Goal: Task Accomplishment & Management: Manage account settings

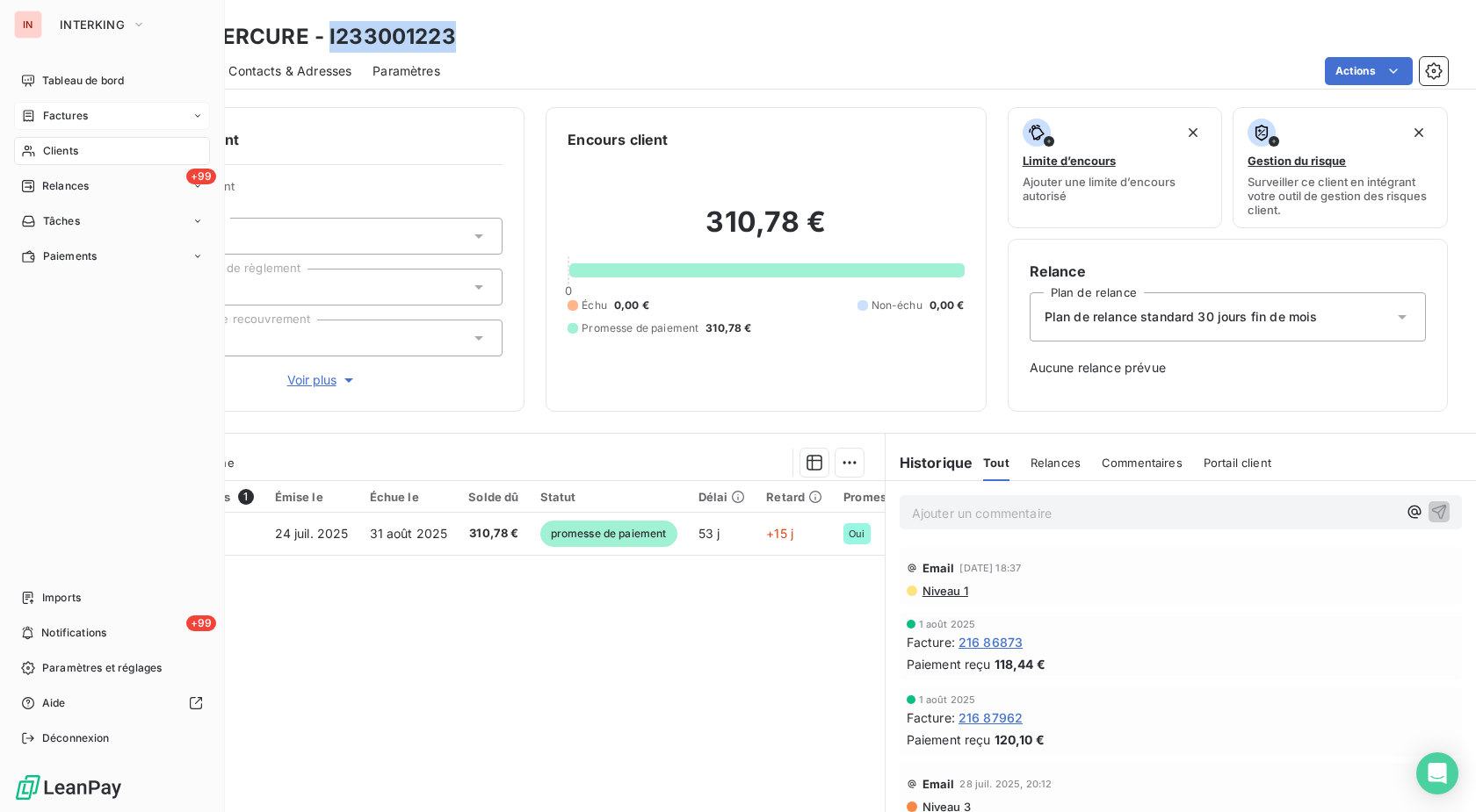
click at [41, 124] on div "Factures" at bounding box center [112, 115] width 196 height 28
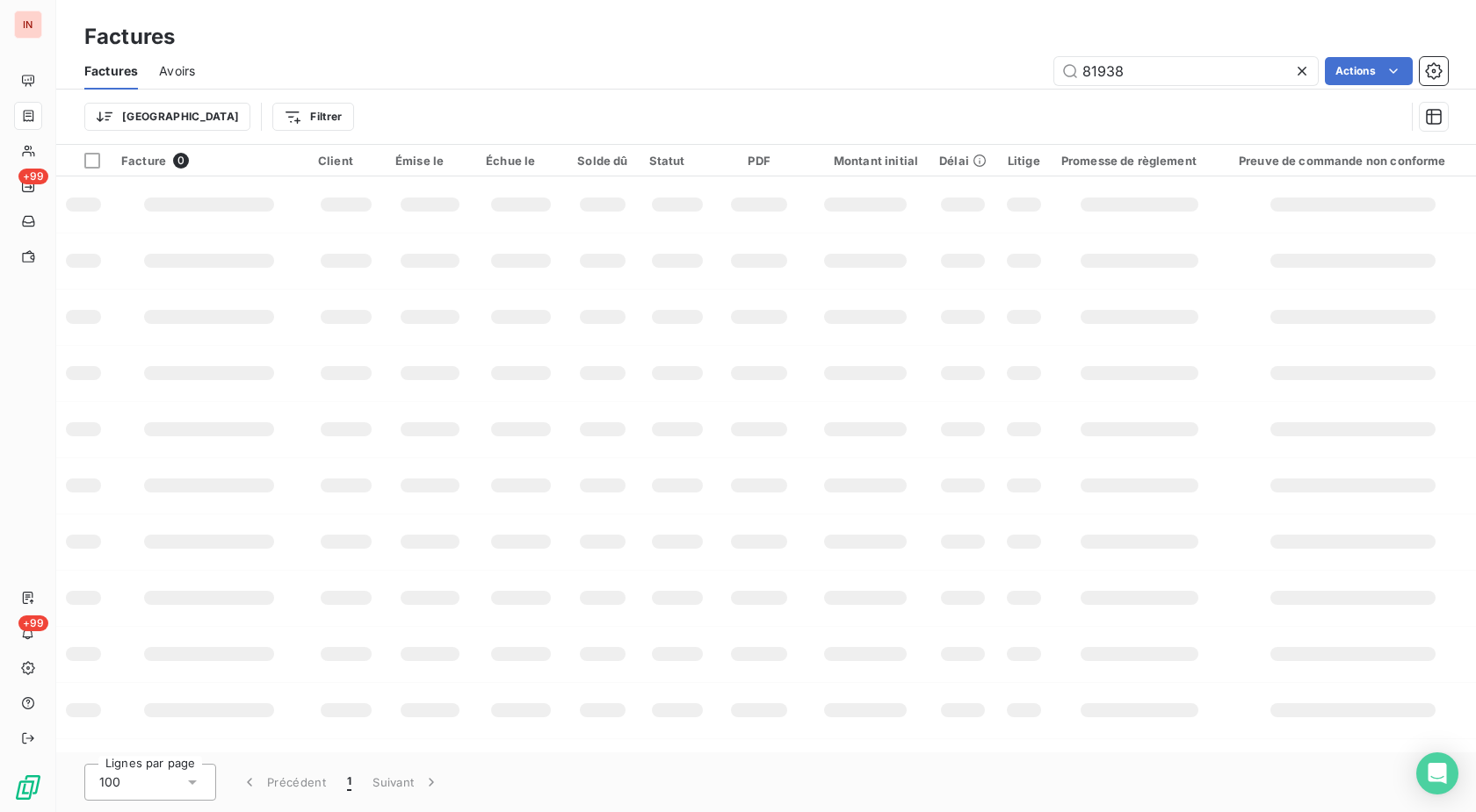
drag, startPoint x: 1143, startPoint y: 71, endPoint x: 884, endPoint y: 63, distance: 259.1
click at [1054, 63] on input "81938" at bounding box center [1186, 71] width 263 height 28
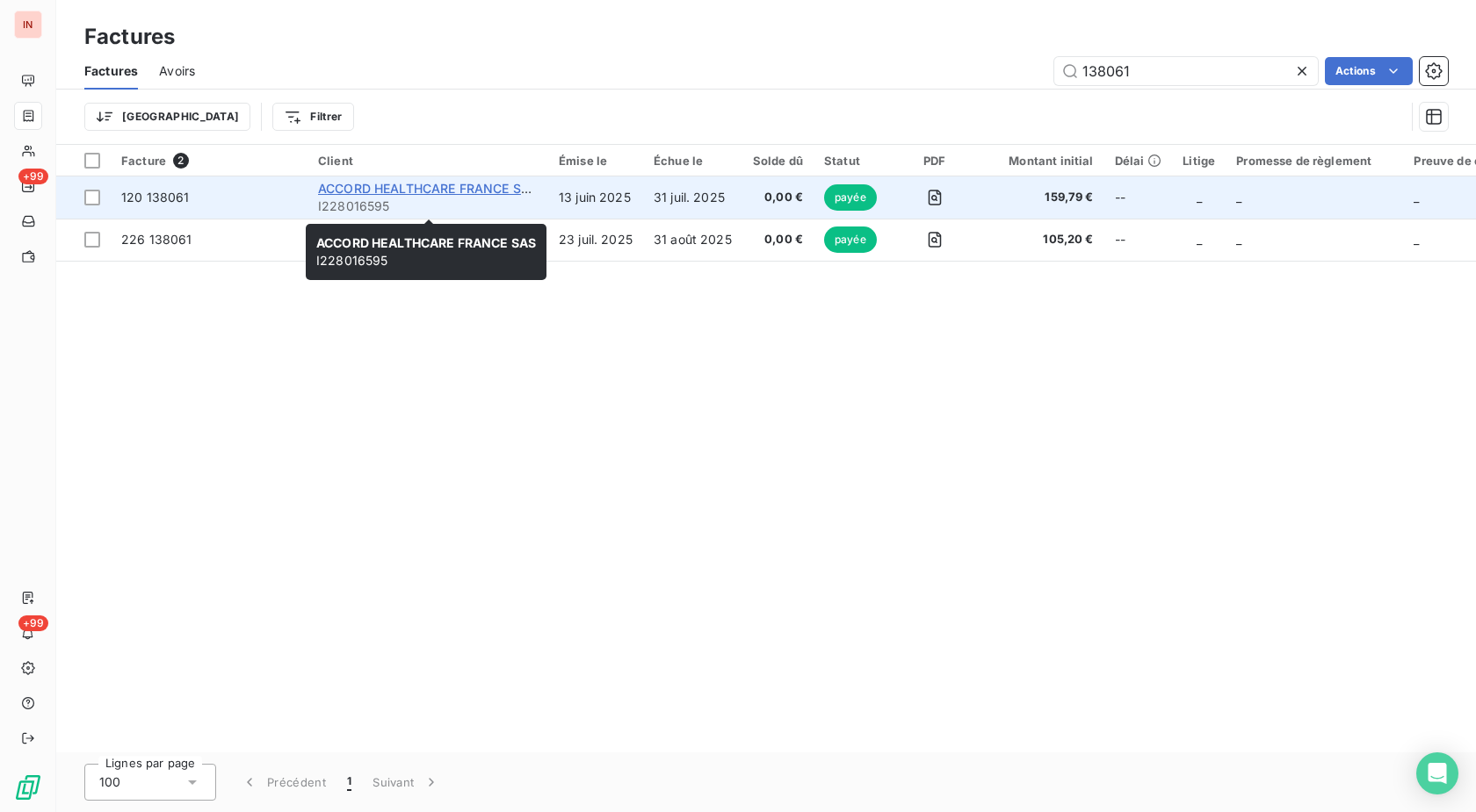
type input "138061"
click at [482, 193] on span "ACCORD HEALTHCARE FRANCE SAS" at bounding box center [428, 188] width 220 height 15
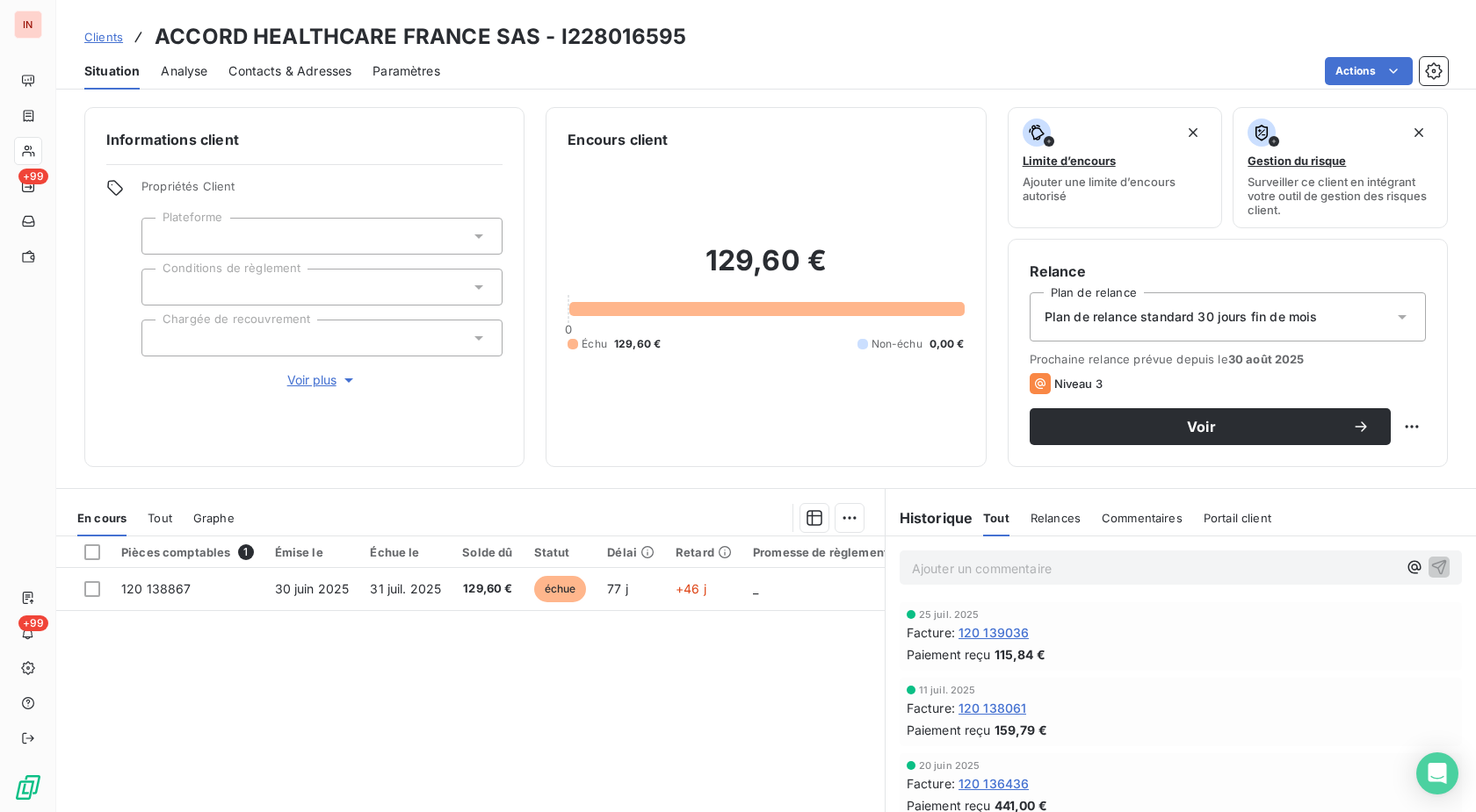
click at [622, 36] on h3 "ACCORD HEALTHCARE FRANCE SAS - I228016595" at bounding box center [420, 37] width 531 height 32
copy h3 "I228016595"
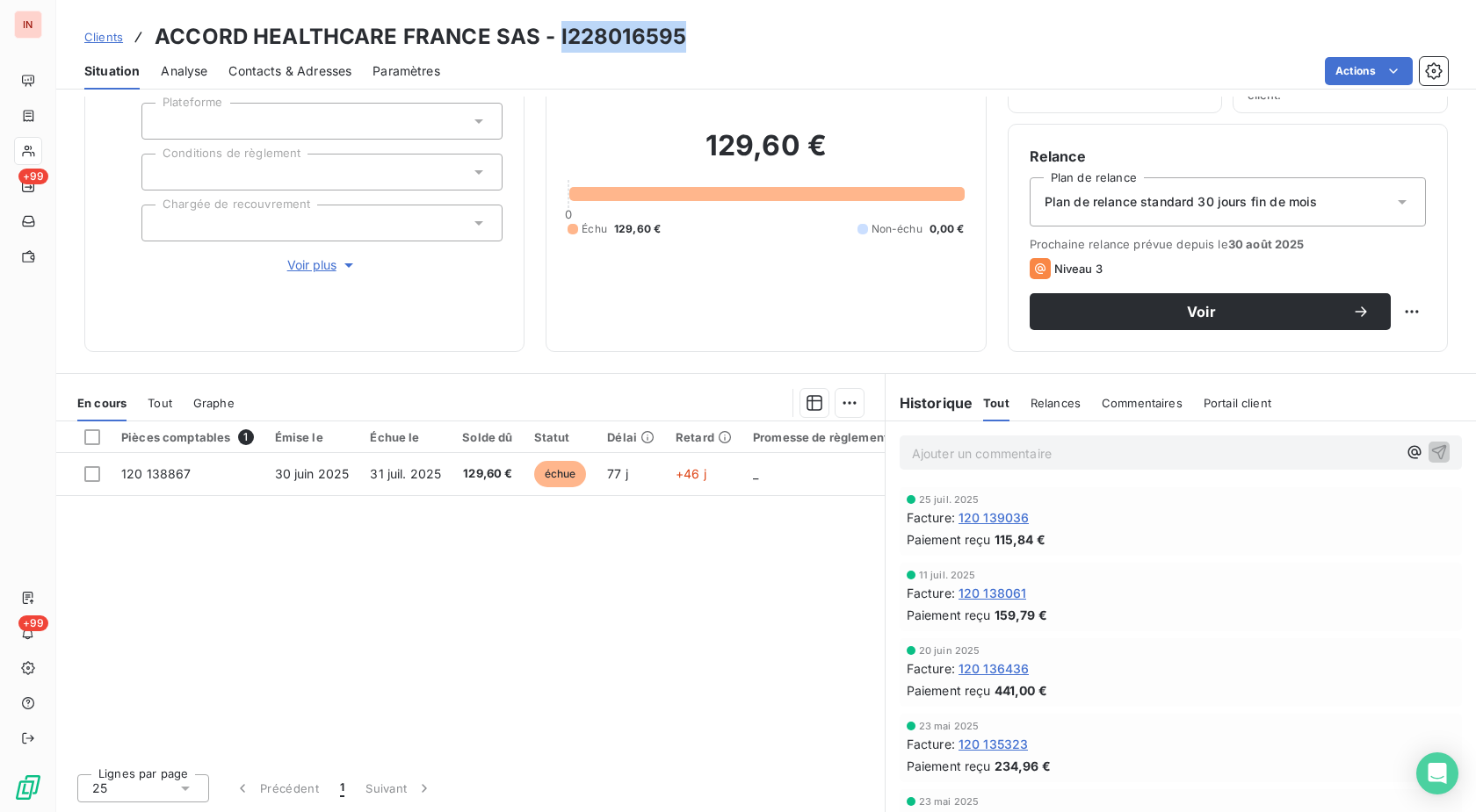
click at [118, 39] on span "Clients" at bounding box center [104, 36] width 39 height 14
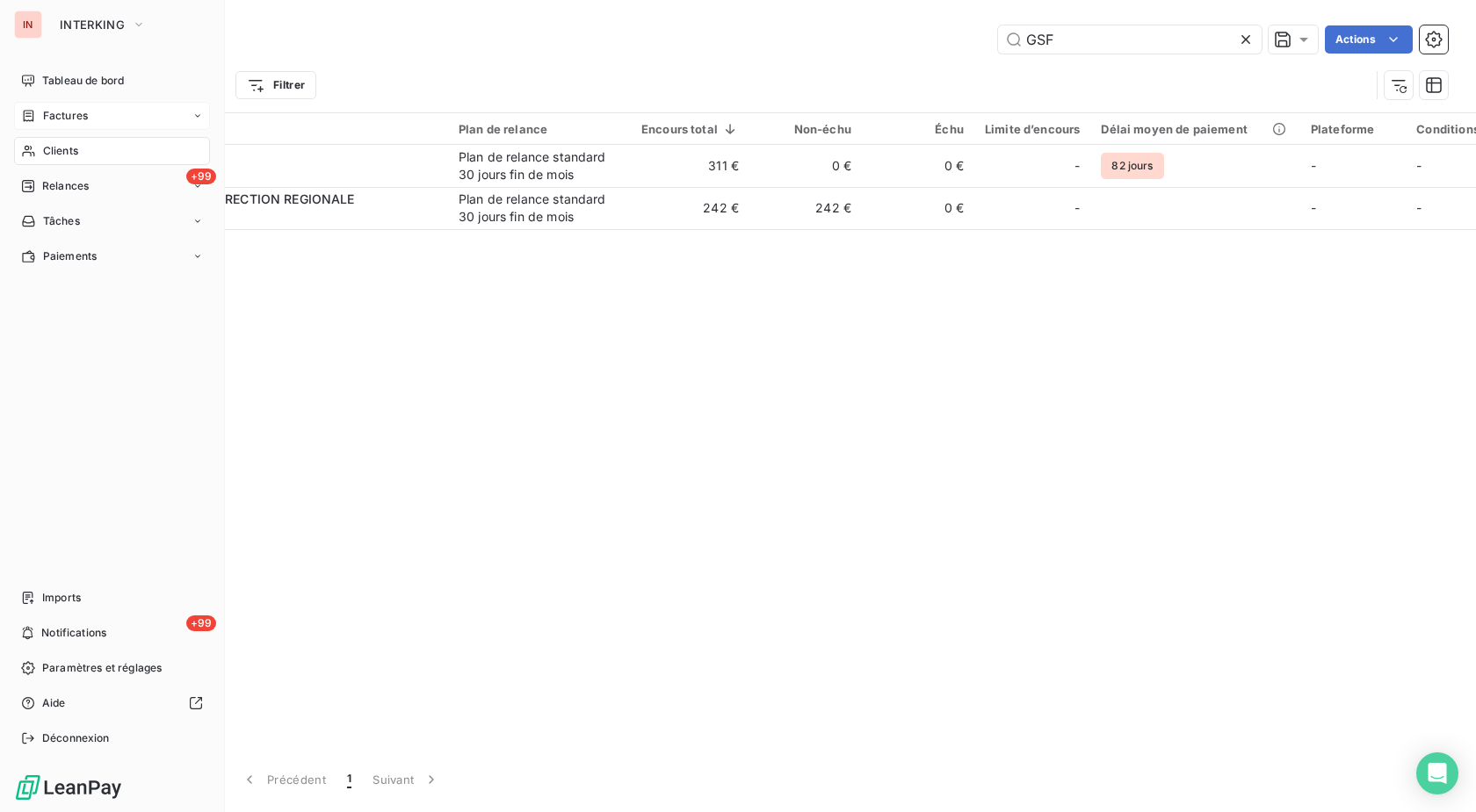
click at [26, 118] on icon at bounding box center [29, 115] width 15 height 14
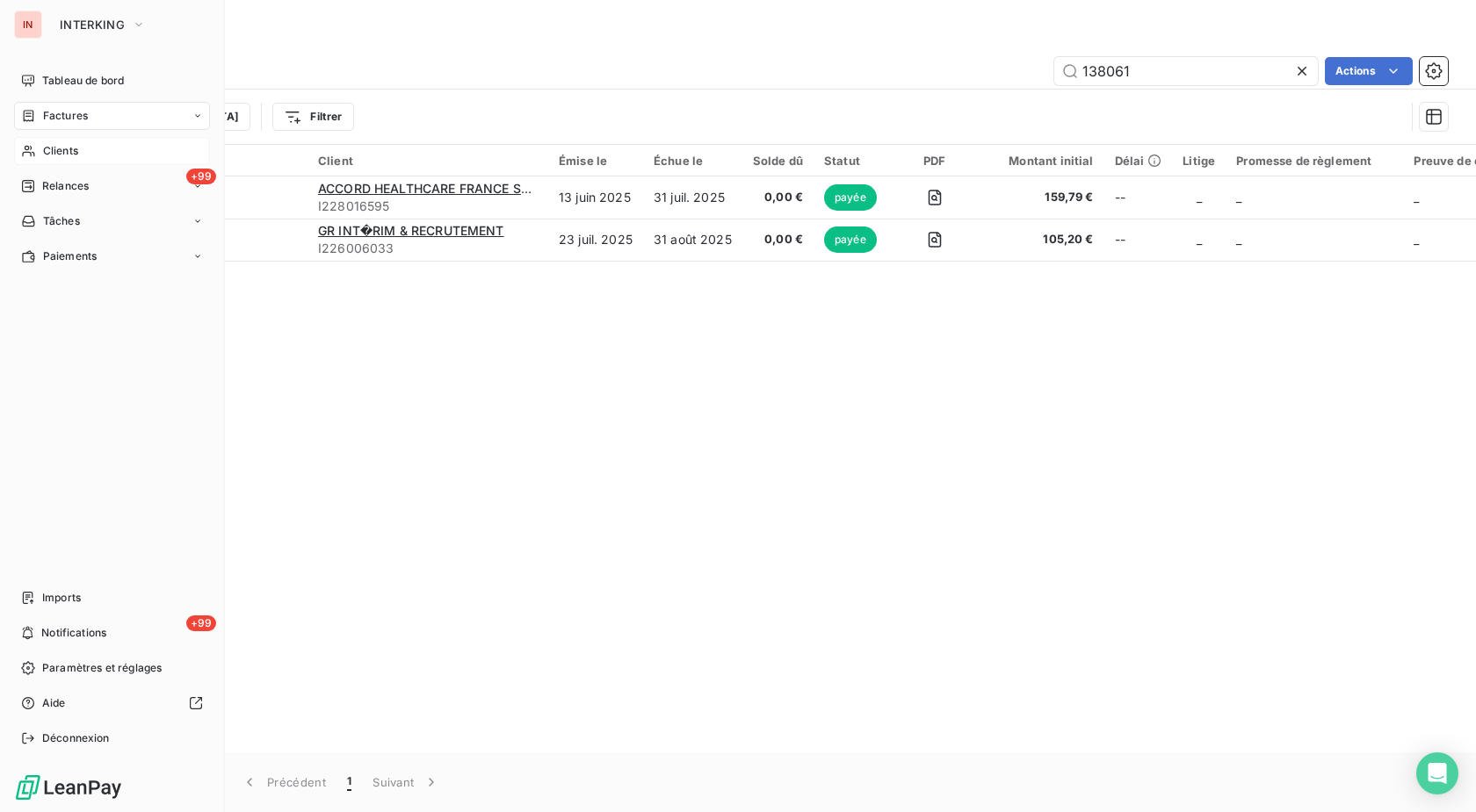
click at [39, 149] on div "Clients" at bounding box center [112, 151] width 196 height 28
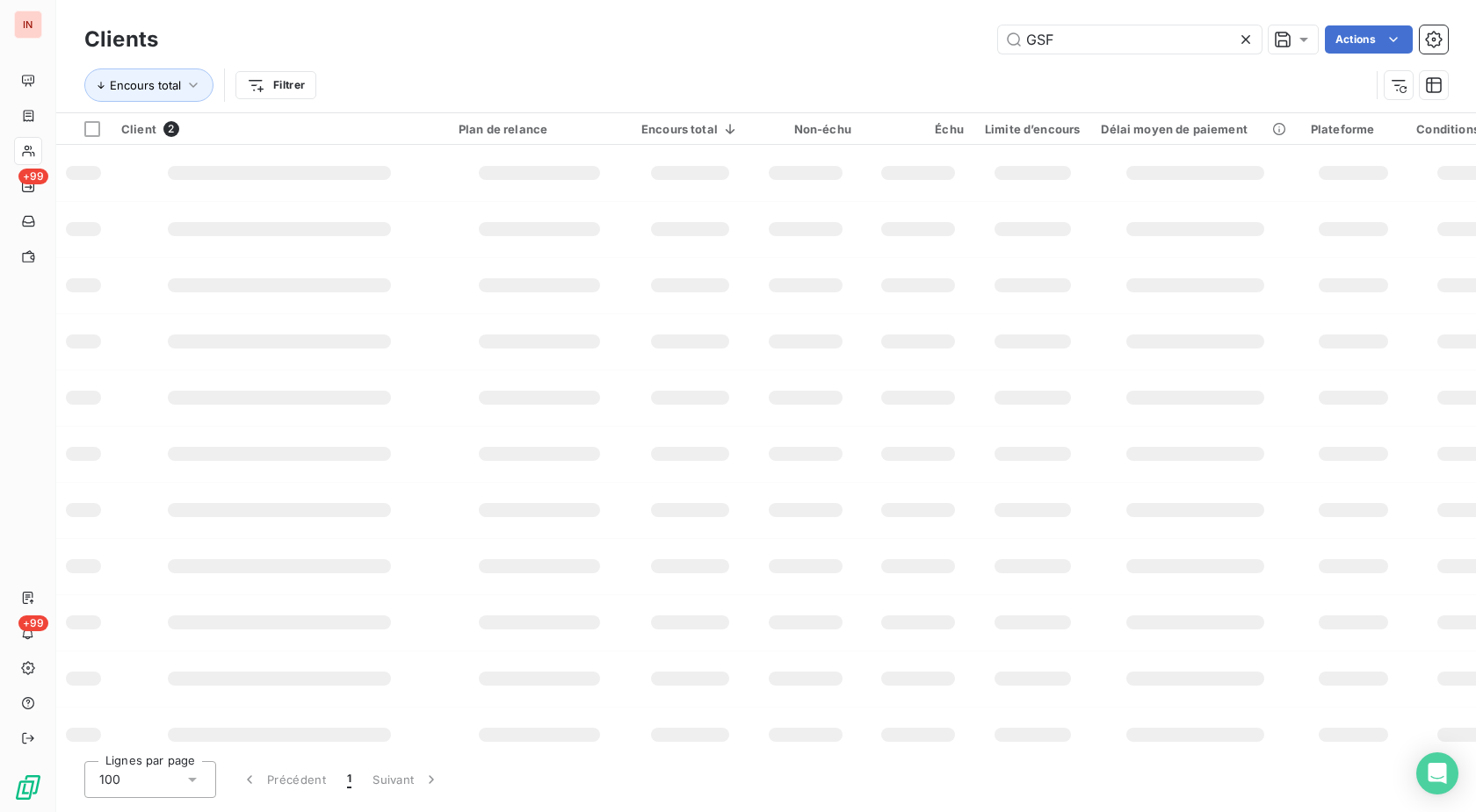
drag, startPoint x: 857, startPoint y: 58, endPoint x: 822, endPoint y: 63, distance: 35.4
click at [998, 54] on input "GSF" at bounding box center [1129, 39] width 263 height 28
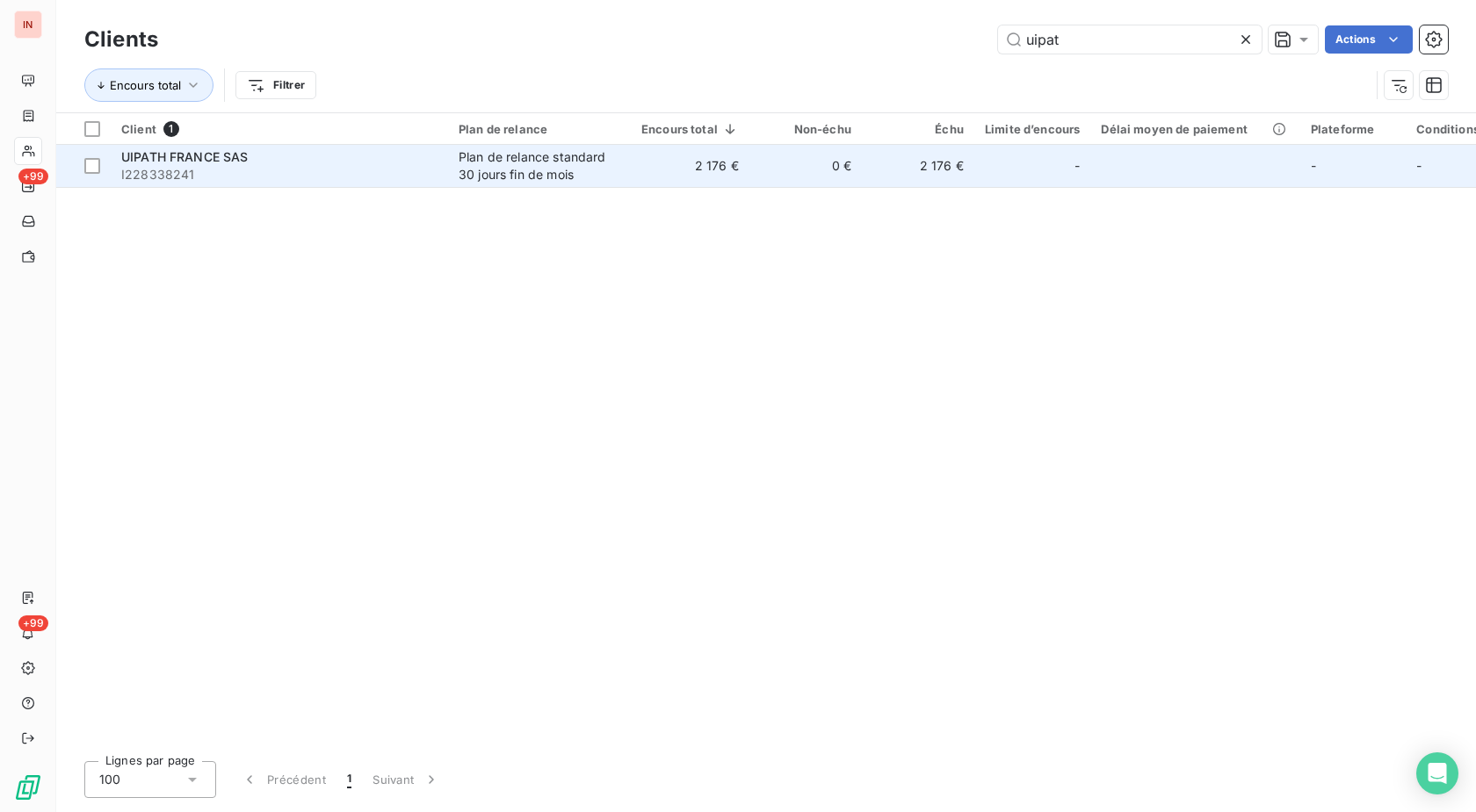
type input "uipat"
click at [389, 178] on span "I228338241" at bounding box center [279, 174] width 316 height 18
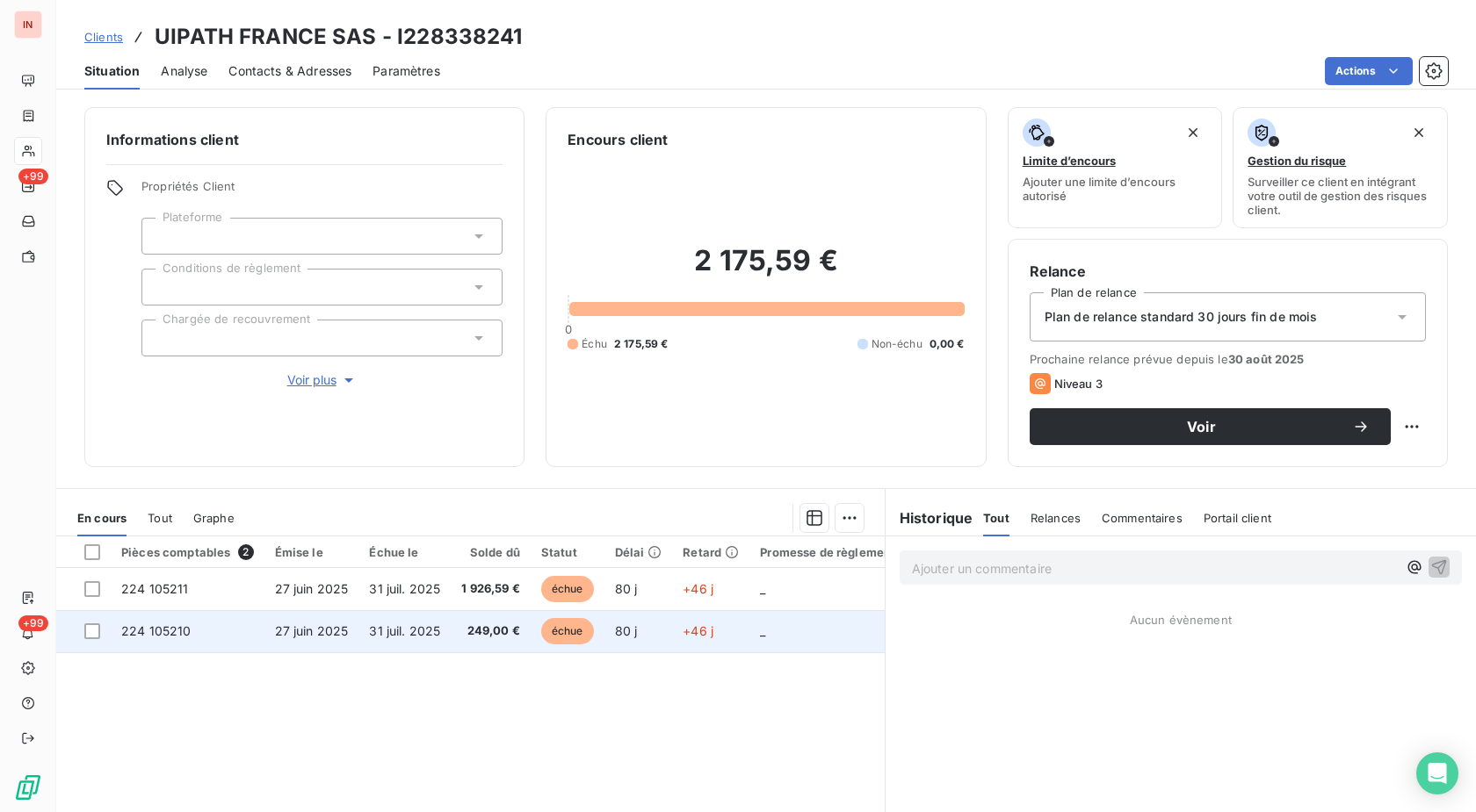
click at [633, 635] on span "80 j" at bounding box center [626, 631] width 23 height 15
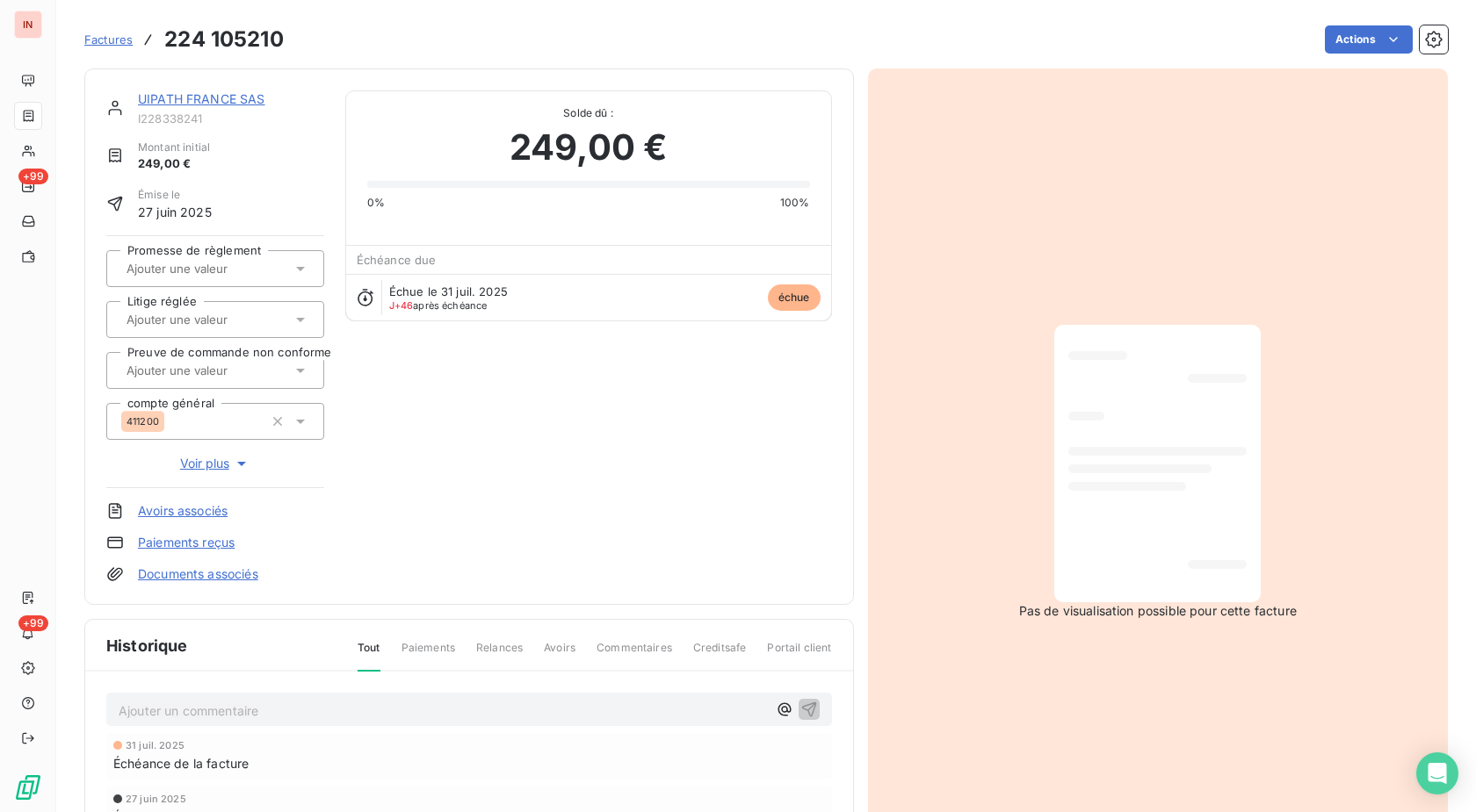
click at [213, 100] on link "UIPATH FRANCE SAS" at bounding box center [201, 99] width 127 height 15
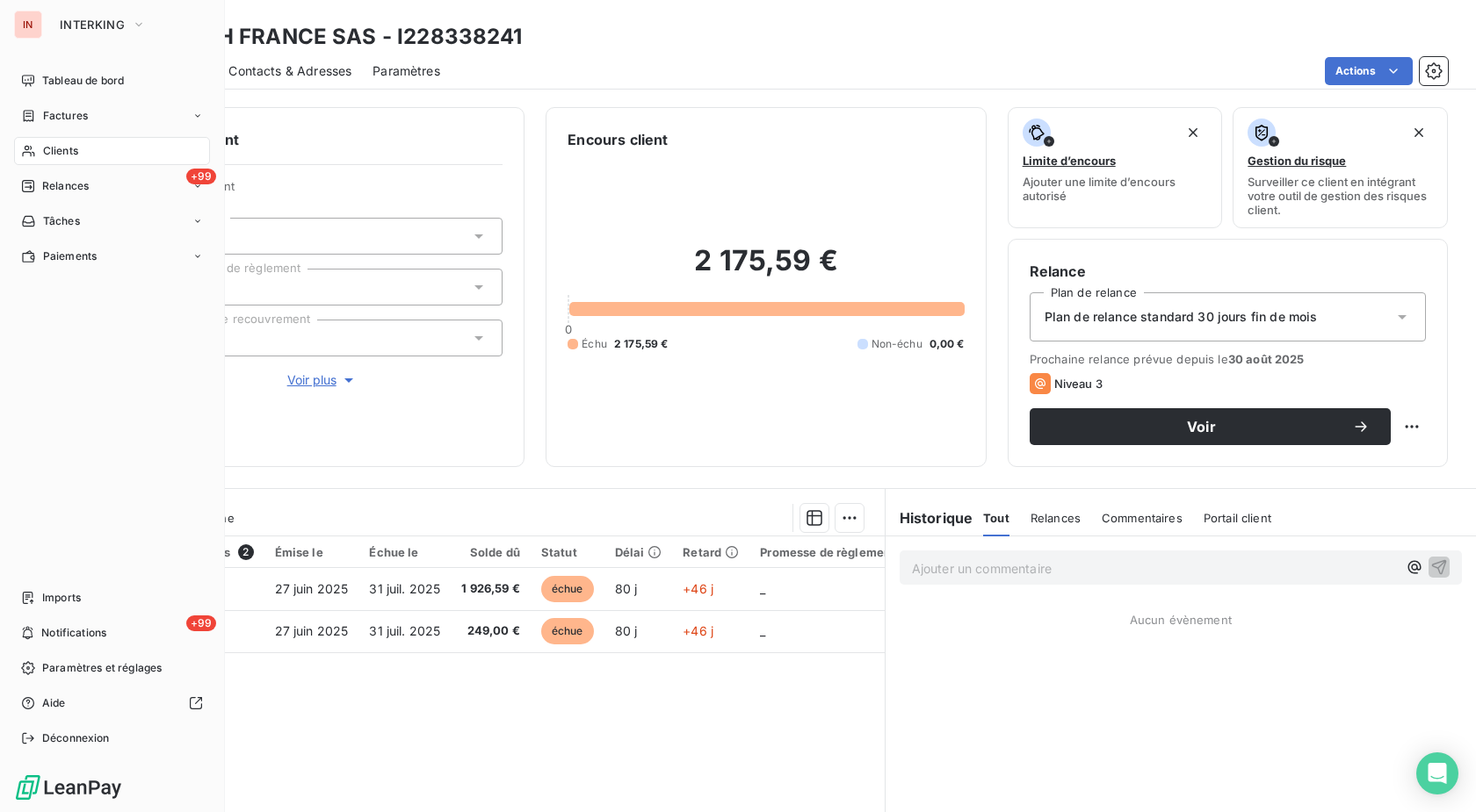
click at [36, 149] on div "Clients" at bounding box center [112, 151] width 196 height 28
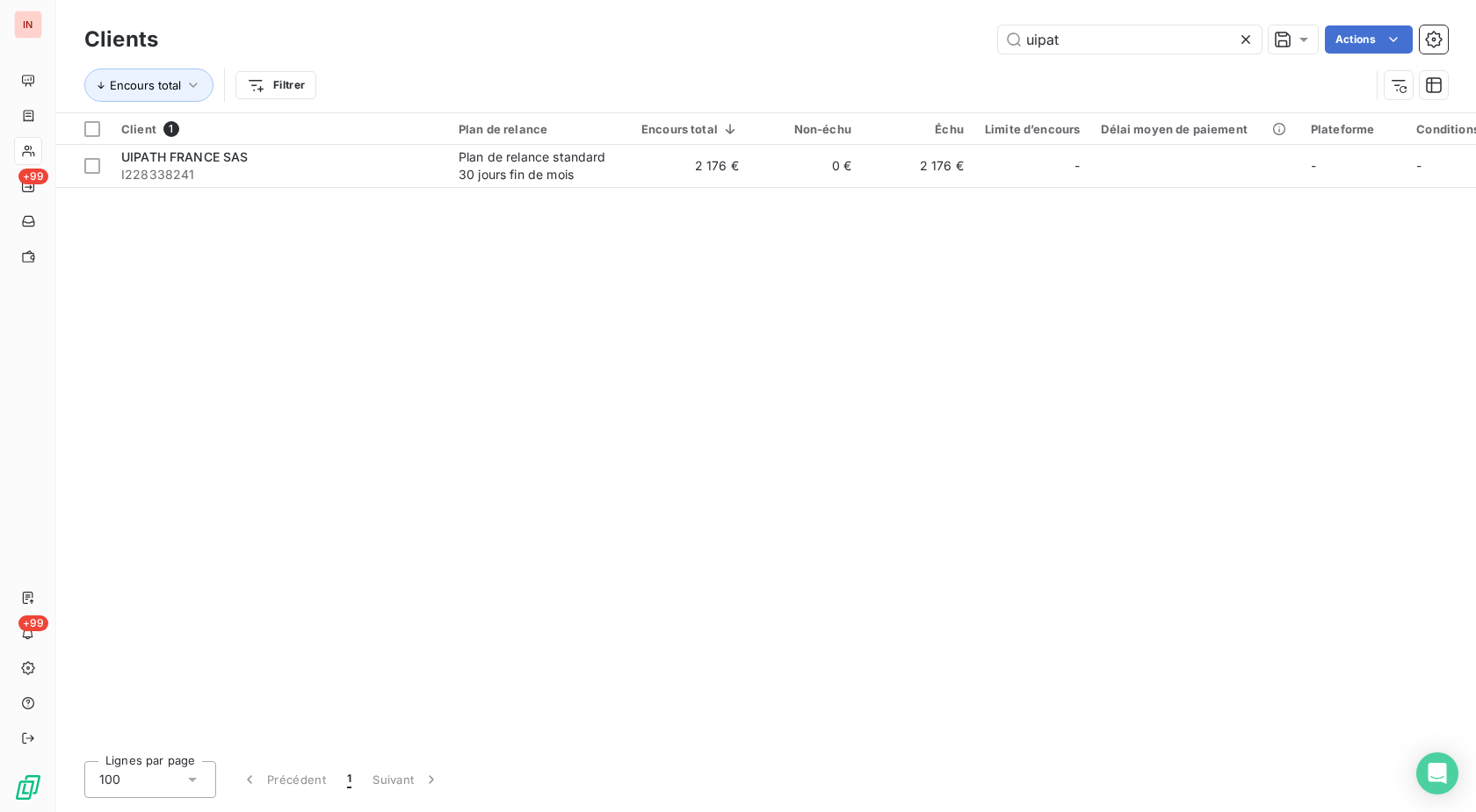
drag, startPoint x: 1093, startPoint y: 50, endPoint x: 875, endPoint y: 60, distance: 218.2
click at [998, 54] on input "uipat" at bounding box center [1129, 39] width 263 height 28
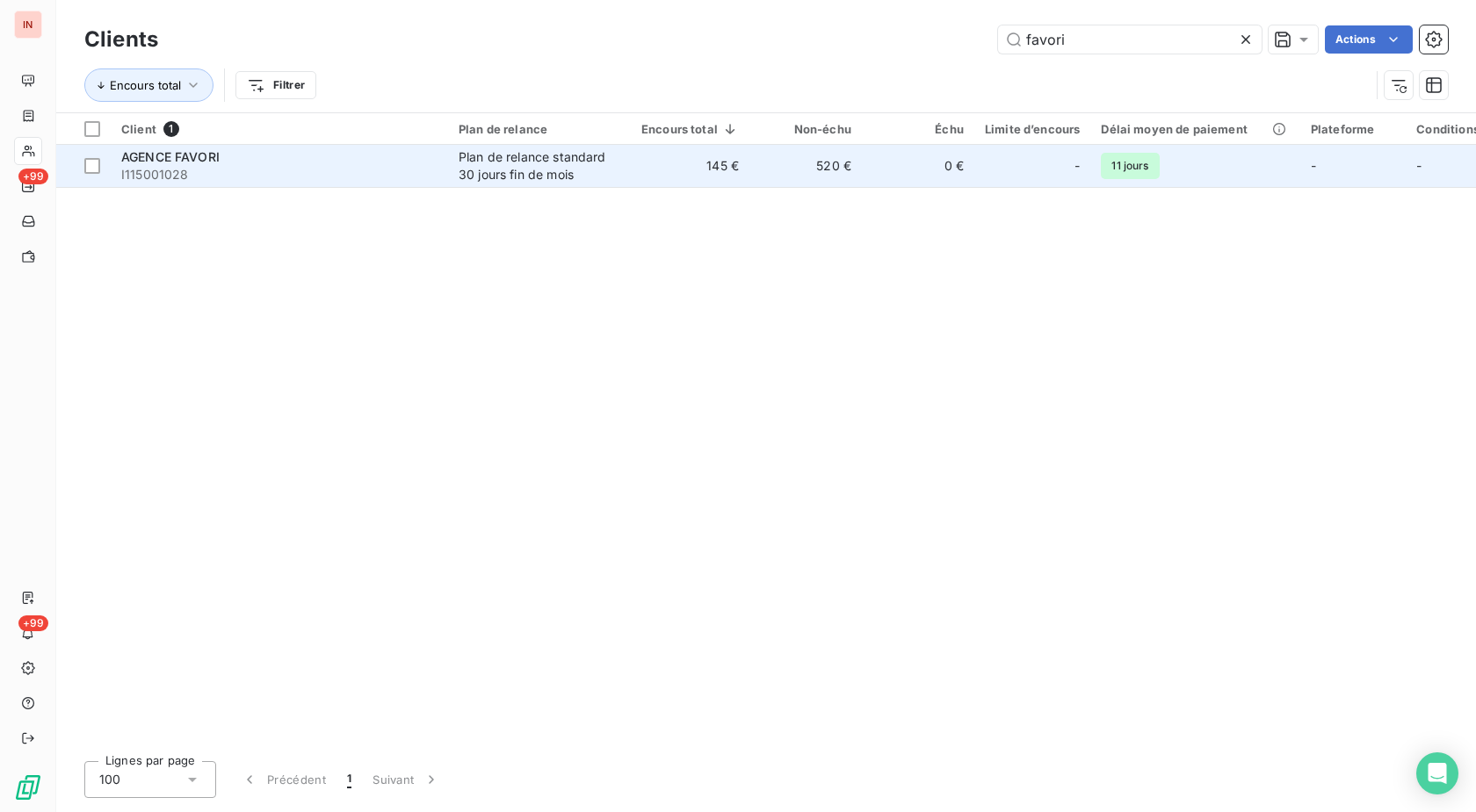
type input "favori"
click at [542, 164] on div "Plan de relance standard 30 jours fin de mois" at bounding box center [540, 166] width 162 height 35
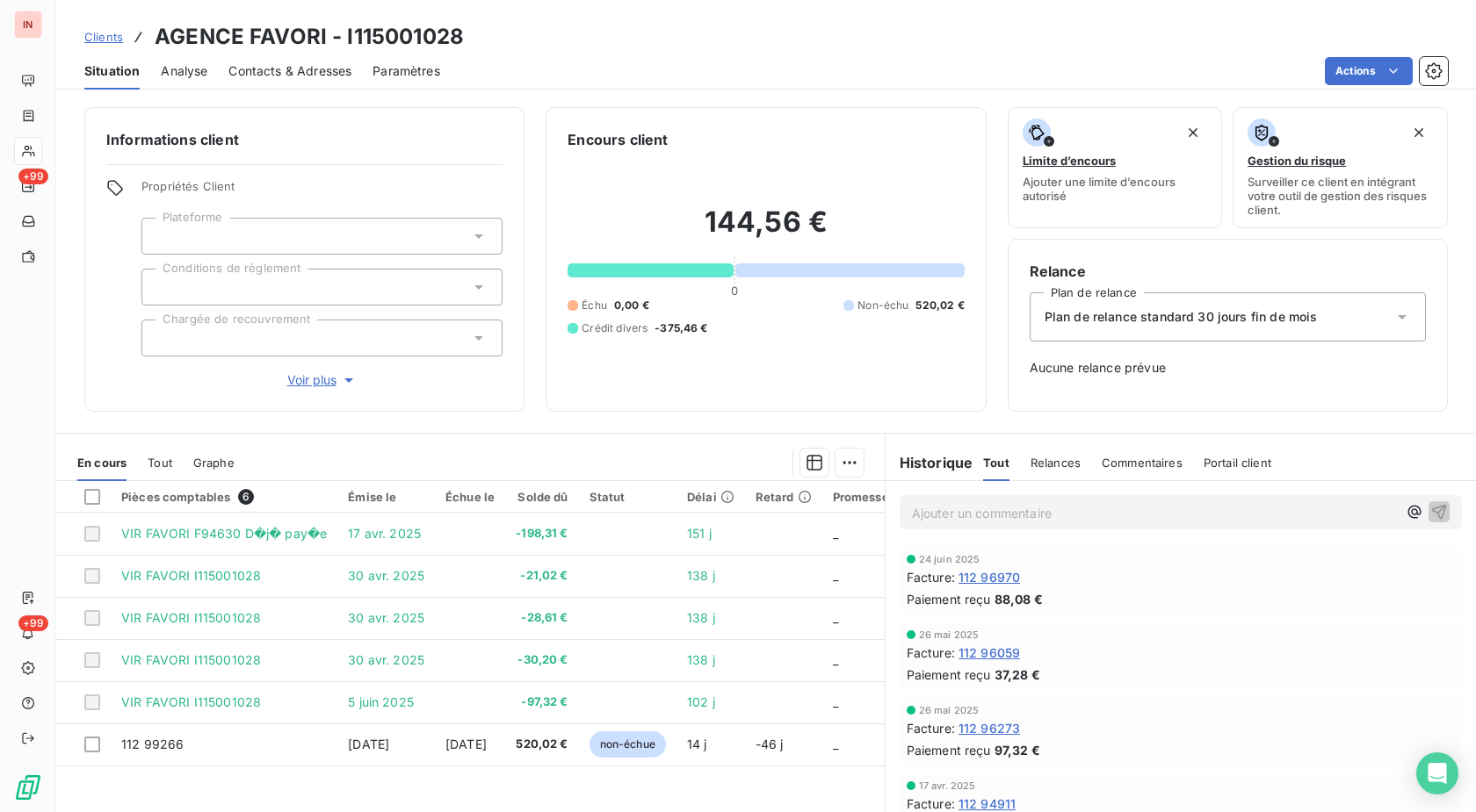
click at [1085, 516] on p "Ajouter un commentaire ﻿" at bounding box center [1154, 513] width 485 height 22
click at [1134, 519] on p "[DATE] - MVI - mail reçu de" at bounding box center [1154, 512] width 485 height 20
click at [1306, 515] on p "[DATE] - MVI - mail reçu de [PERSON_NAME][EMAIL_ADDRESS][DOMAIN_NAME]" at bounding box center [1154, 512] width 485 height 20
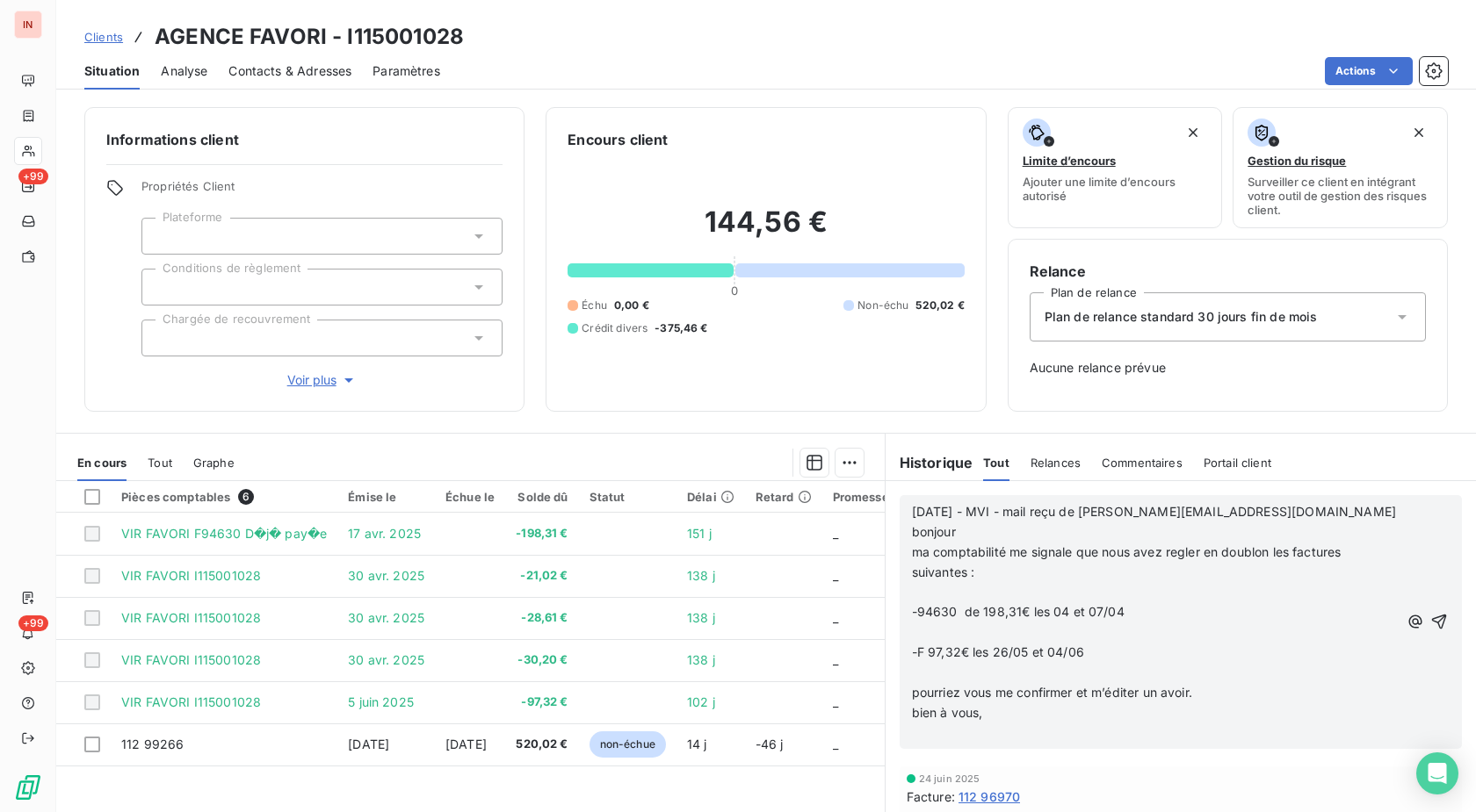
click at [958, 590] on p "﻿" at bounding box center [1155, 593] width 486 height 20
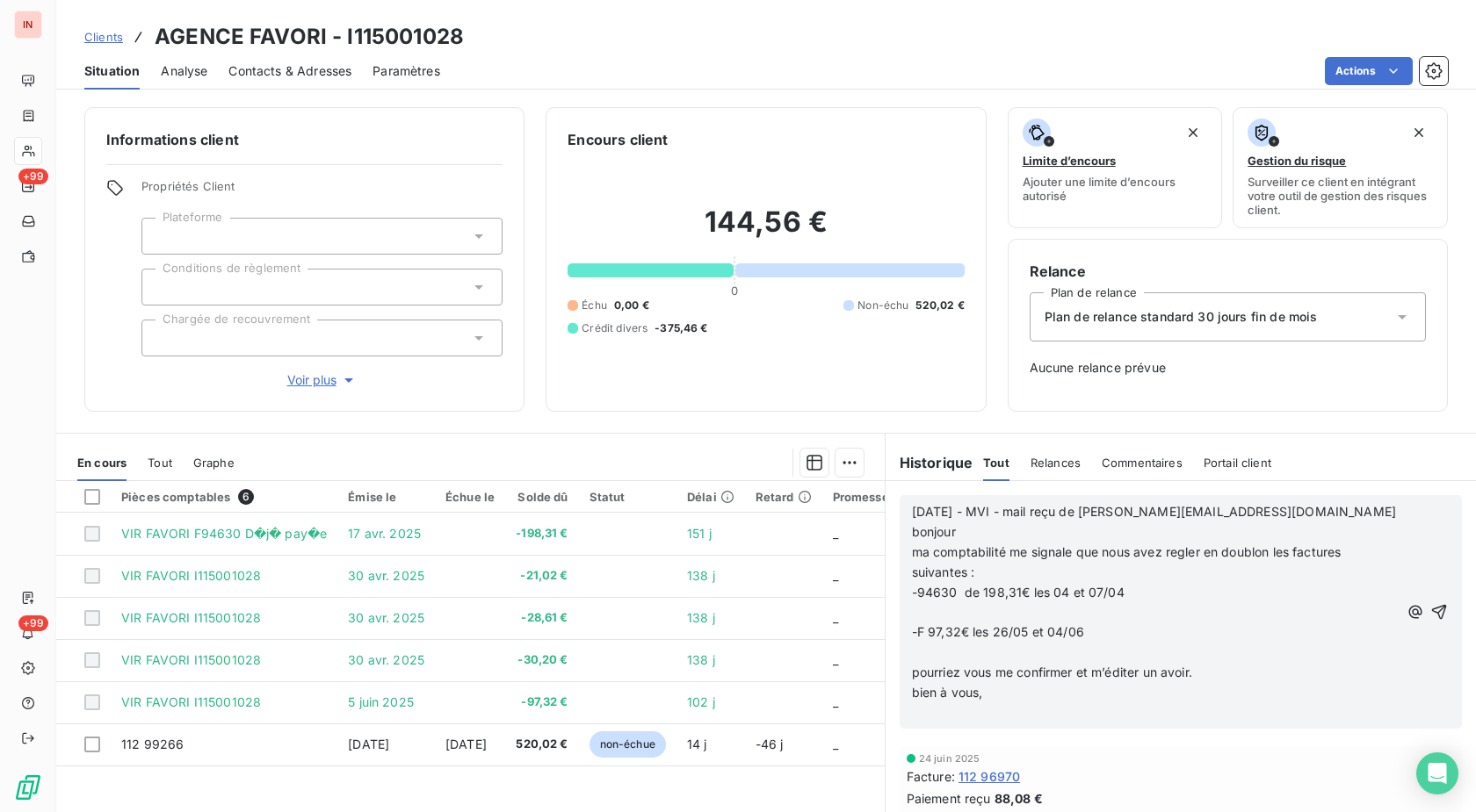
click at [943, 614] on p "﻿" at bounding box center [1155, 613] width 486 height 20
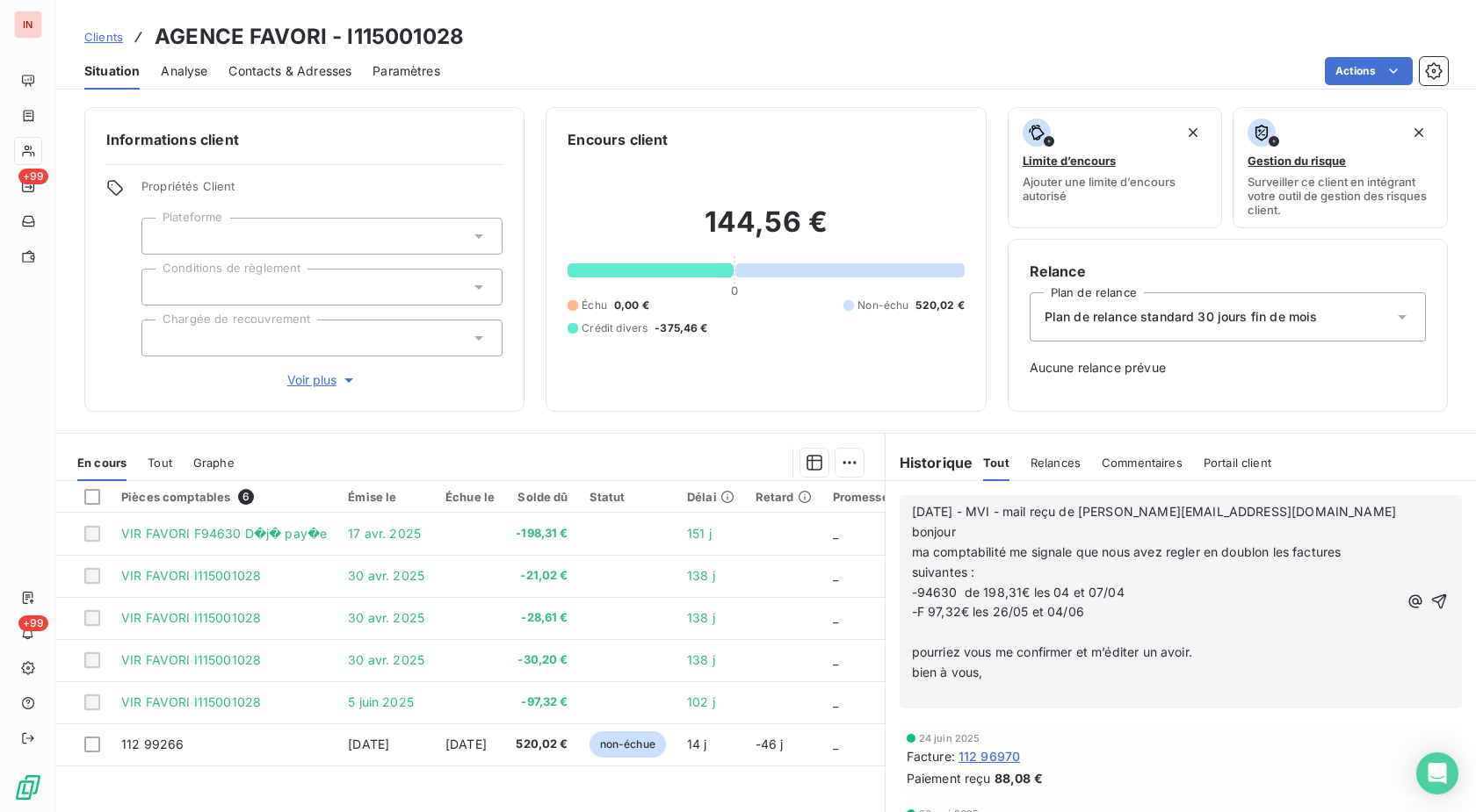
click at [936, 638] on p "﻿" at bounding box center [1155, 632] width 486 height 20
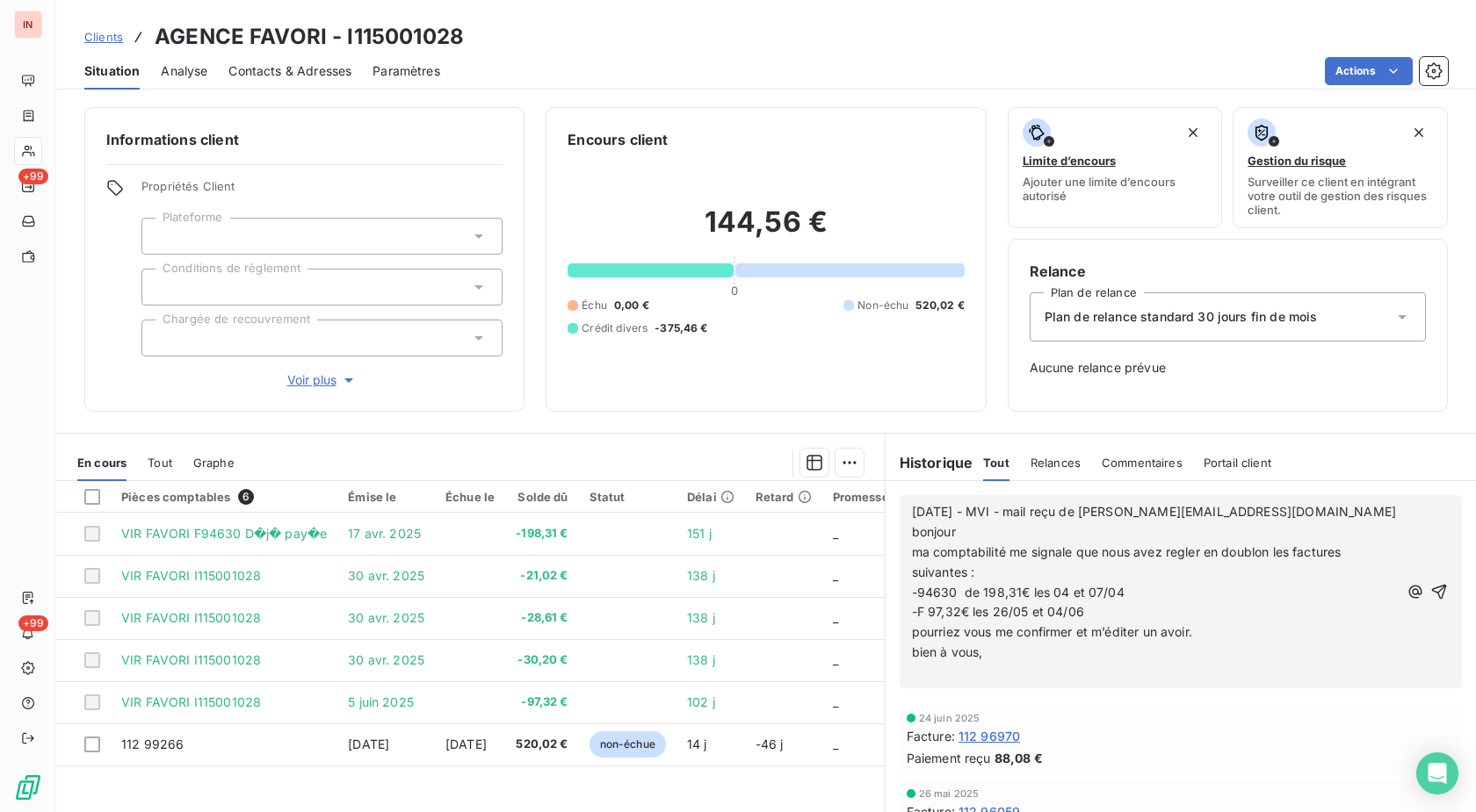
click at [935, 666] on p "﻿" at bounding box center [1155, 673] width 486 height 20
click at [956, 670] on p "=>" at bounding box center [1155, 673] width 486 height 20
click at [992, 678] on p "=> répondu :" at bounding box center [1155, 673] width 486 height 20
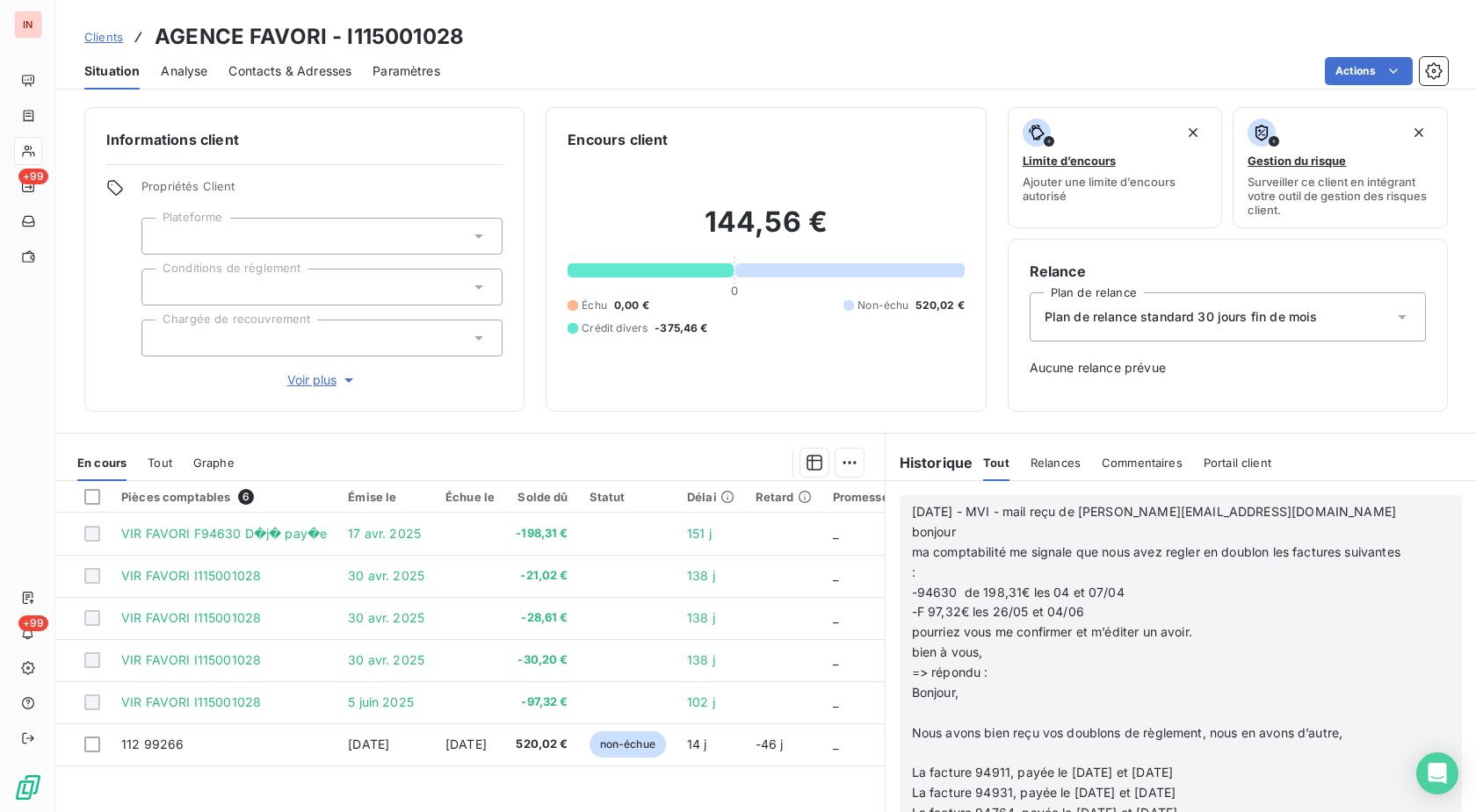
click at [916, 712] on p "﻿" at bounding box center [1158, 713] width 492 height 20
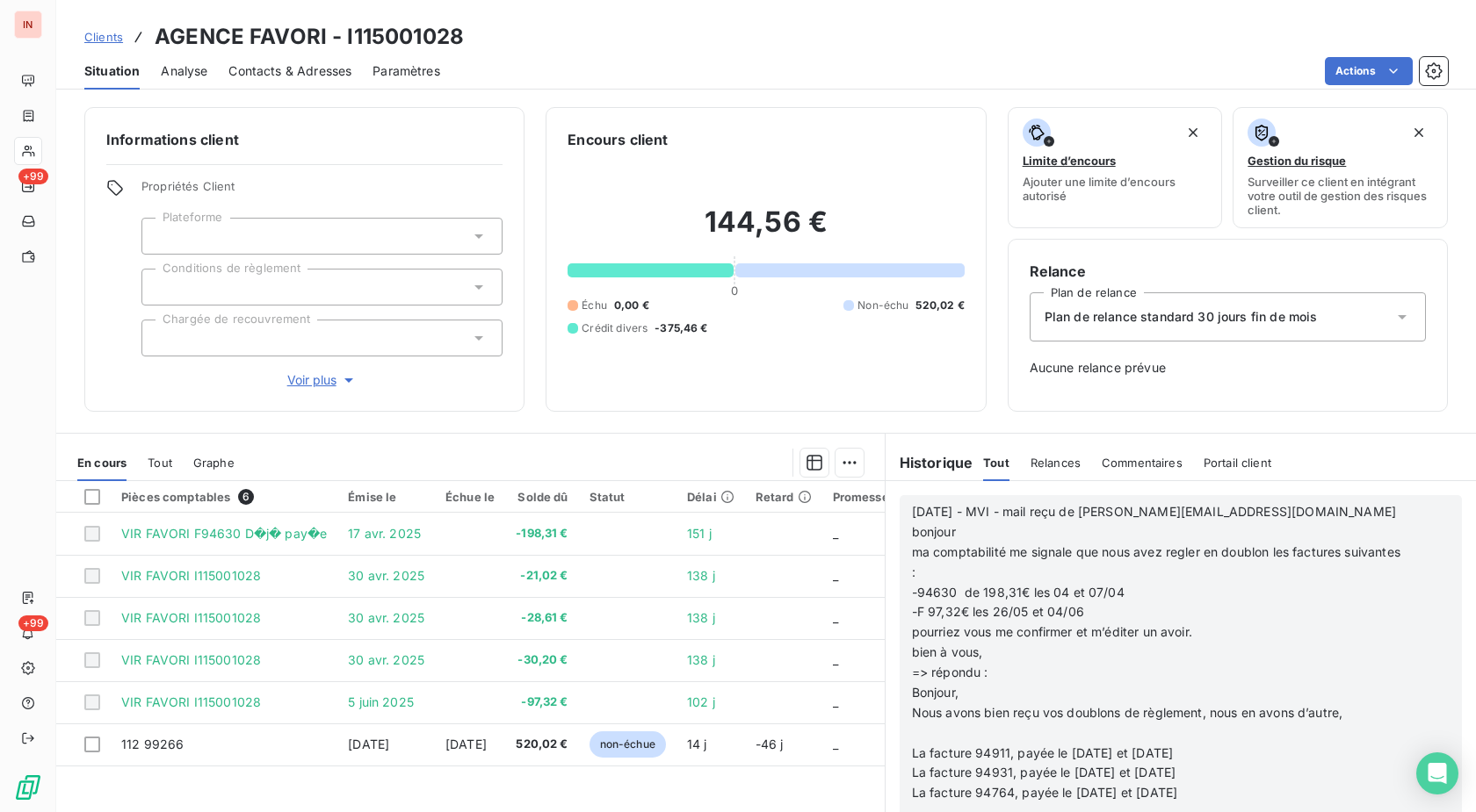
click at [921, 728] on p "﻿" at bounding box center [1158, 734] width 492 height 20
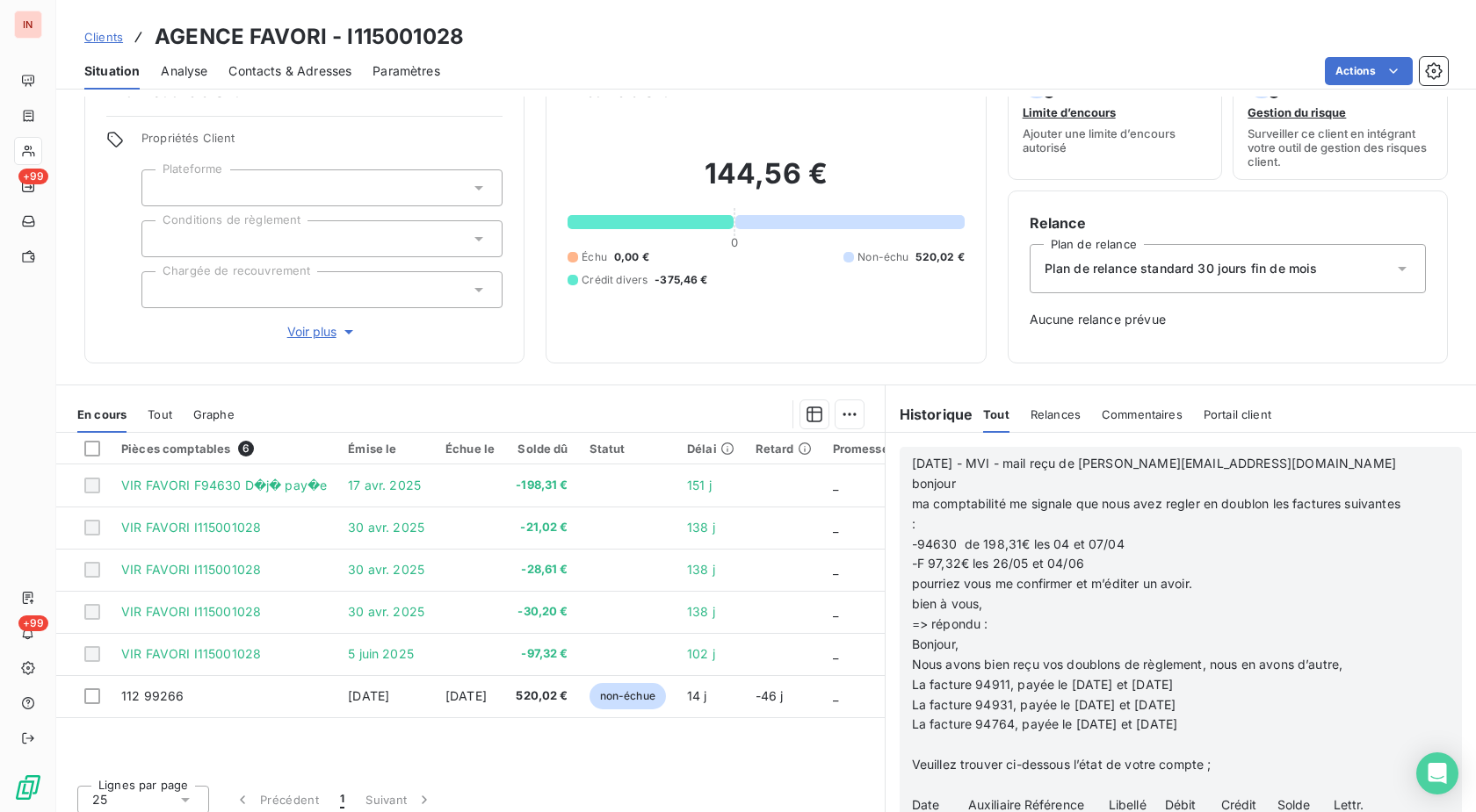
scroll to position [60, 0]
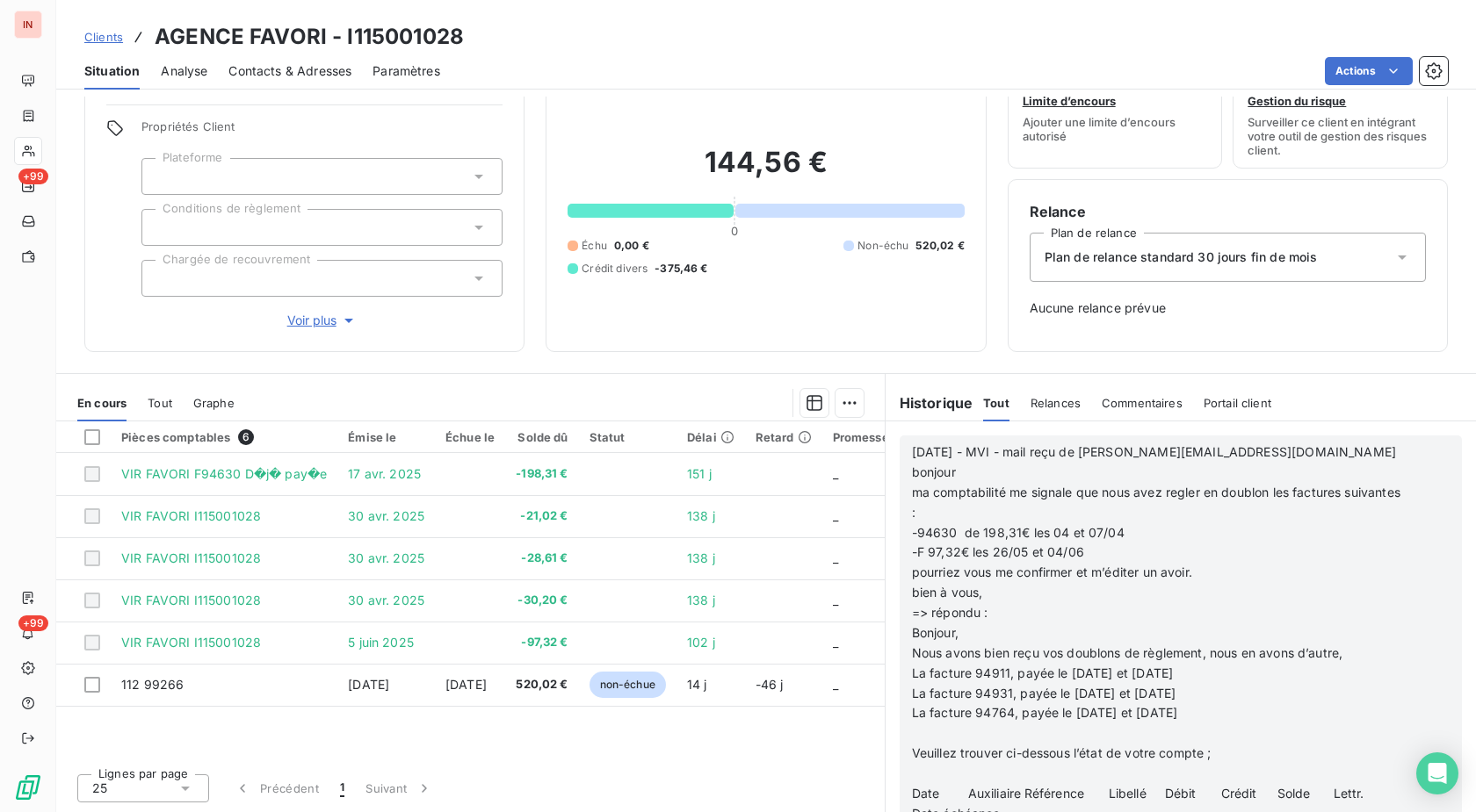
click at [917, 736] on p "﻿" at bounding box center [1158, 734] width 492 height 20
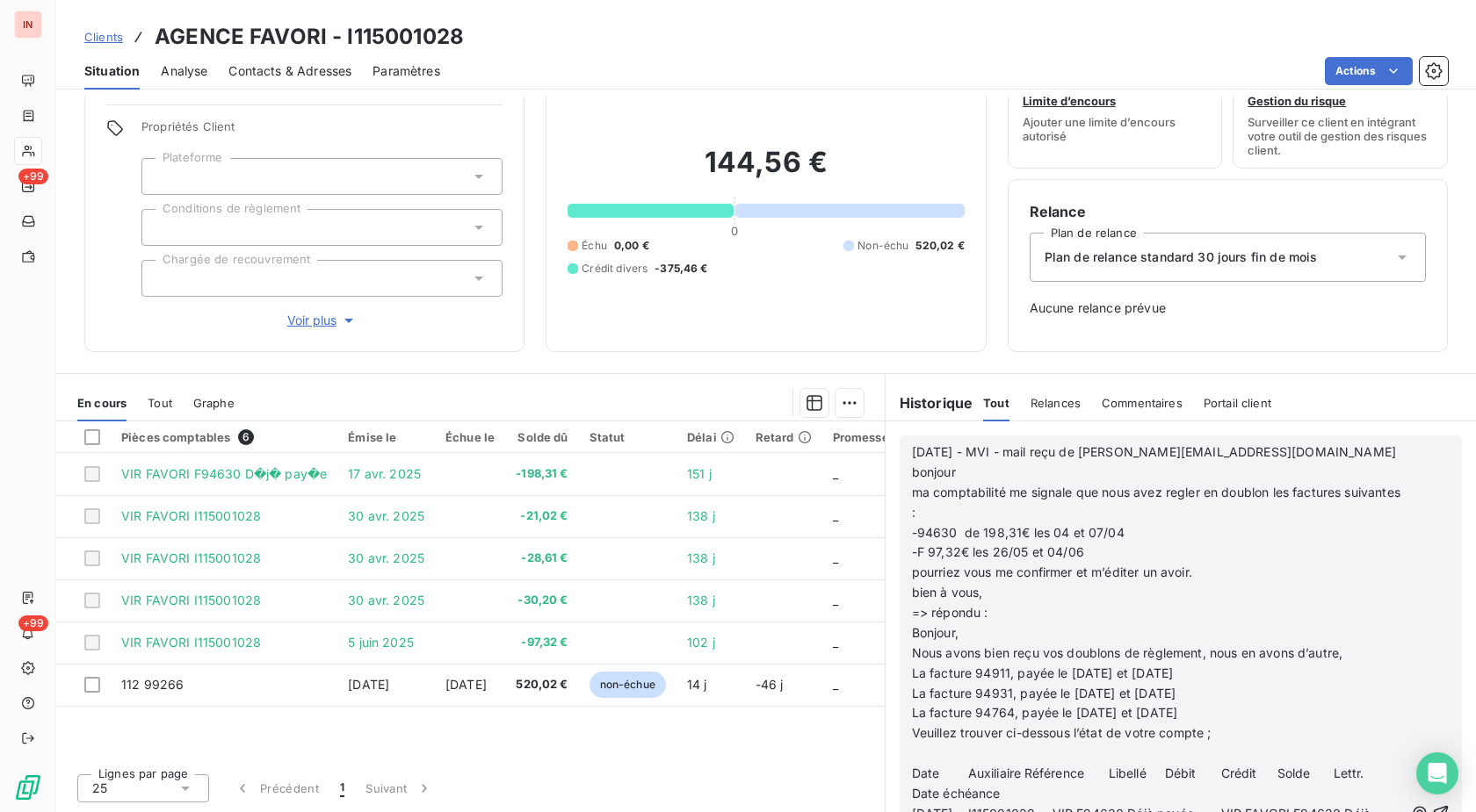
click at [917, 755] on p "﻿" at bounding box center [1158, 754] width 492 height 20
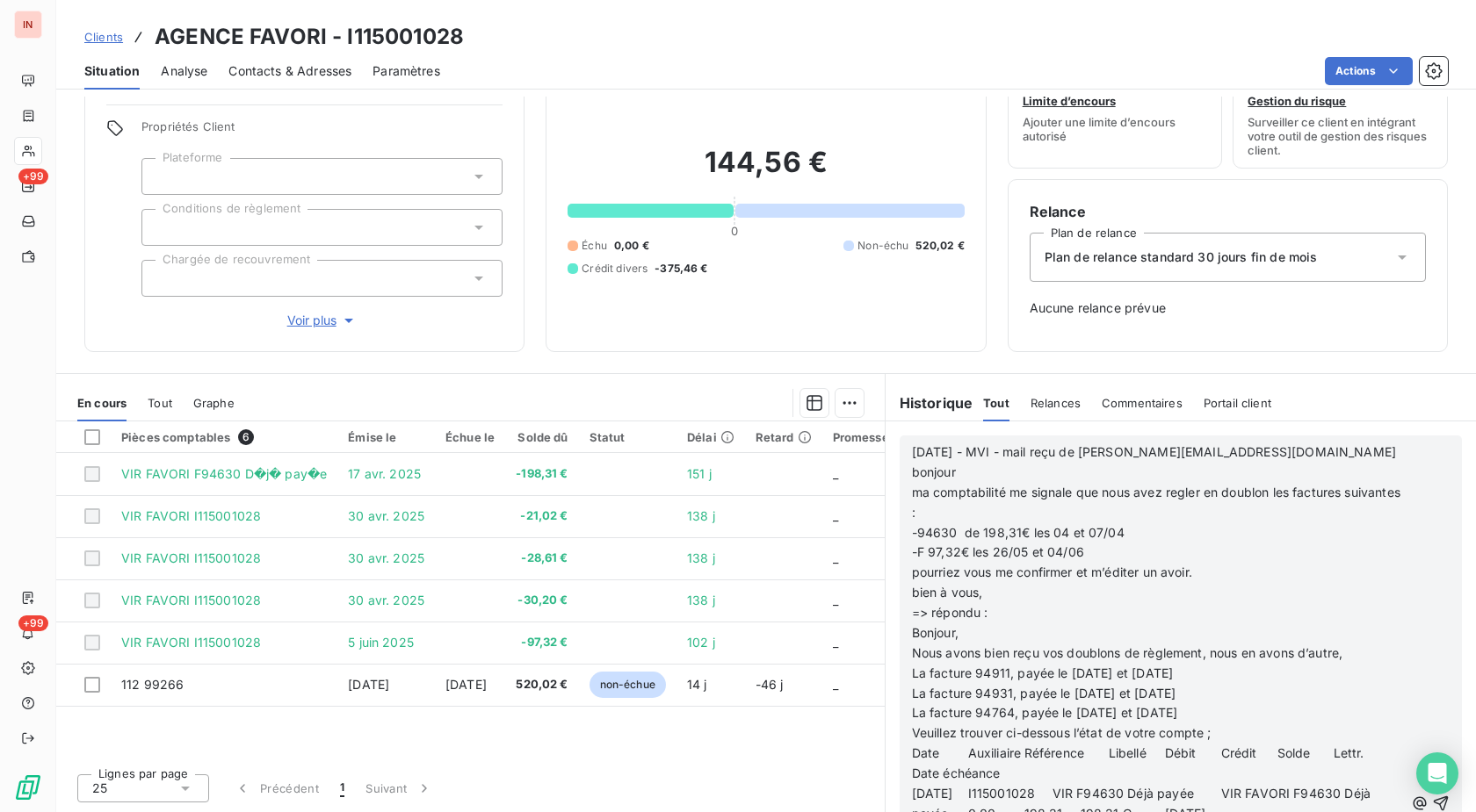
scroll to position [896, 0]
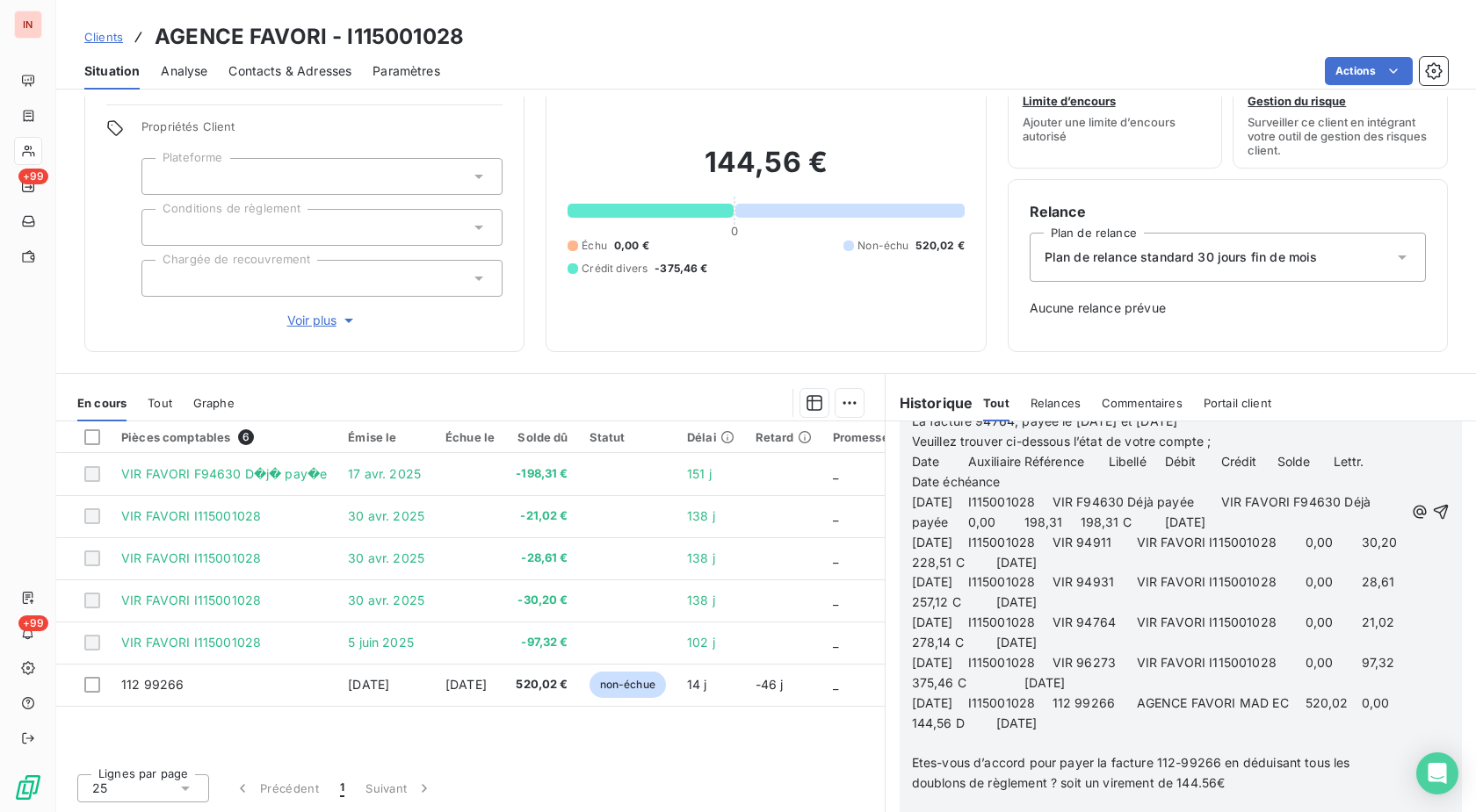
click at [935, 746] on p "﻿" at bounding box center [1158, 743] width 492 height 20
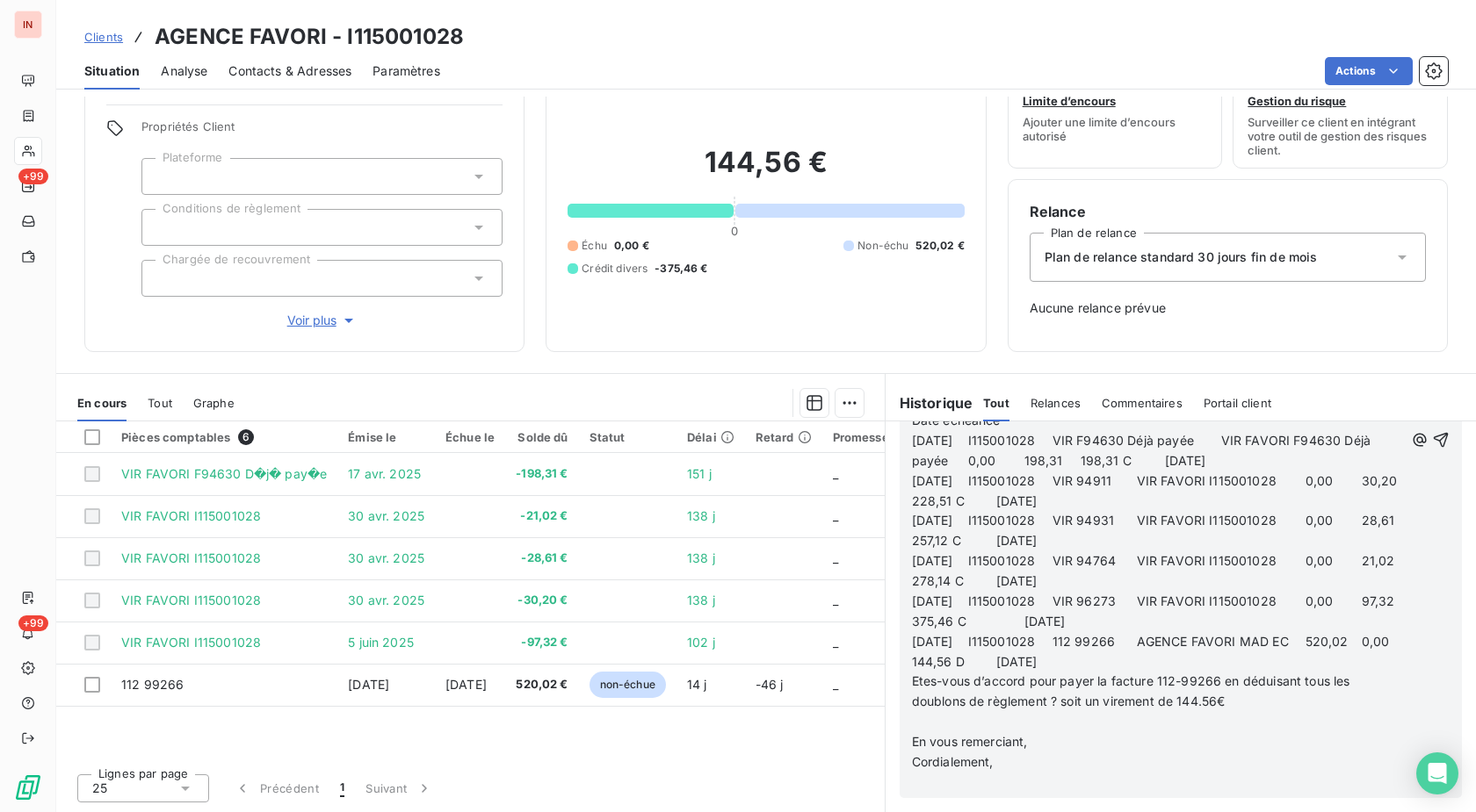
click at [928, 727] on p "﻿" at bounding box center [1158, 723] width 492 height 20
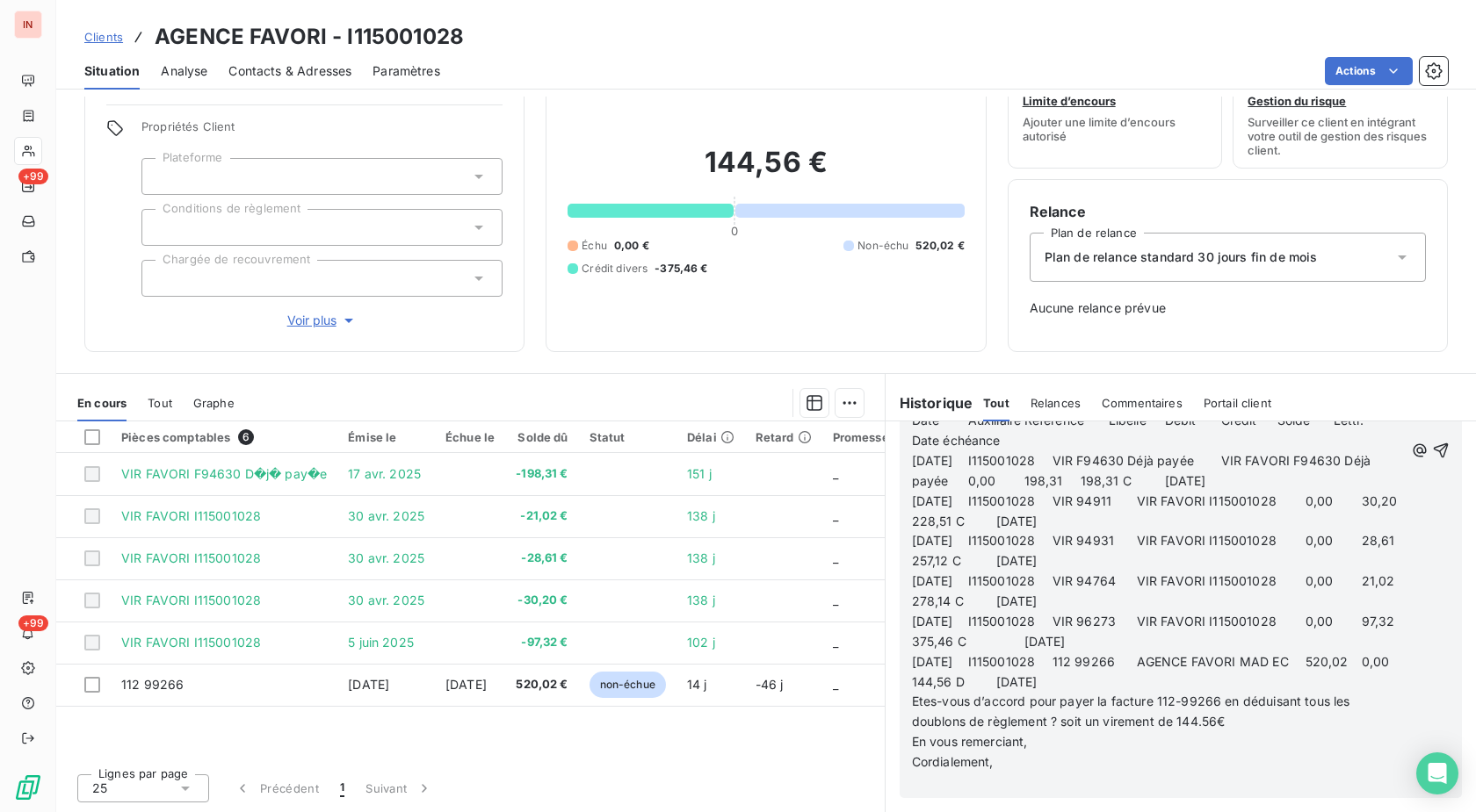
click at [924, 776] on p "﻿" at bounding box center [1158, 783] width 492 height 20
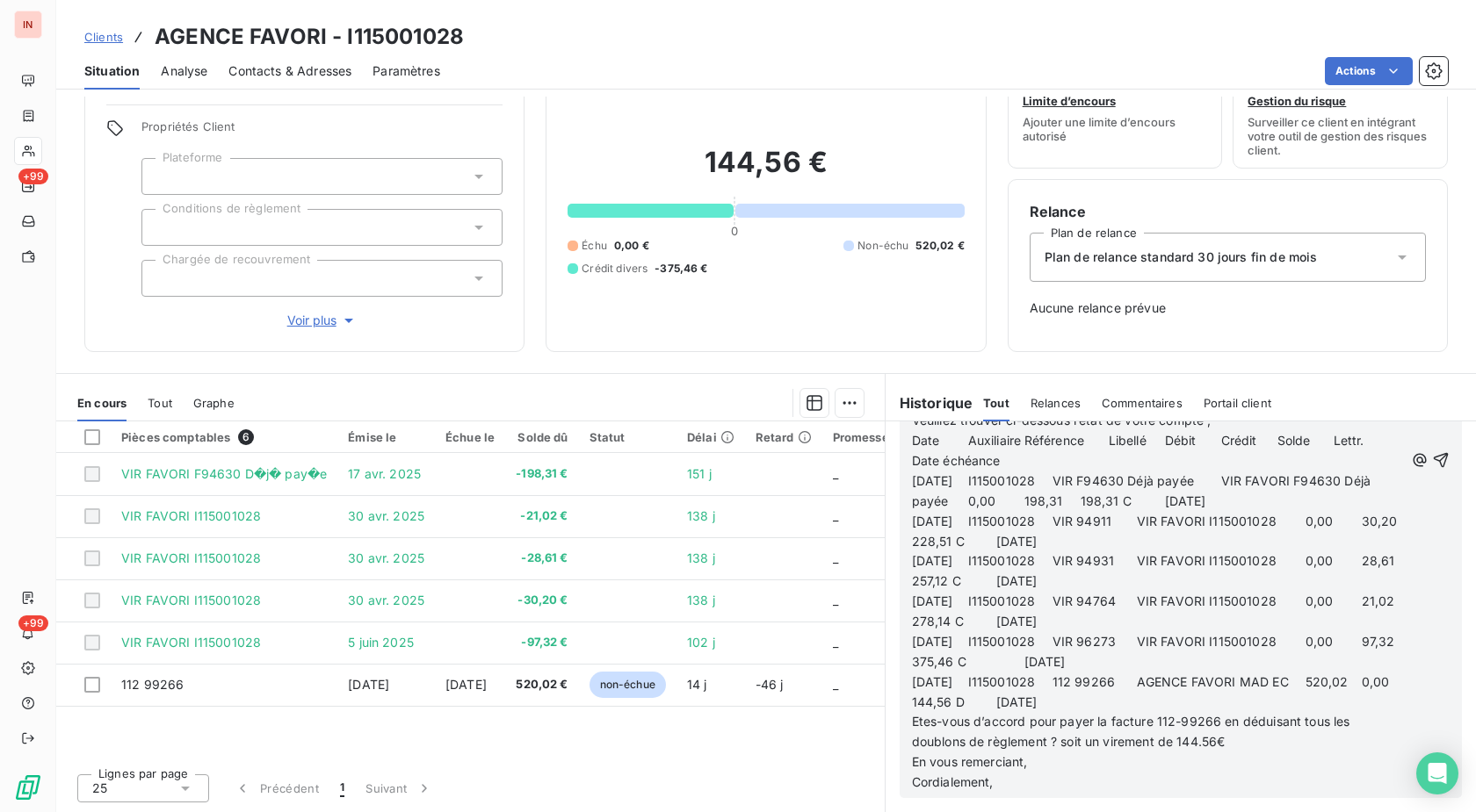
scroll to position [916, 0]
drag, startPoint x: 1326, startPoint y: 706, endPoint x: 900, endPoint y: 447, distance: 498.6
click at [900, 447] on div "[DATE] - MVI - mail reçu de [PERSON_NAME][EMAIL_ADDRESS][DOMAIN_NAME] bonjour m…" at bounding box center [1181, 460] width 562 height 675
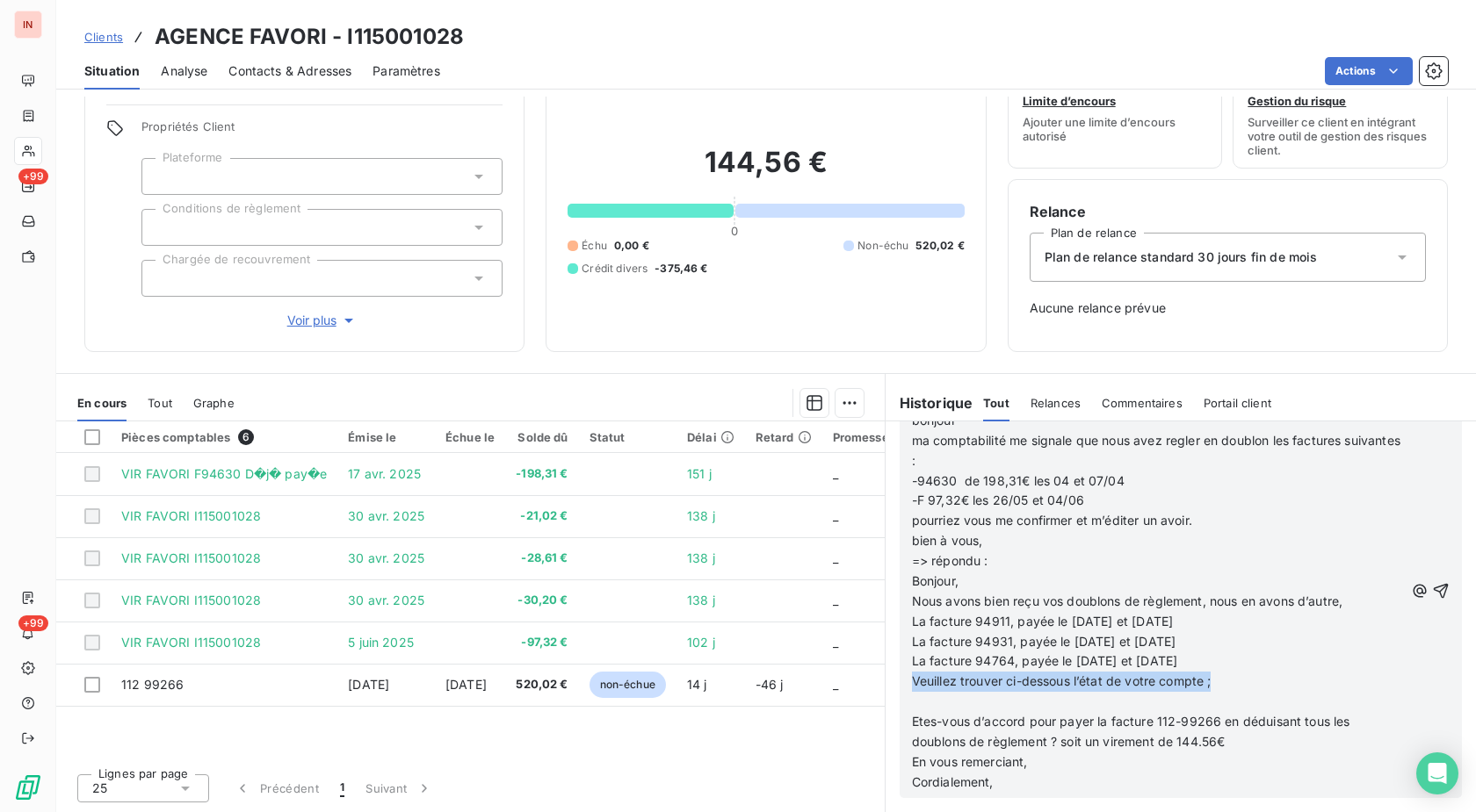
scroll to position [655, 0]
click at [935, 710] on p "﻿" at bounding box center [1158, 703] width 492 height 20
click at [1004, 780] on p "Cordialement," at bounding box center [1158, 783] width 492 height 20
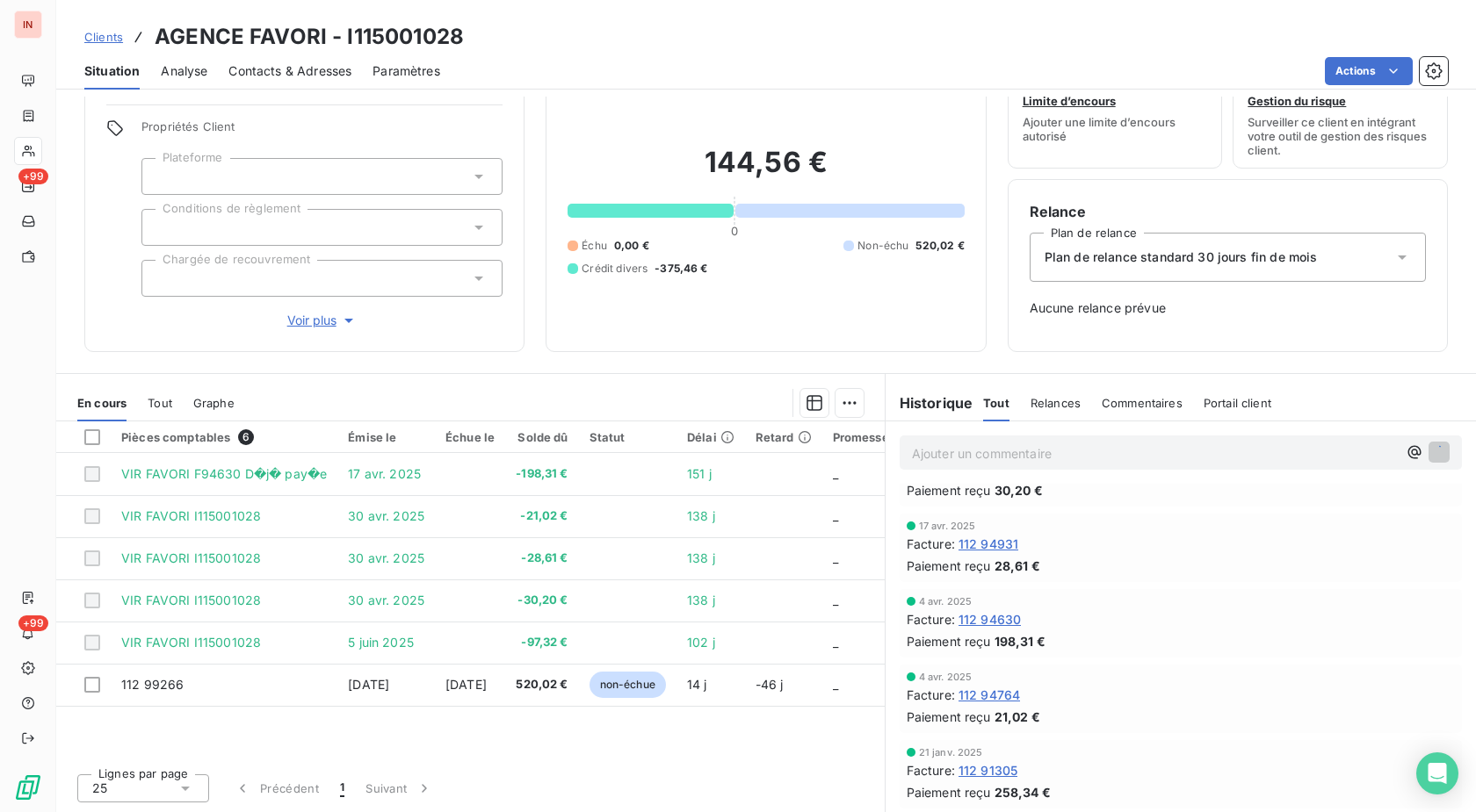
scroll to position [699, 0]
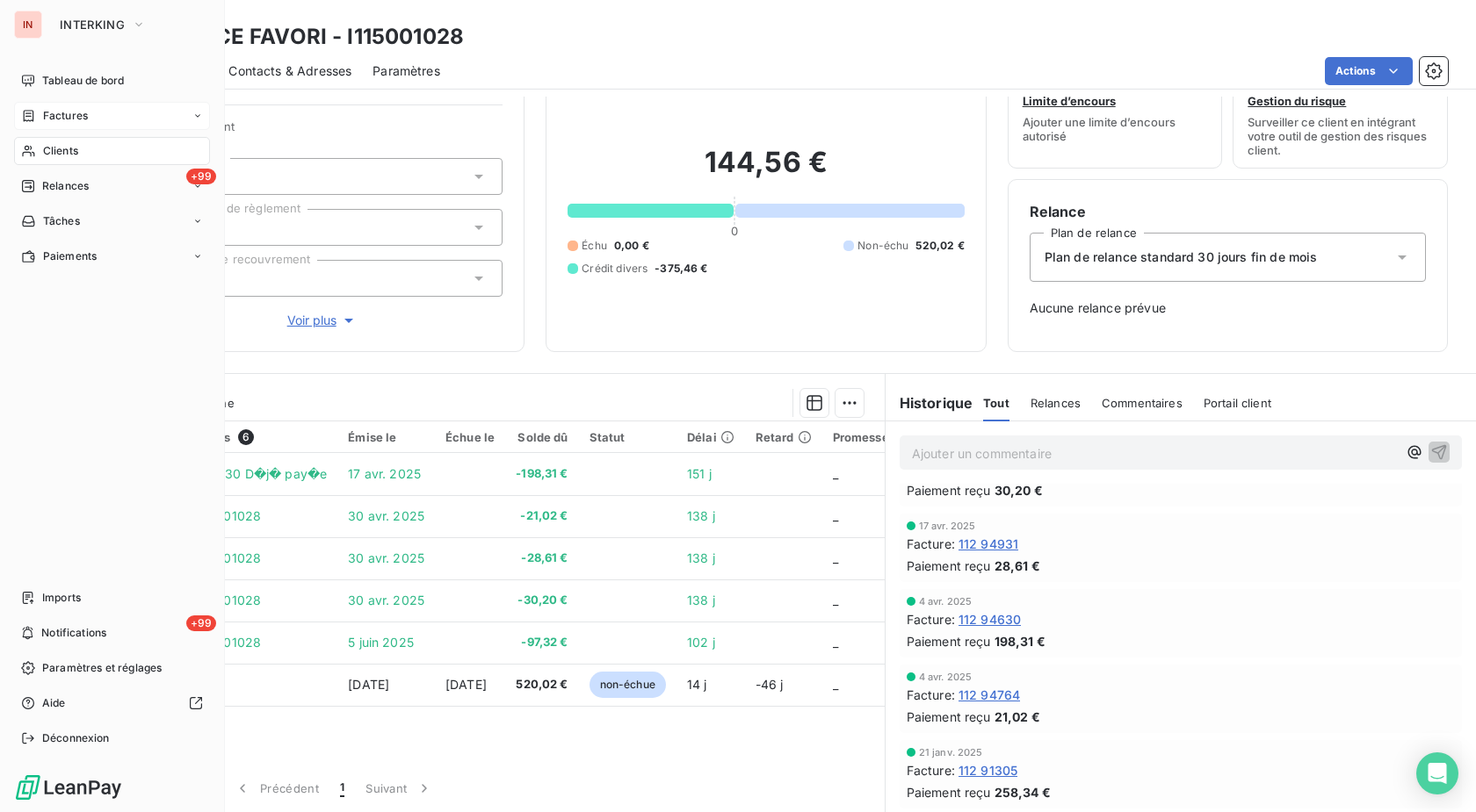
click at [24, 117] on icon at bounding box center [29, 115] width 15 height 14
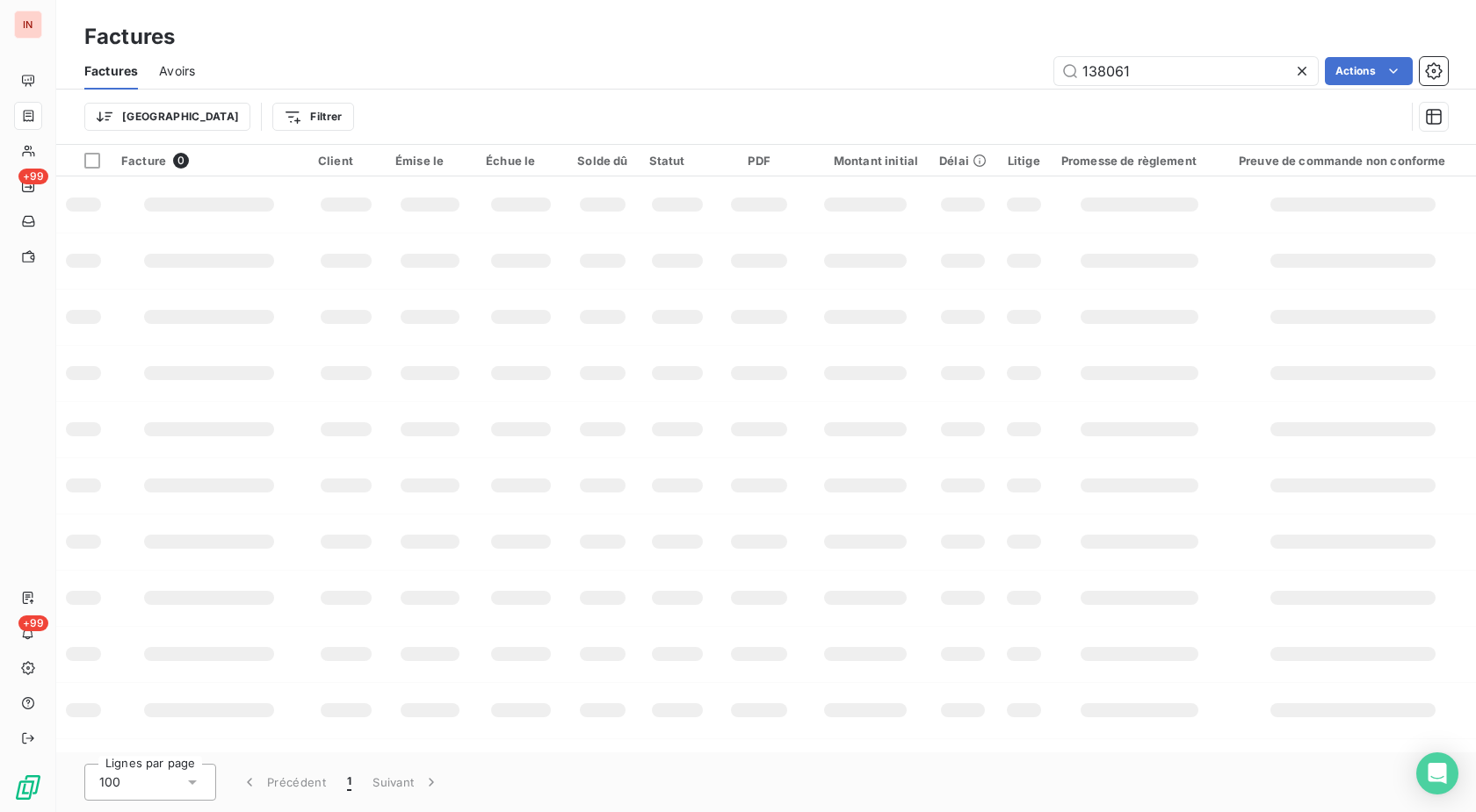
drag, startPoint x: 1177, startPoint y: 68, endPoint x: 1010, endPoint y: 76, distance: 167.2
click at [1054, 77] on input "138061" at bounding box center [1186, 71] width 263 height 28
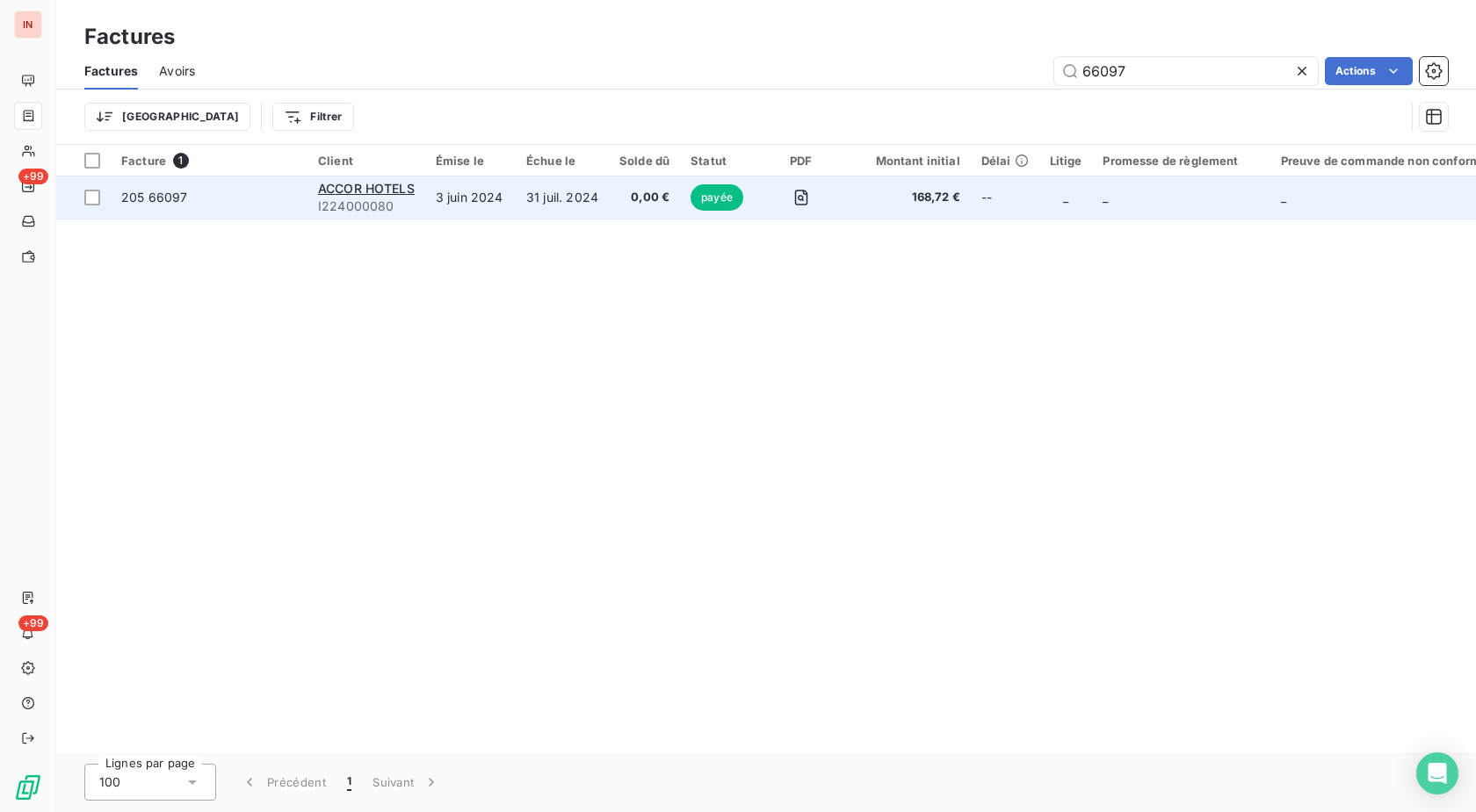
type input "66097"
click at [660, 200] on span "0,00 €" at bounding box center [644, 197] width 50 height 18
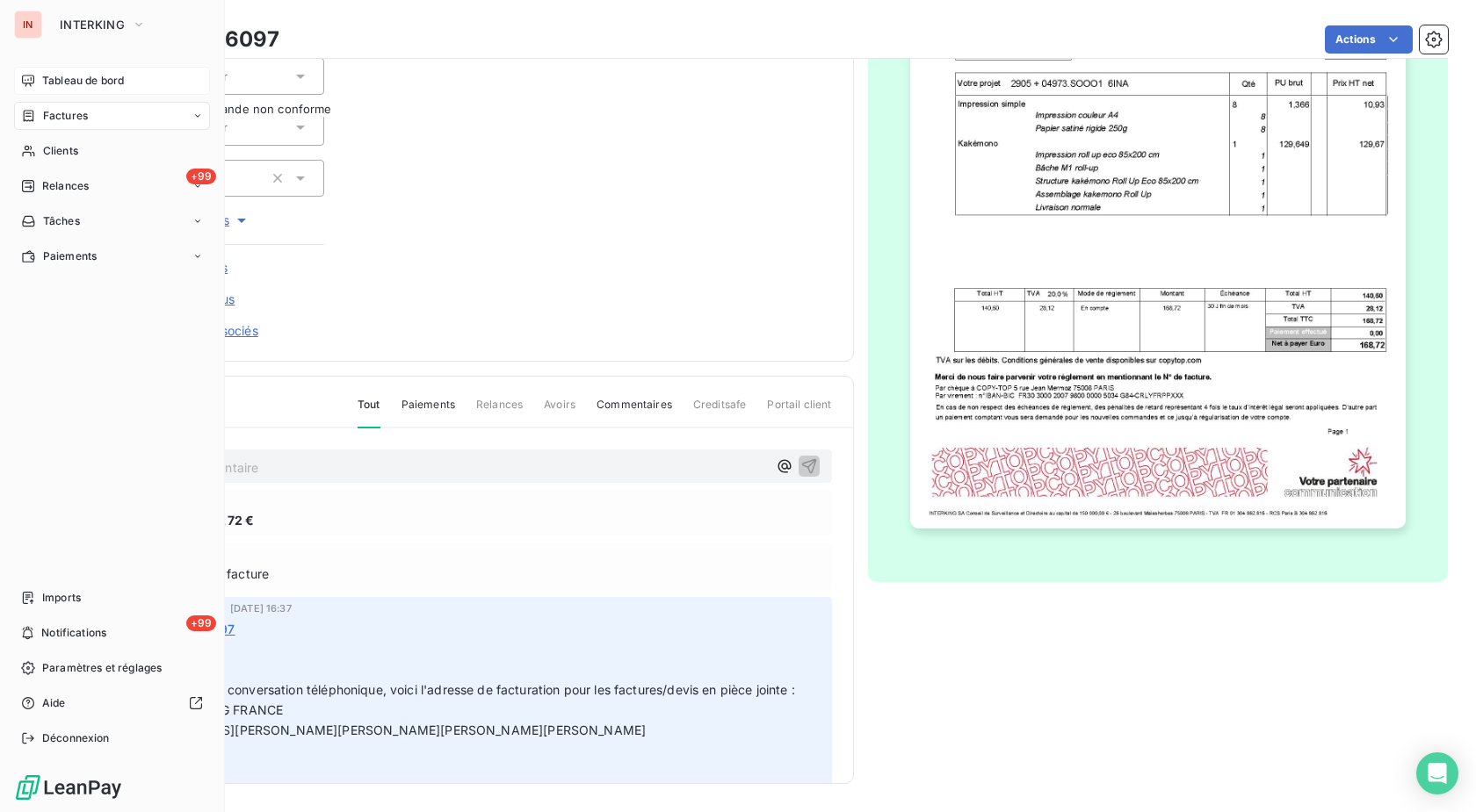
click at [38, 87] on div "Tableau de bord" at bounding box center [112, 81] width 196 height 28
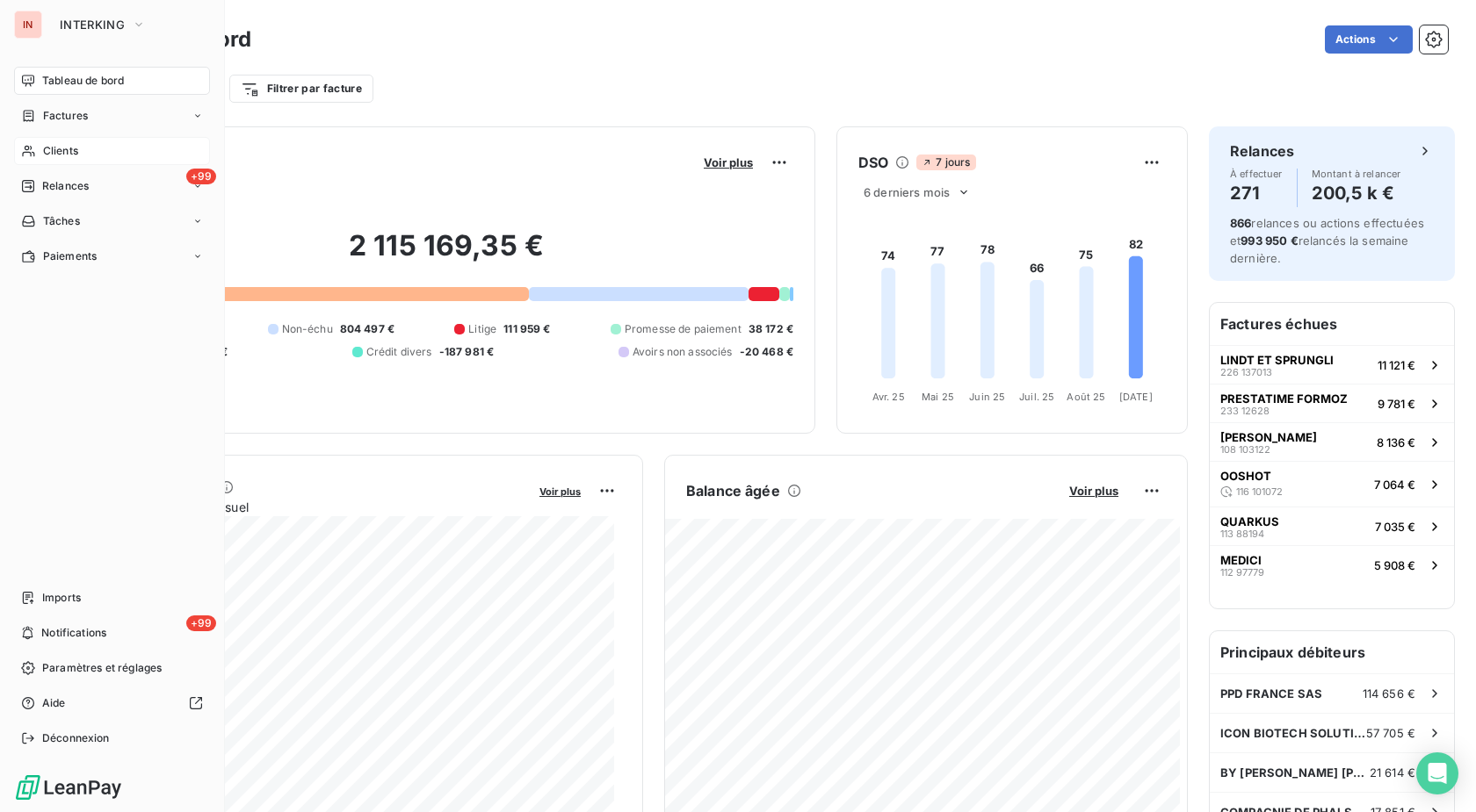
click at [38, 145] on div "Clients" at bounding box center [112, 151] width 196 height 28
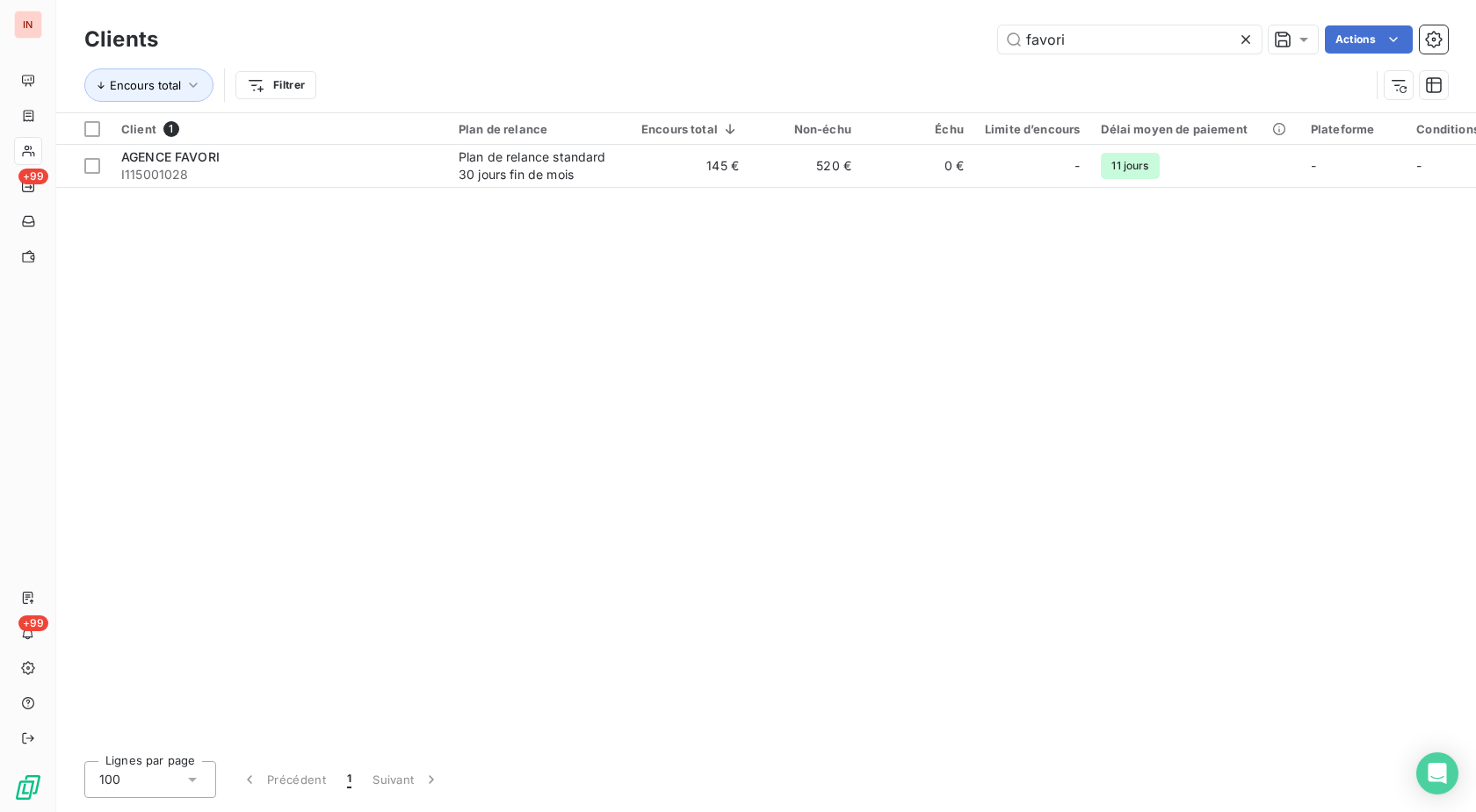
drag, startPoint x: 1091, startPoint y: 39, endPoint x: 848, endPoint y: 41, distance: 243.0
click at [998, 39] on input "favori" at bounding box center [1129, 39] width 263 height 28
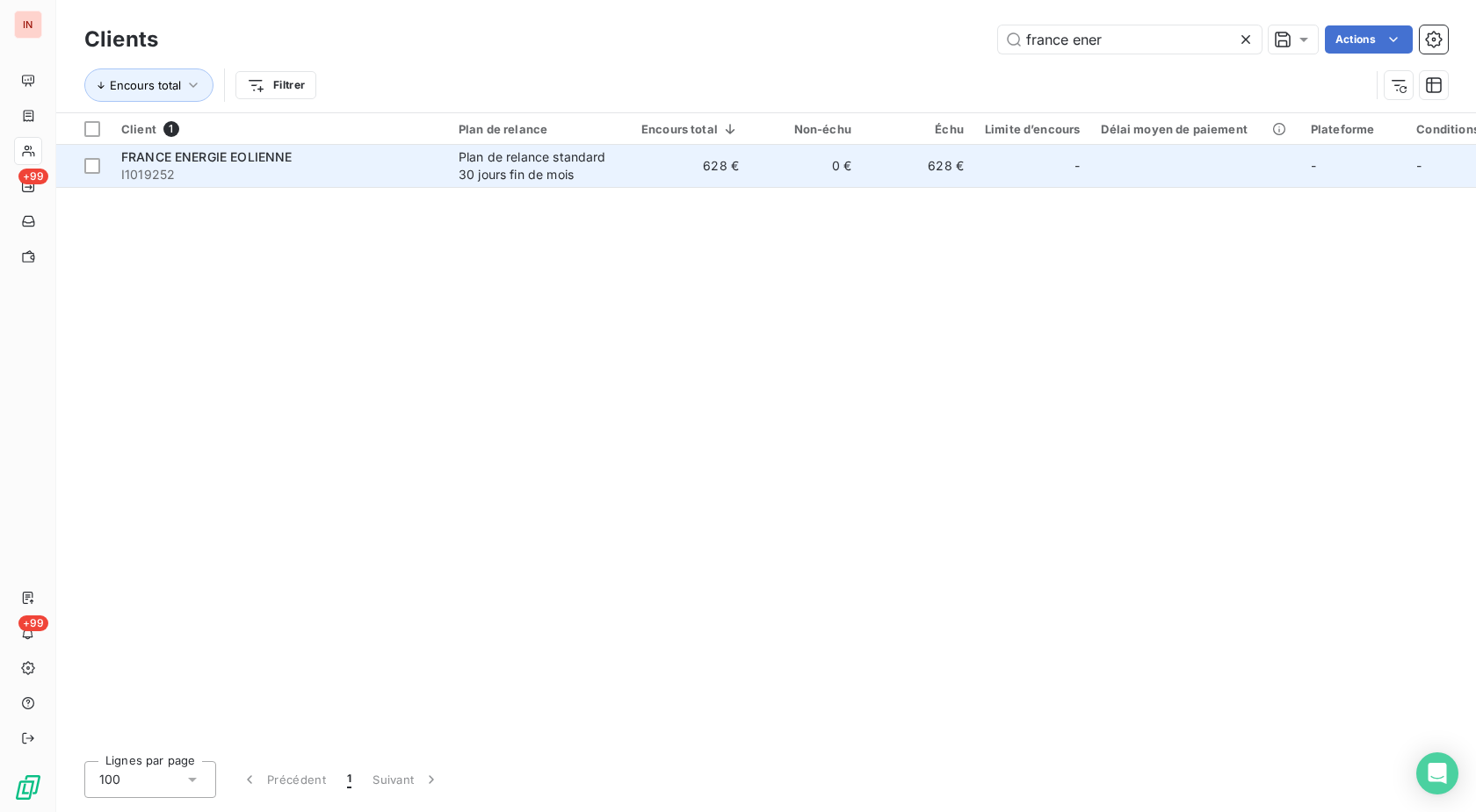
type input "france ener"
click at [503, 172] on div "Plan de relance standard 30 jours fin de mois" at bounding box center [540, 166] width 162 height 35
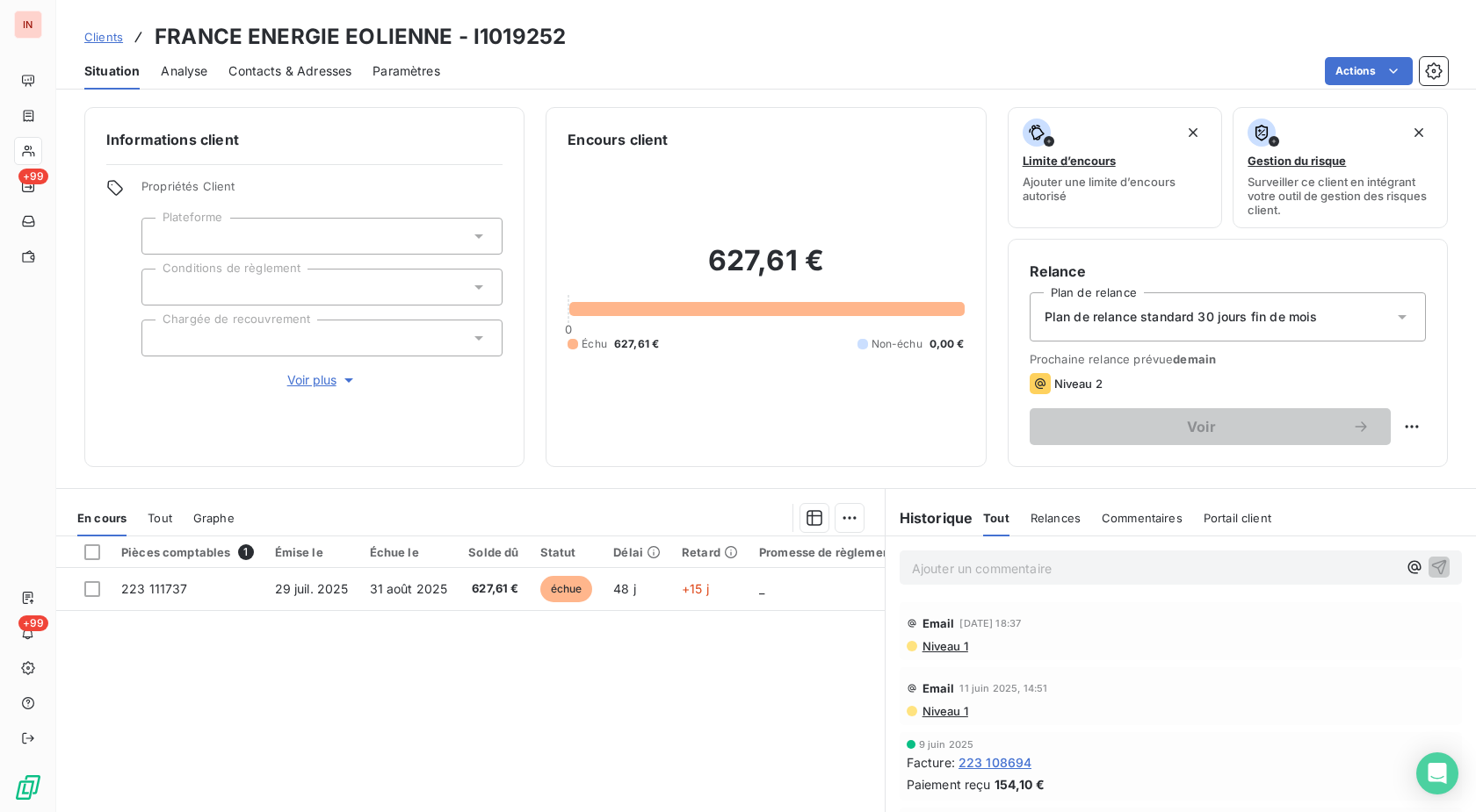
click at [993, 569] on p "Ajouter un commentaire ﻿" at bounding box center [1154, 568] width 485 height 22
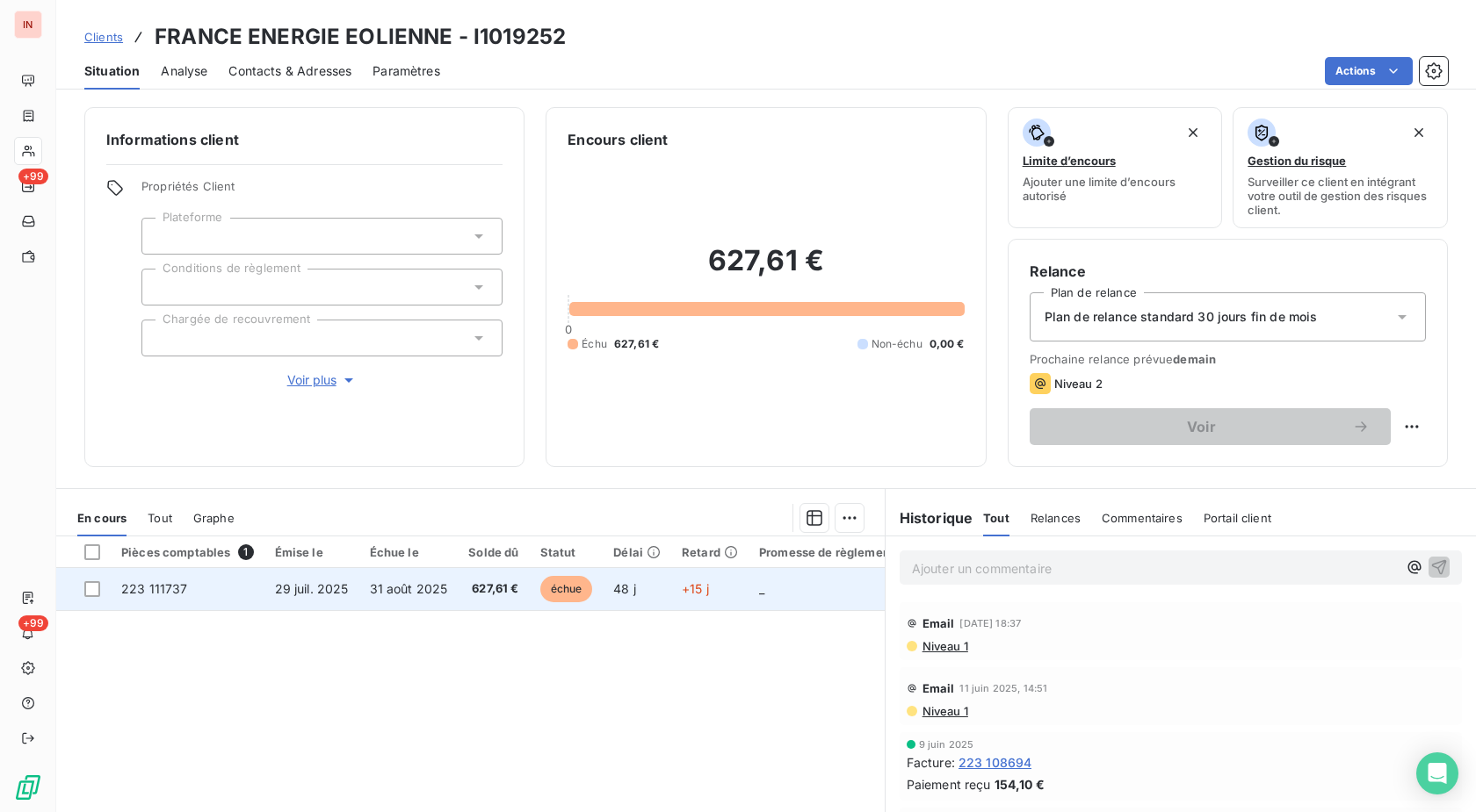
click at [603, 588] on td "48 j" at bounding box center [637, 589] width 69 height 42
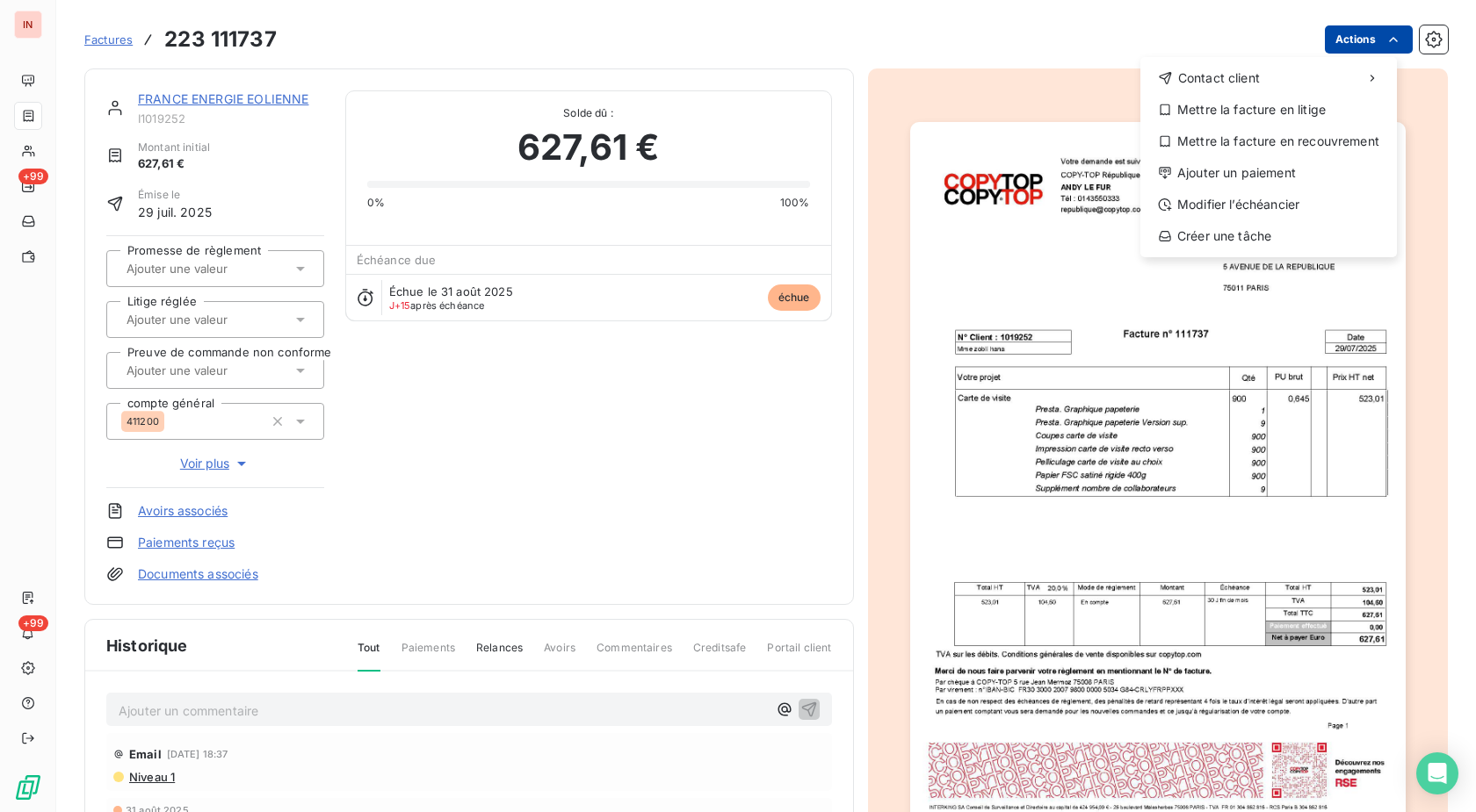
click at [1356, 46] on html "IN +99 +99 Factures [PHONE_NUMBER] Actions Contact client Mettre la facture en …" at bounding box center [738, 406] width 1476 height 812
click at [1249, 169] on div "Ajouter un paiement" at bounding box center [1268, 173] width 243 height 28
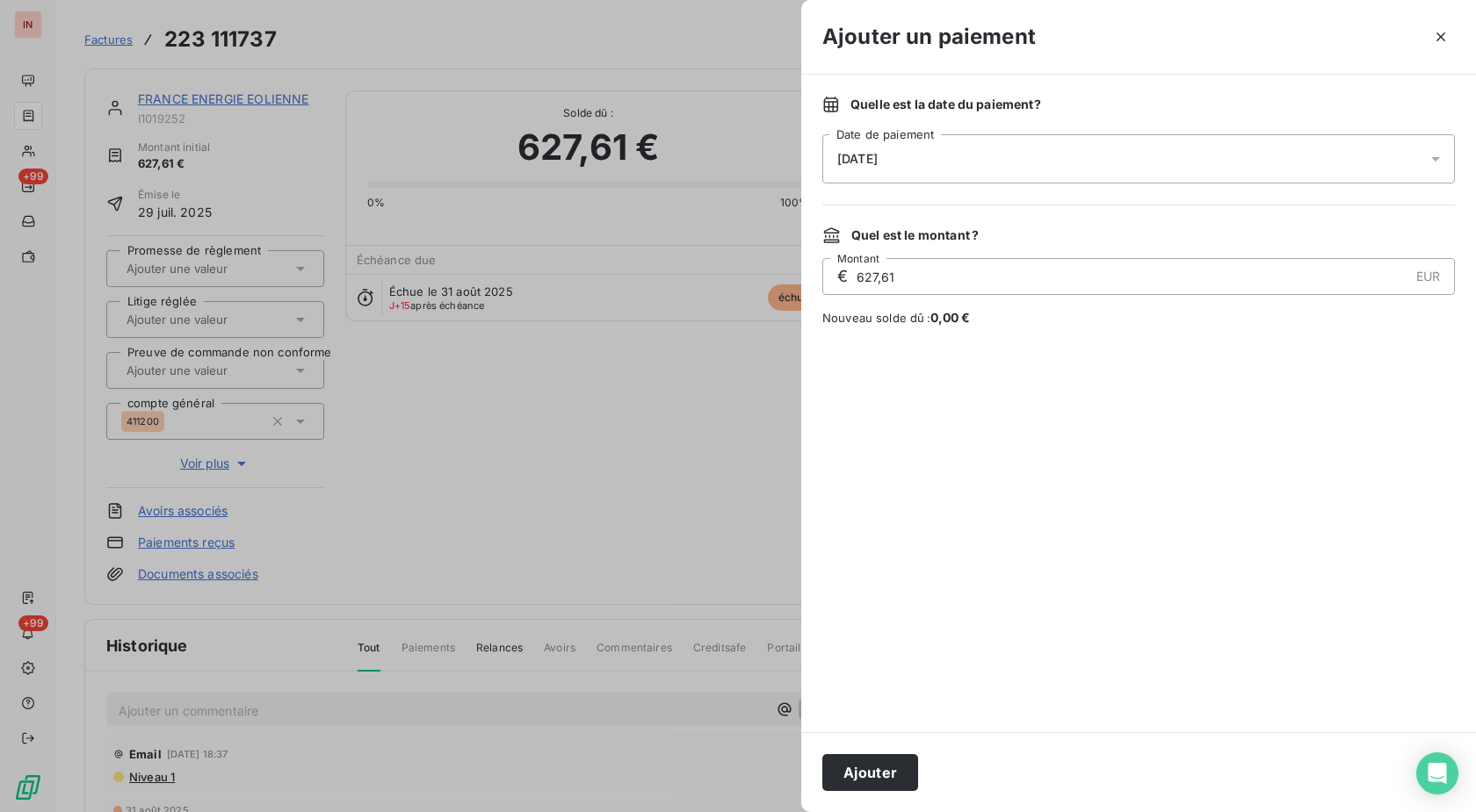
click at [1198, 157] on div "[DATE]" at bounding box center [1139, 158] width 633 height 49
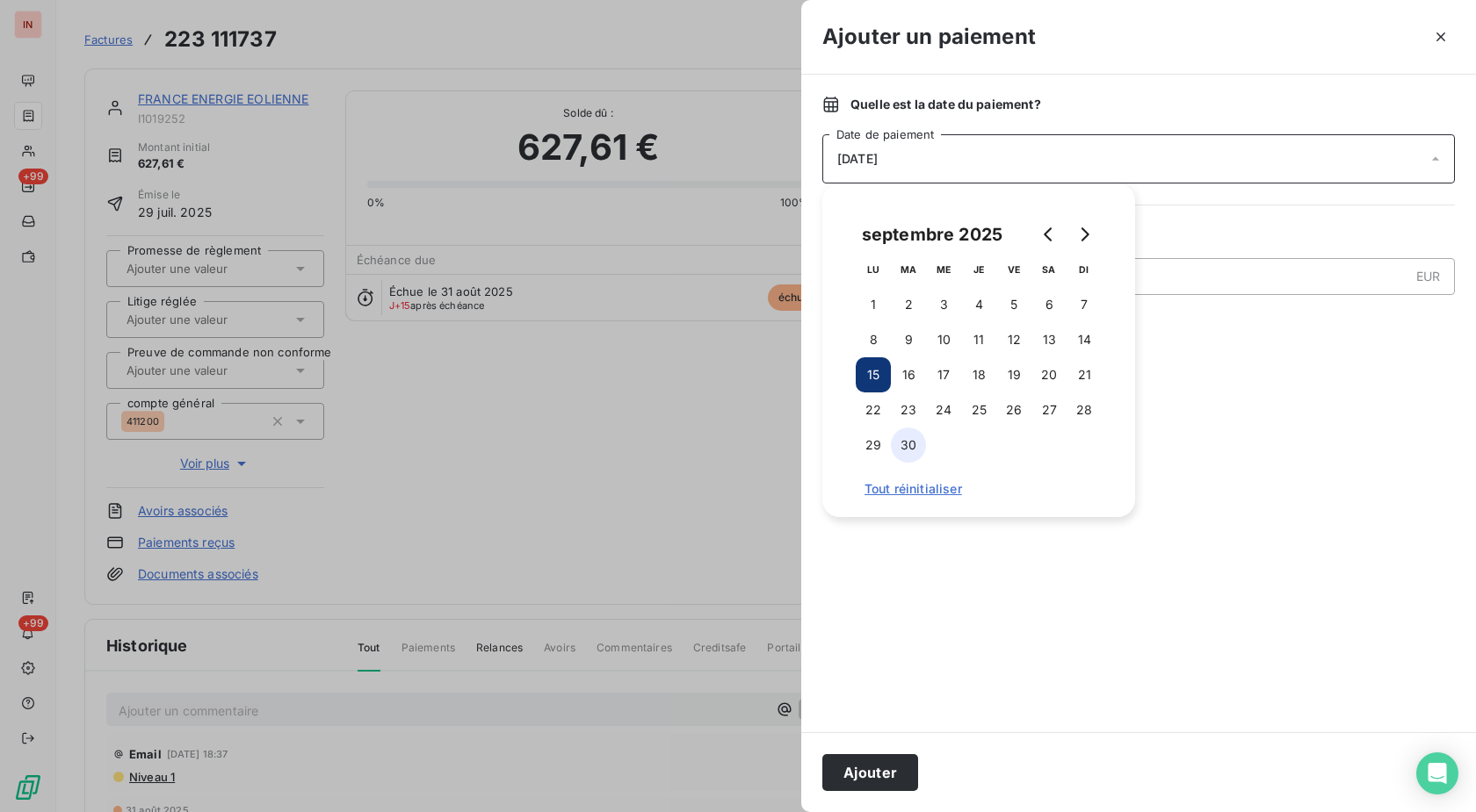
click at [915, 446] on button "30" at bounding box center [908, 446] width 35 height 35
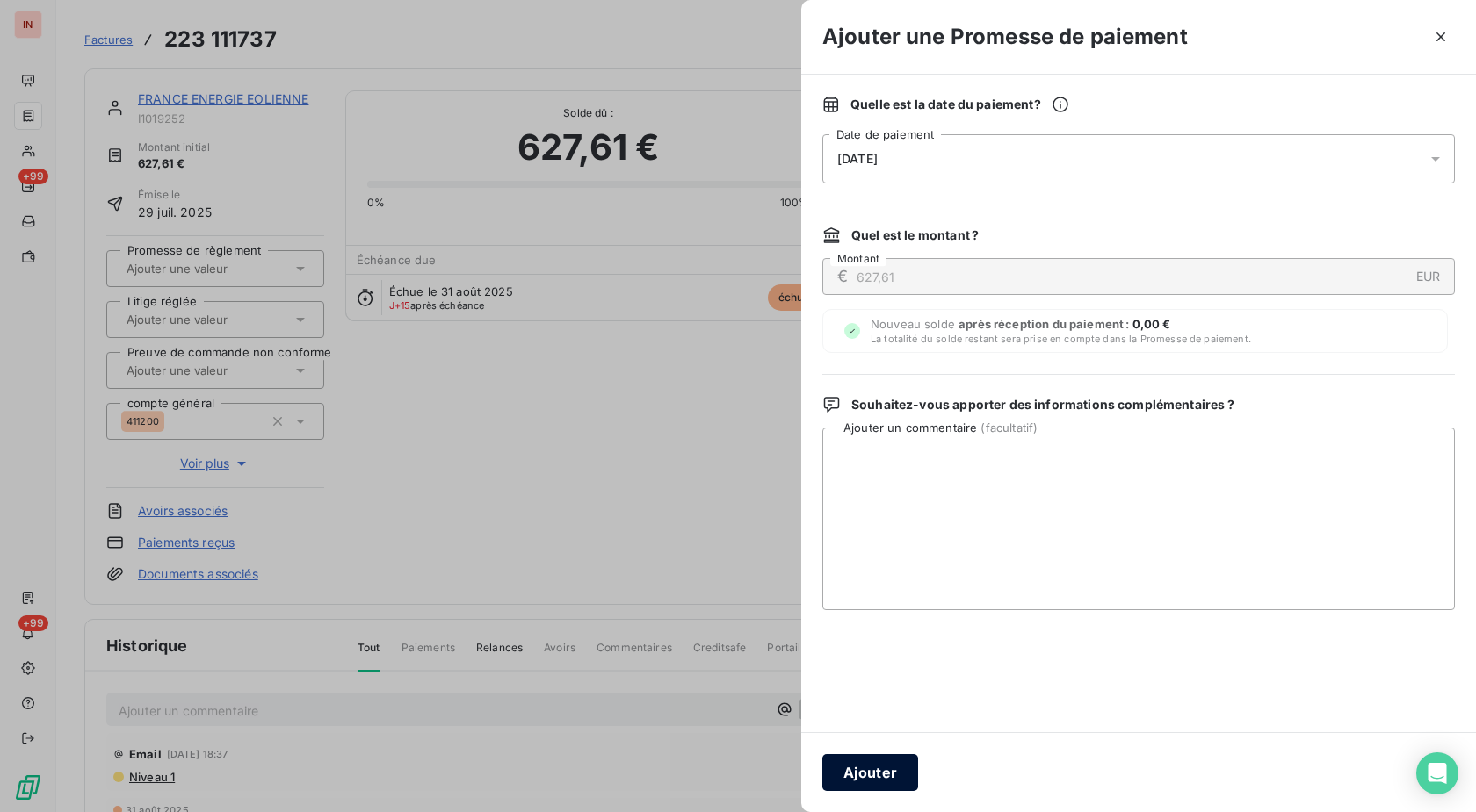
click at [881, 764] on button "Ajouter" at bounding box center [870, 773] width 96 height 37
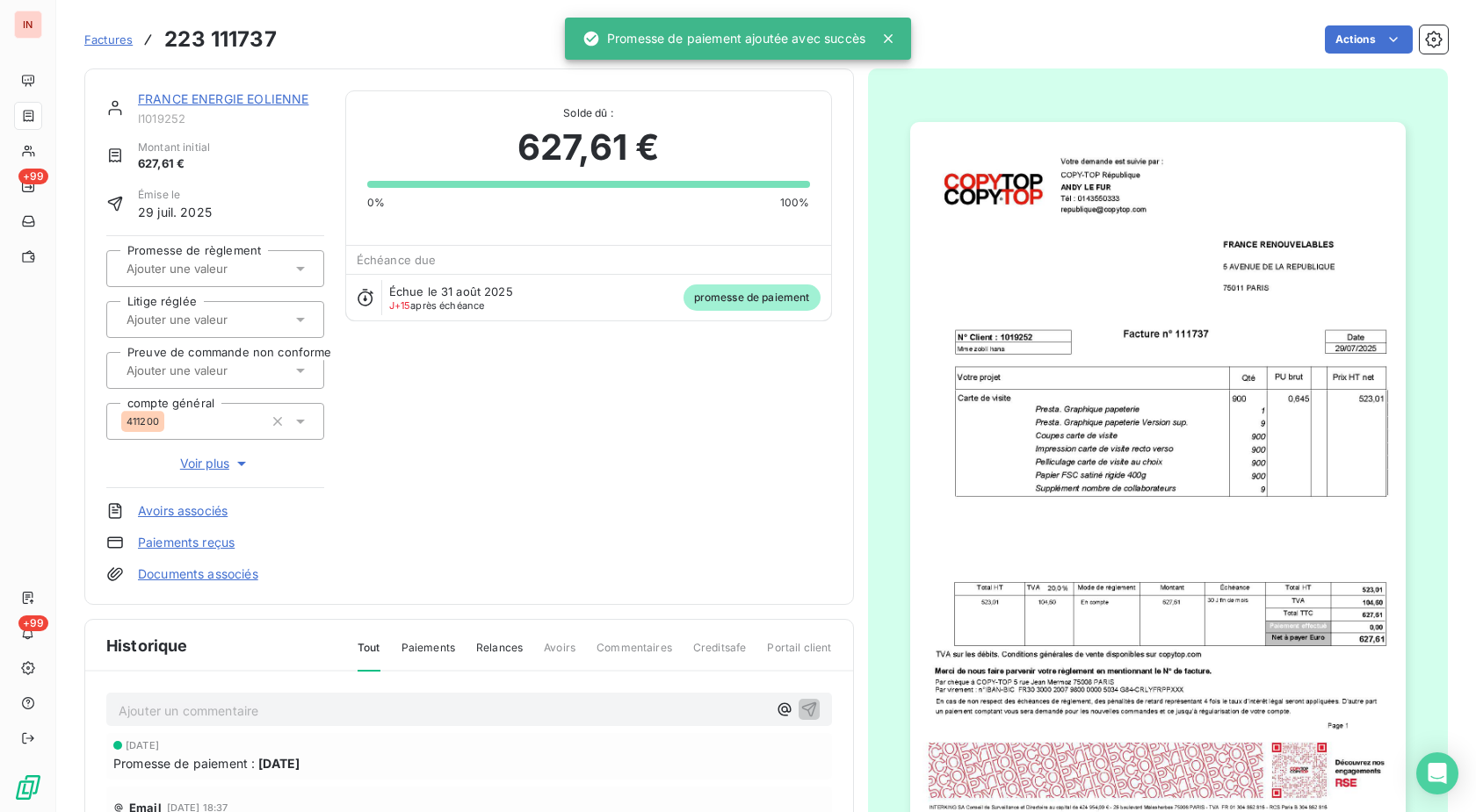
click at [242, 266] on input "text" at bounding box center [213, 268] width 177 height 16
click at [239, 314] on div "Oui" at bounding box center [225, 315] width 168 height 28
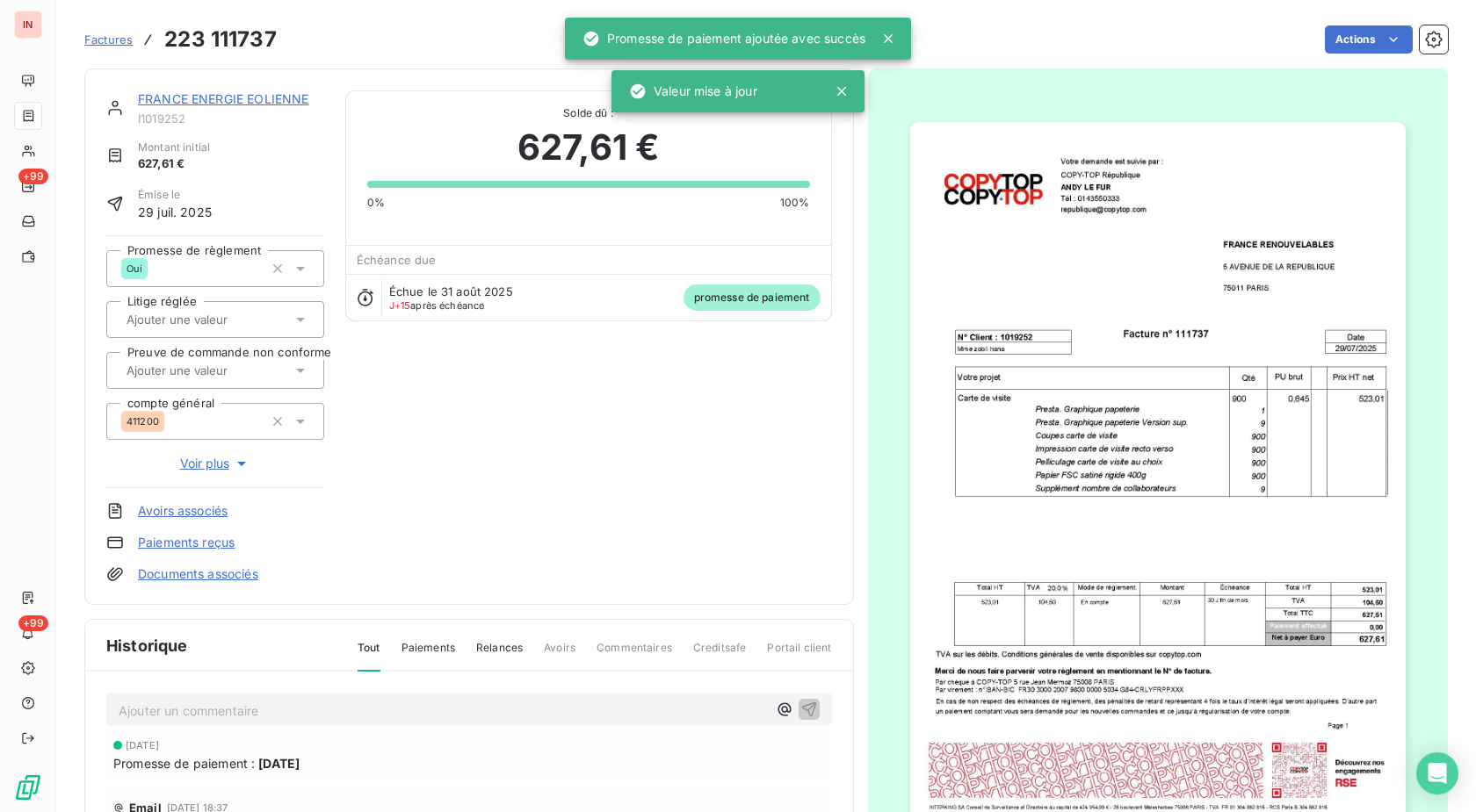
click at [289, 94] on link "FRANCE ENERGIE EOLIENNE" at bounding box center [222, 99] width 170 height 15
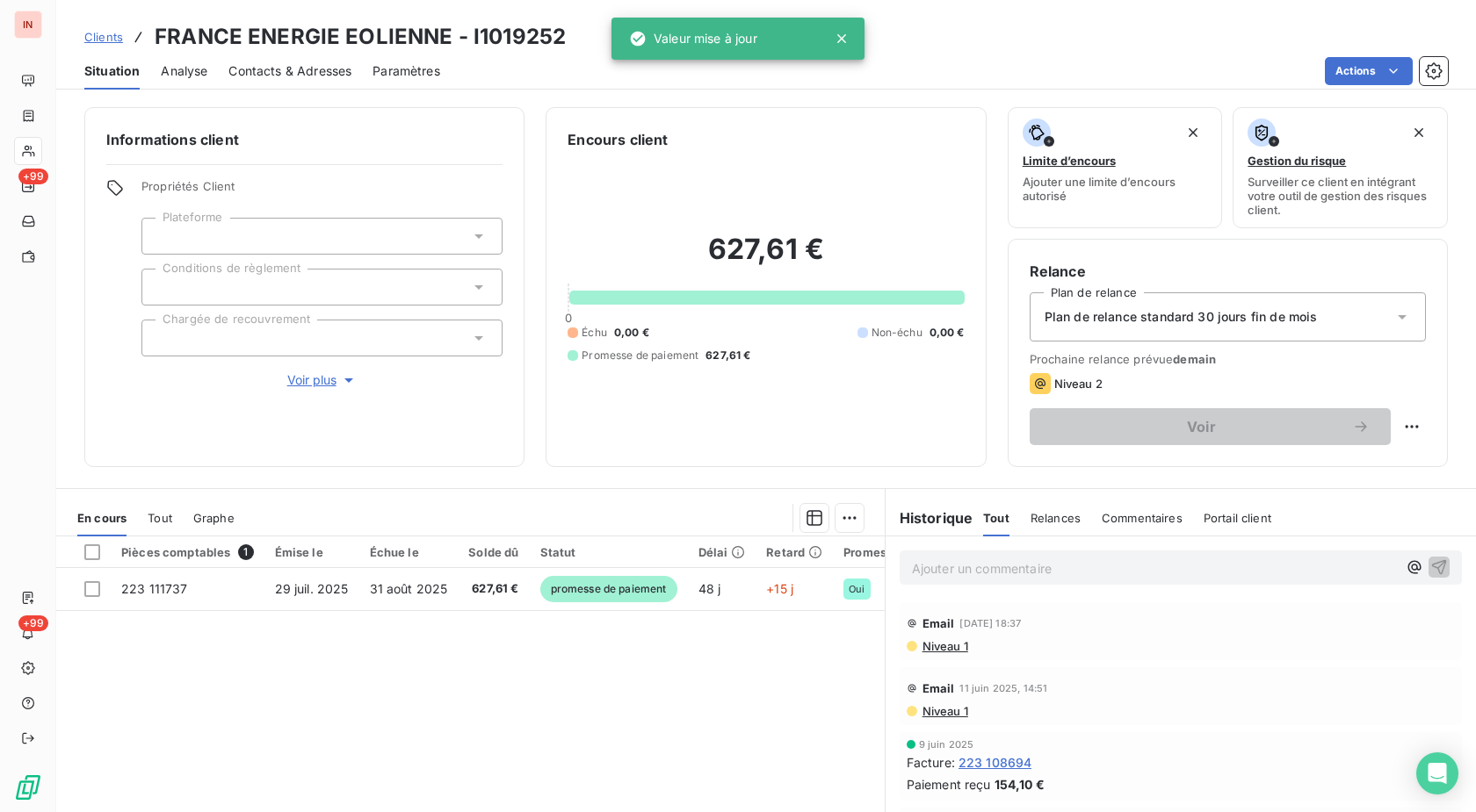
click at [1057, 572] on p "Ajouter un commentaire ﻿" at bounding box center [1154, 568] width 485 height 22
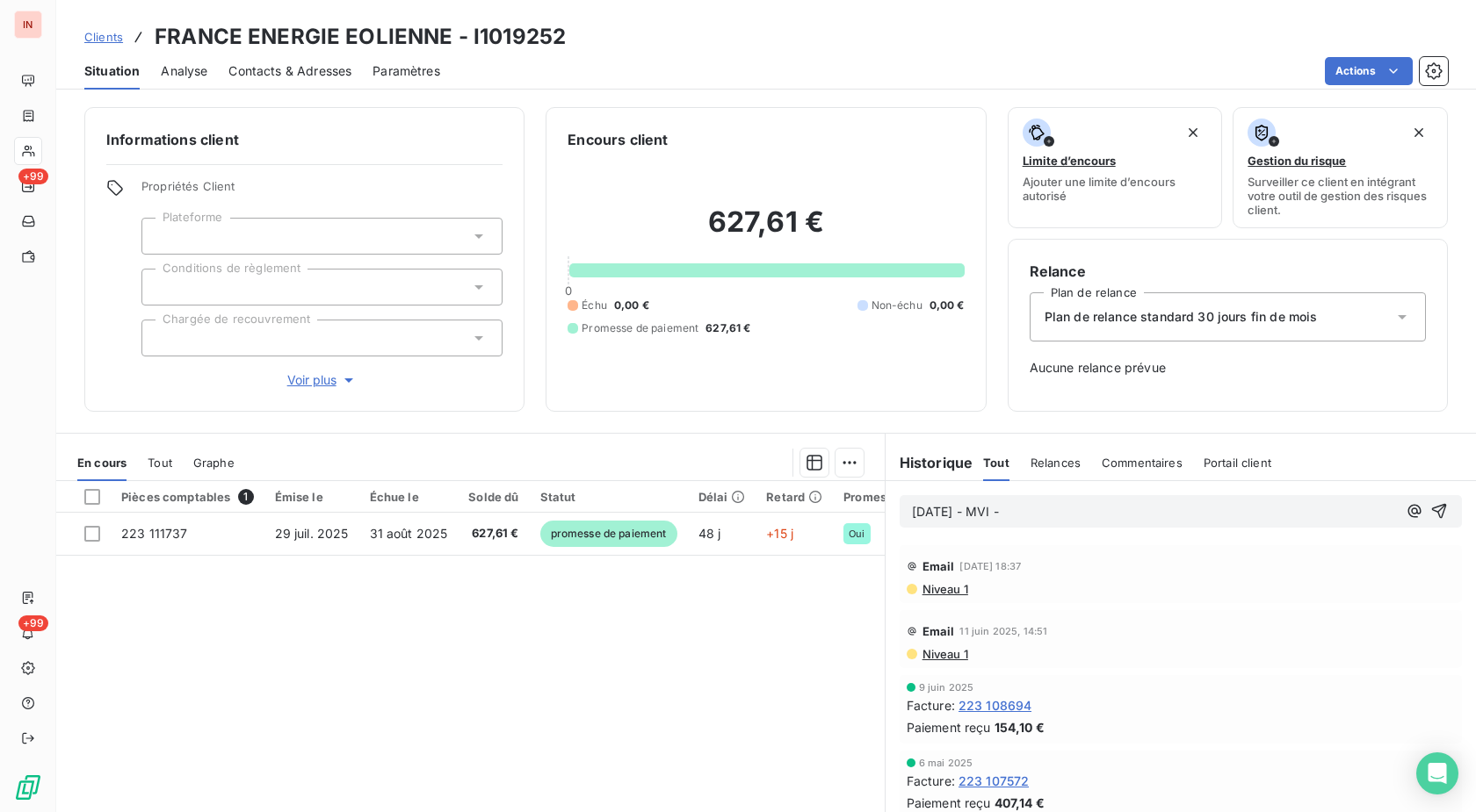
click at [1059, 507] on p "[DATE] - MVI -" at bounding box center [1154, 512] width 485 height 20
click at [948, 523] on p "[DATE] - MVI - [EMAIL_ADDRESS][DOMAIN_NAME]" at bounding box center [1154, 512] width 485 height 20
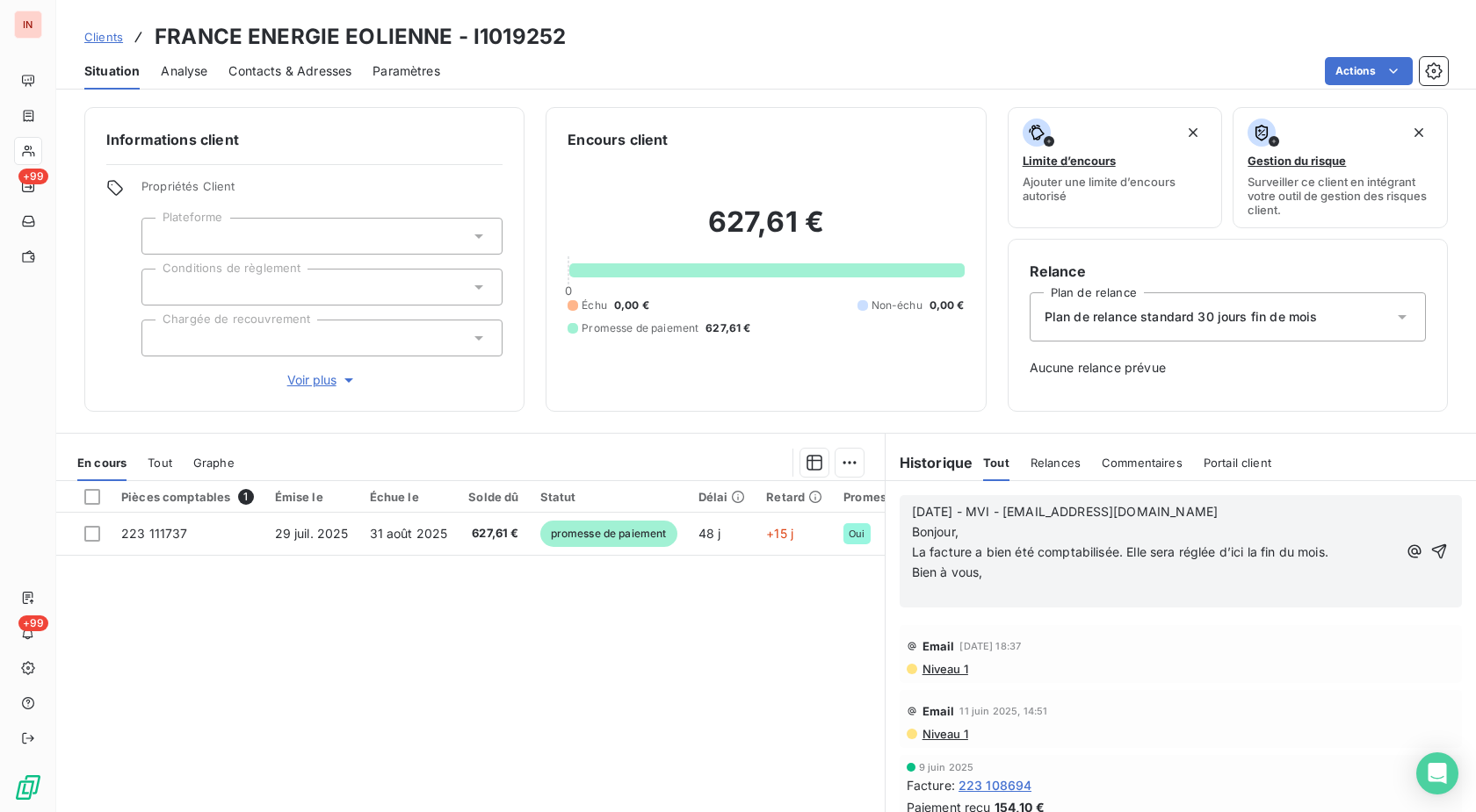
click at [1020, 508] on span "[DATE] - MVI - [EMAIL_ADDRESS][DOMAIN_NAME] Bonjour," at bounding box center [1065, 522] width 305 height 35
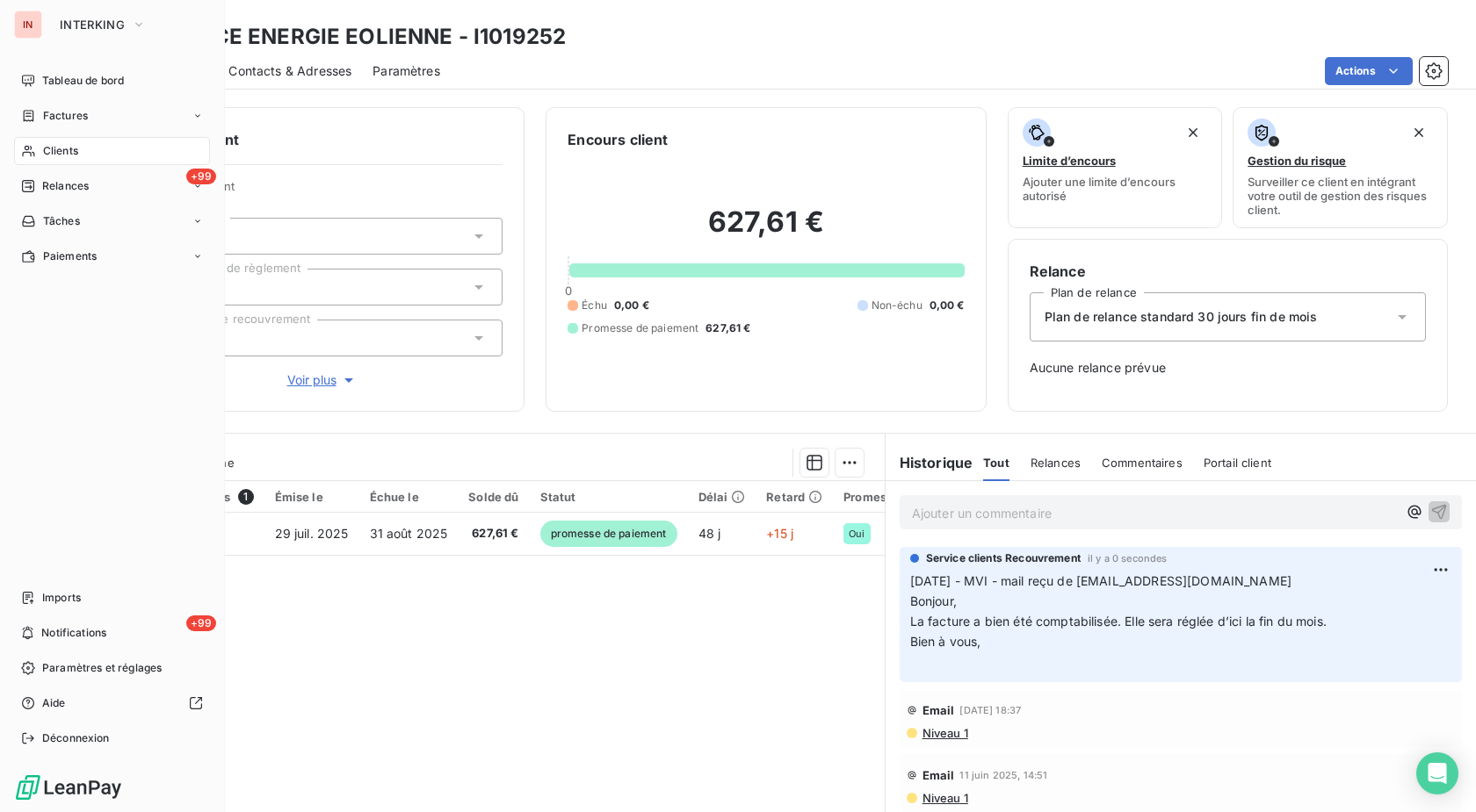
click at [39, 157] on div "Clients" at bounding box center [112, 151] width 196 height 28
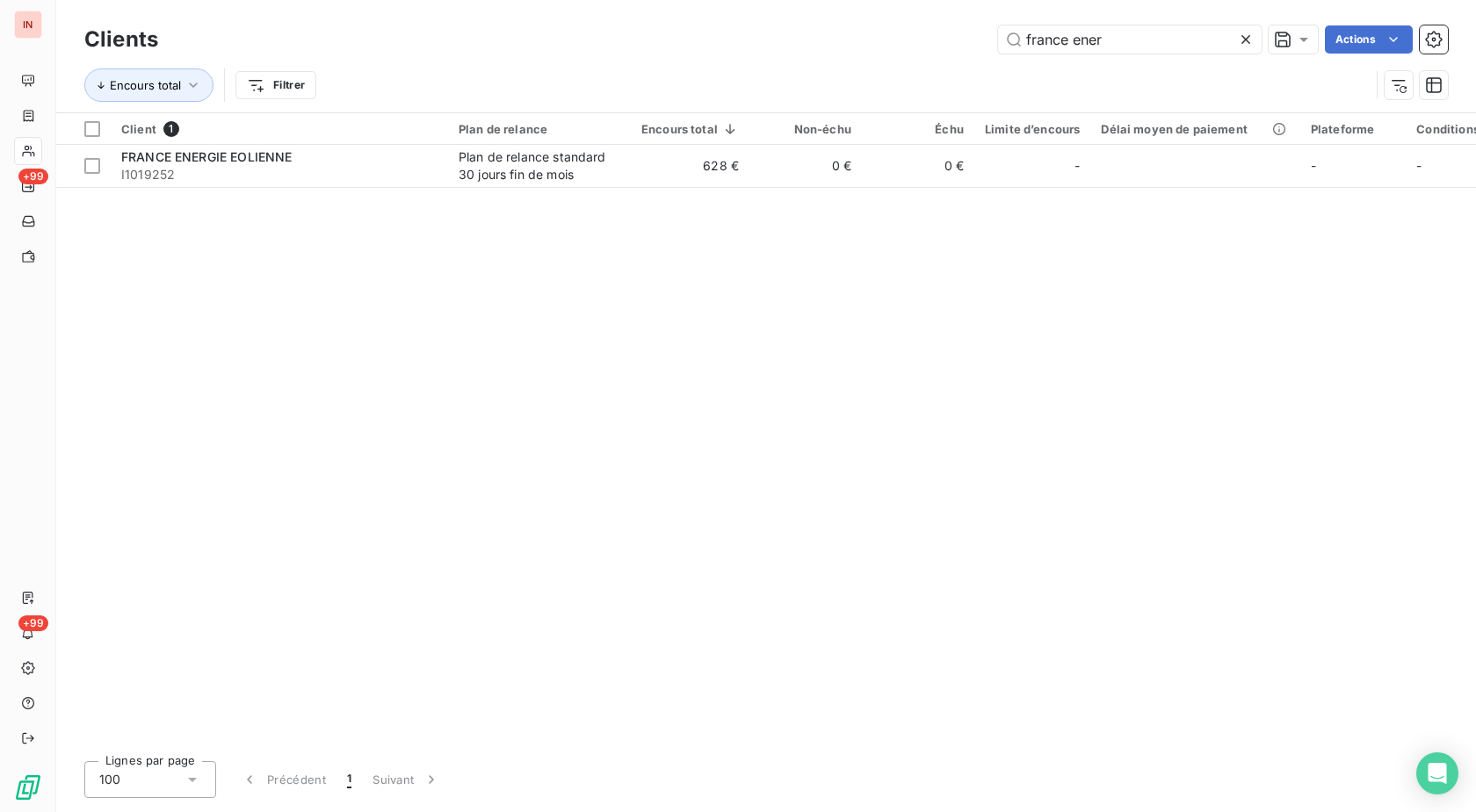
drag, startPoint x: 1111, startPoint y: 29, endPoint x: 793, endPoint y: 54, distance: 319.0
click at [998, 46] on input "france ener" at bounding box center [1129, 39] width 263 height 28
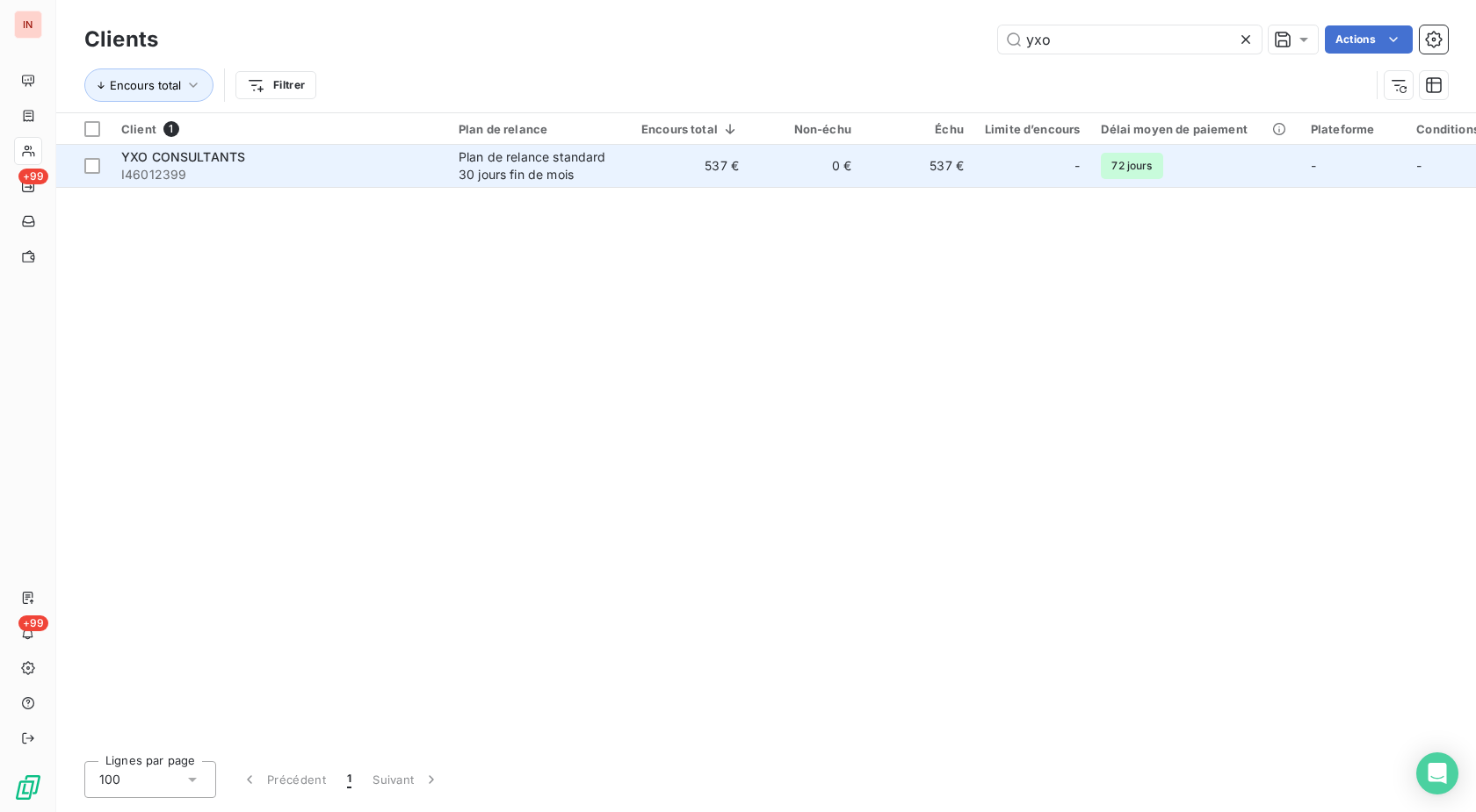
type input "yxo"
click at [571, 160] on div "Plan de relance standard 30 jours fin de mois" at bounding box center [540, 166] width 162 height 35
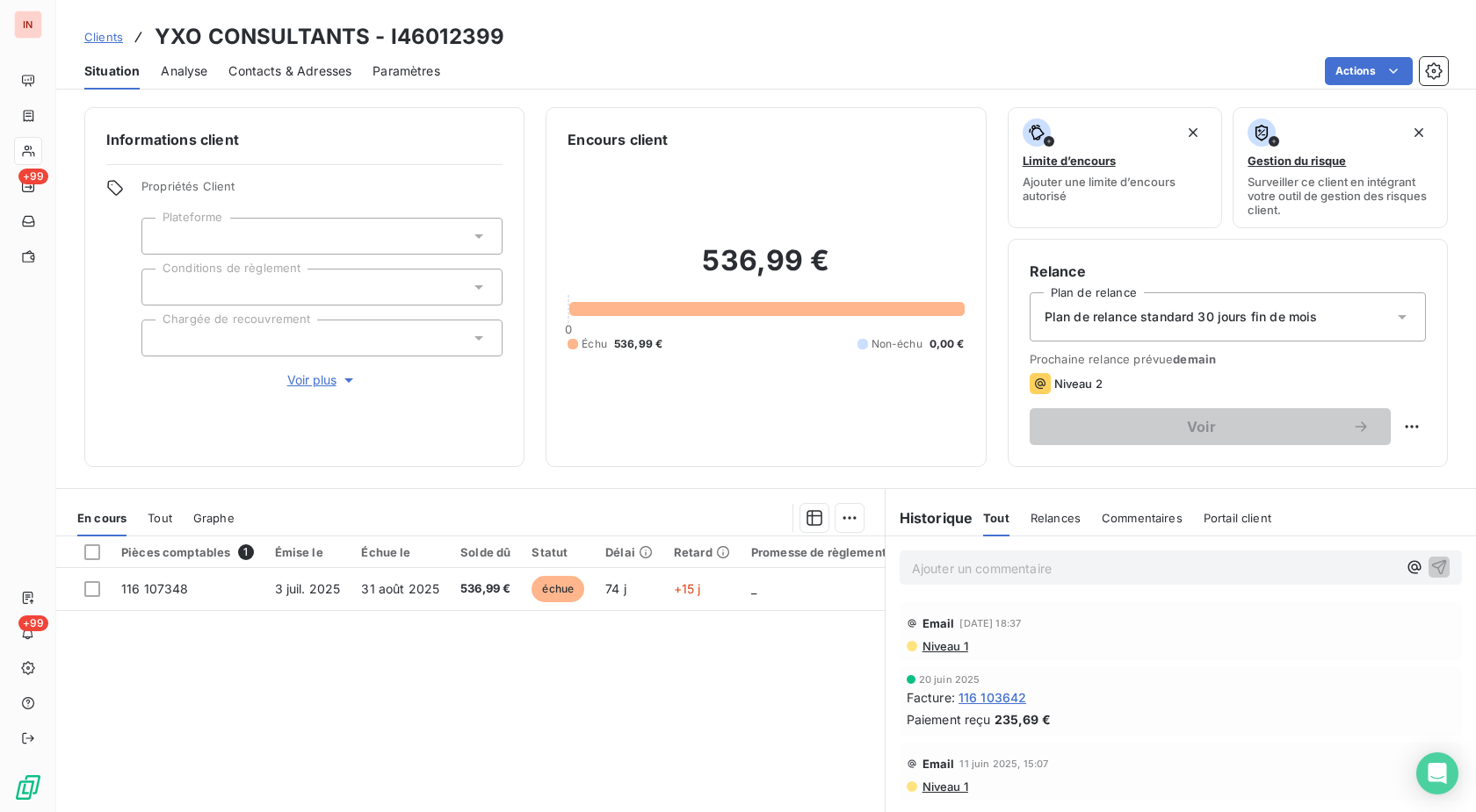
click at [976, 572] on p "Ajouter un commentaire ﻿" at bounding box center [1154, 568] width 485 height 22
click at [1175, 568] on p "[DATE] - MVI - mail reçu de" at bounding box center [1154, 567] width 485 height 20
click at [1085, 578] on p "[DATE] - MVI - mail reçu de [EMAIL_ADDRESS][DOMAIN_NAME]" at bounding box center [1154, 567] width 485 height 20
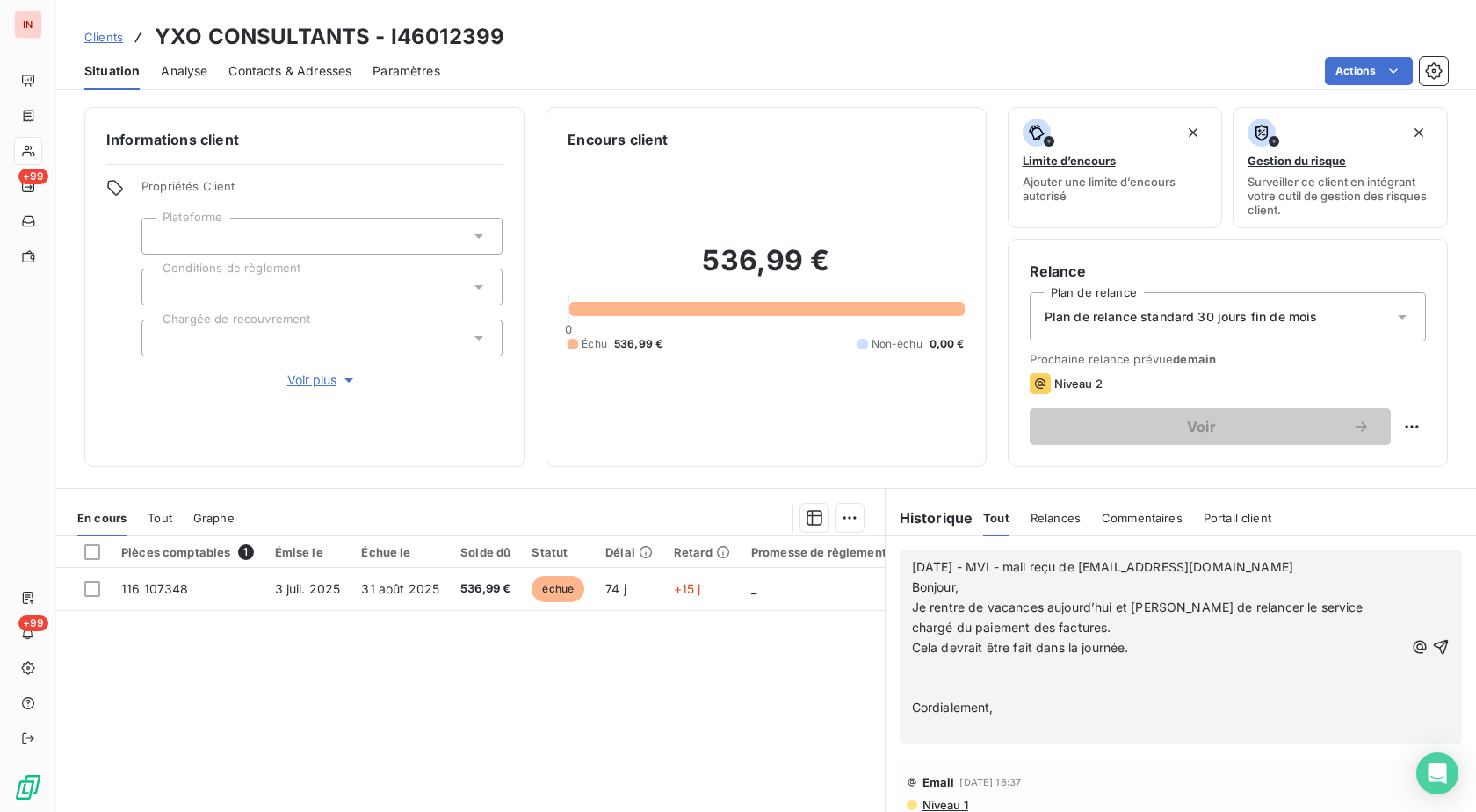
click at [940, 672] on p "﻿" at bounding box center [1158, 668] width 492 height 20
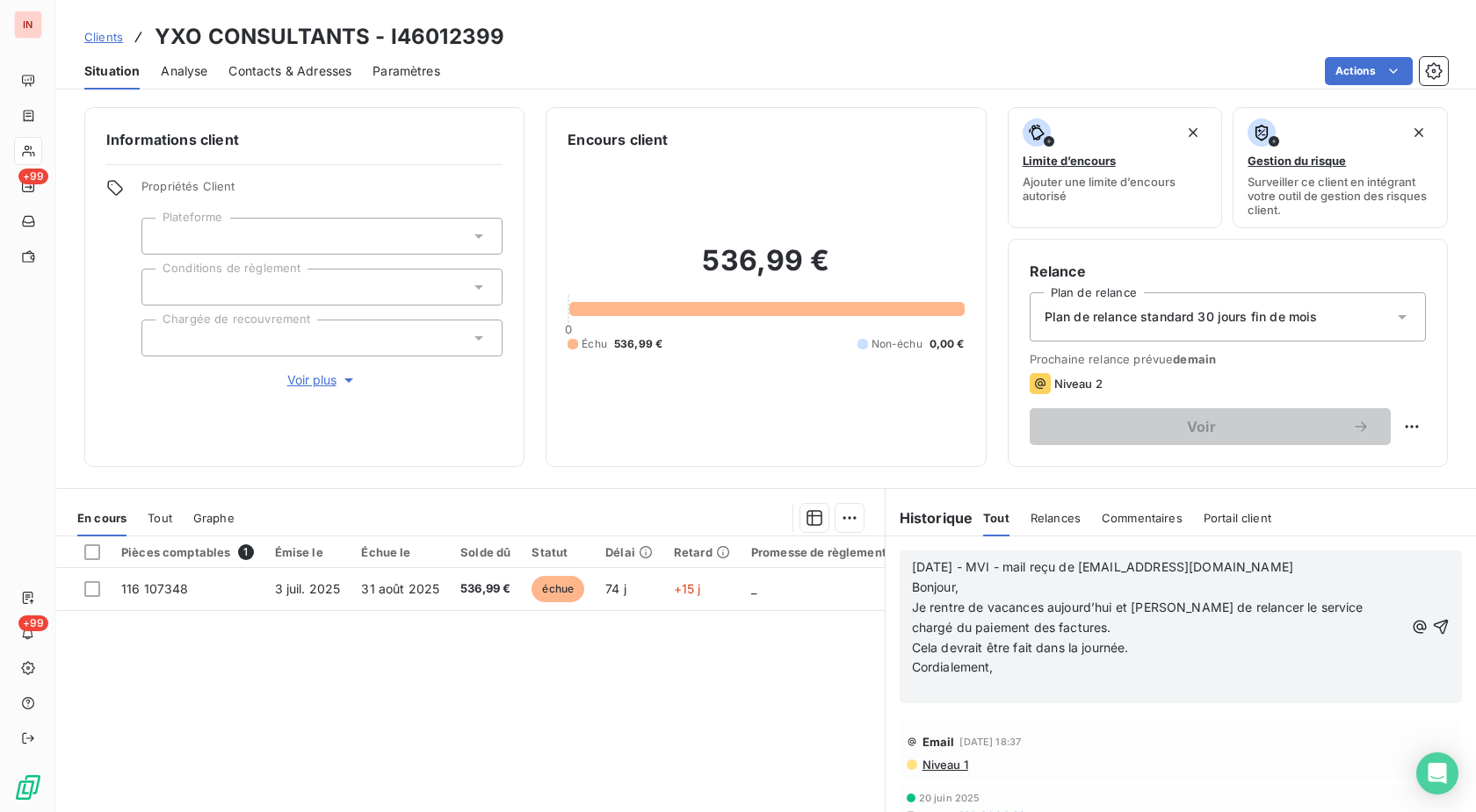
click at [946, 684] on p "﻿" at bounding box center [1158, 688] width 492 height 20
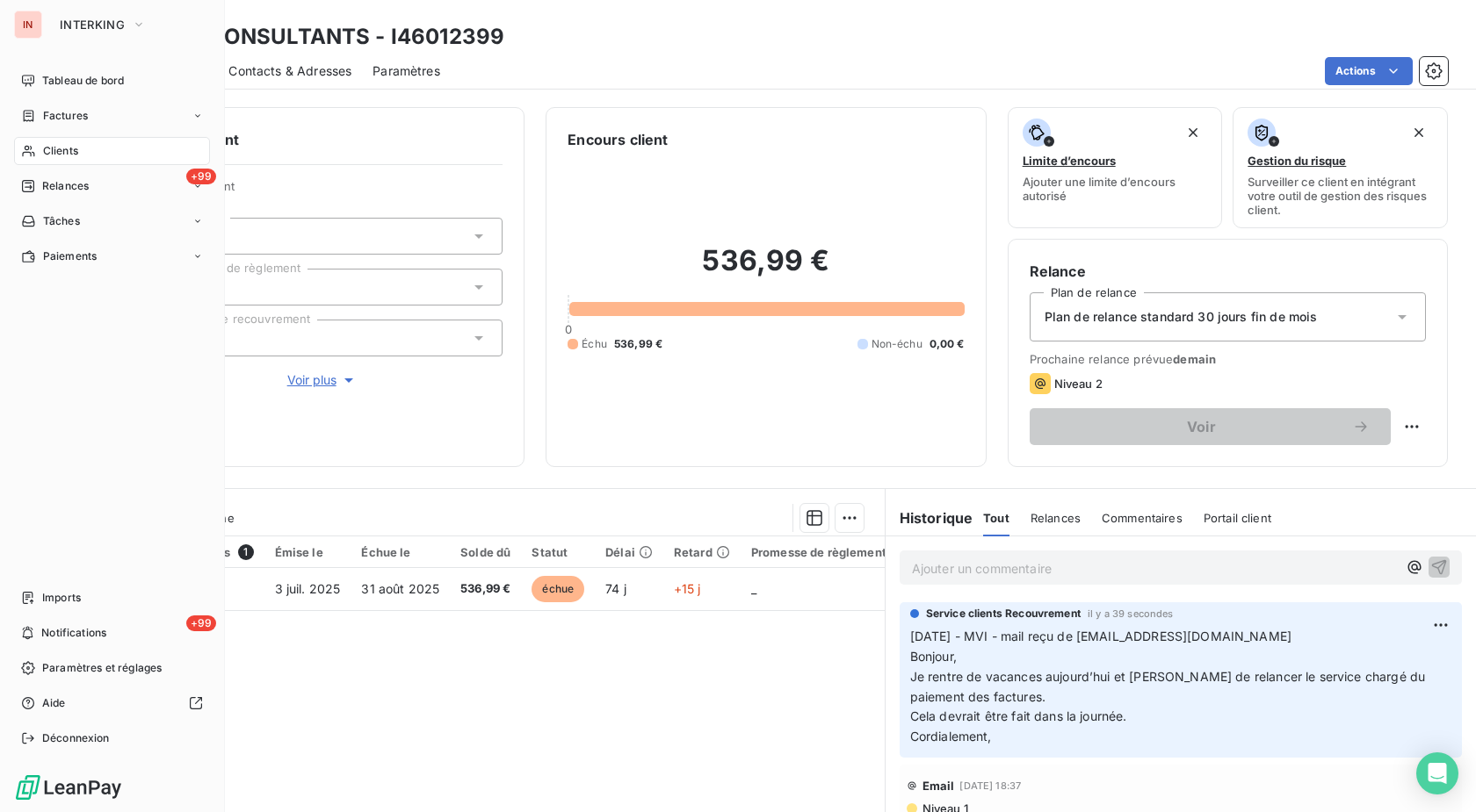
click at [40, 151] on div "Clients" at bounding box center [112, 151] width 196 height 28
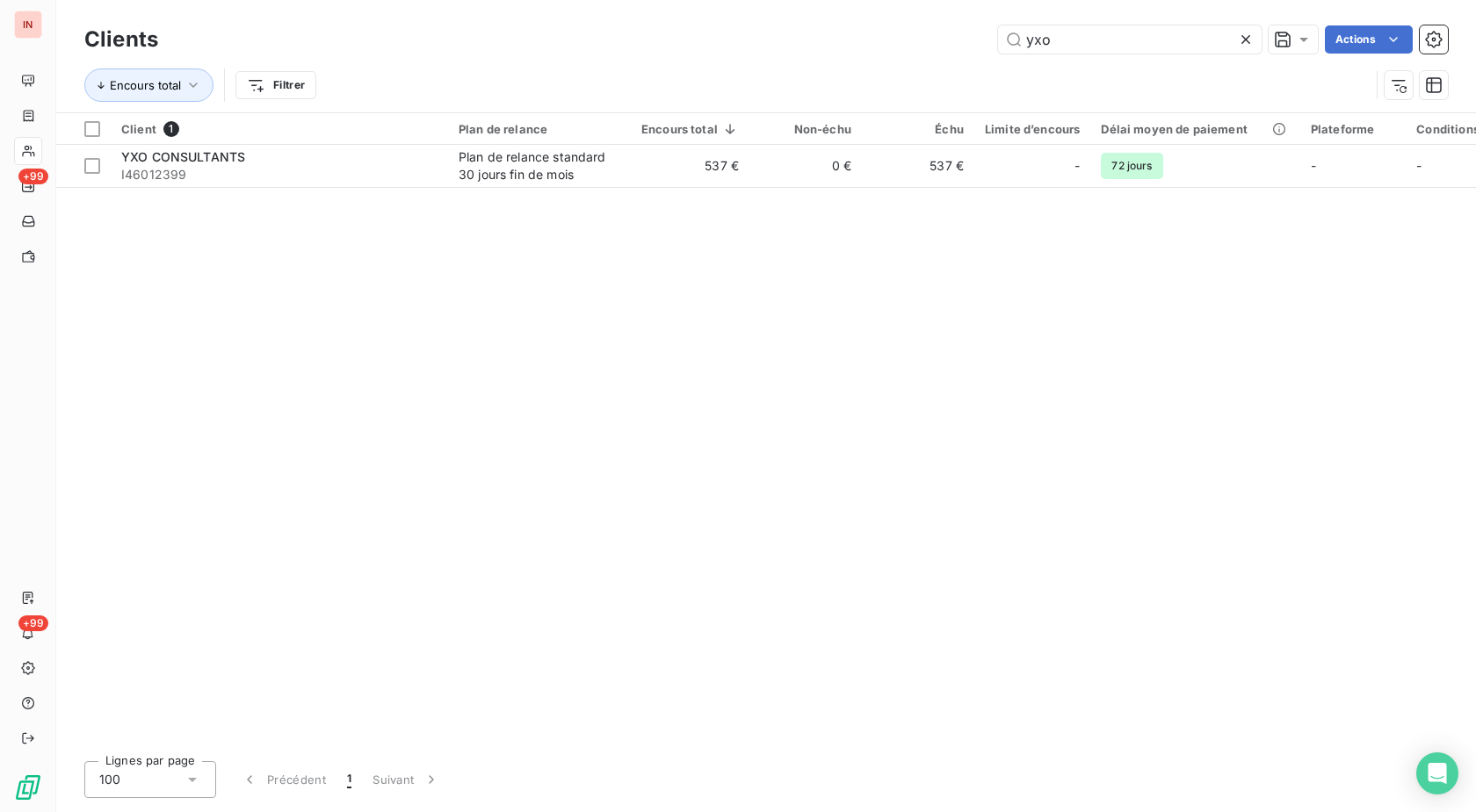
drag, startPoint x: 1076, startPoint y: 35, endPoint x: 919, endPoint y: 33, distance: 157.0
click at [998, 33] on input "yxo" at bounding box center [1129, 39] width 263 height 28
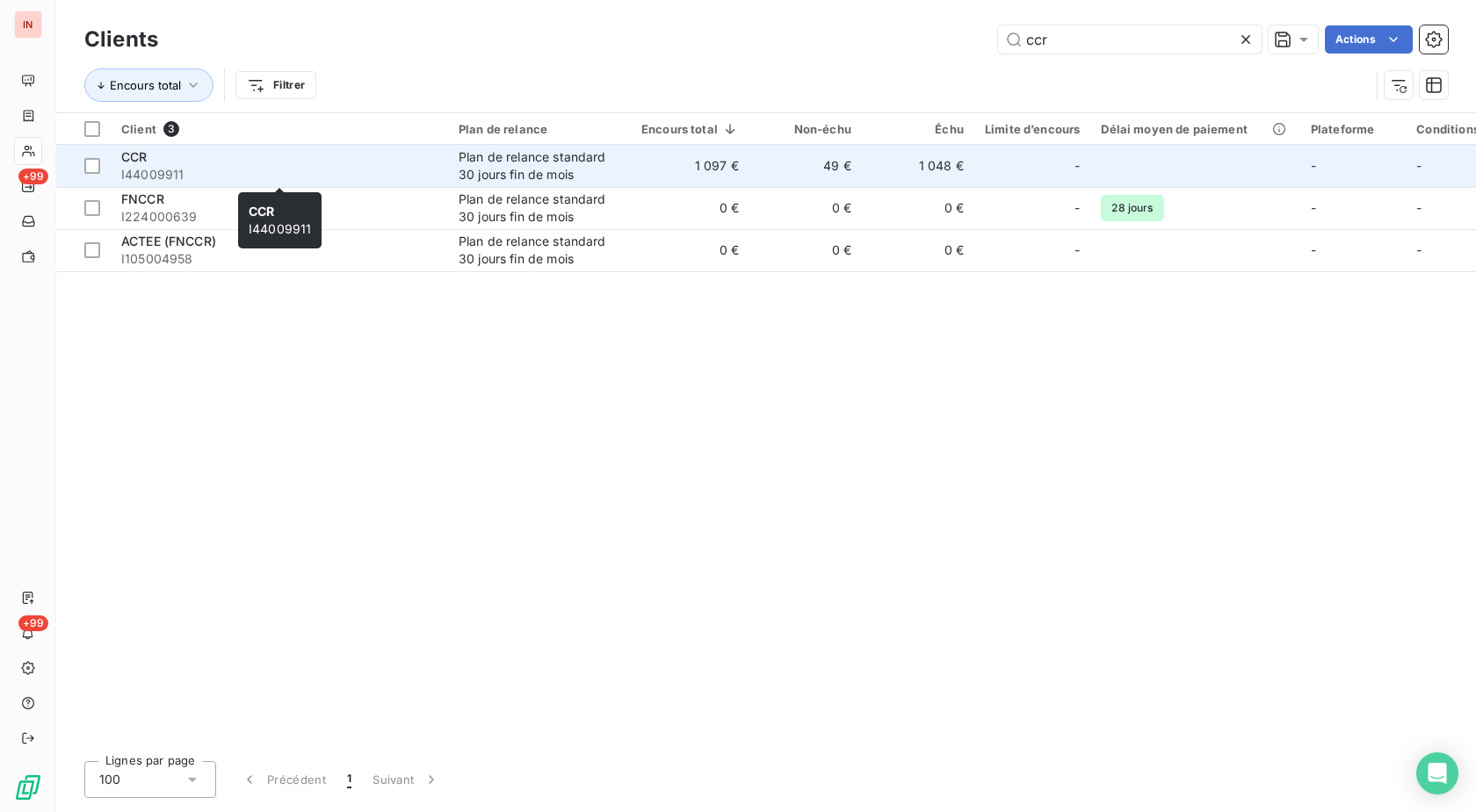
type input "ccr"
click at [345, 162] on div "CCR" at bounding box center [279, 157] width 316 height 18
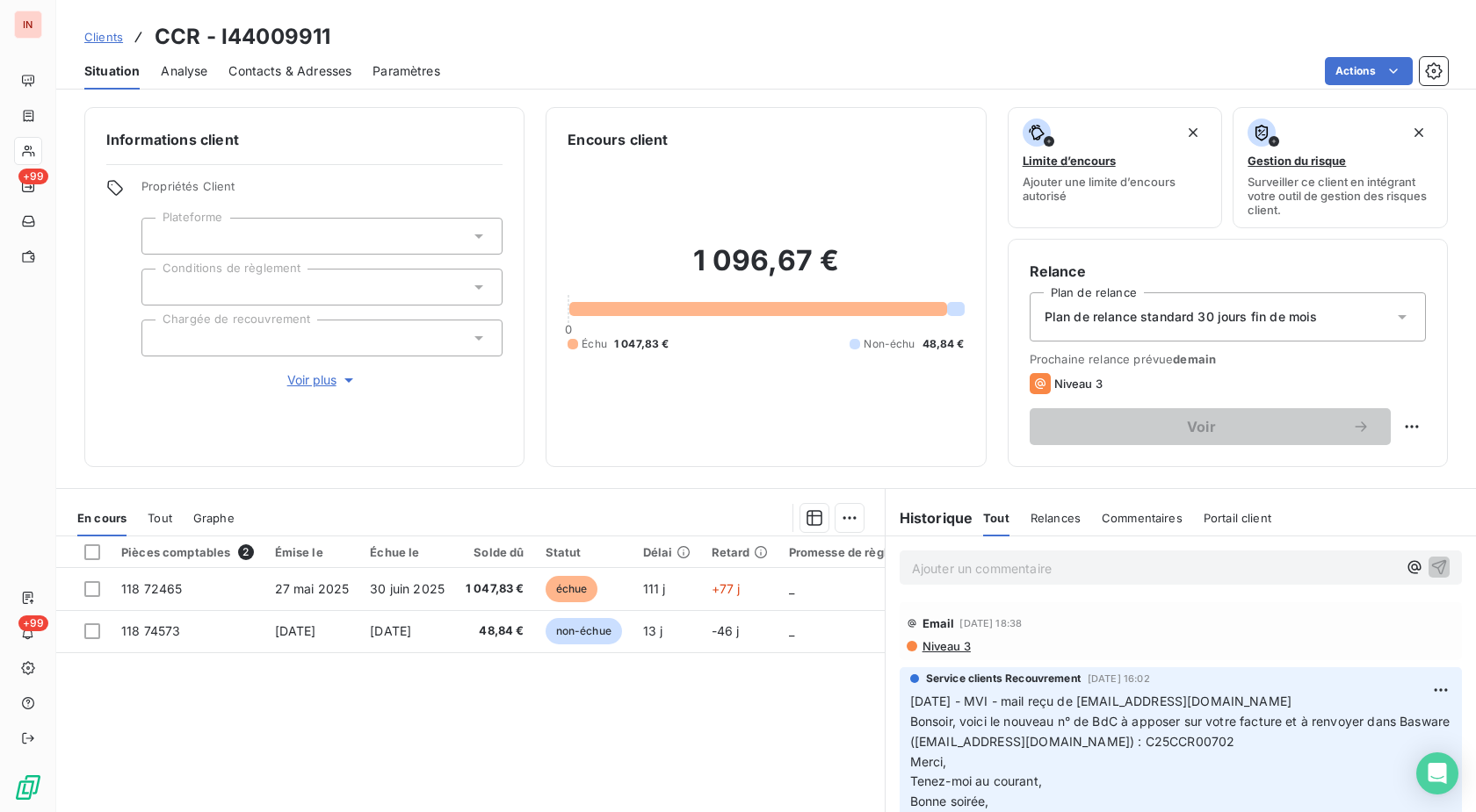
click at [1049, 565] on p "Ajouter un commentaire ﻿" at bounding box center [1154, 568] width 485 height 22
click at [1109, 566] on p "[DATE] - MVI mail reçu de" at bounding box center [1154, 567] width 485 height 20
click at [1036, 578] on p "[DATE] - MVI mail reçu de [EMAIL_ADDRESS][DOMAIN_NAME]" at bounding box center [1154, 567] width 485 height 20
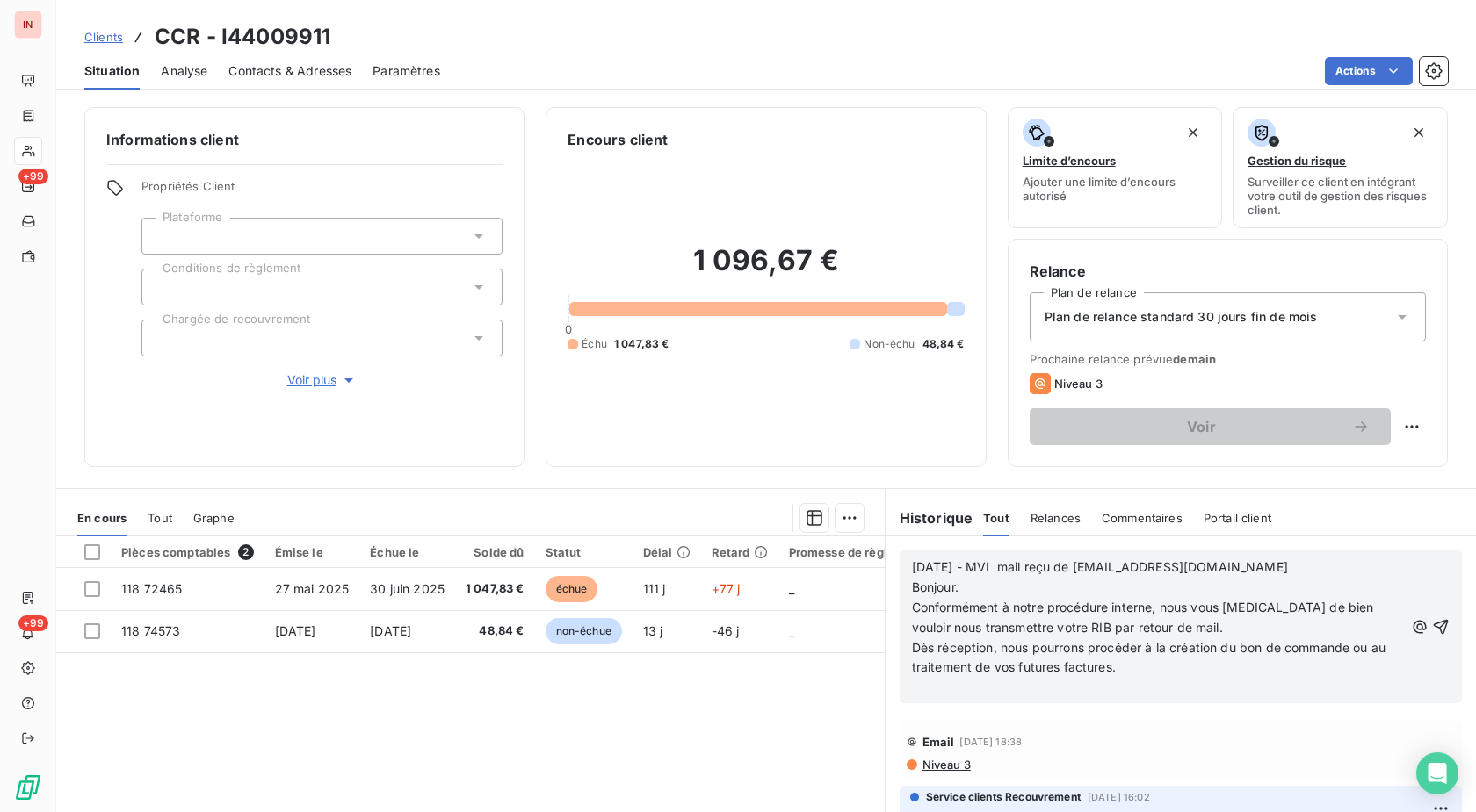
click at [950, 688] on p "﻿" at bounding box center [1158, 688] width 492 height 20
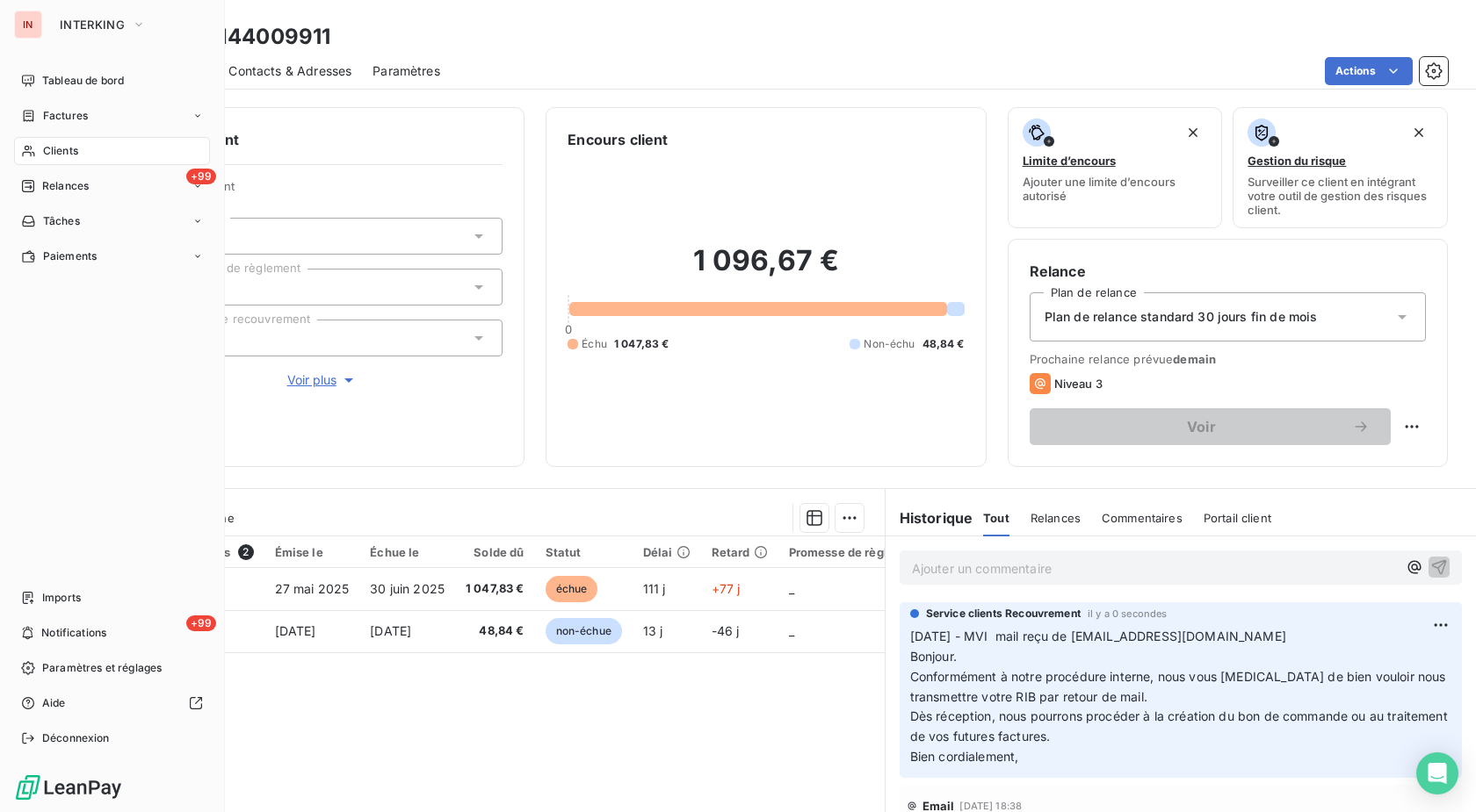
click at [74, 148] on span "Clients" at bounding box center [60, 151] width 35 height 16
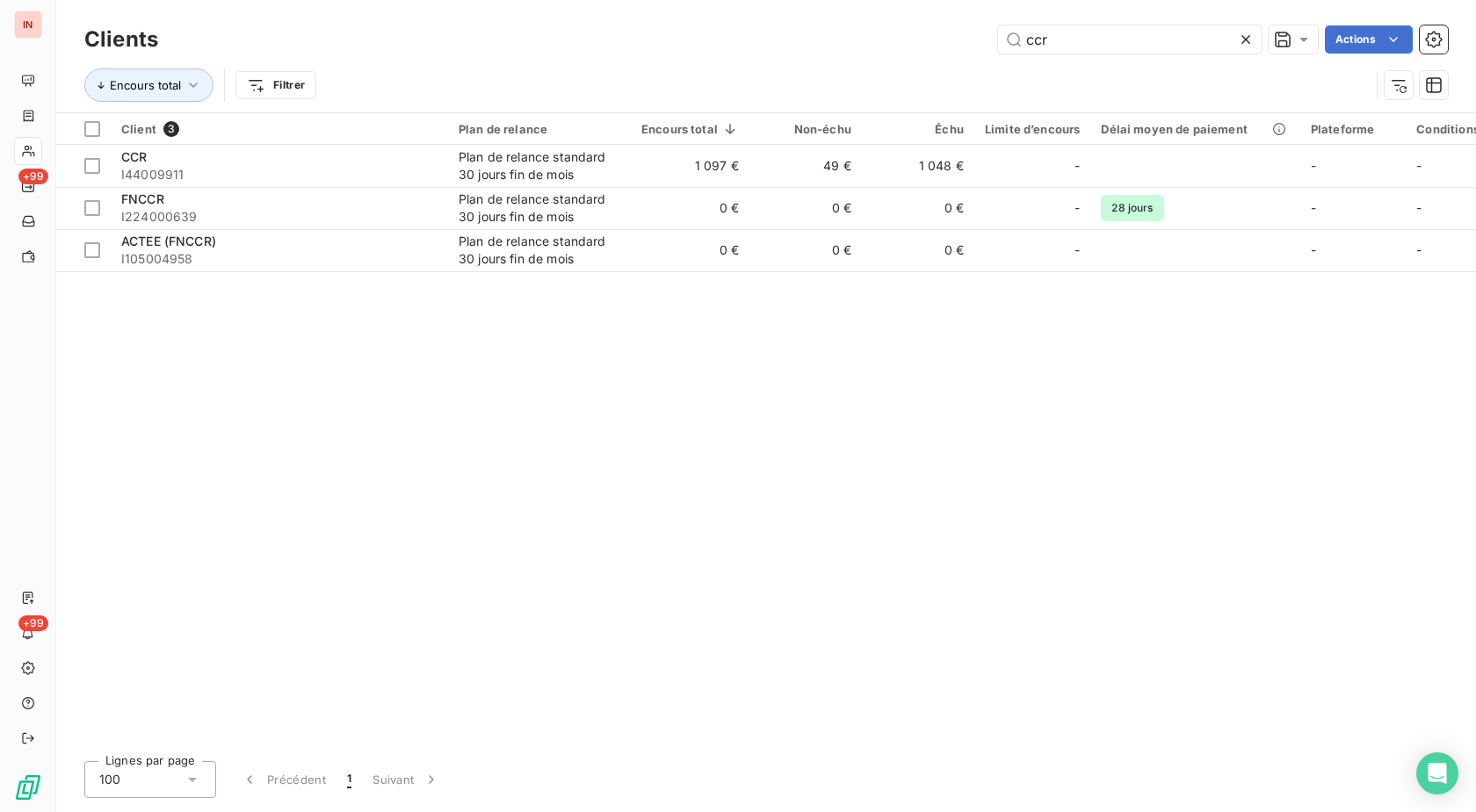
click at [998, 54] on input "ccr" at bounding box center [1129, 39] width 263 height 28
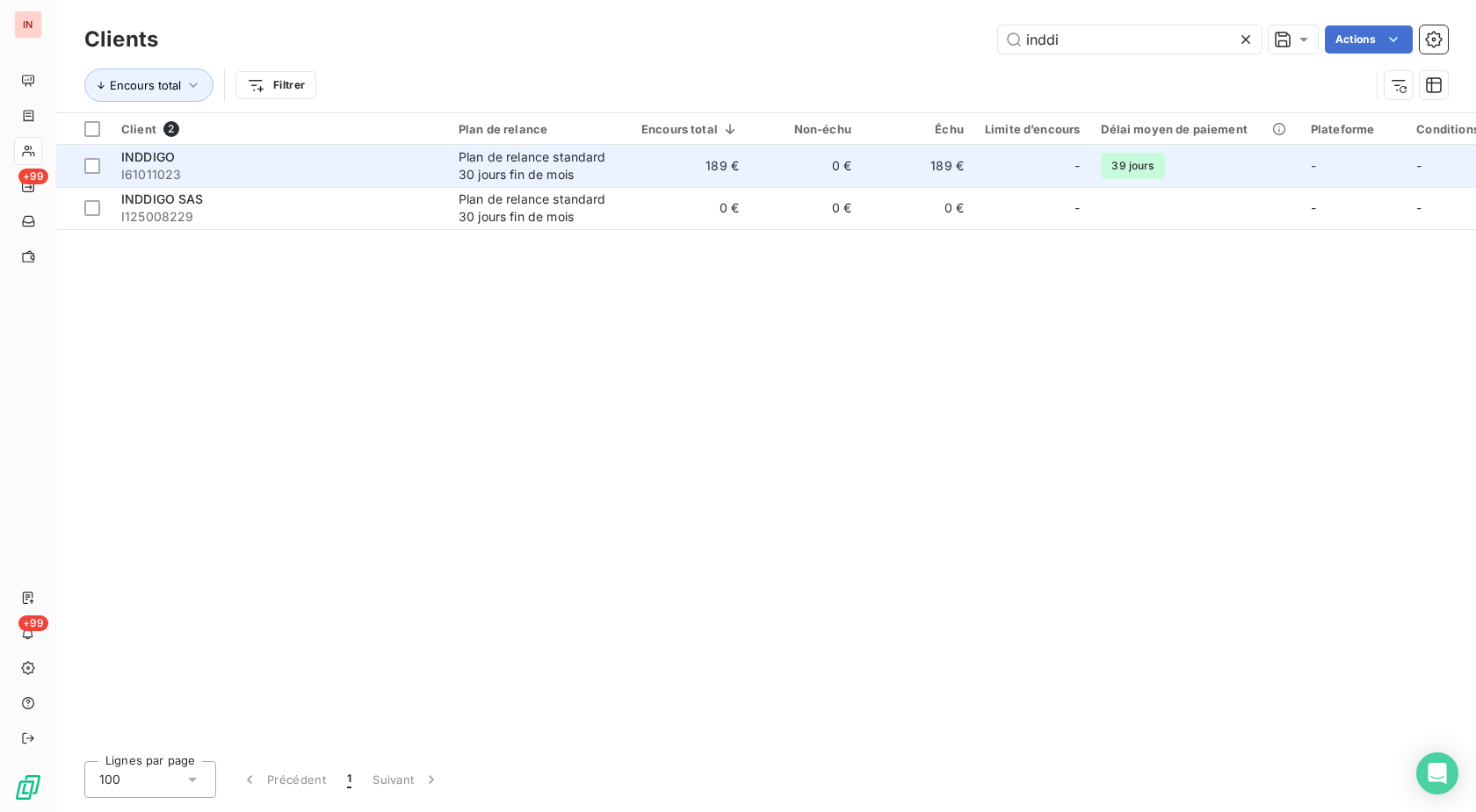
type input "inddi"
click at [717, 171] on td "189 €" at bounding box center [690, 166] width 118 height 42
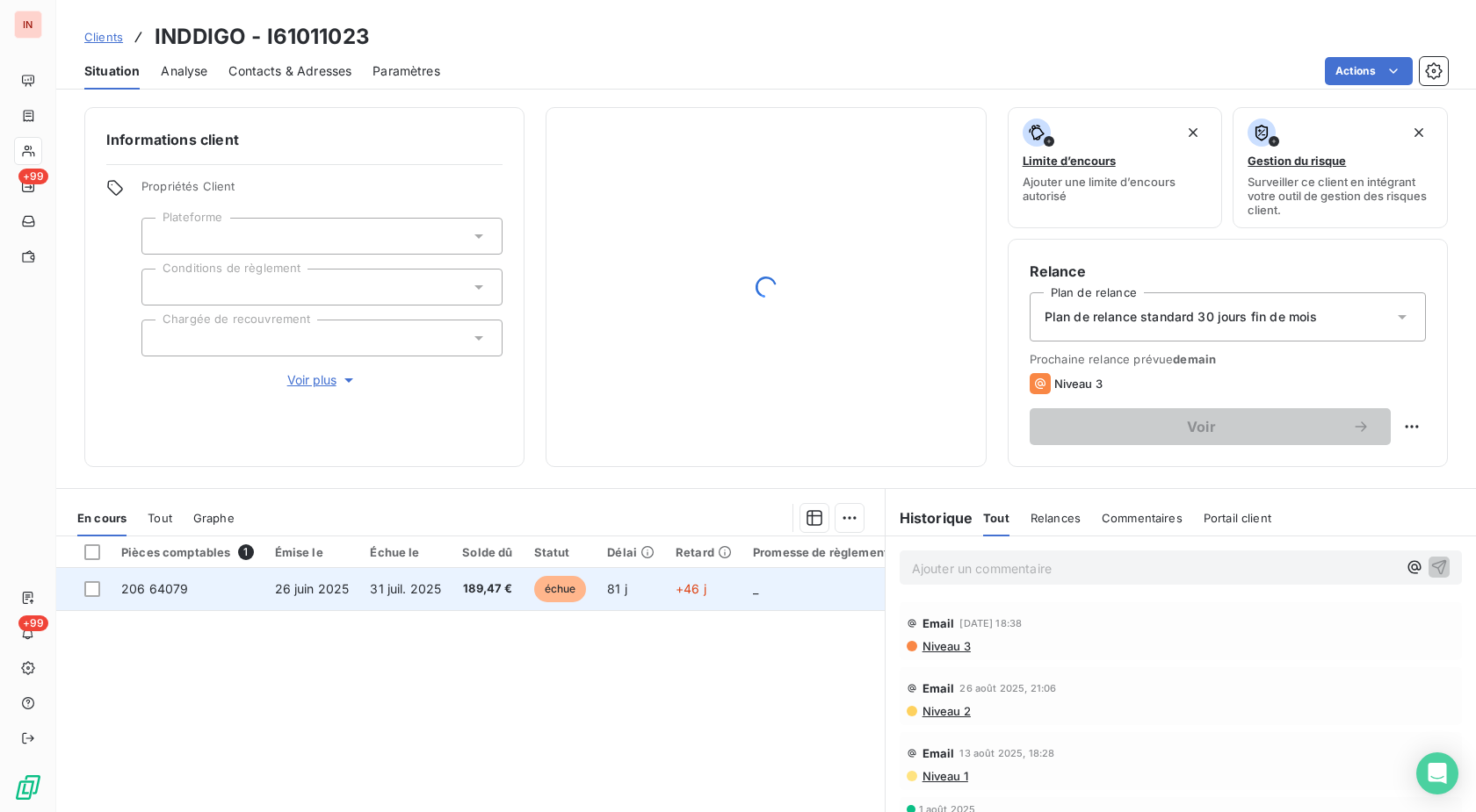
click at [537, 587] on span "échue" at bounding box center [560, 589] width 53 height 26
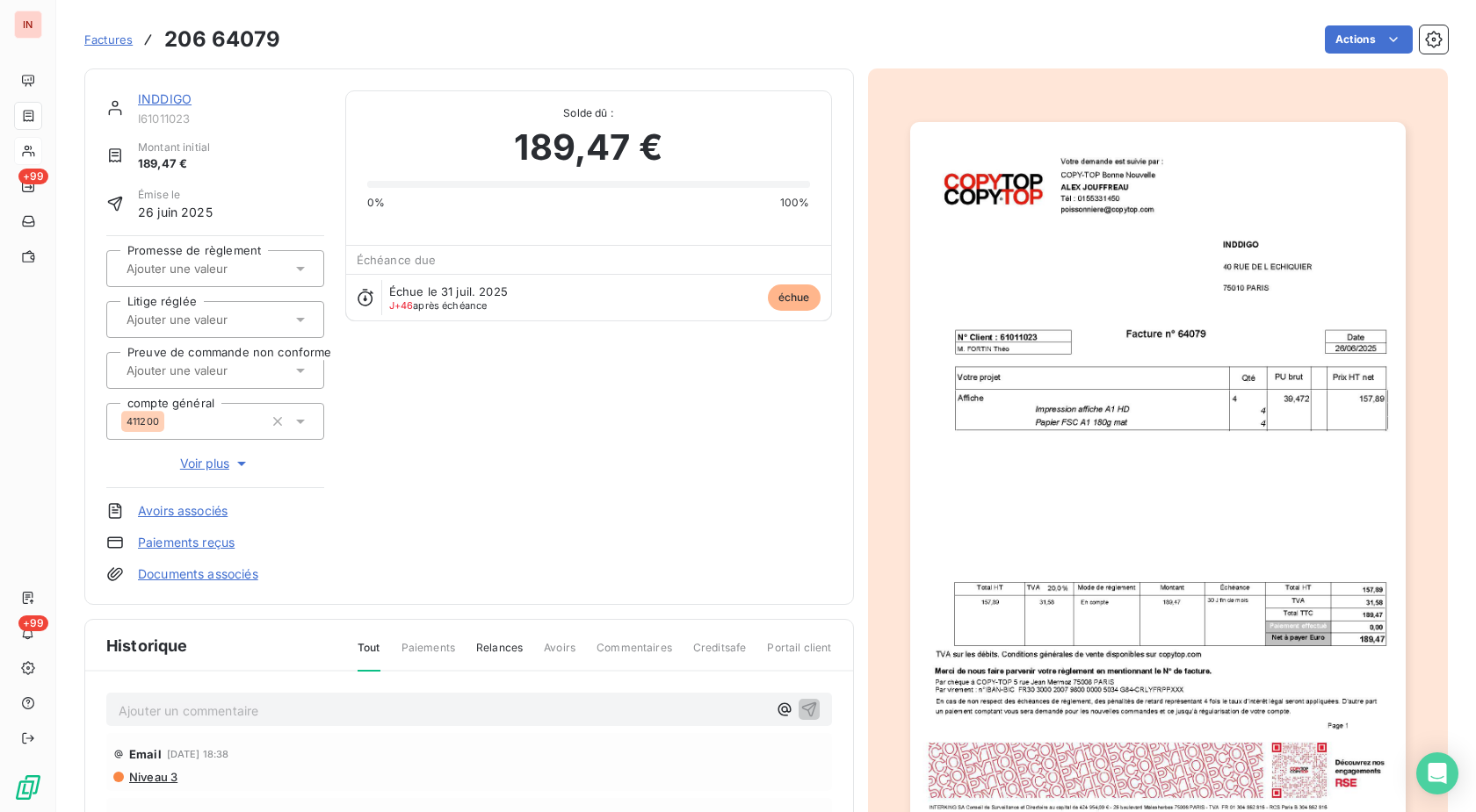
click at [211, 573] on link "Documents associés" at bounding box center [197, 574] width 120 height 18
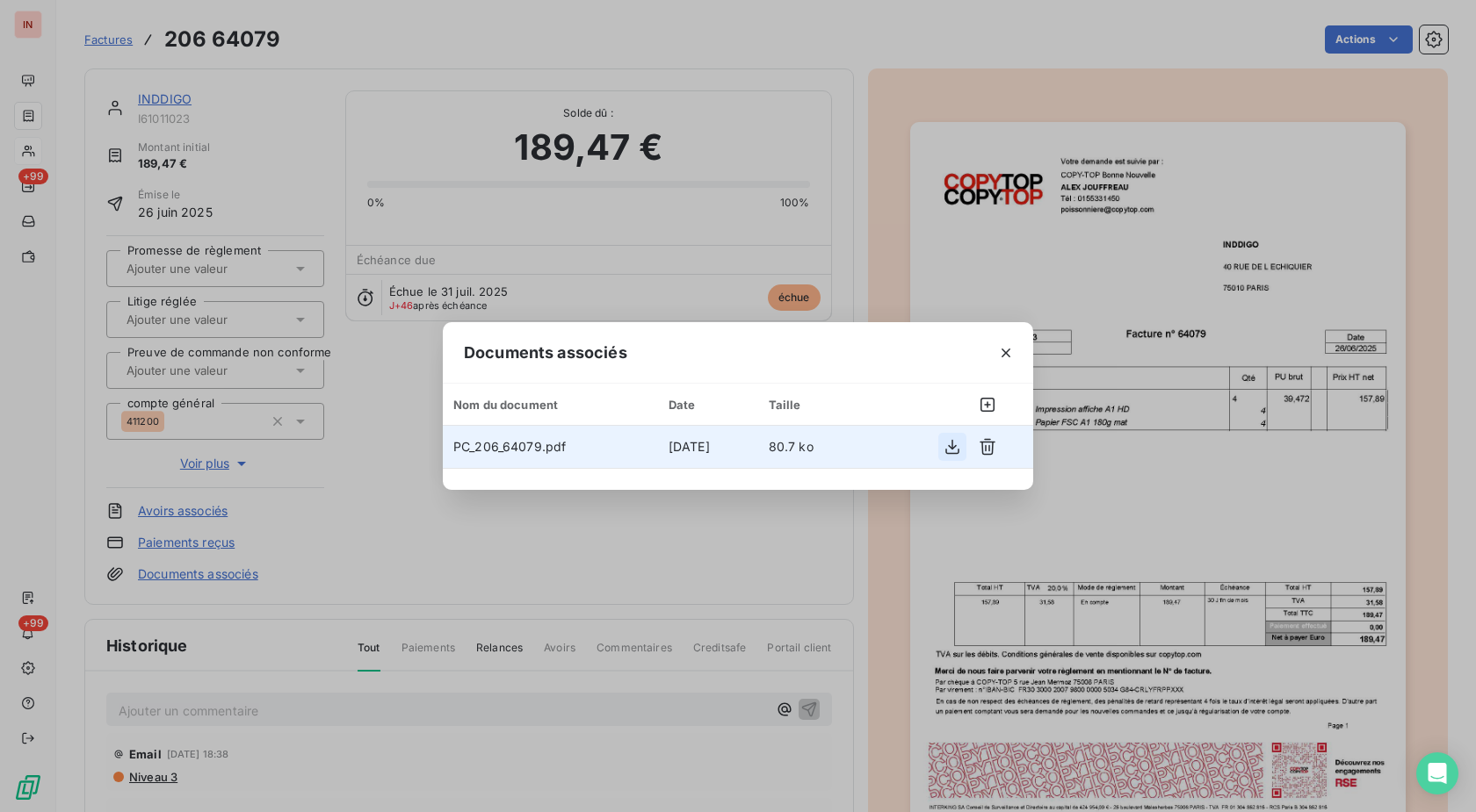
click at [952, 444] on icon "button" at bounding box center [952, 447] width 14 height 15
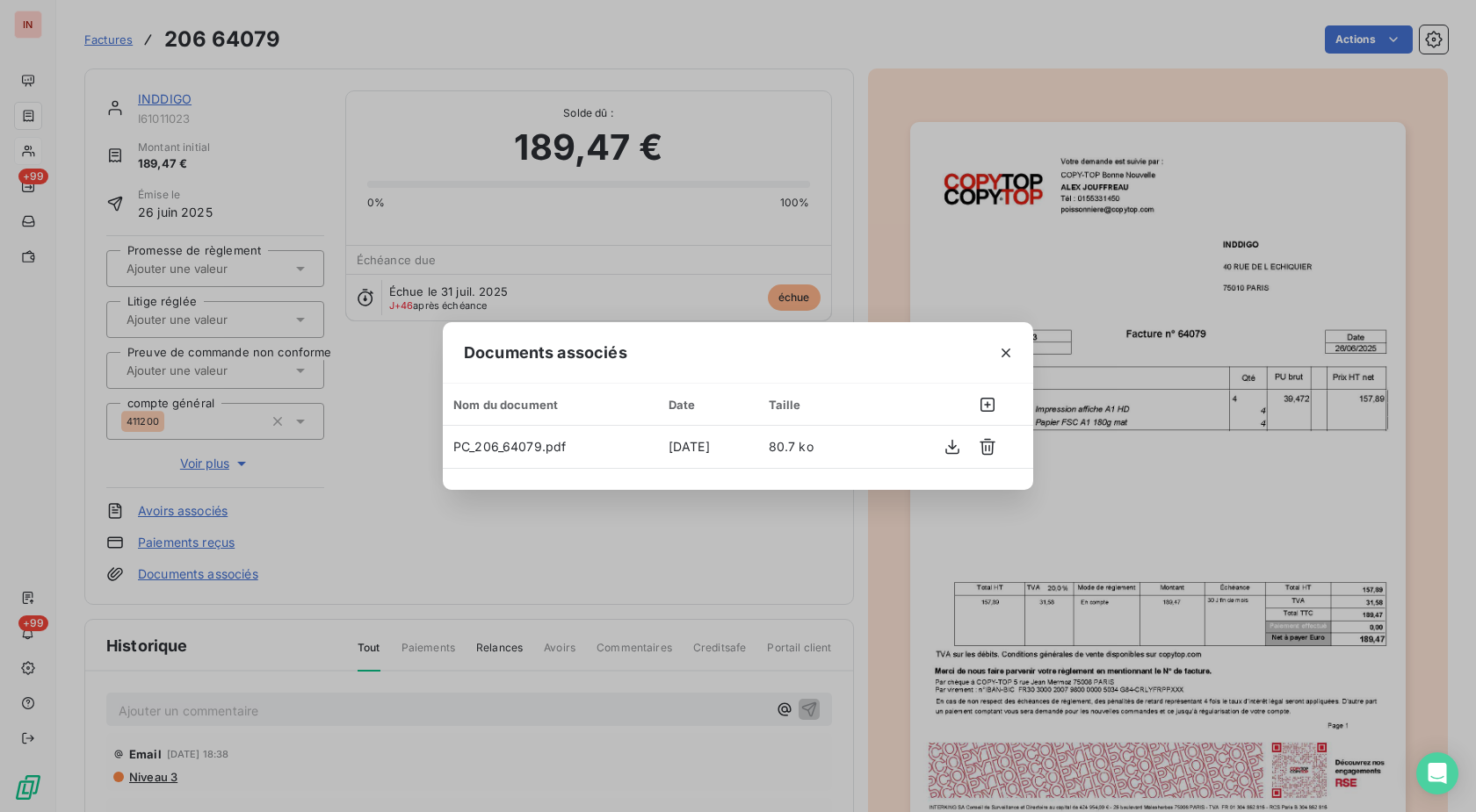
click at [870, 244] on div "Documents associés Nom du document Date Taille PC_206_64079.pdf [DATE] 80.7 ko" at bounding box center [738, 406] width 1476 height 812
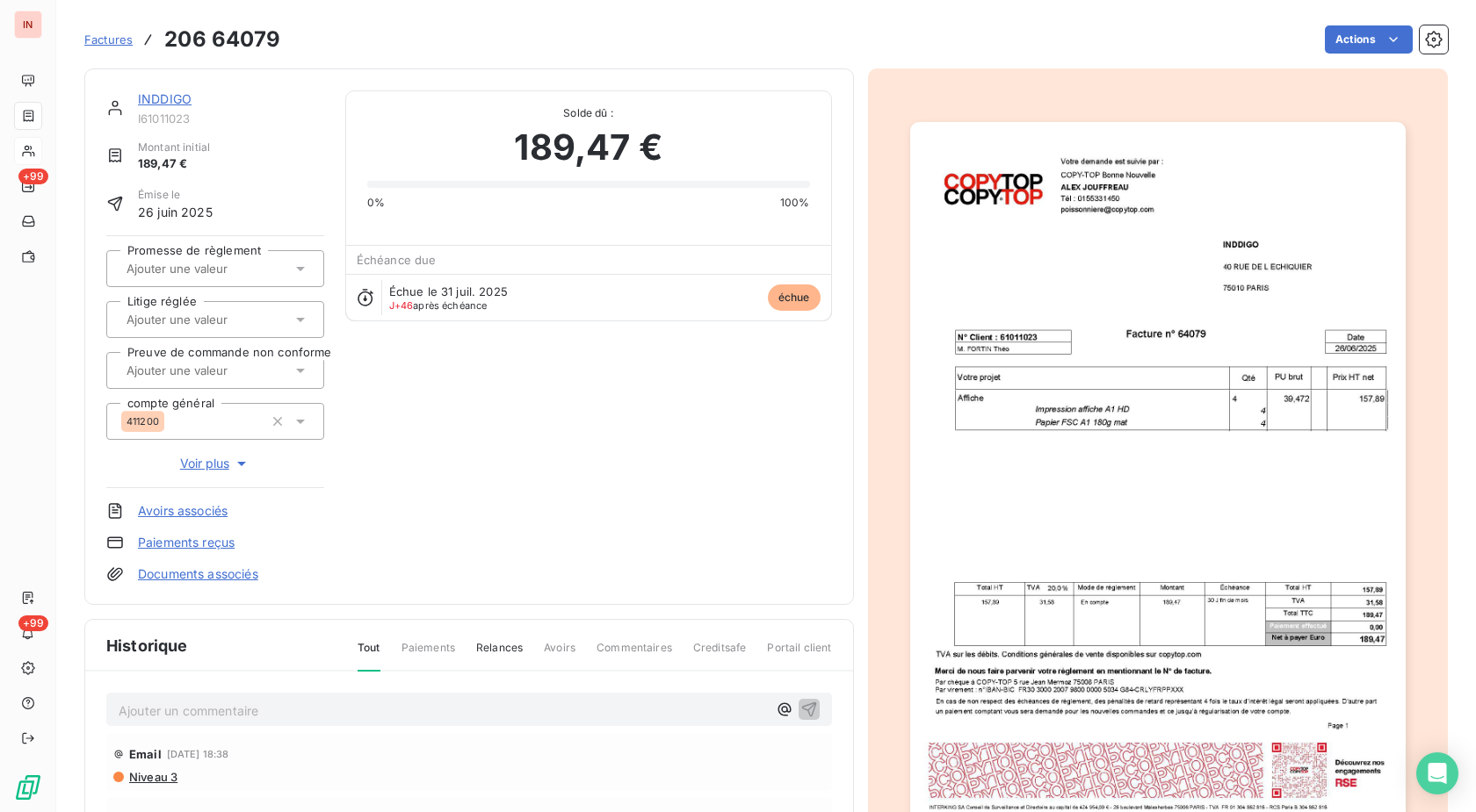
click at [179, 101] on link "INDDIGO" at bounding box center [165, 99] width 54 height 15
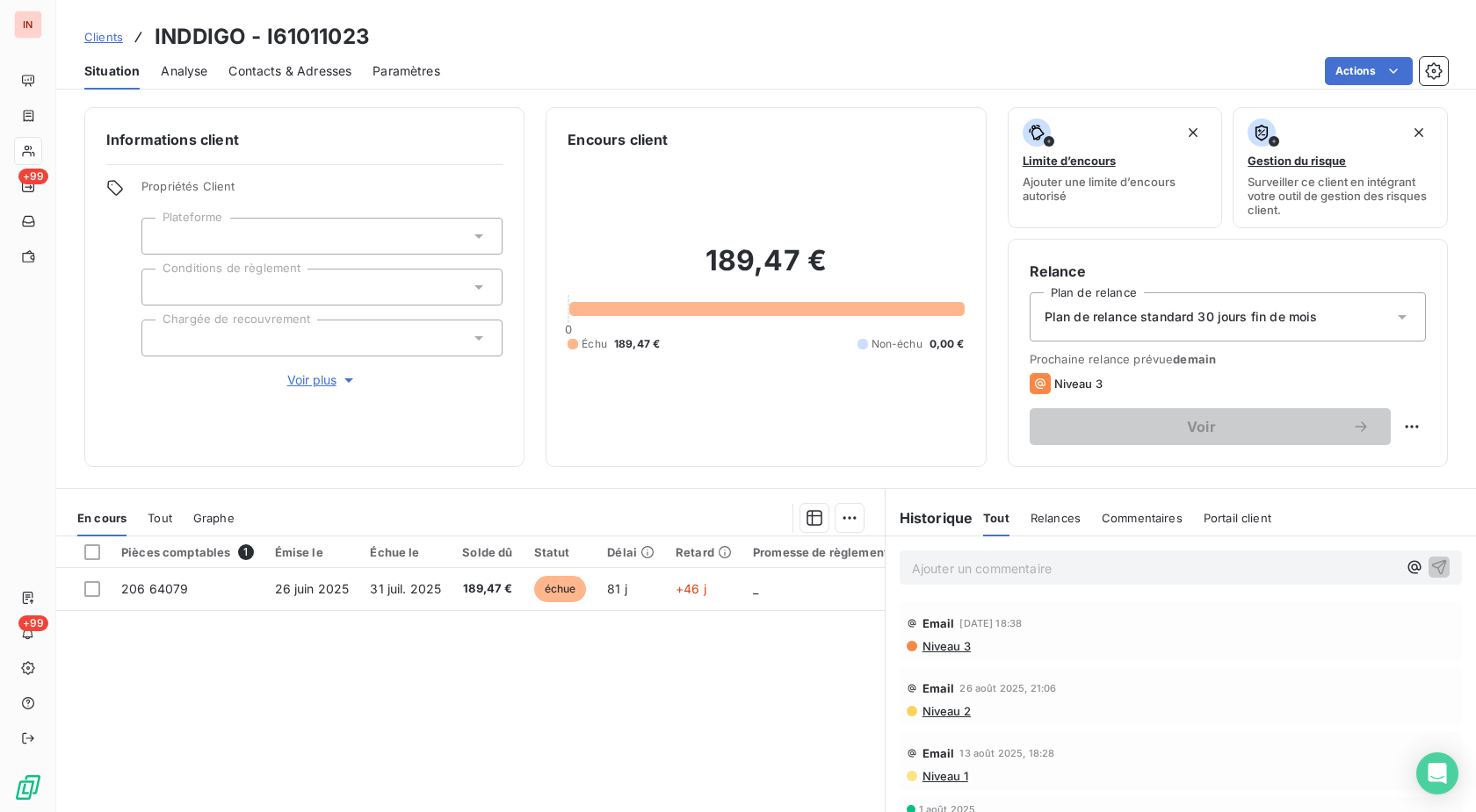
click at [1021, 566] on p "Ajouter un commentaire ﻿" at bounding box center [1154, 568] width 485 height 22
click at [1133, 570] on p "[DATE] - MVI - mail reçu de" at bounding box center [1154, 567] width 485 height 20
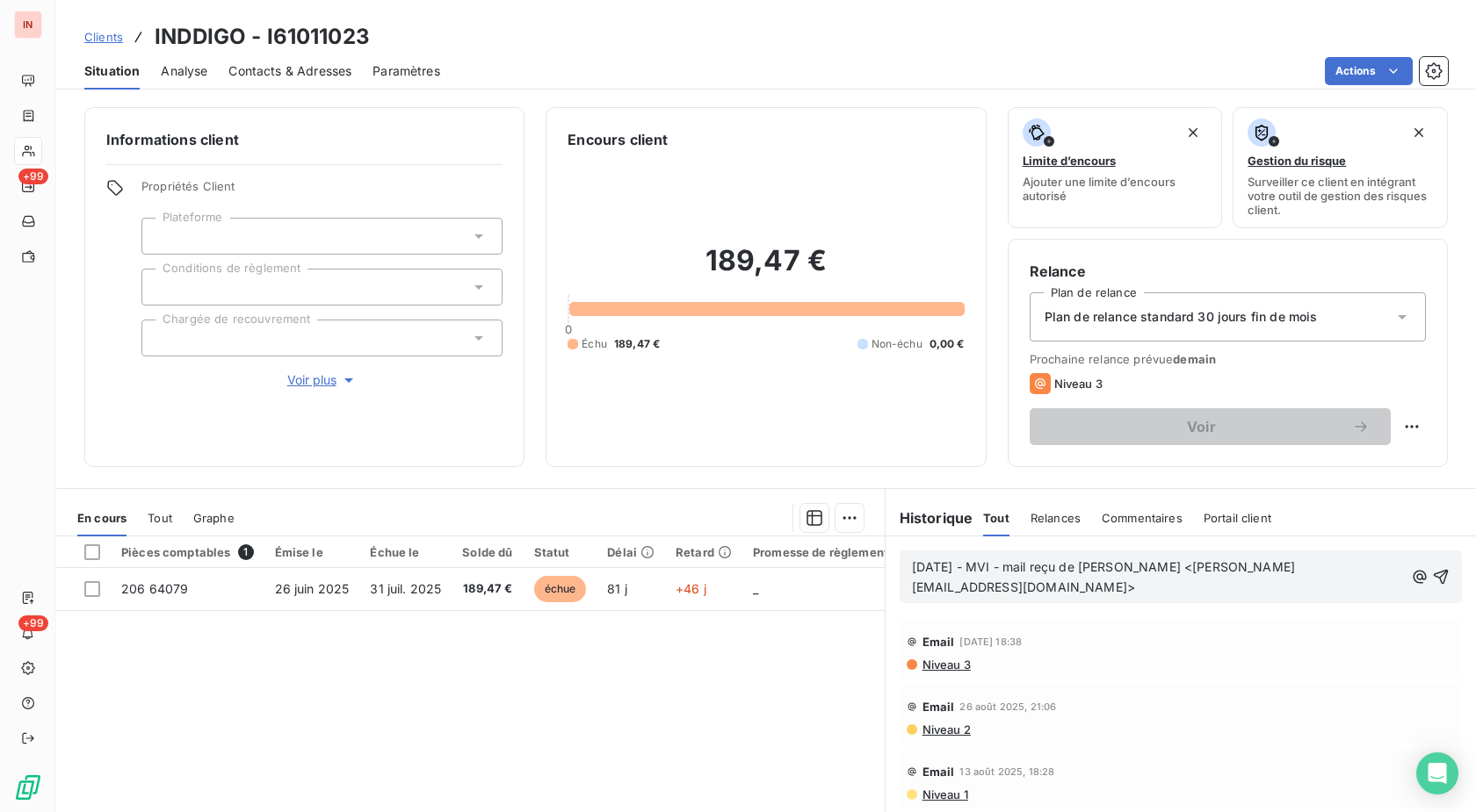
click at [1111, 596] on p "[DATE] - MVI - mail reçu de [PERSON_NAME] <[PERSON_NAME][EMAIL_ADDRESS][DOMAIN_…" at bounding box center [1158, 577] width 492 height 40
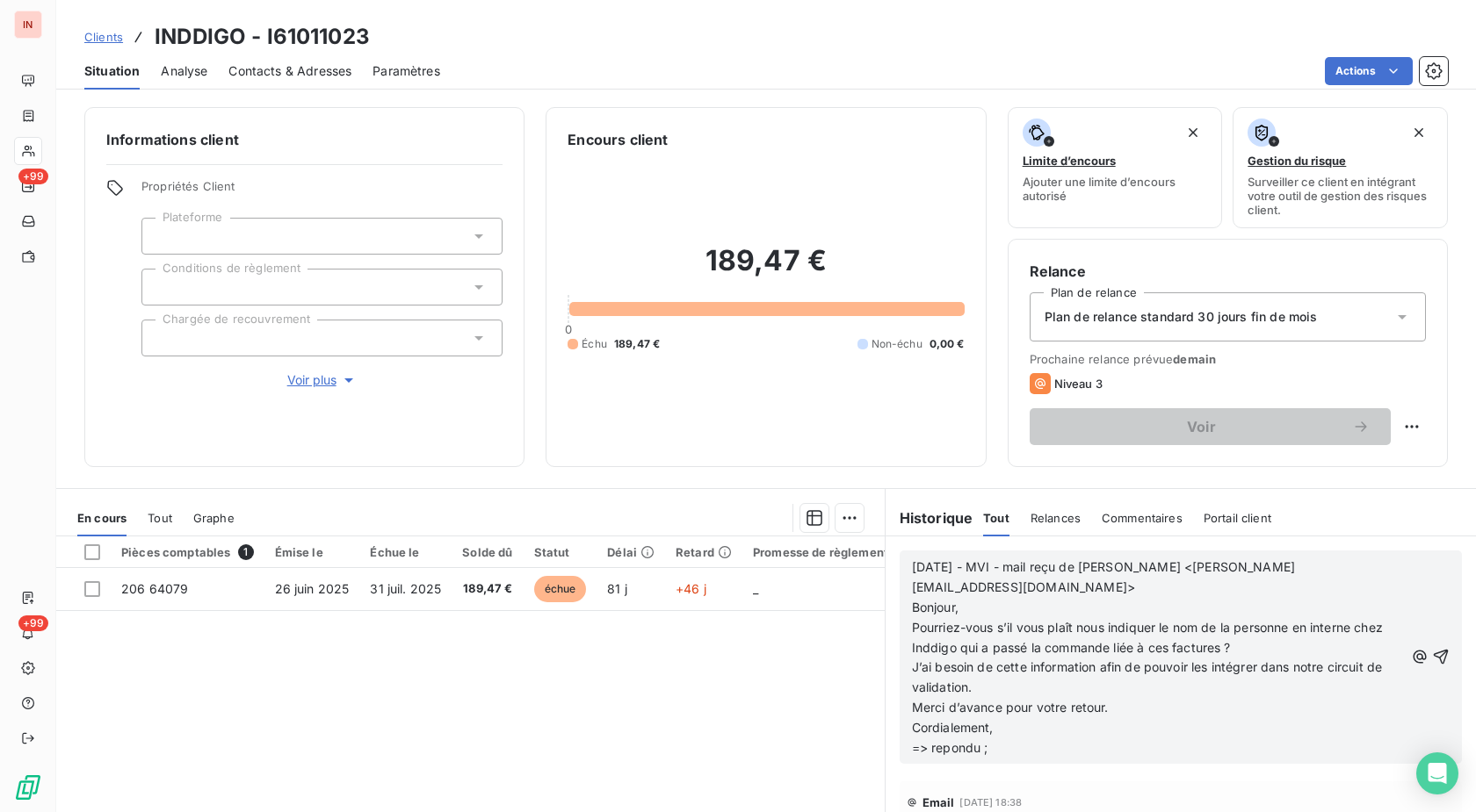
click at [970, 752] on p "=> repondu ;" at bounding box center [1158, 749] width 492 height 20
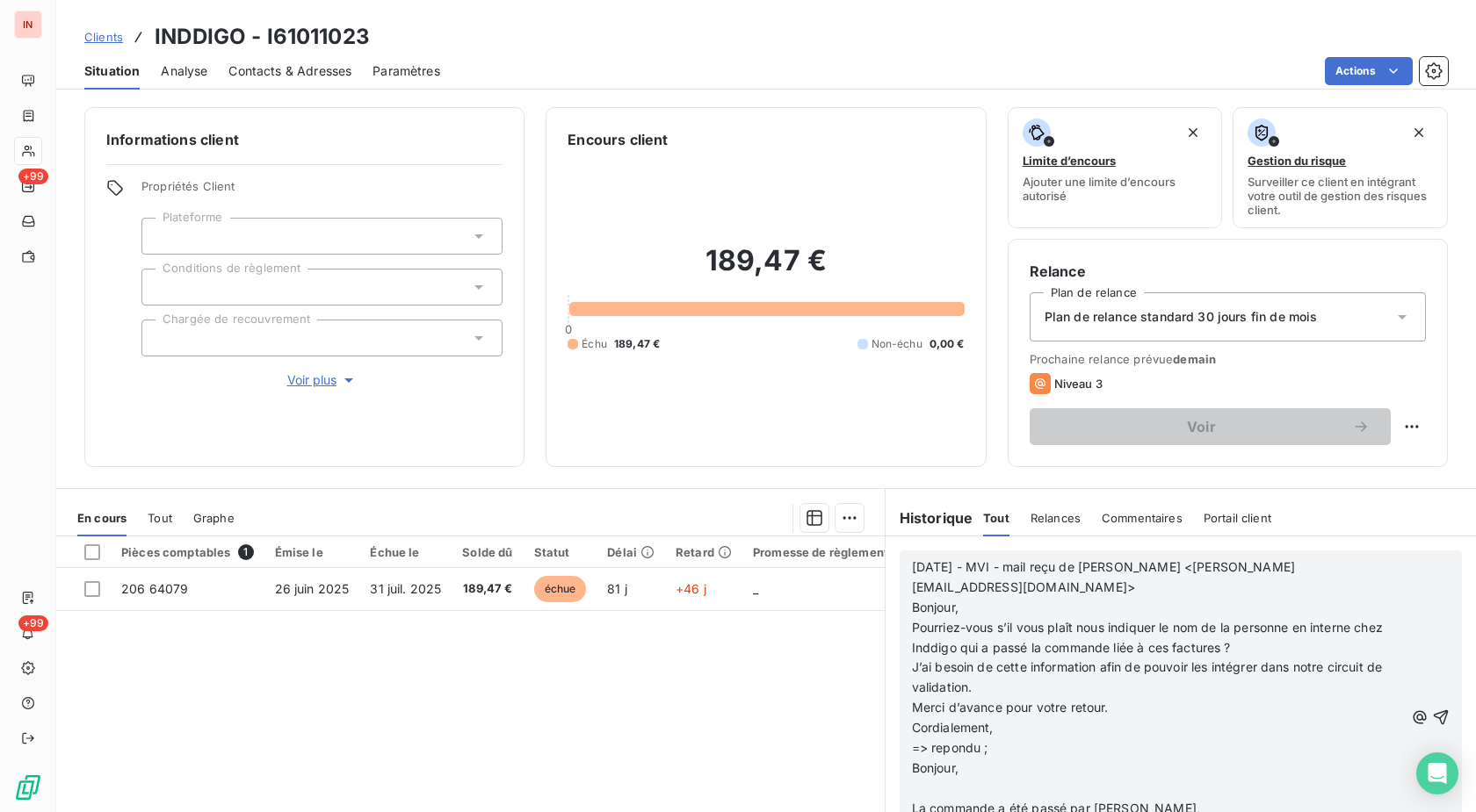
click at [959, 779] on p "﻿" at bounding box center [1158, 789] width 492 height 20
click at [946, 799] on p "﻿" at bounding box center [1158, 809] width 492 height 20
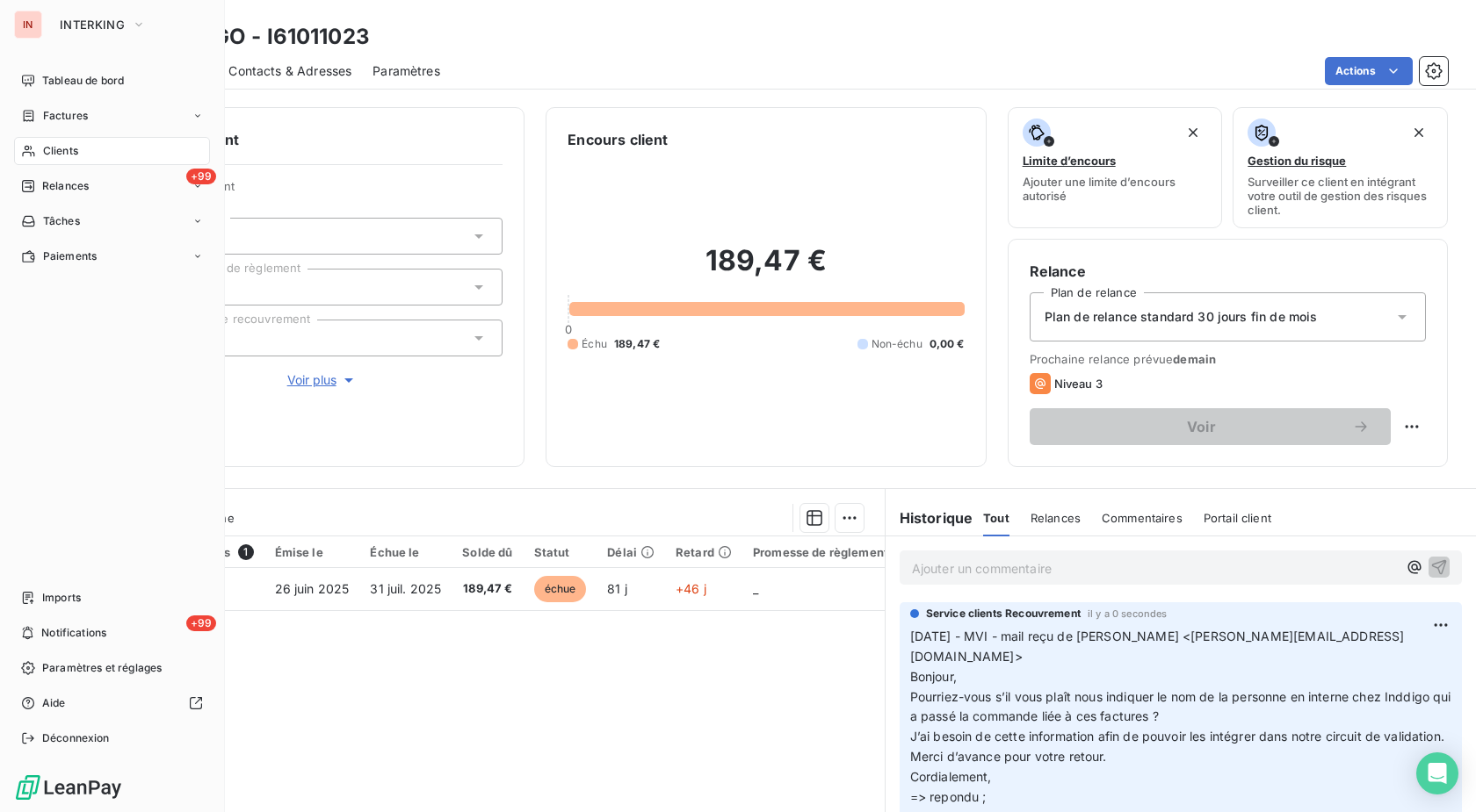
drag, startPoint x: 29, startPoint y: 152, endPoint x: 710, endPoint y: 163, distance: 681.1
click at [30, 152] on icon at bounding box center [29, 151] width 15 height 14
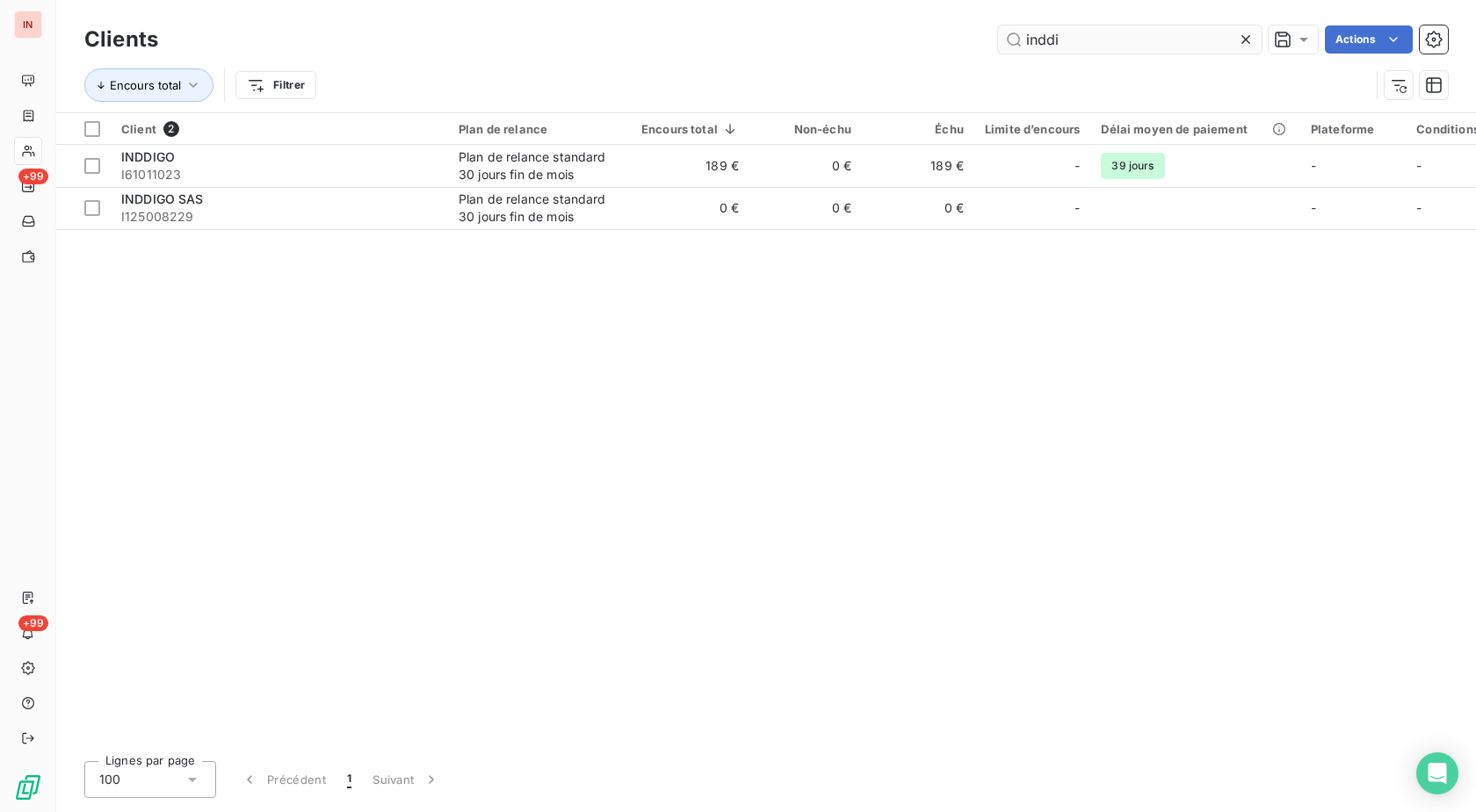
drag, startPoint x: 918, startPoint y: 36, endPoint x: 806, endPoint y: 44, distance: 112.3
click at [998, 44] on input "inddi" at bounding box center [1129, 39] width 263 height 28
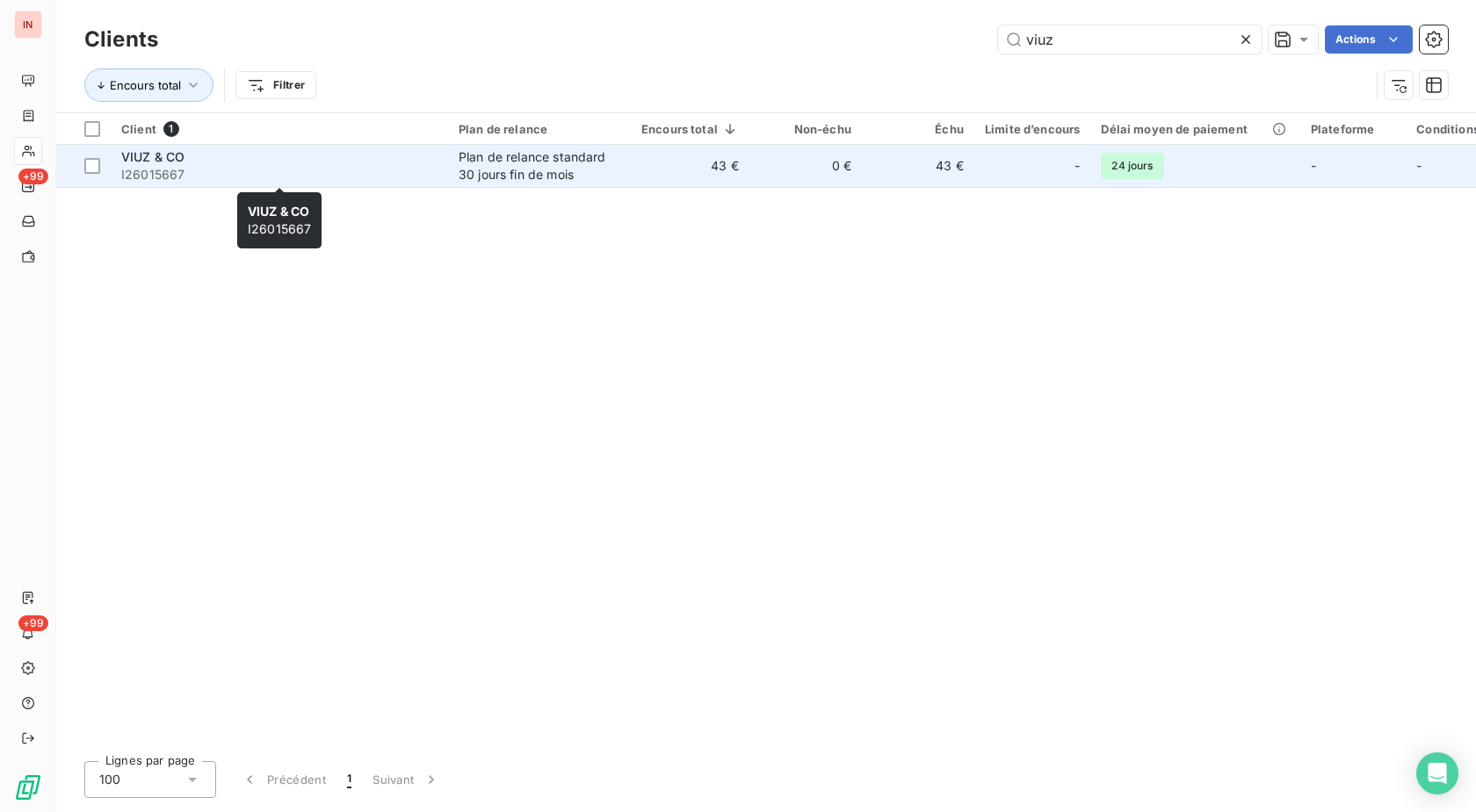
type input "viuz"
click at [285, 164] on div "VIUZ & CO" at bounding box center [279, 157] width 316 height 18
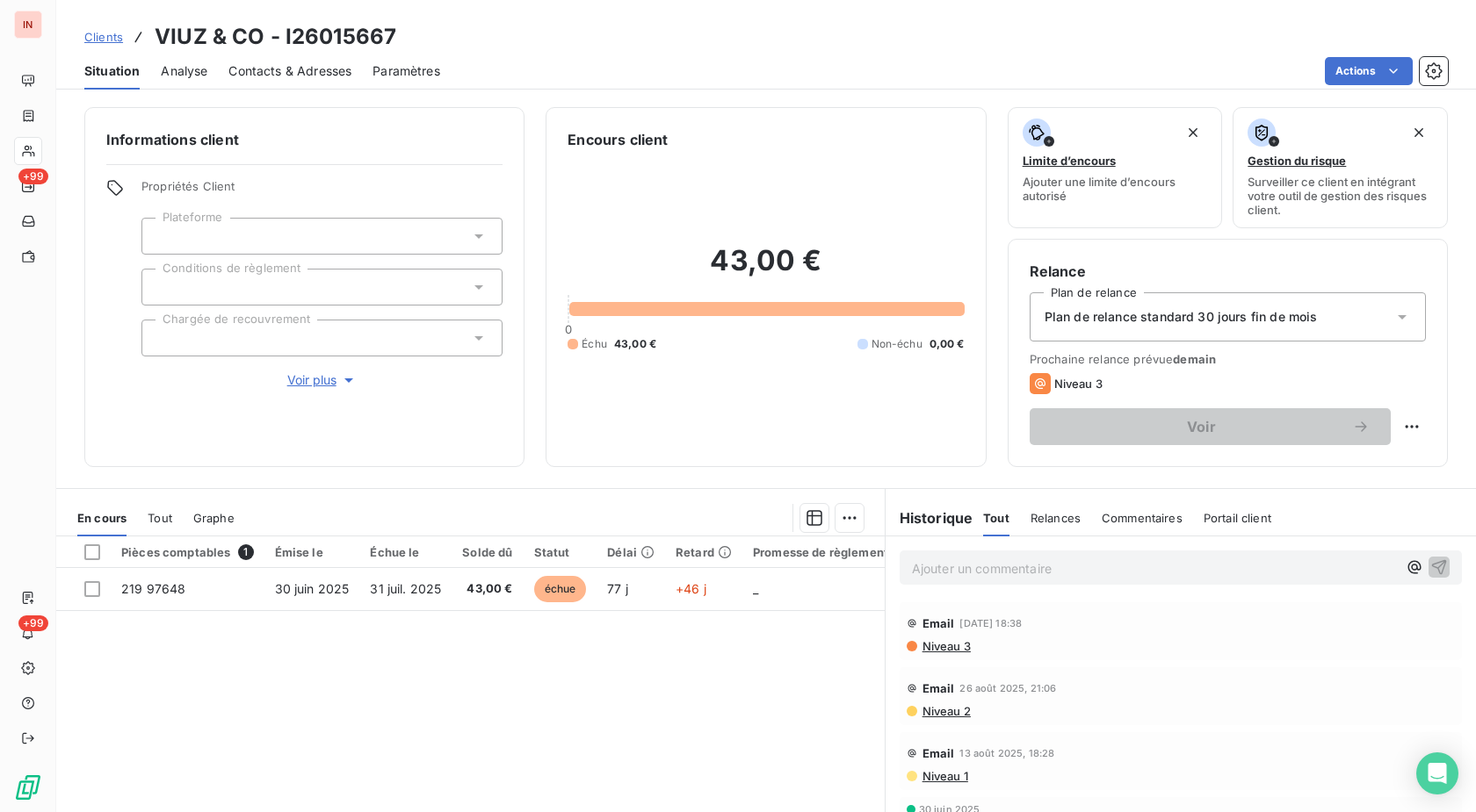
click at [964, 513] on div "Historique" at bounding box center [935, 518] width 99 height 21
click at [988, 565] on p "Ajouter un commentaire ﻿" at bounding box center [1154, 568] width 485 height 22
click at [1176, 567] on p "[DATE] - MVI - mail reçu de" at bounding box center [1154, 567] width 485 height 20
click at [978, 578] on p "[DATE] - MVI - mail reçu de [PERSON_NAME][EMAIL_ADDRESS][DOMAIN_NAME]" at bounding box center [1154, 567] width 485 height 20
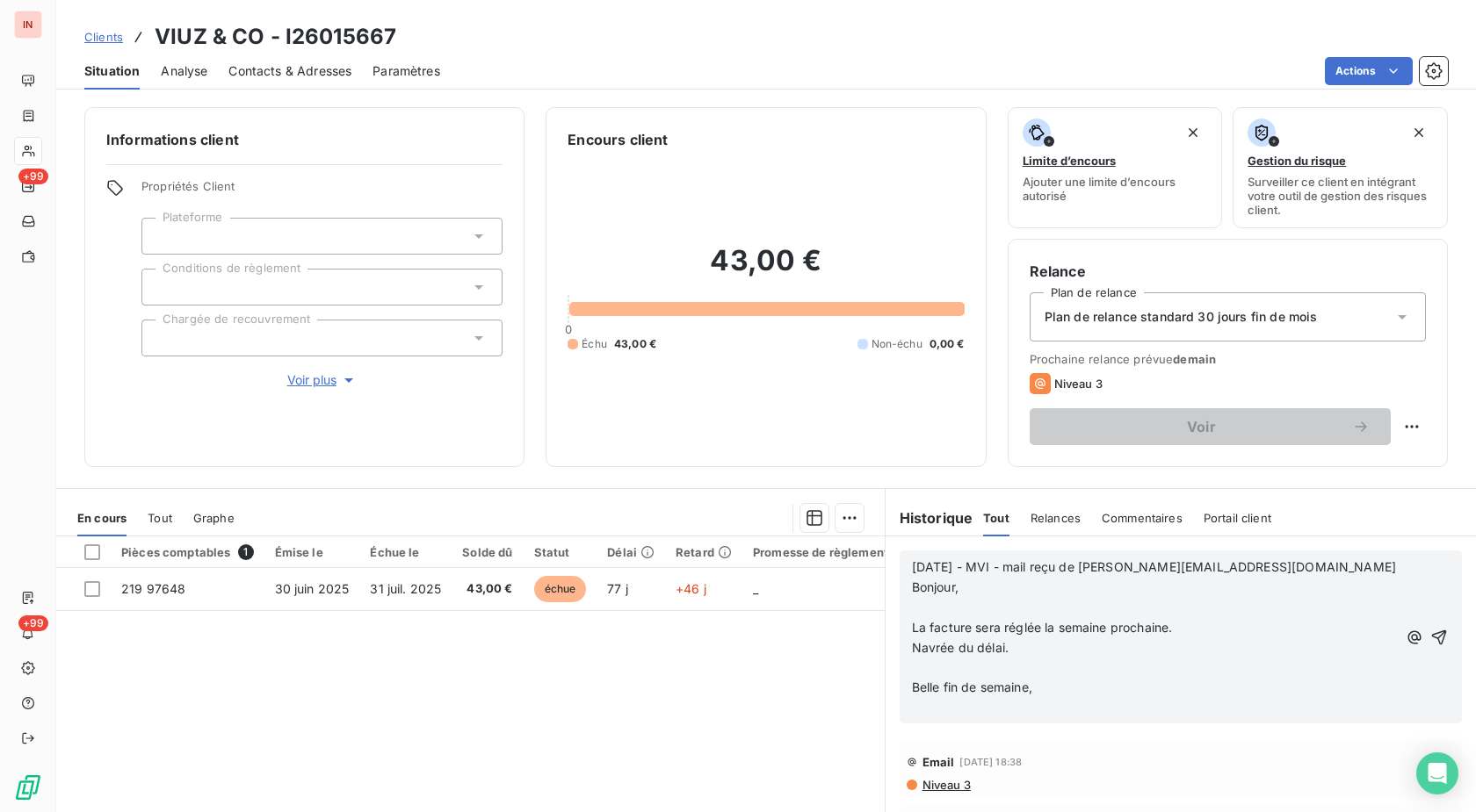
click at [966, 609] on p "﻿" at bounding box center [1154, 608] width 485 height 20
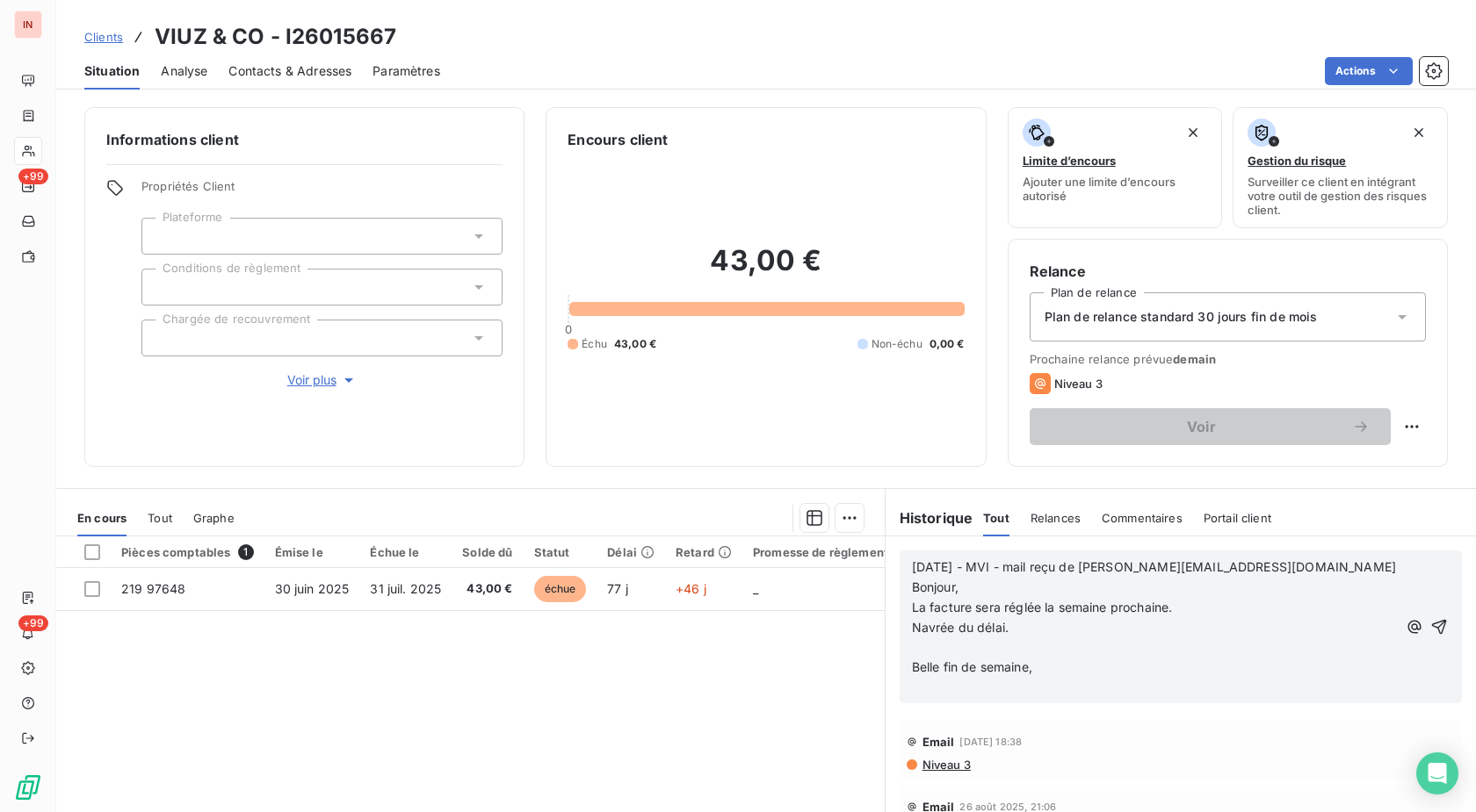
click at [959, 643] on p "﻿" at bounding box center [1154, 648] width 485 height 20
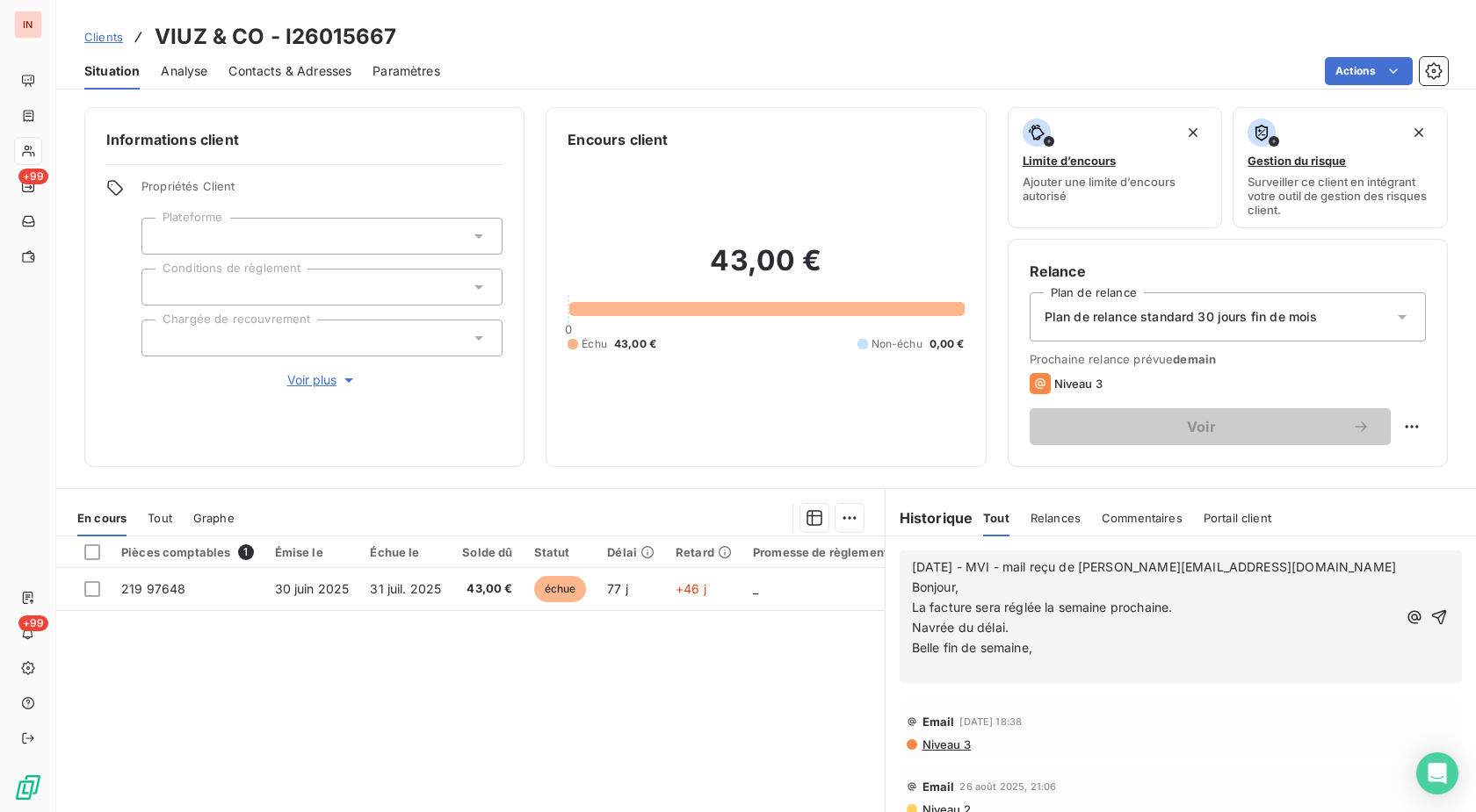
click at [959, 665] on p "﻿" at bounding box center [1154, 668] width 485 height 20
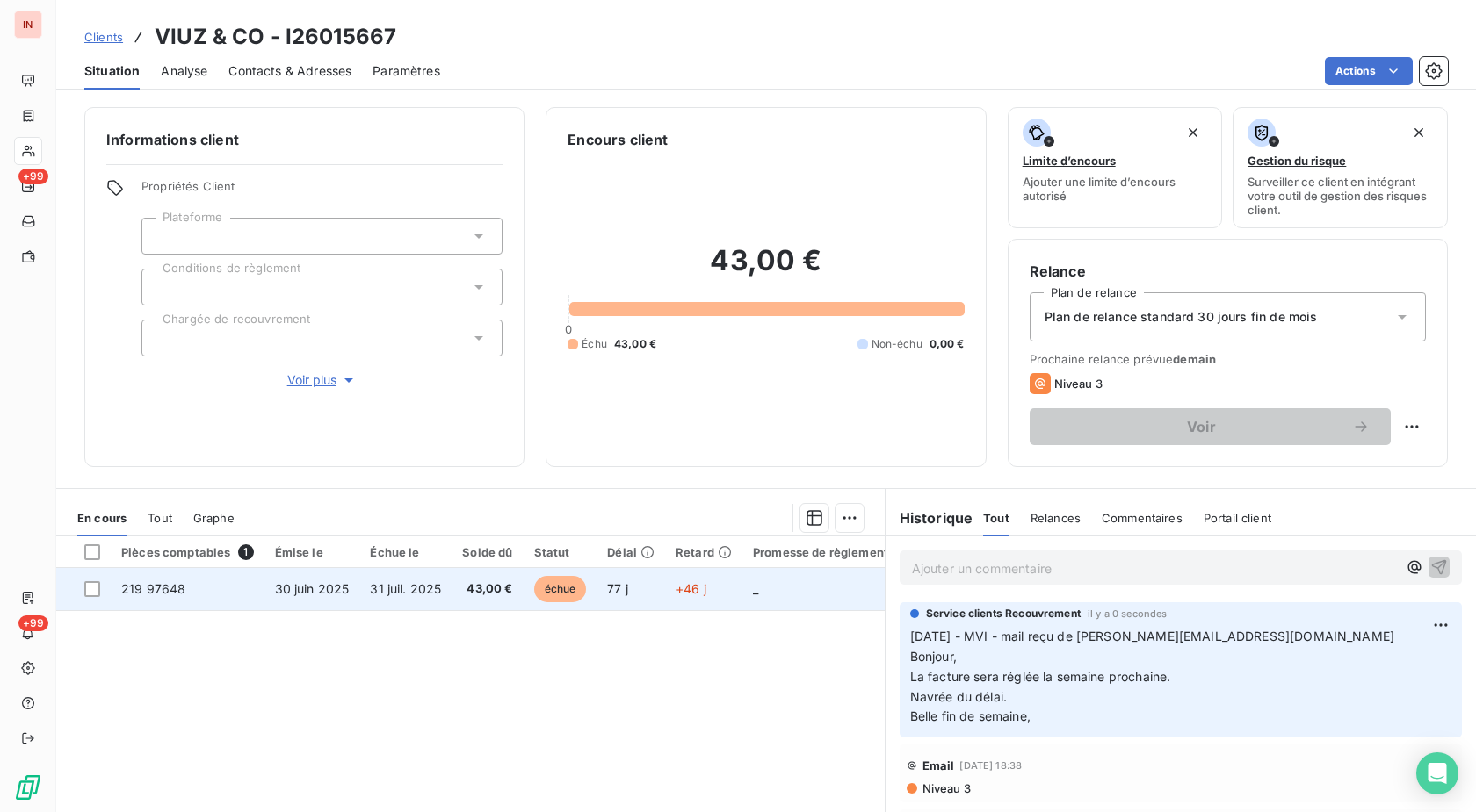
click at [651, 591] on td "77 j" at bounding box center [631, 589] width 69 height 42
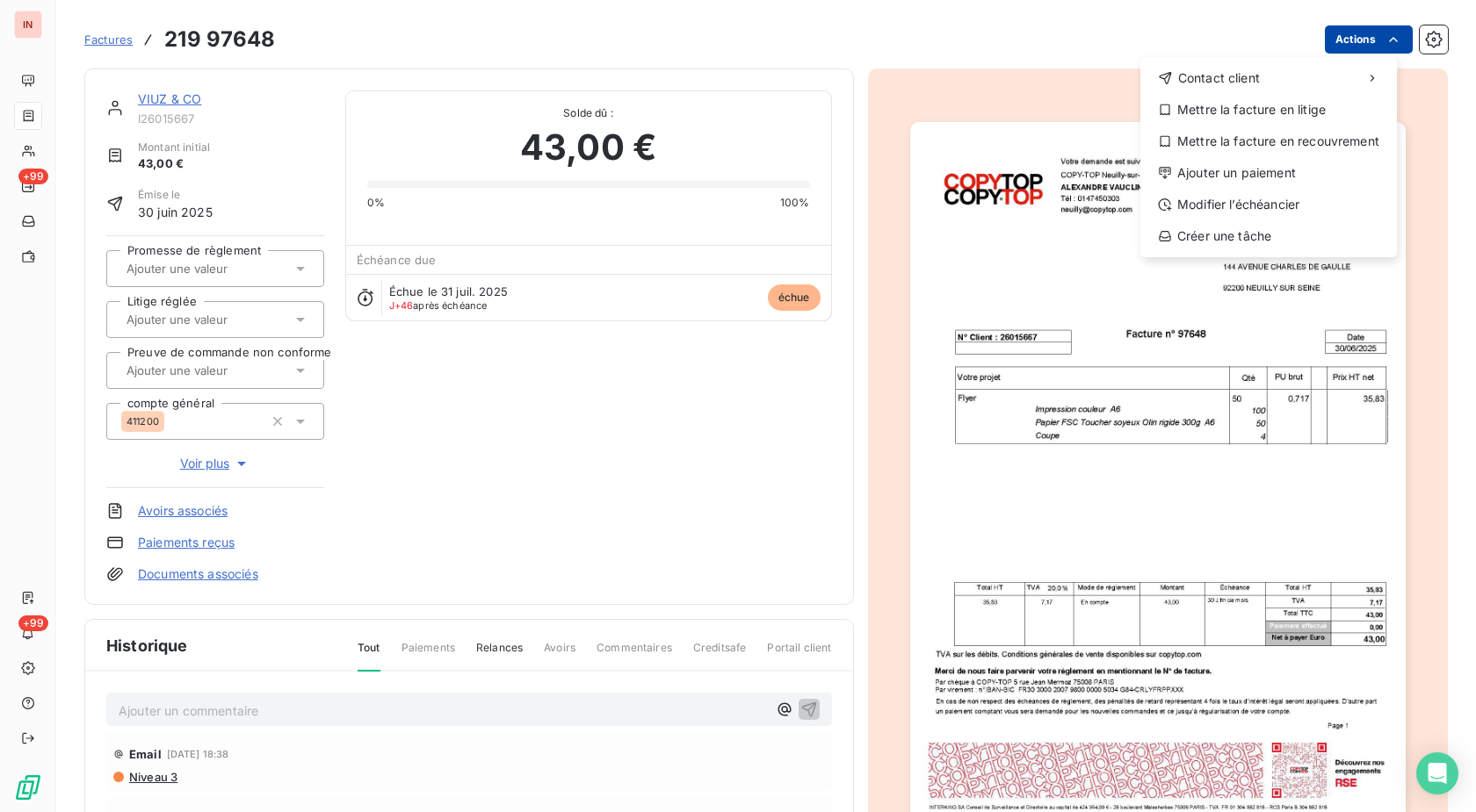
click at [1335, 39] on html "IN +99 +99 Factures [PHONE_NUMBER] Actions Contact client Mettre la facture en …" at bounding box center [738, 406] width 1476 height 812
click at [1183, 168] on div "Ajouter un paiement" at bounding box center [1268, 173] width 243 height 28
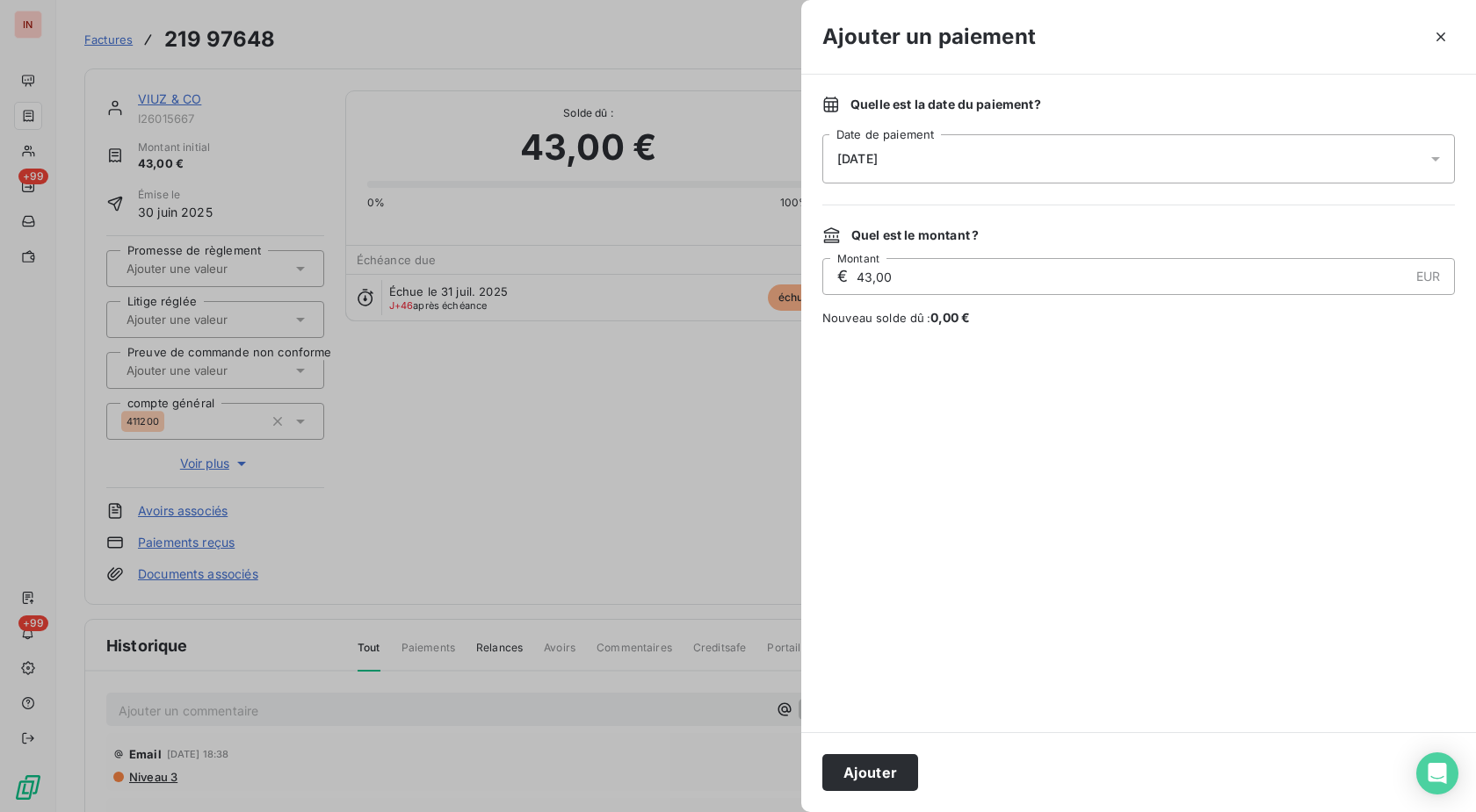
click at [1107, 165] on div "[DATE]" at bounding box center [1139, 158] width 633 height 49
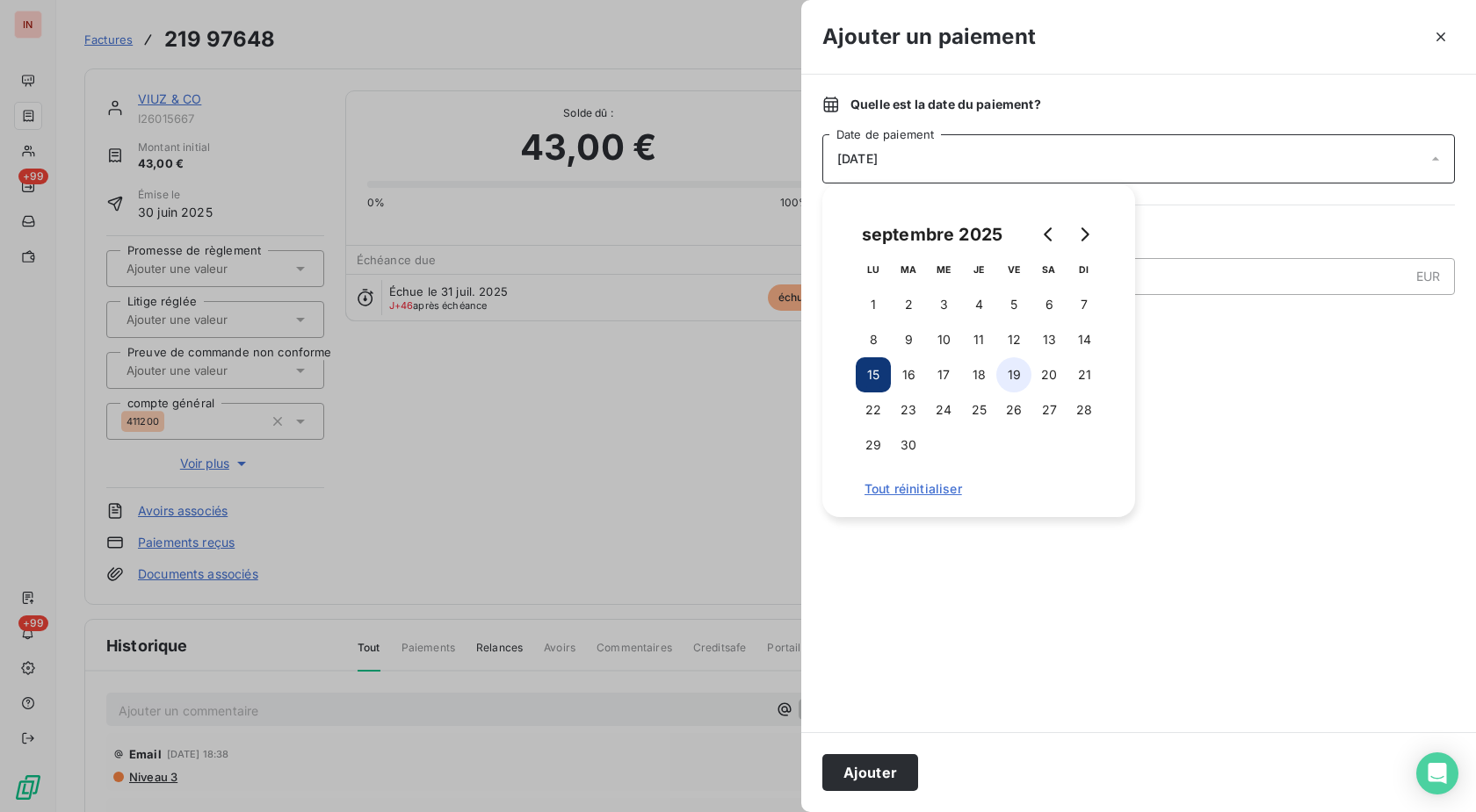
click at [1019, 382] on button "19" at bounding box center [1013, 375] width 35 height 35
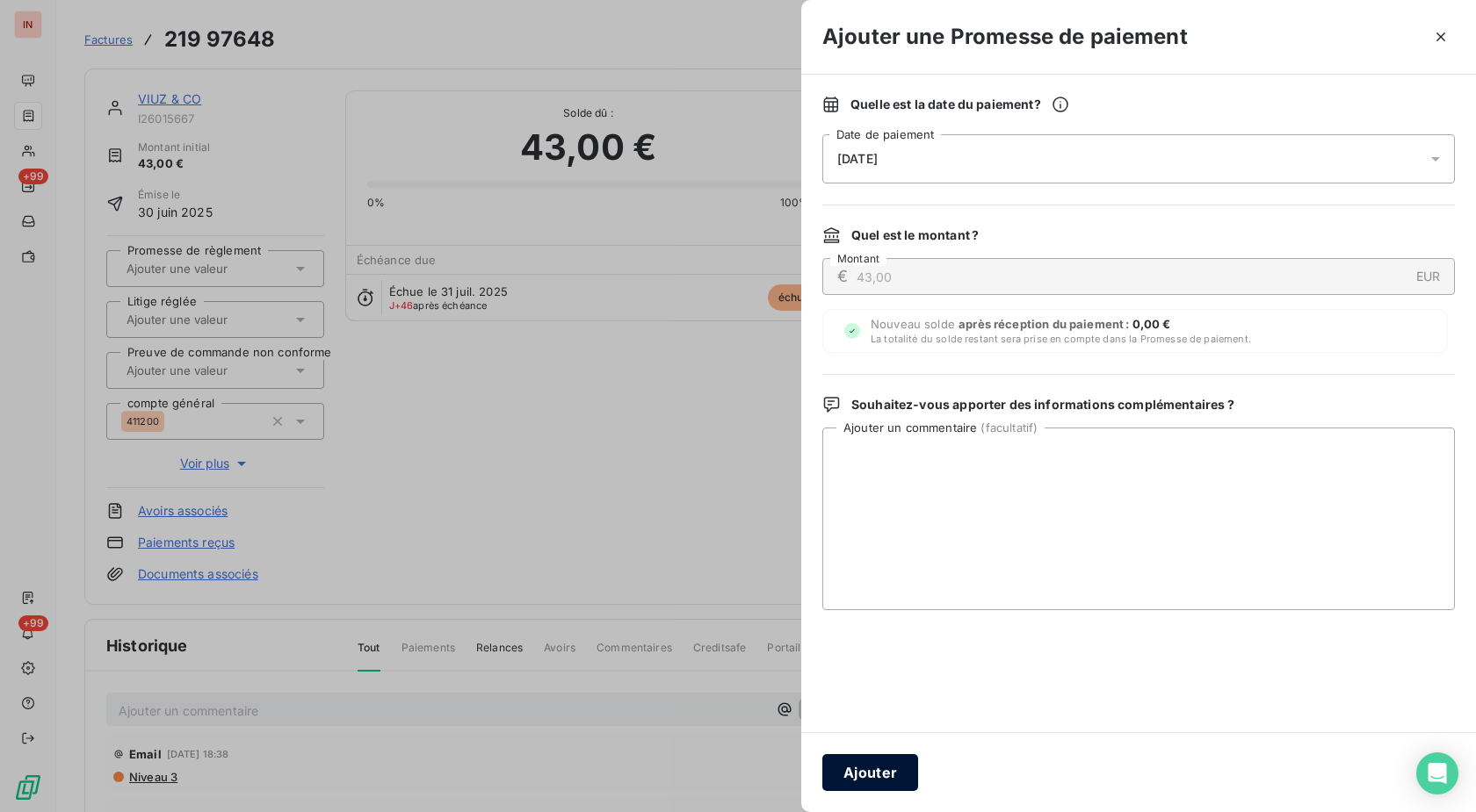
click at [878, 772] on button "Ajouter" at bounding box center [870, 773] width 96 height 37
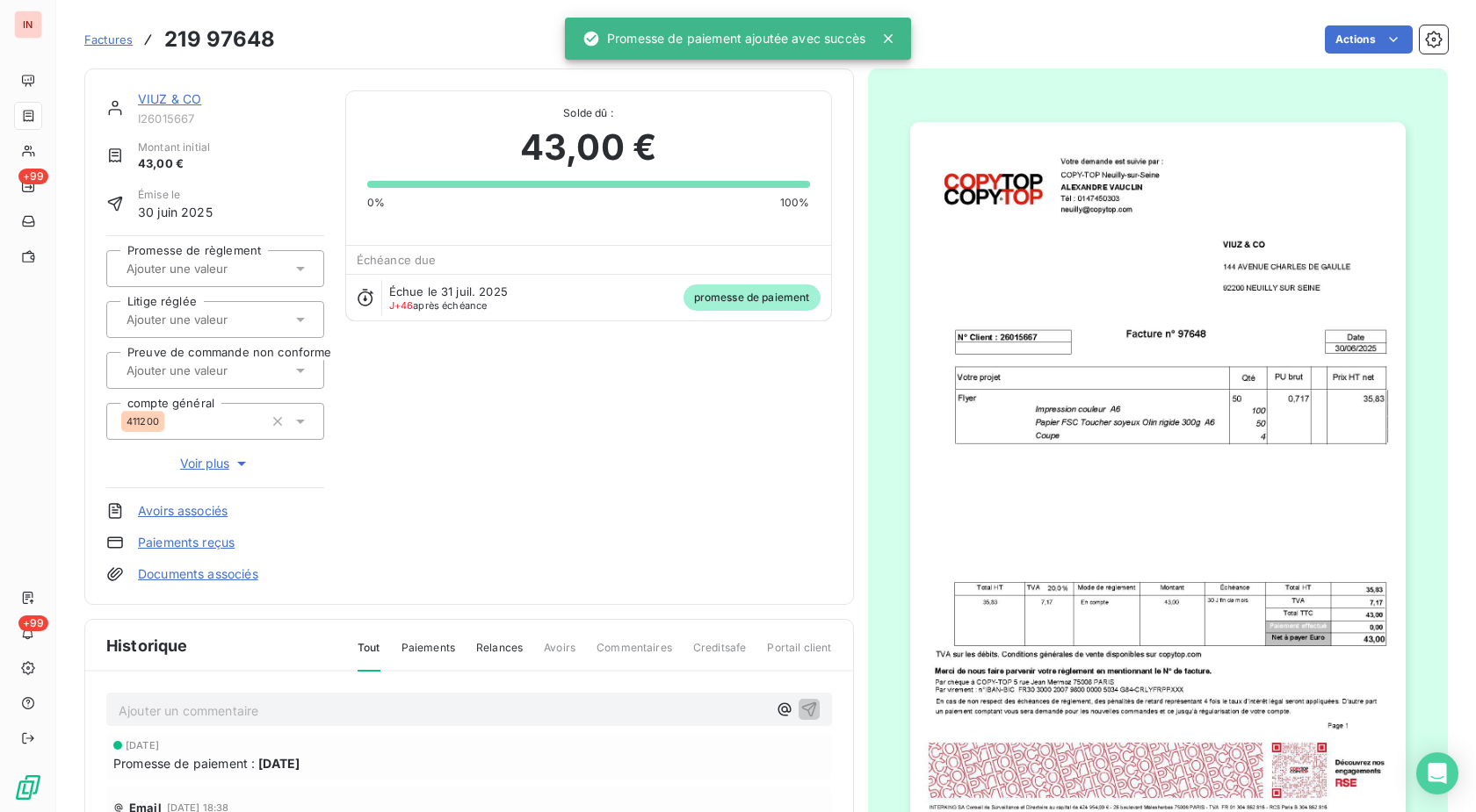
click at [201, 259] on div at bounding box center [206, 269] width 170 height 23
click at [210, 313] on div "Oui" at bounding box center [225, 315] width 168 height 28
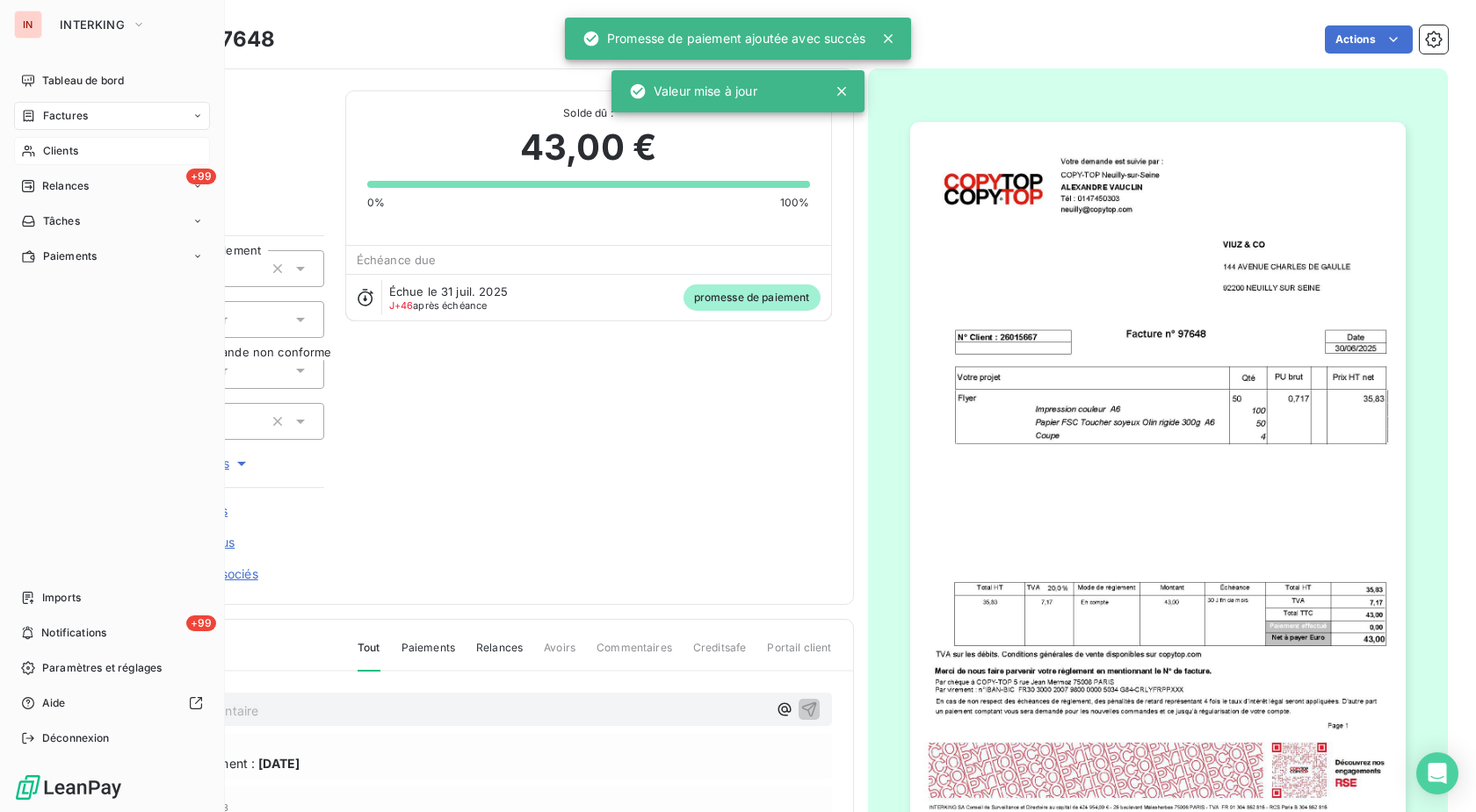
click at [42, 153] on div "Clients" at bounding box center [112, 151] width 196 height 28
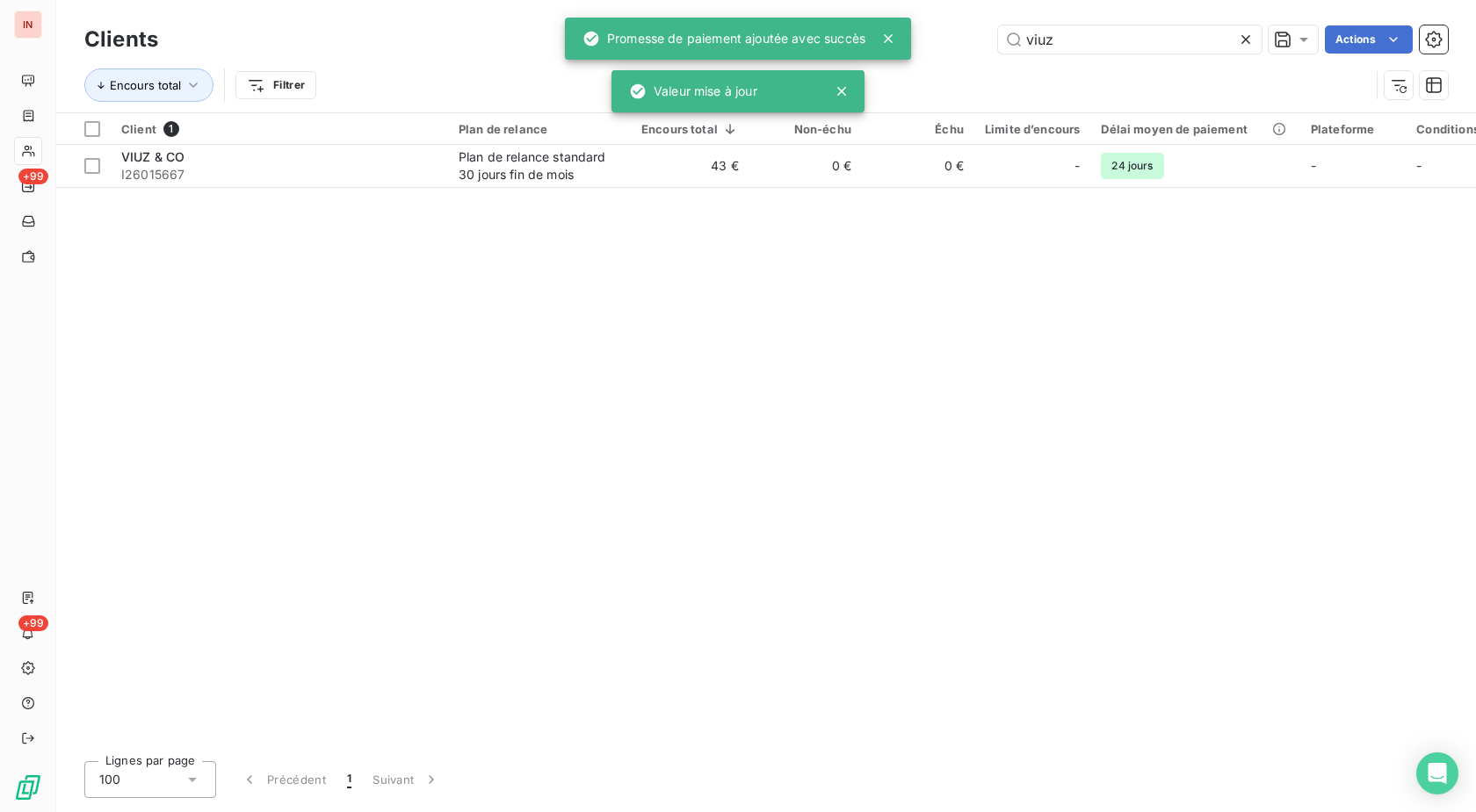
drag, startPoint x: 1071, startPoint y: 41, endPoint x: 771, endPoint y: 25, distance: 300.4
click at [998, 25] on input "viuz" at bounding box center [1129, 39] width 263 height 28
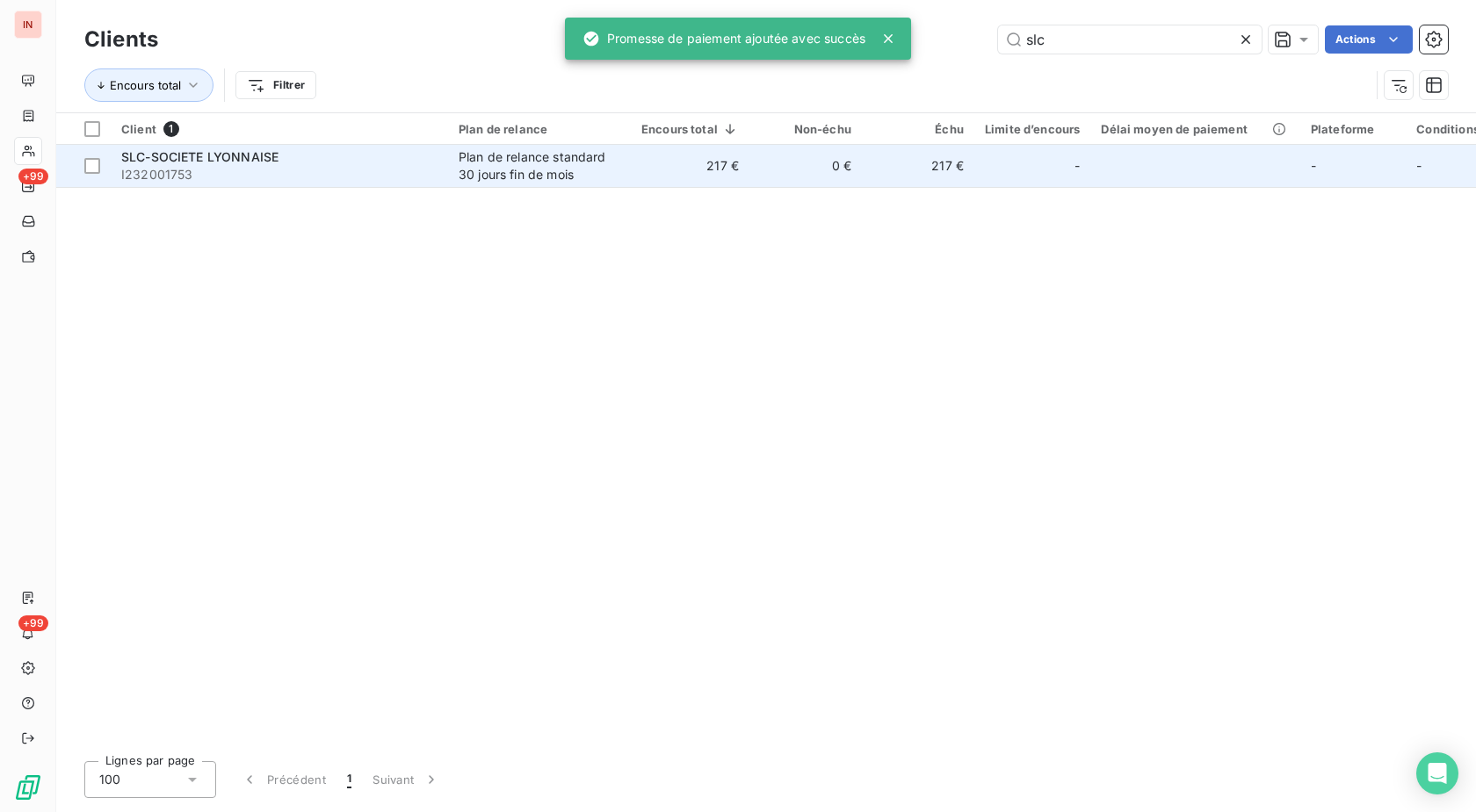
type input "slc"
click at [423, 164] on div "SLC-SOCIETE LYONNAISE" at bounding box center [279, 157] width 316 height 18
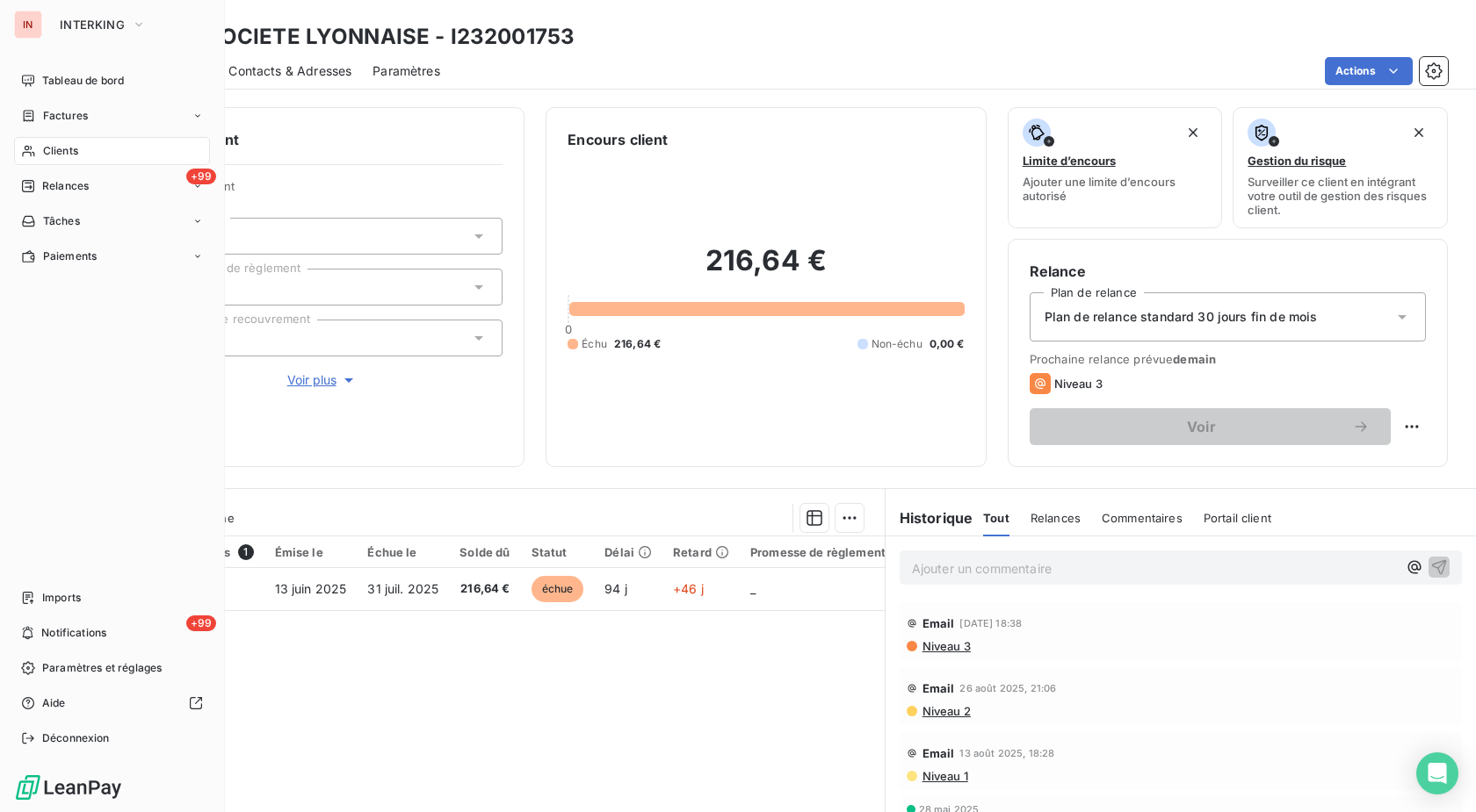
click at [71, 153] on span "Clients" at bounding box center [60, 151] width 35 height 16
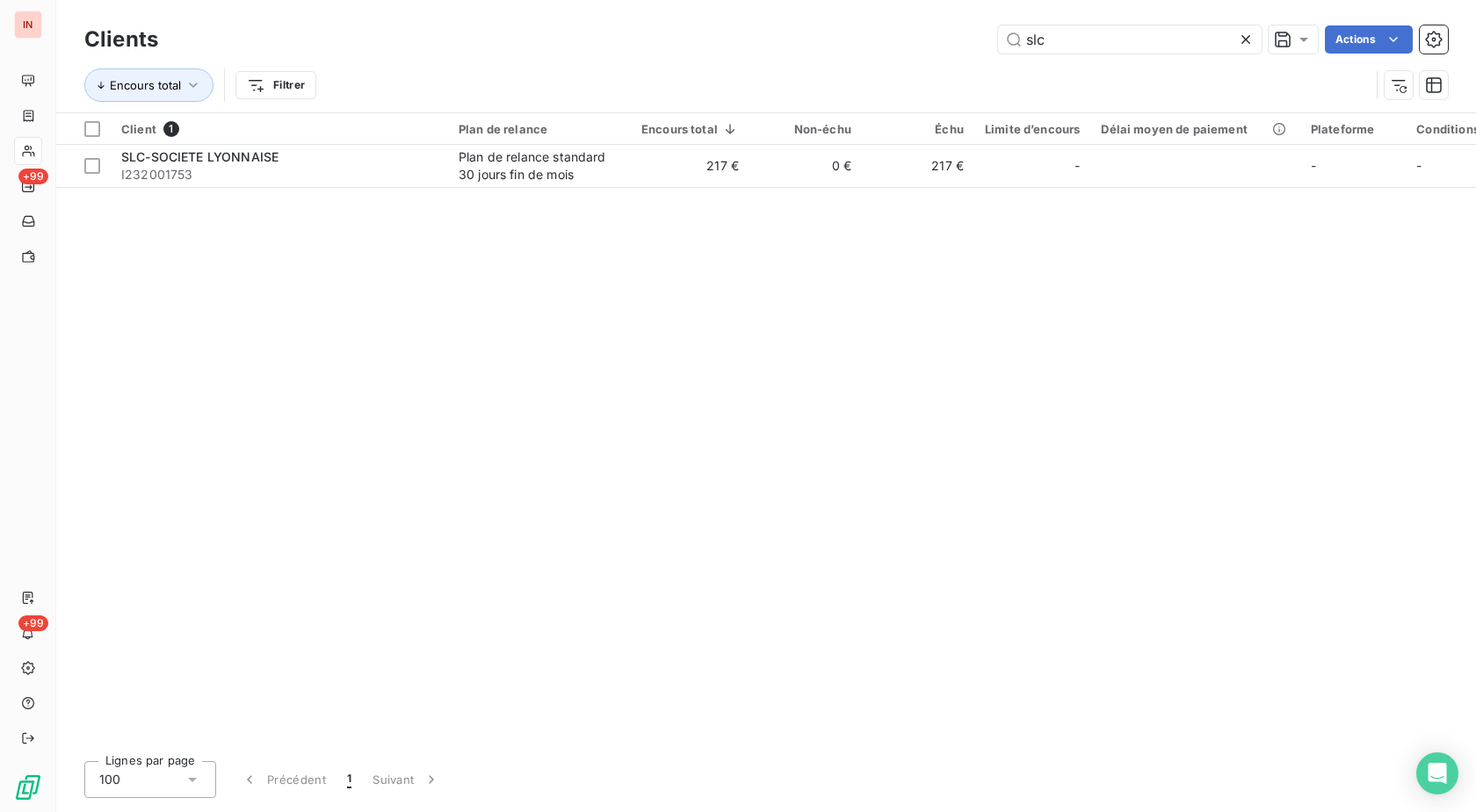
drag, startPoint x: 1089, startPoint y: 41, endPoint x: 777, endPoint y: 70, distance: 313.3
click at [998, 54] on input "slc" at bounding box center [1129, 39] width 263 height 28
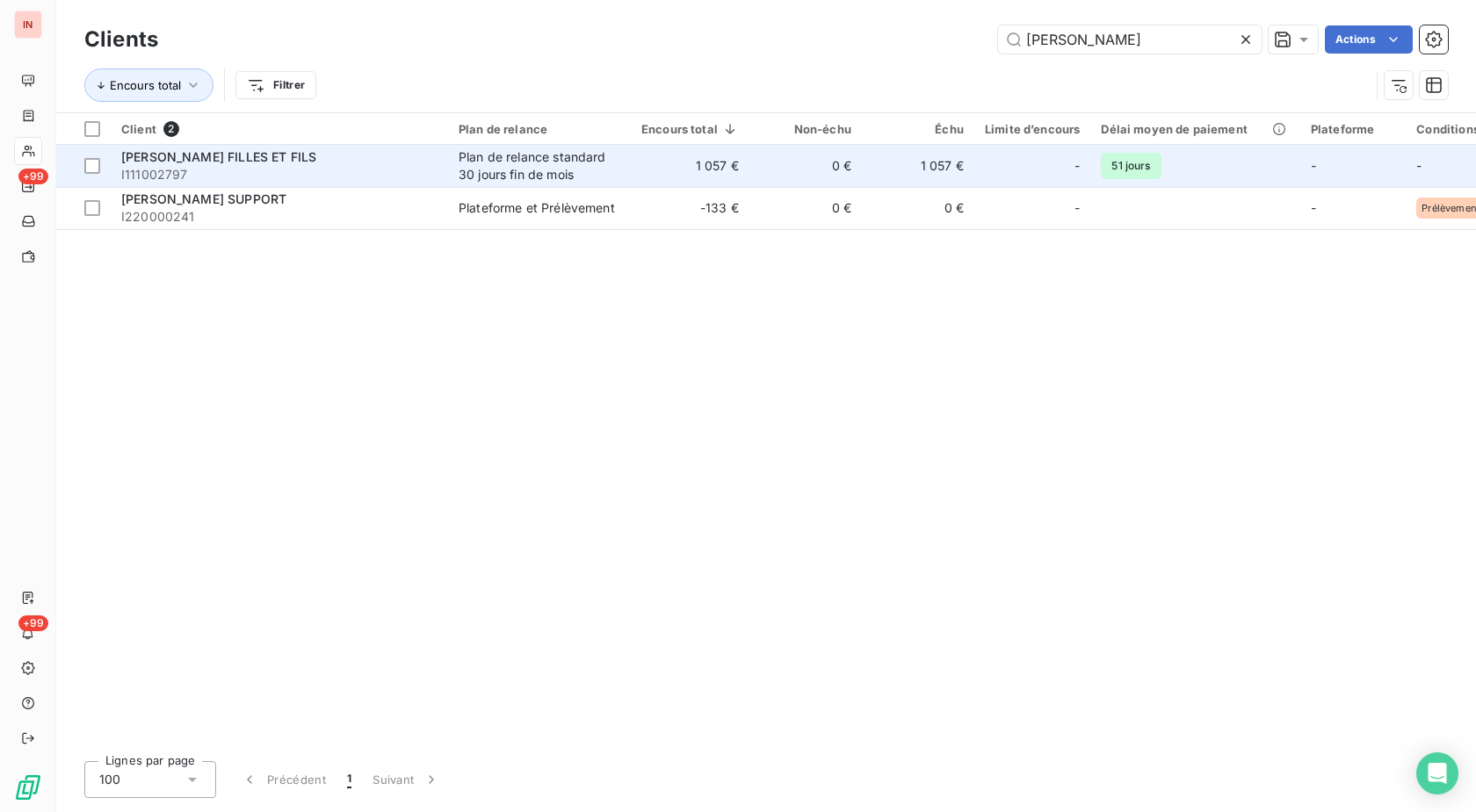
type input "[PERSON_NAME]"
click at [508, 170] on div "Plan de relance standard 30 jours fin de mois" at bounding box center [540, 166] width 162 height 35
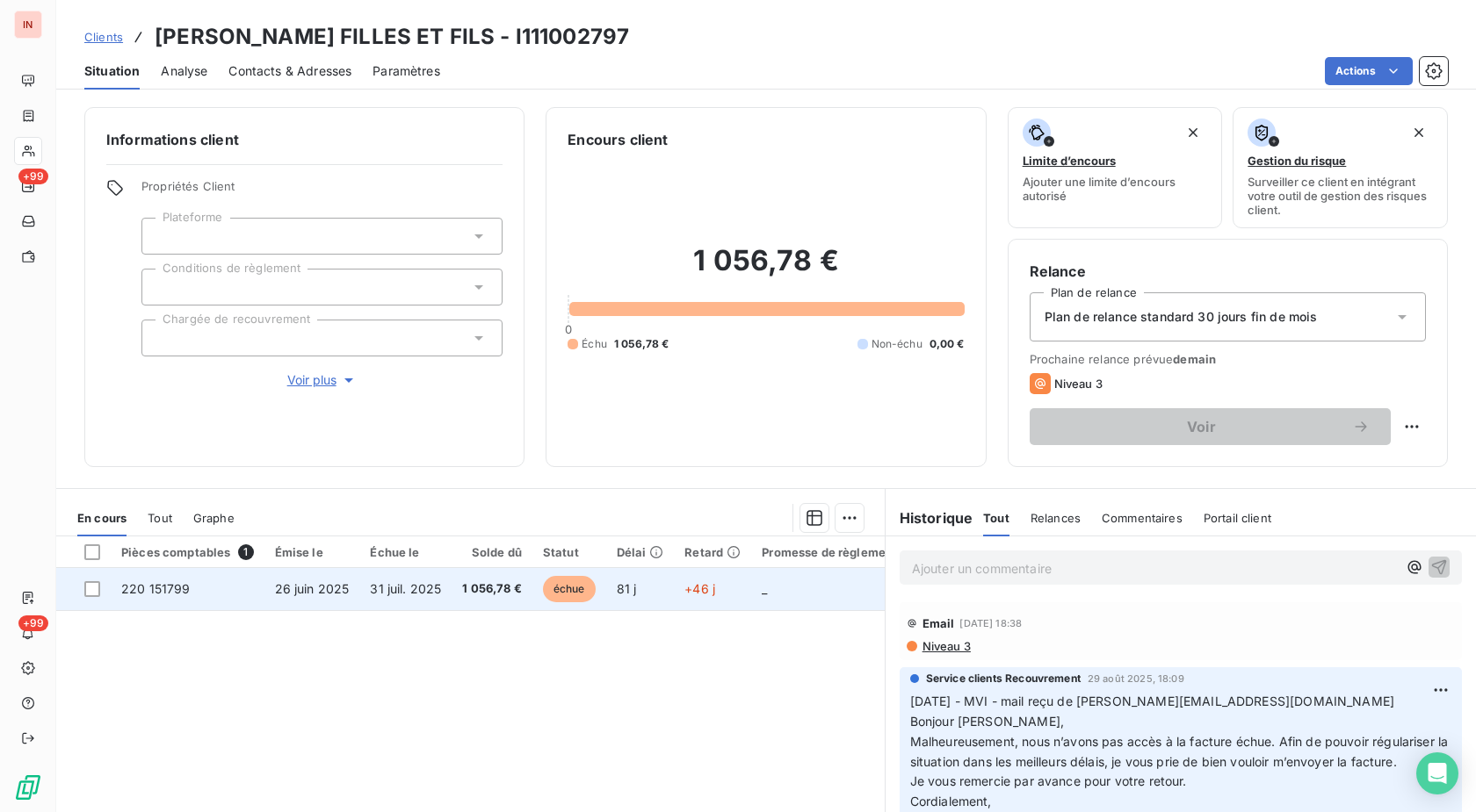
click at [686, 591] on span "+46 j" at bounding box center [699, 589] width 31 height 15
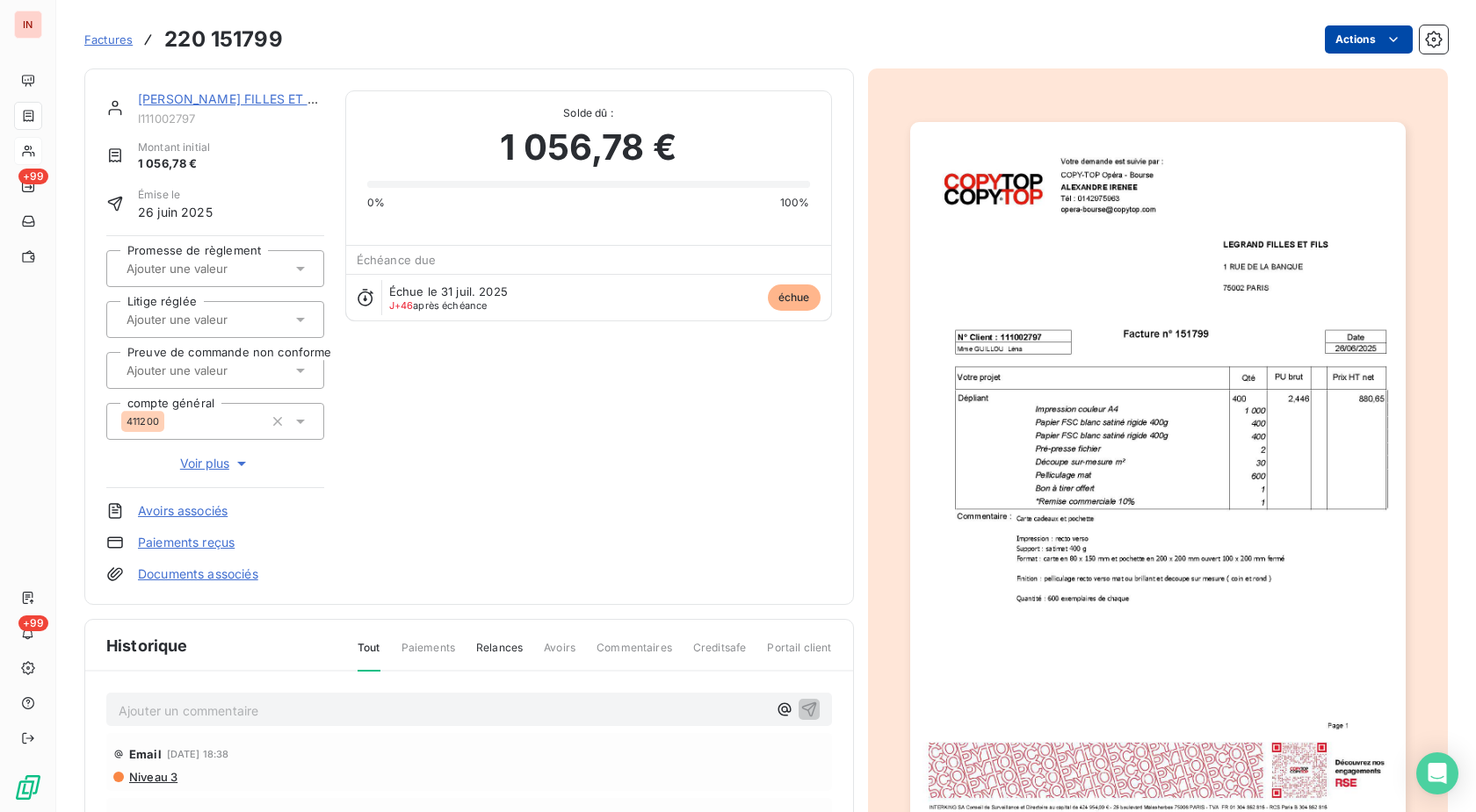
click at [1324, 38] on html "IN +99 +99 Factures 220 151799 Actions [PERSON_NAME] FILLES ET FILS I111002797 …" at bounding box center [738, 406] width 1476 height 812
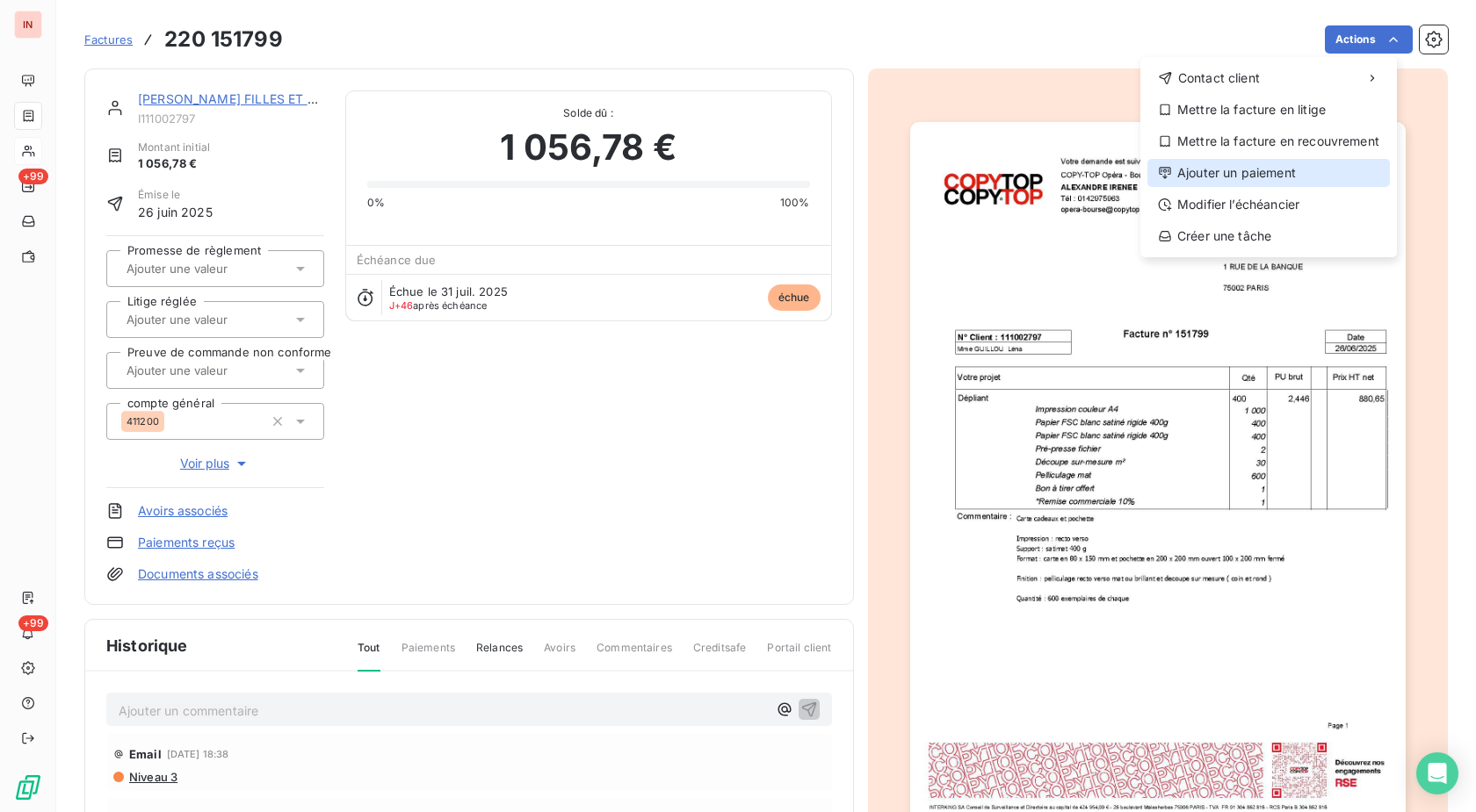
click at [1281, 180] on div "Ajouter un paiement" at bounding box center [1268, 173] width 243 height 28
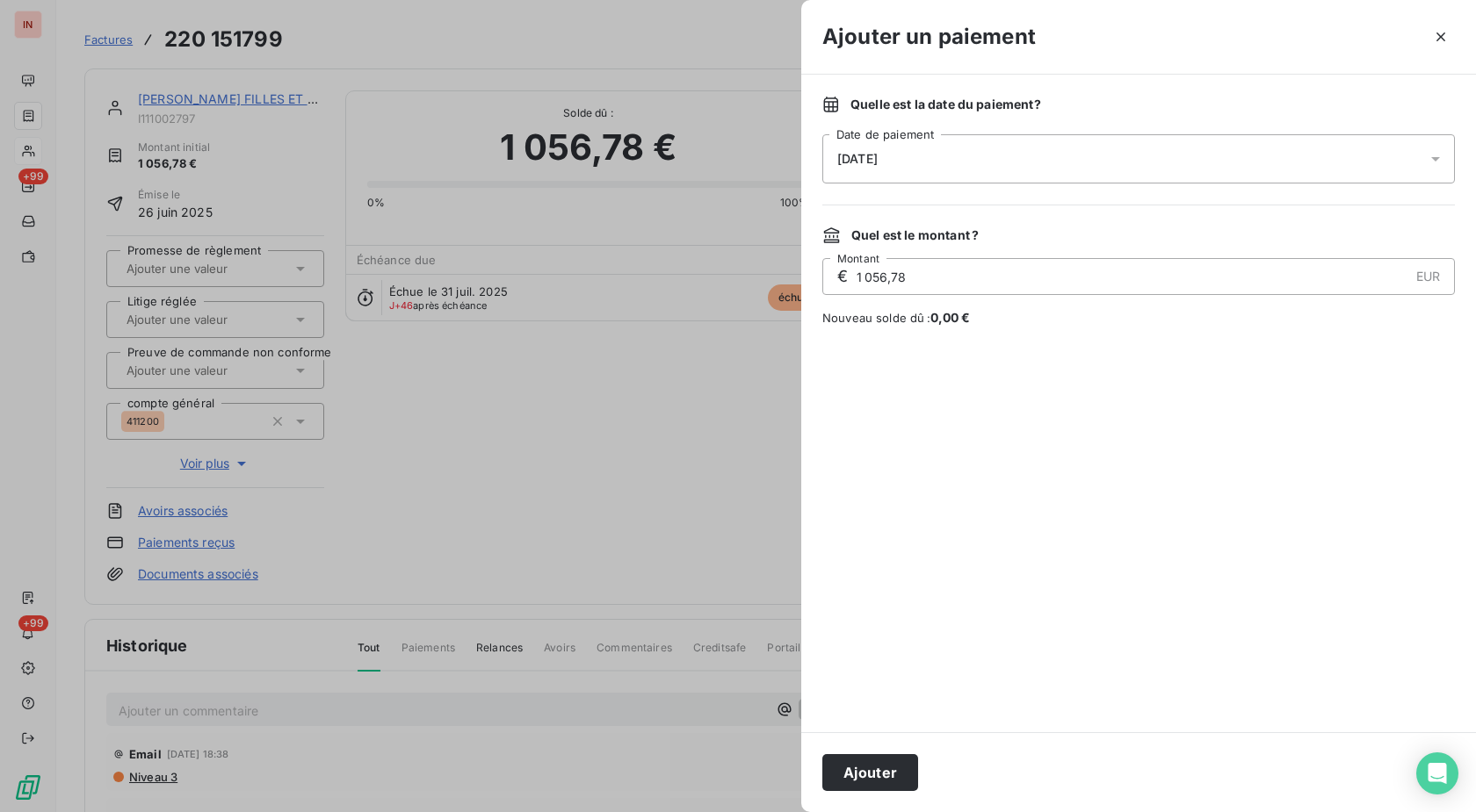
click at [1122, 151] on div "[DATE]" at bounding box center [1139, 158] width 633 height 49
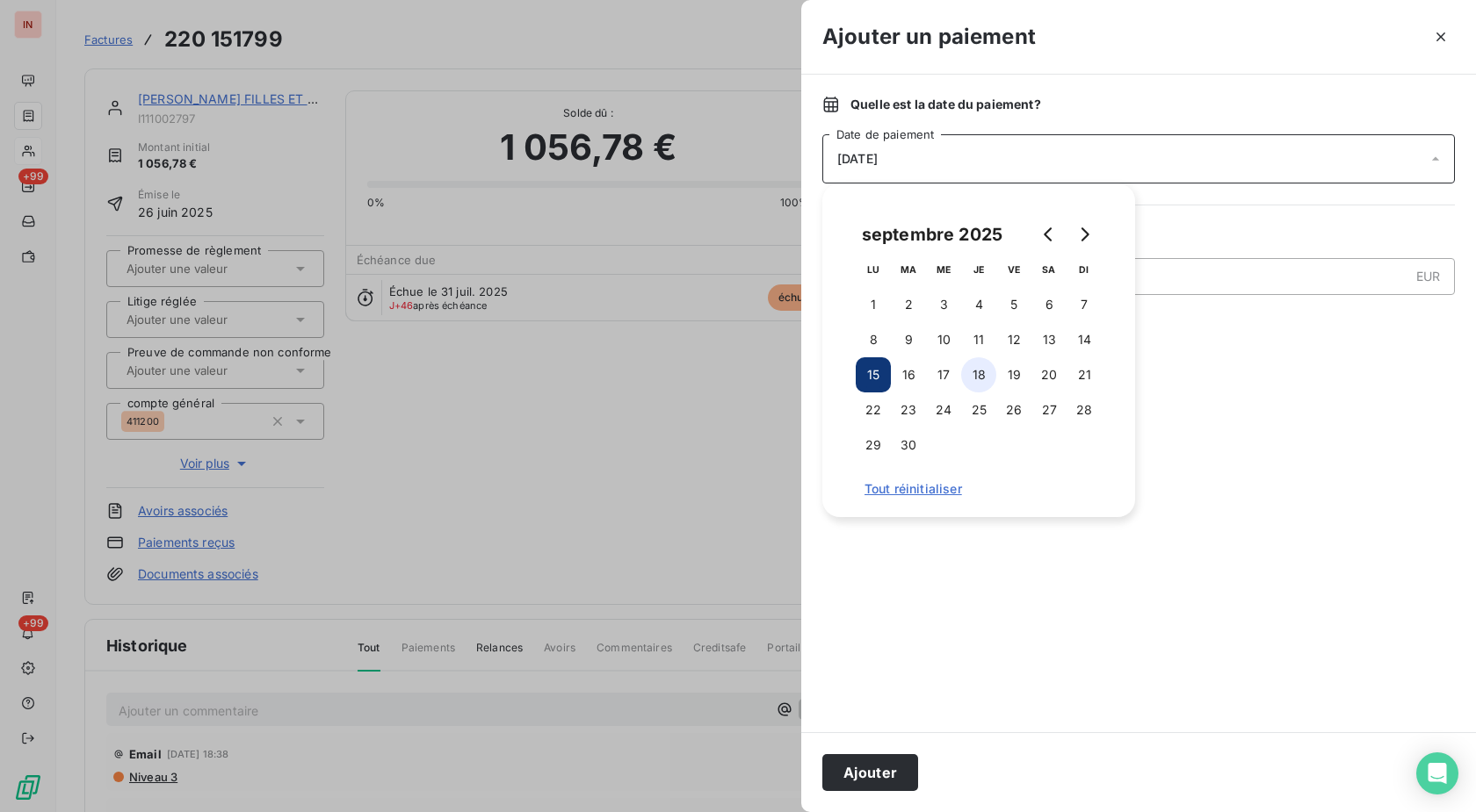
click at [986, 378] on button "18" at bounding box center [979, 375] width 35 height 35
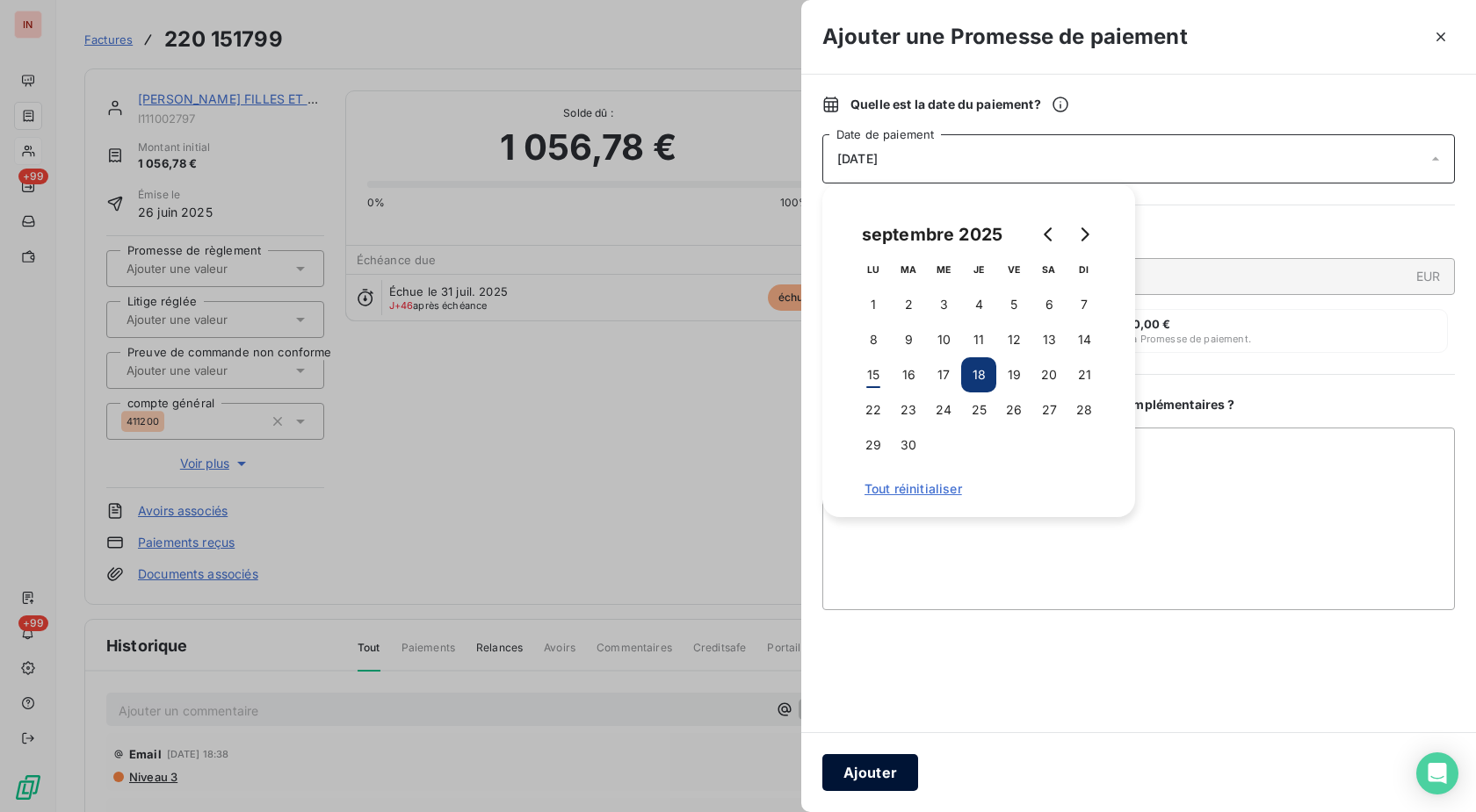
click at [868, 772] on button "Ajouter" at bounding box center [870, 773] width 96 height 37
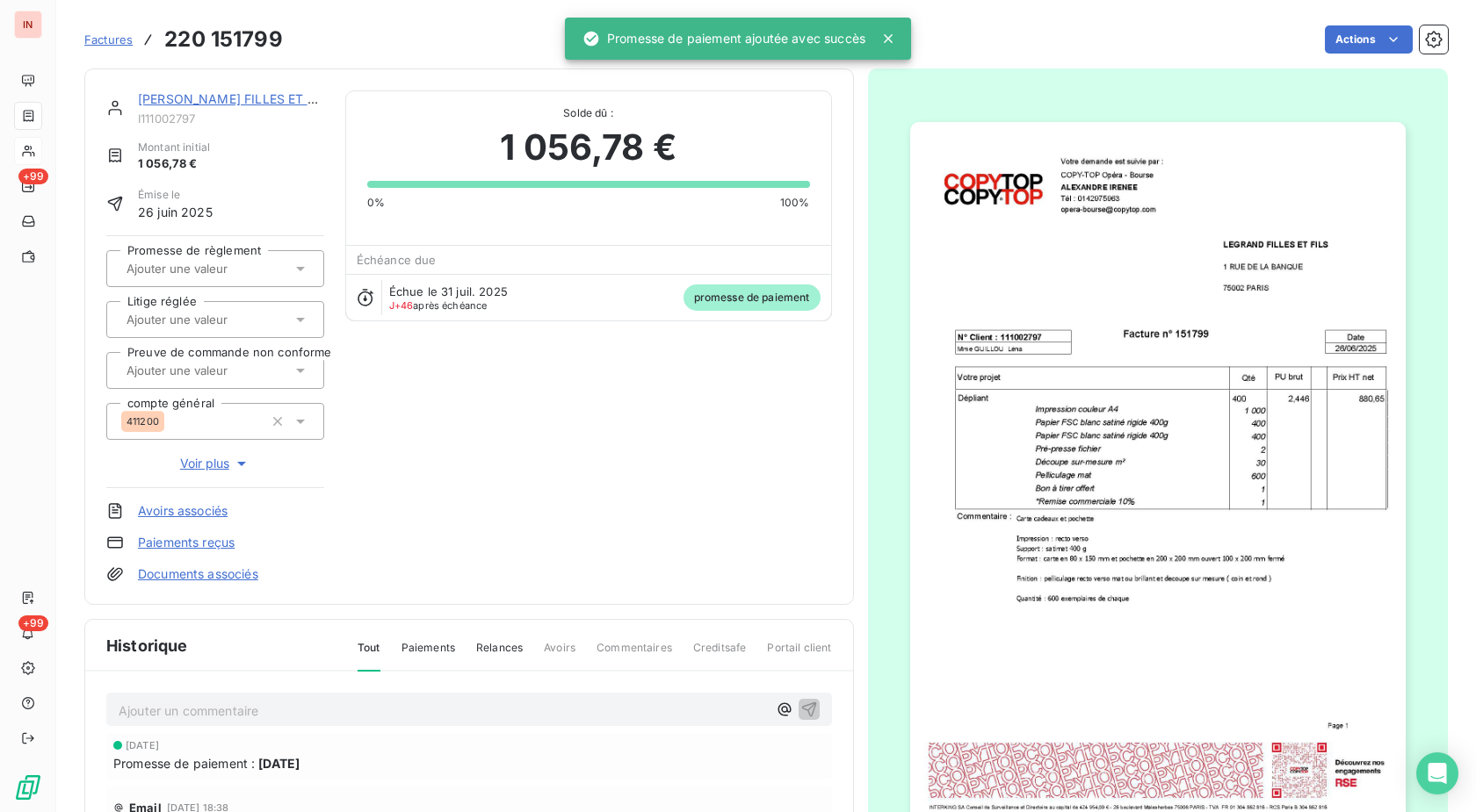
click at [224, 263] on input "text" at bounding box center [213, 268] width 177 height 16
click at [209, 316] on div "Oui" at bounding box center [225, 315] width 168 height 28
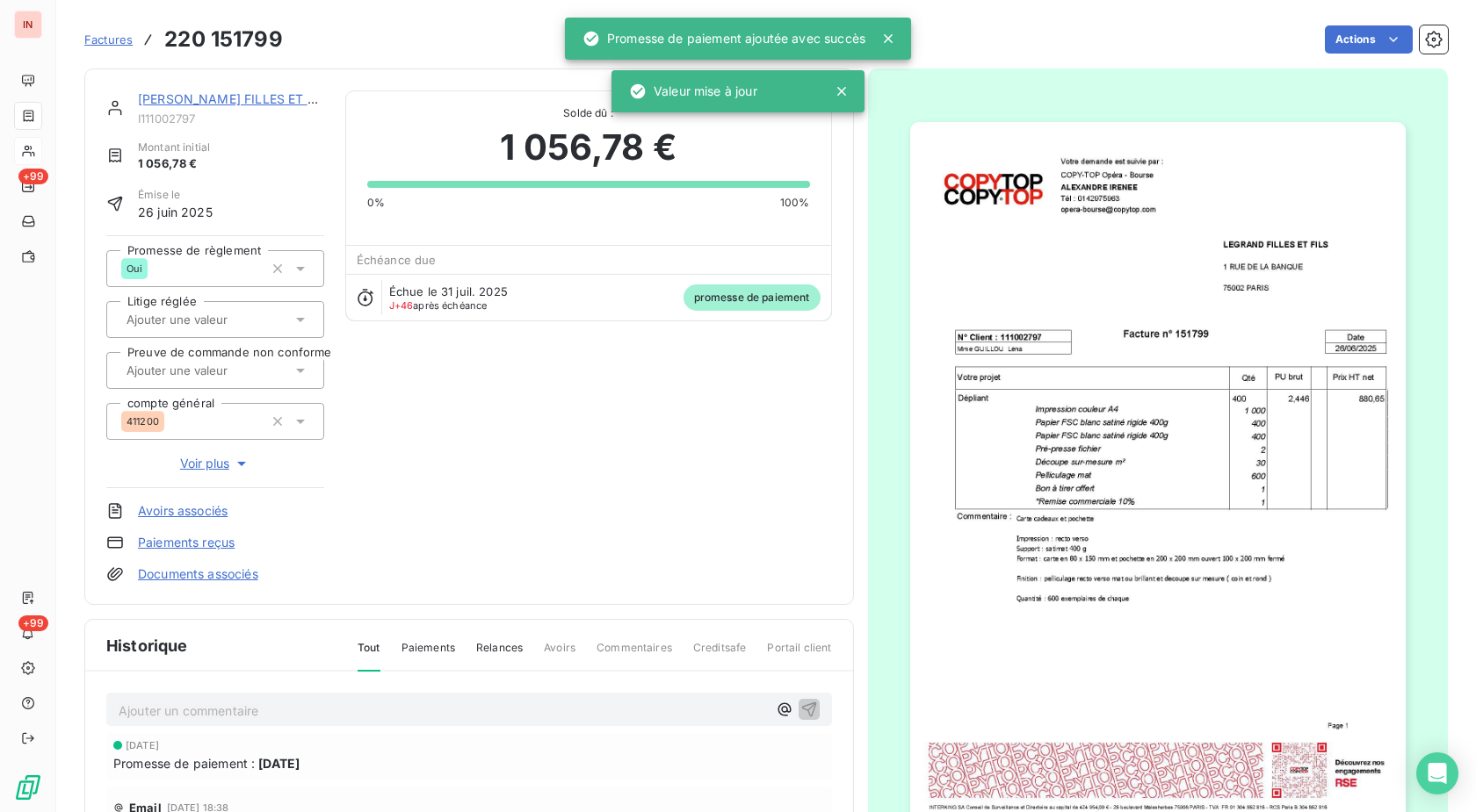
click at [252, 103] on link "[PERSON_NAME] FILLES ET FILS" at bounding box center [235, 99] width 195 height 15
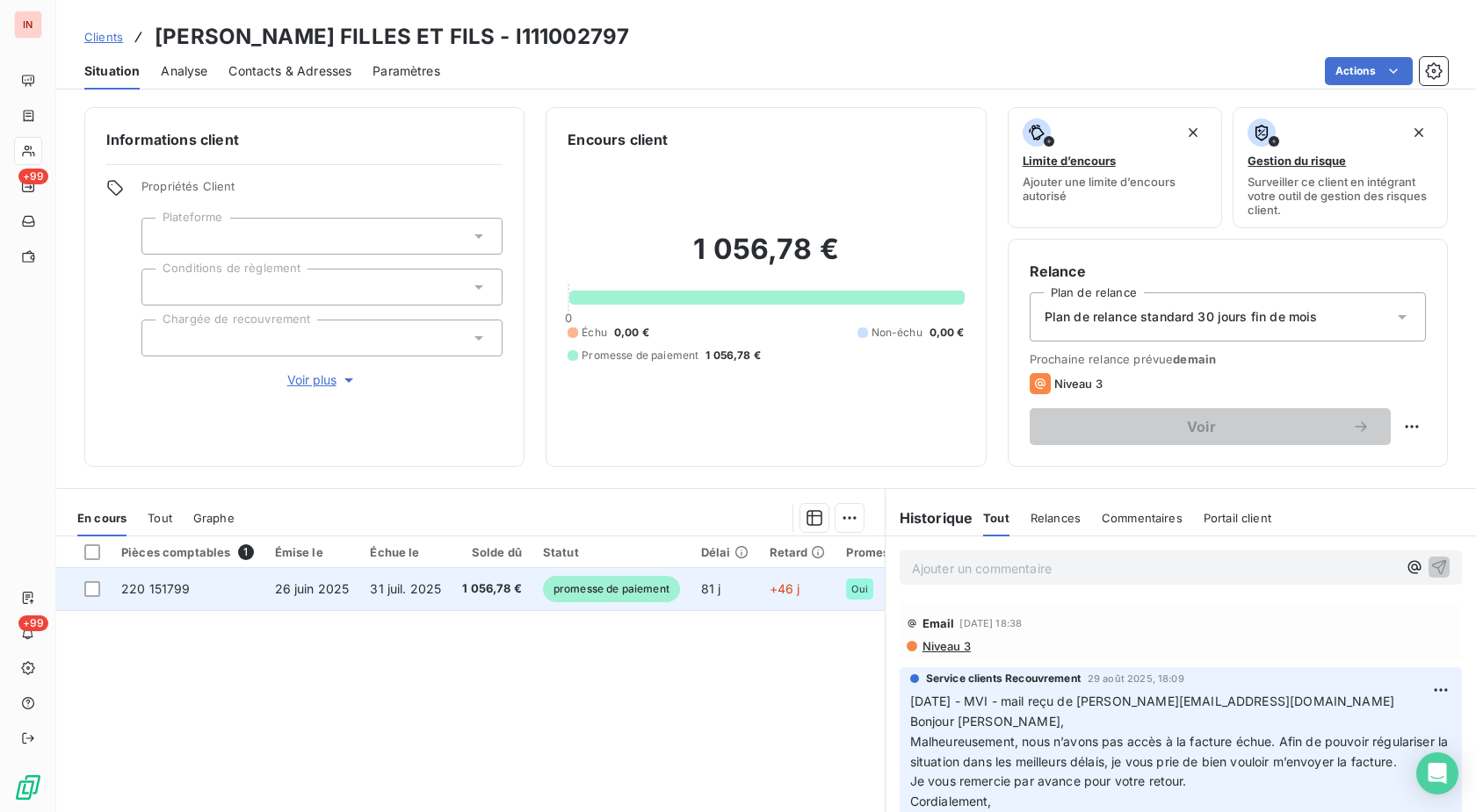
click at [481, 593] on span "1 056,78 €" at bounding box center [492, 589] width 60 height 18
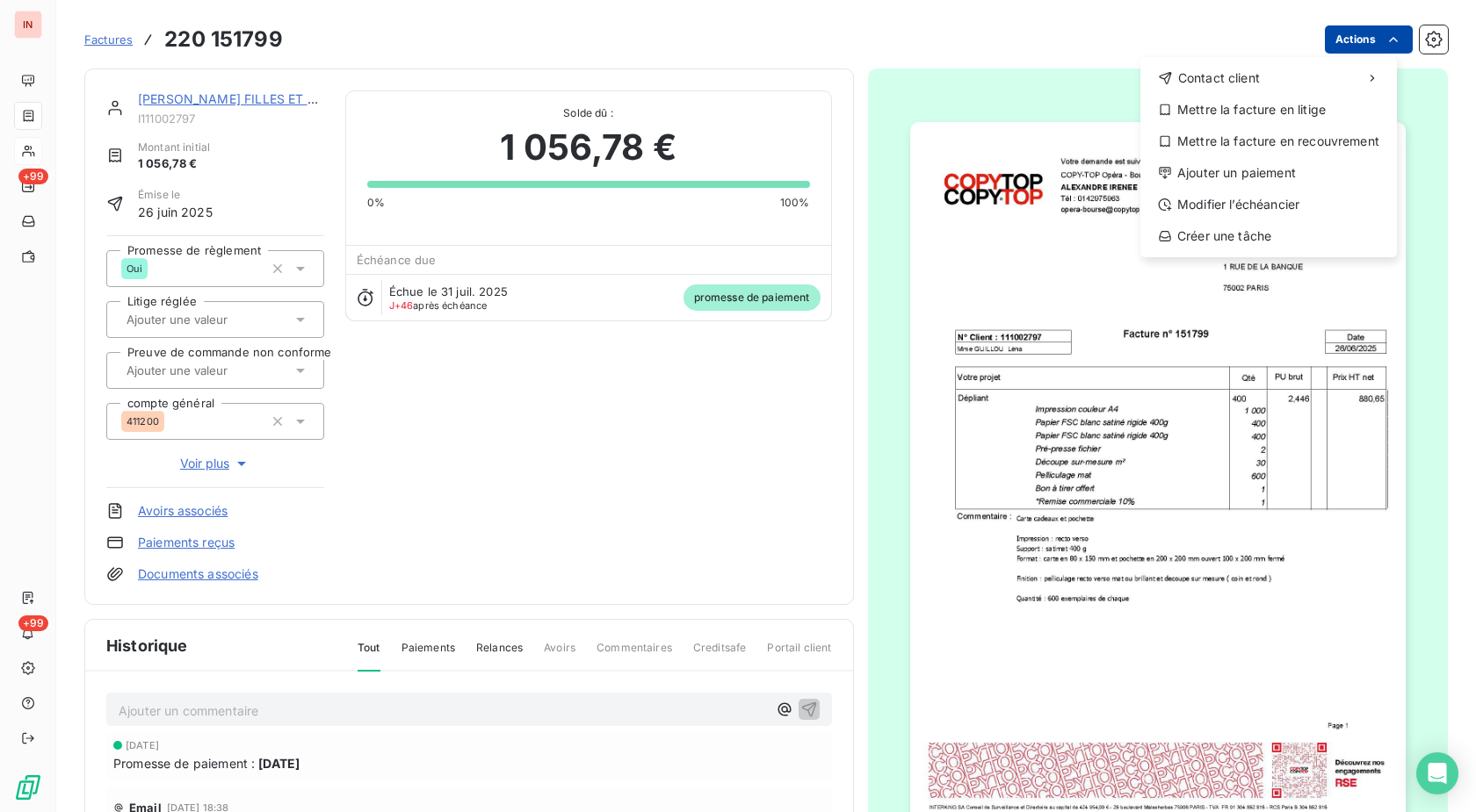
click at [1336, 36] on html "IN +99 +99 Factures [PHONE_NUMBER] Actions Contact client Mettre la facture en …" at bounding box center [738, 406] width 1476 height 812
click at [1255, 170] on div "Ajouter un paiement" at bounding box center [1268, 173] width 243 height 28
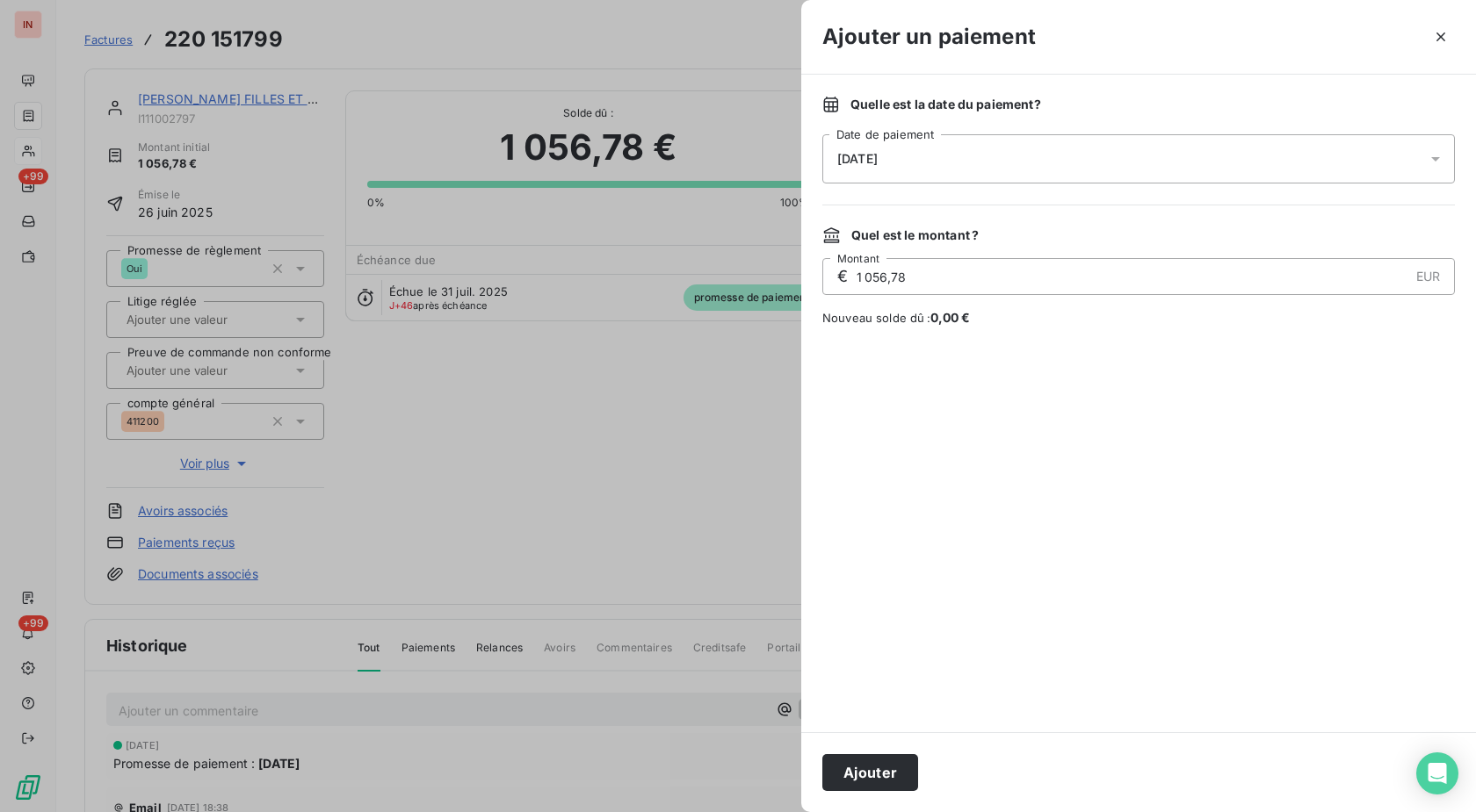
click at [1040, 166] on div "[DATE]" at bounding box center [1139, 158] width 633 height 49
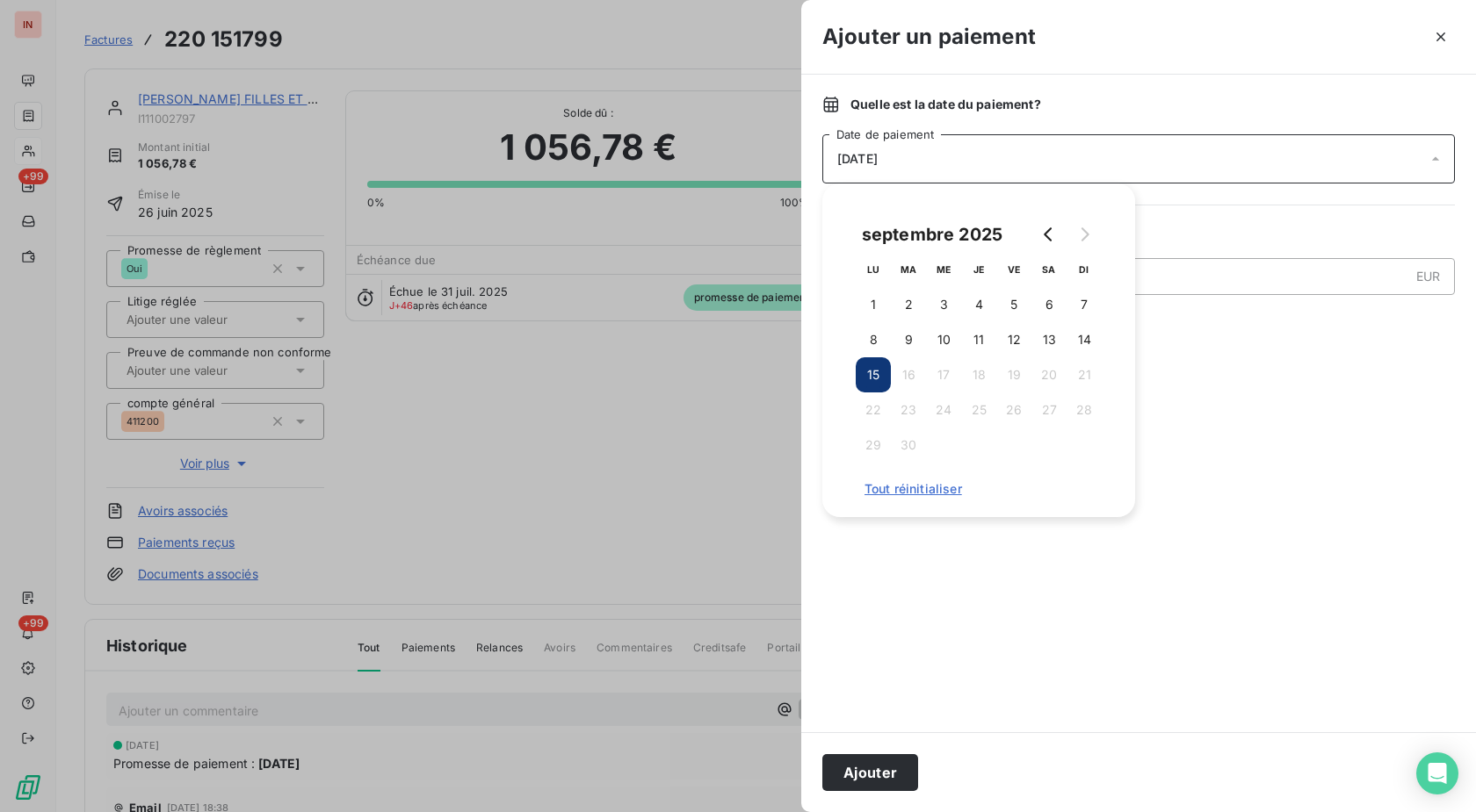
click at [938, 490] on span "Tout réinitialiser" at bounding box center [978, 488] width 228 height 14
click at [940, 493] on span "Tout réinitialiser" at bounding box center [978, 488] width 228 height 14
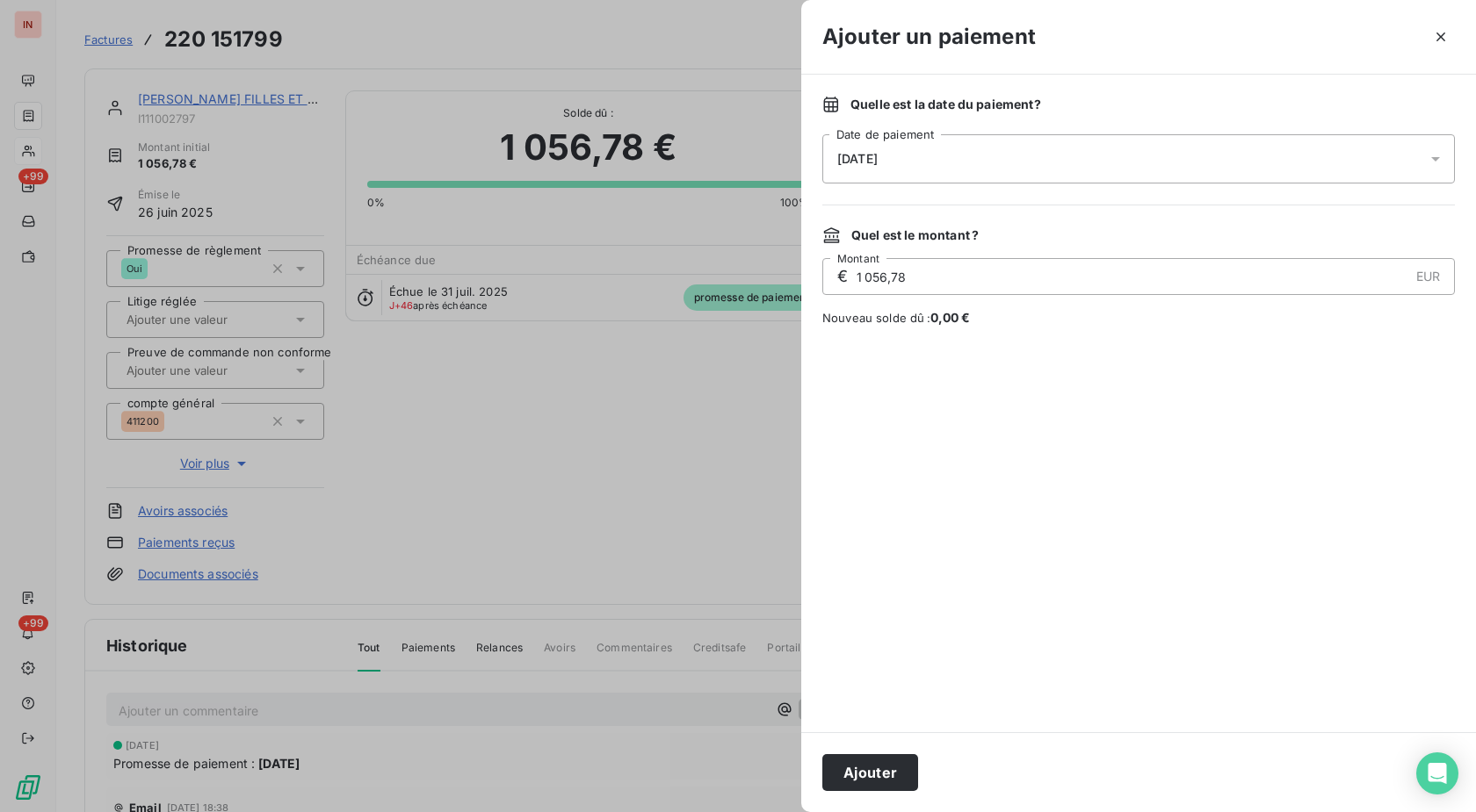
click at [1196, 441] on div at bounding box center [1139, 529] width 633 height 364
click at [1449, 37] on icon "button" at bounding box center [1441, 36] width 18 height 18
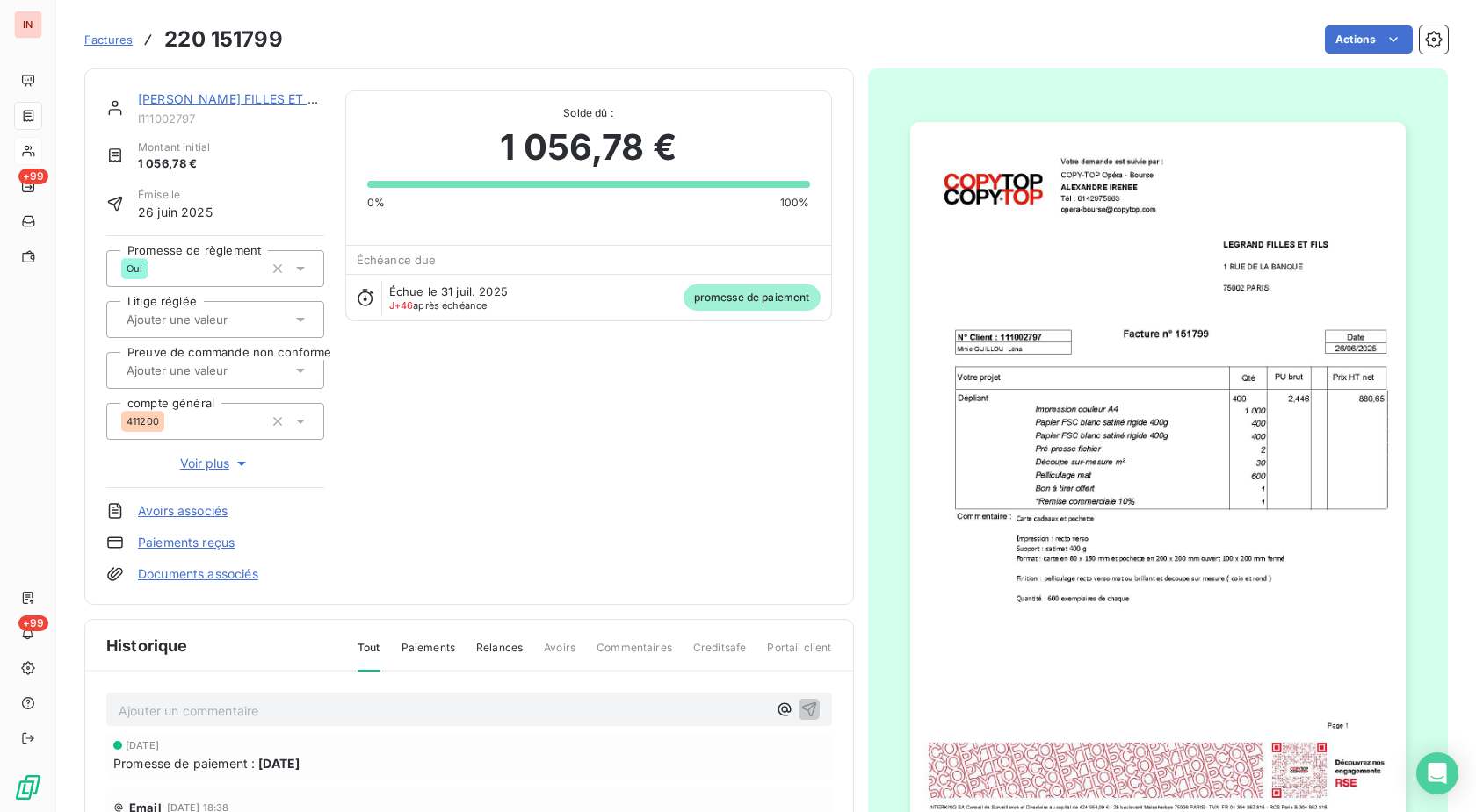
scroll to position [75, 0]
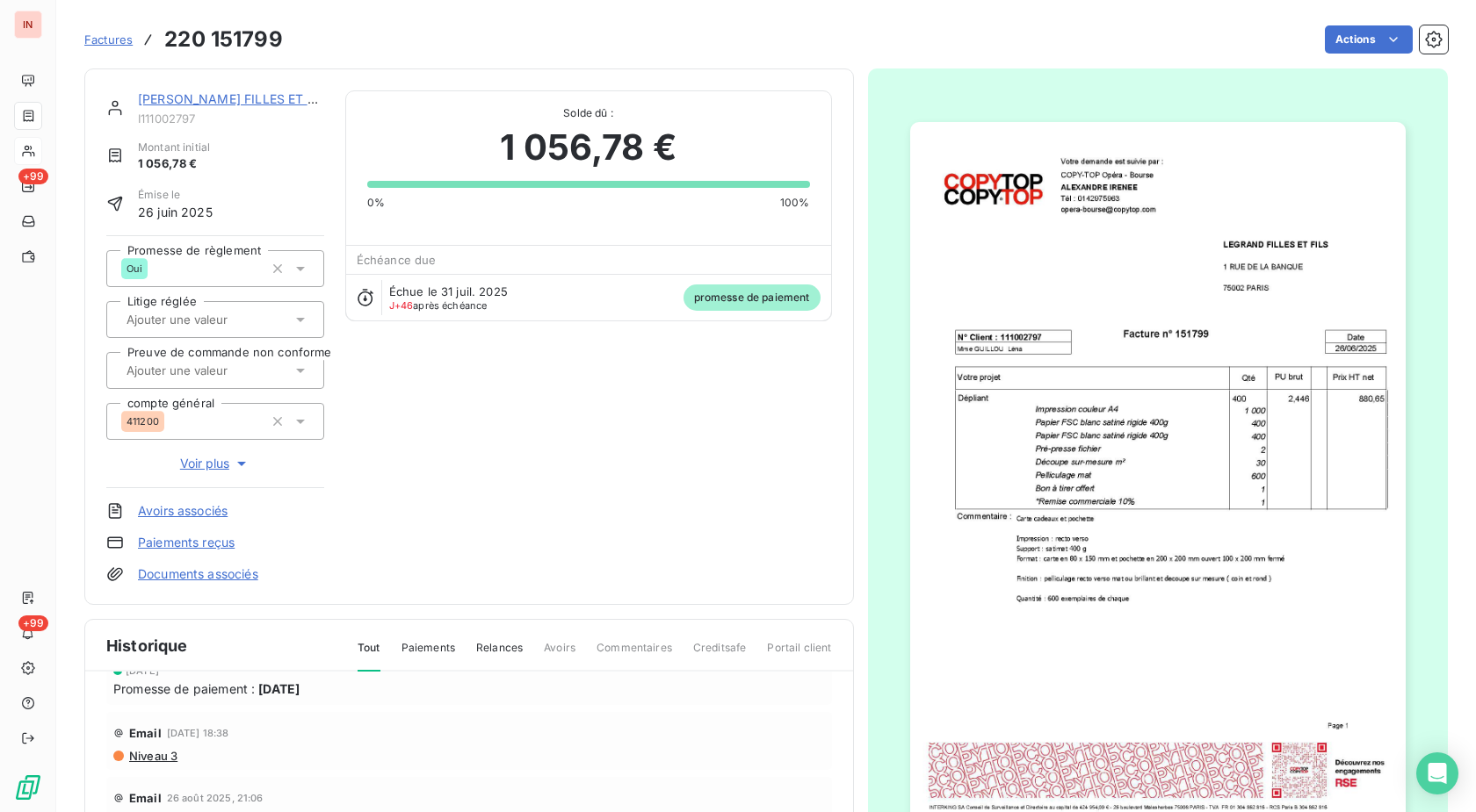
click at [721, 686] on div "Promesse de paiement : [DATE]" at bounding box center [469, 689] width 712 height 19
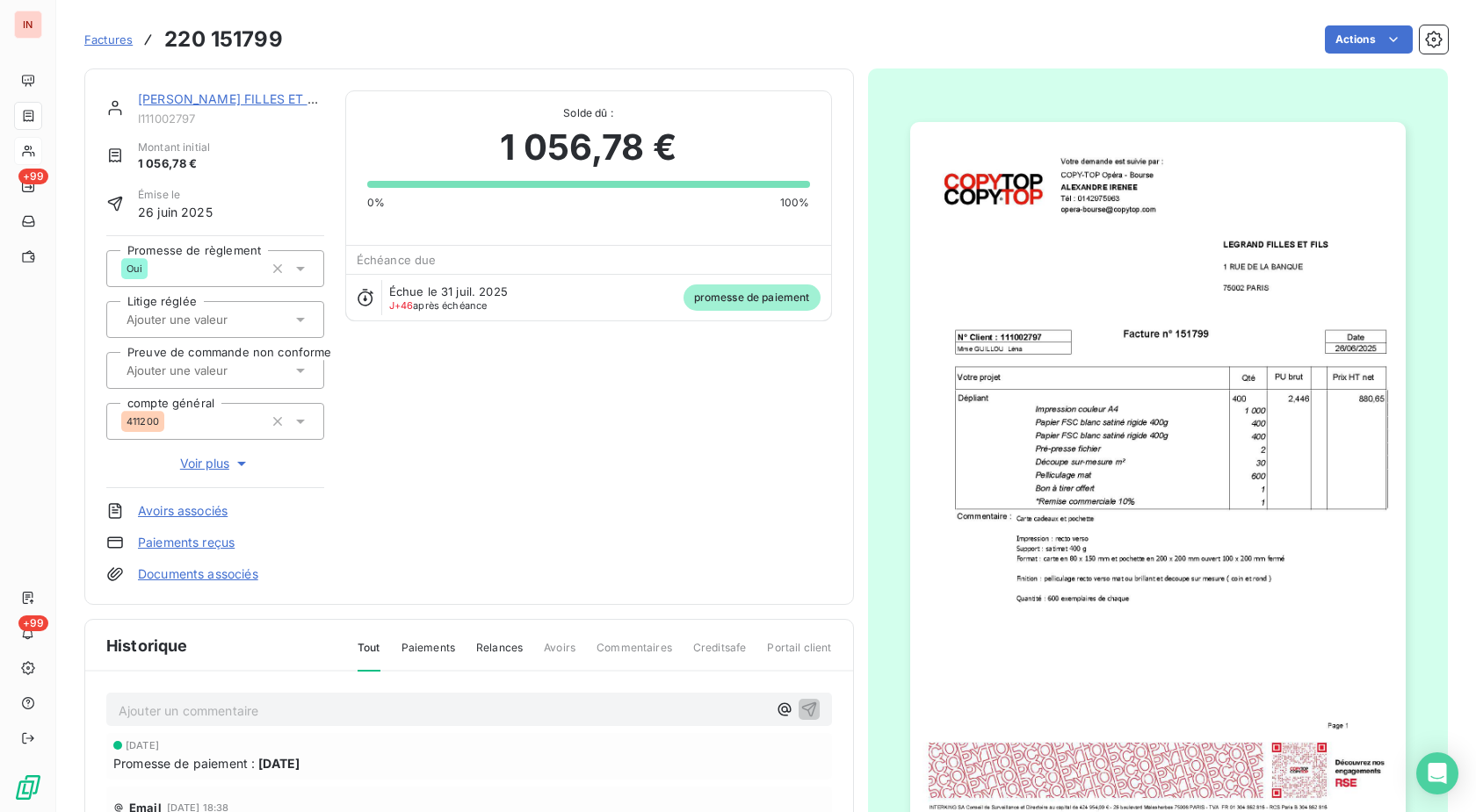
click at [208, 541] on link "Paiements reçus" at bounding box center [186, 542] width 97 height 18
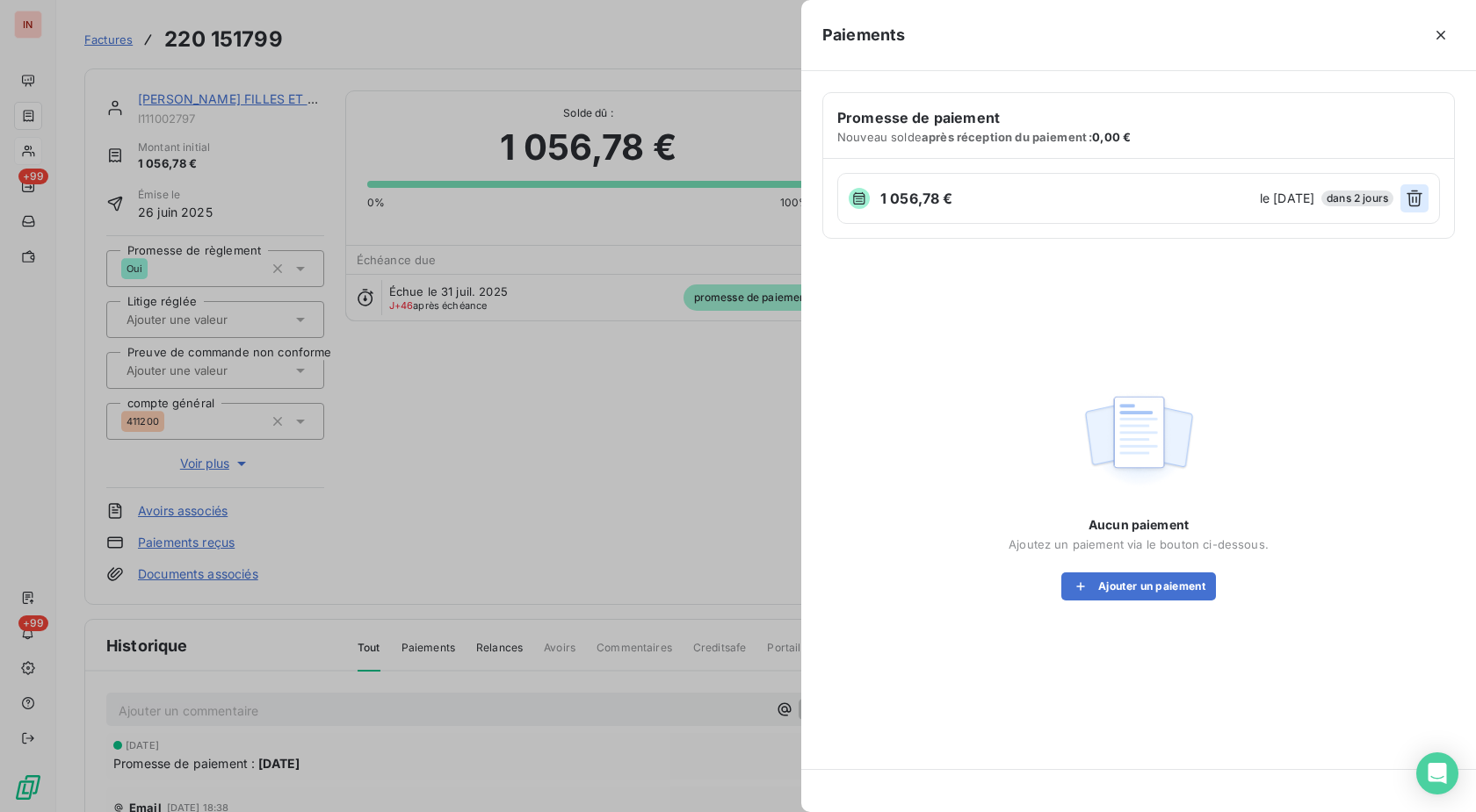
click at [1416, 196] on icon "button" at bounding box center [1414, 198] width 18 height 18
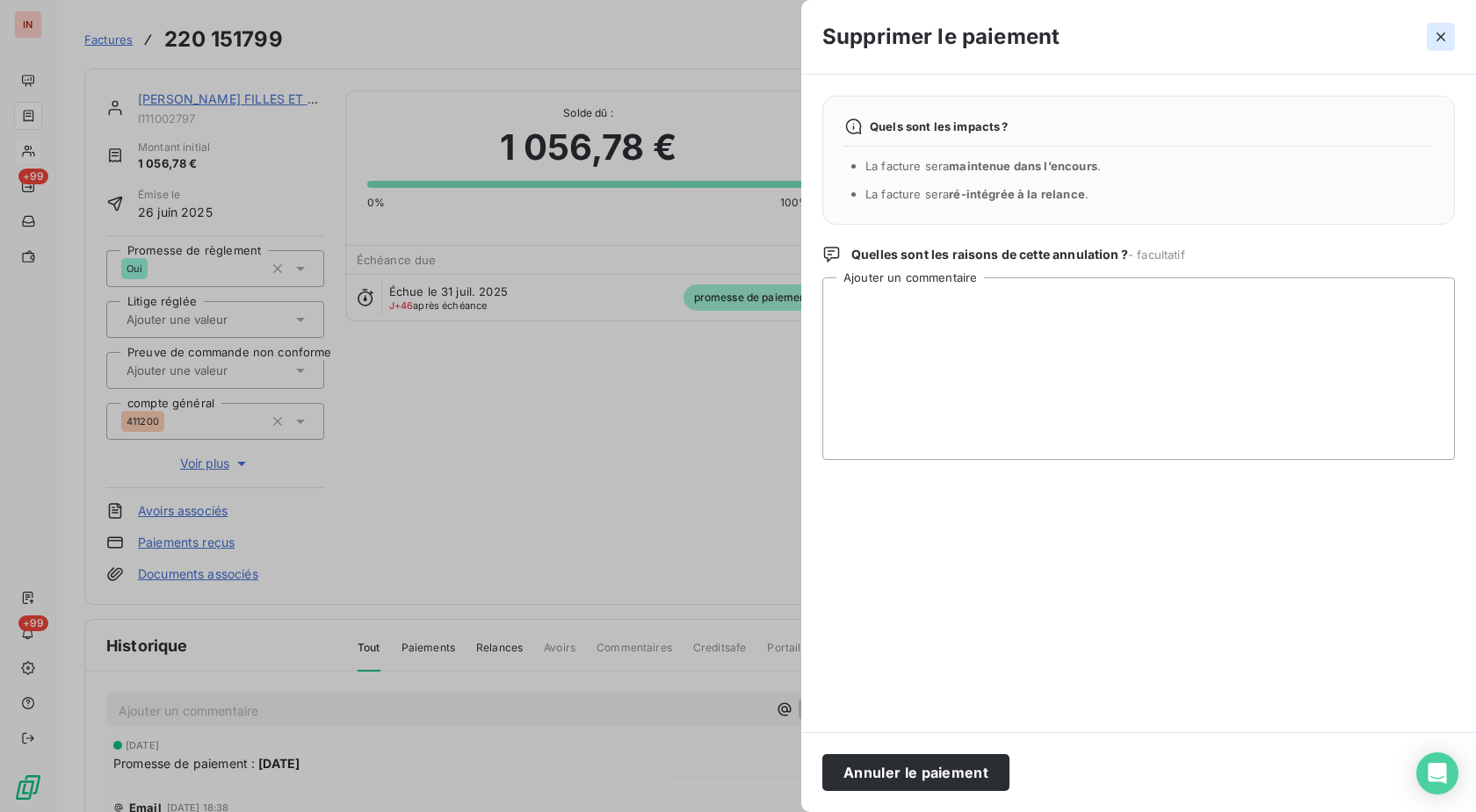
click at [1438, 35] on icon "button" at bounding box center [1440, 36] width 8 height 8
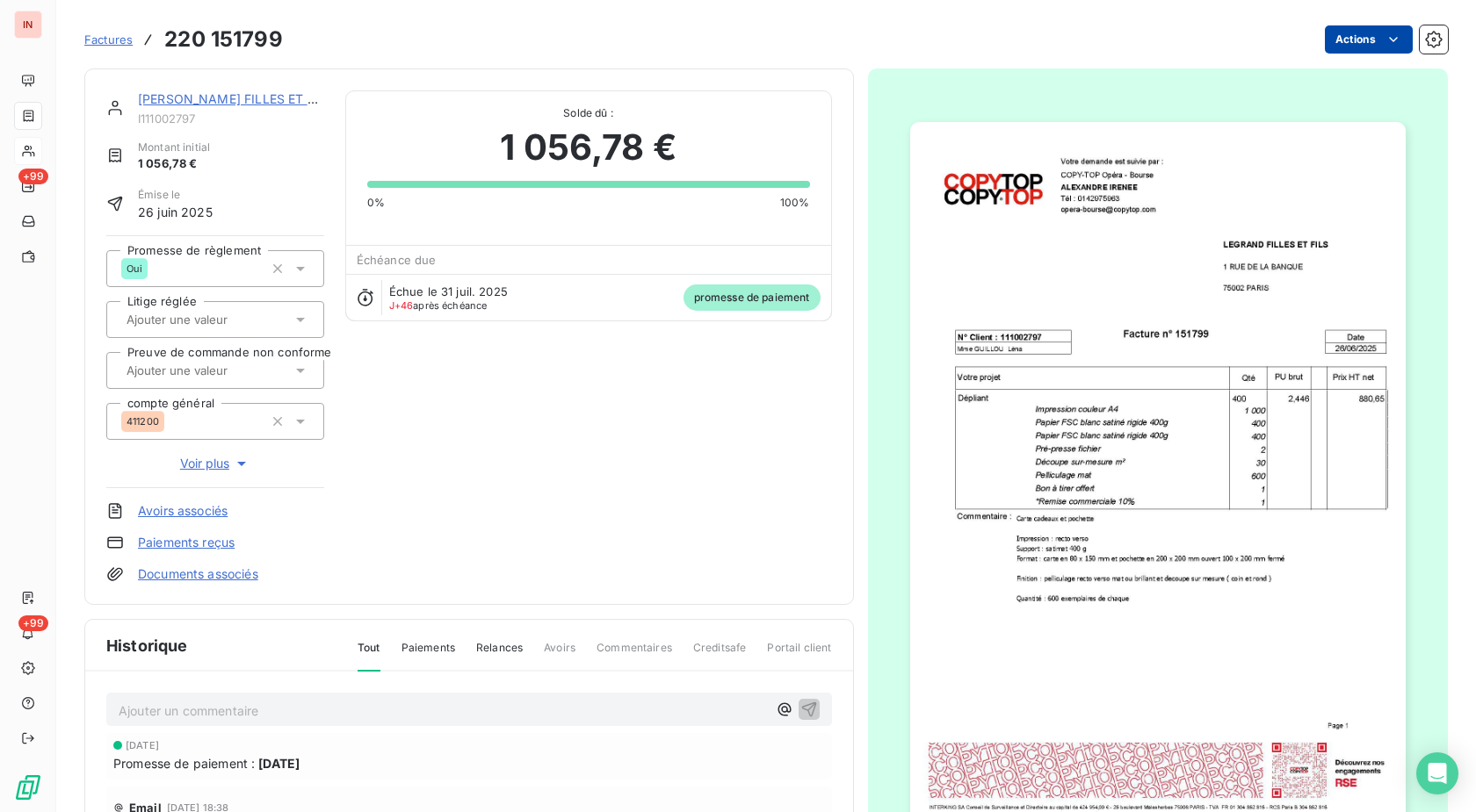
click at [1352, 40] on html "IN +99 +99 Factures 220 151799 Actions [PERSON_NAME] FILLES ET FILS I111002797 …" at bounding box center [738, 406] width 1476 height 812
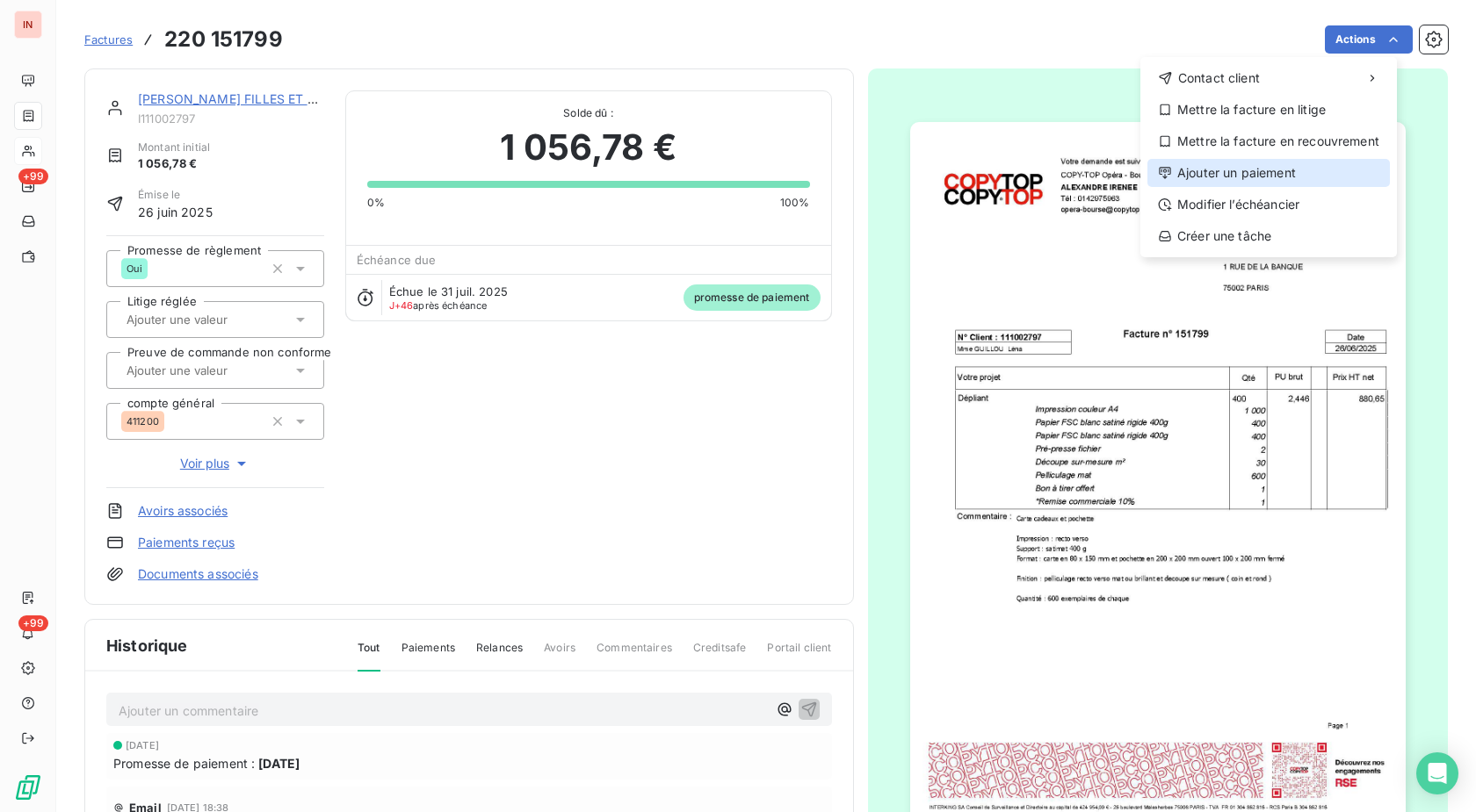
click at [1240, 163] on div "Ajouter un paiement" at bounding box center [1268, 173] width 243 height 28
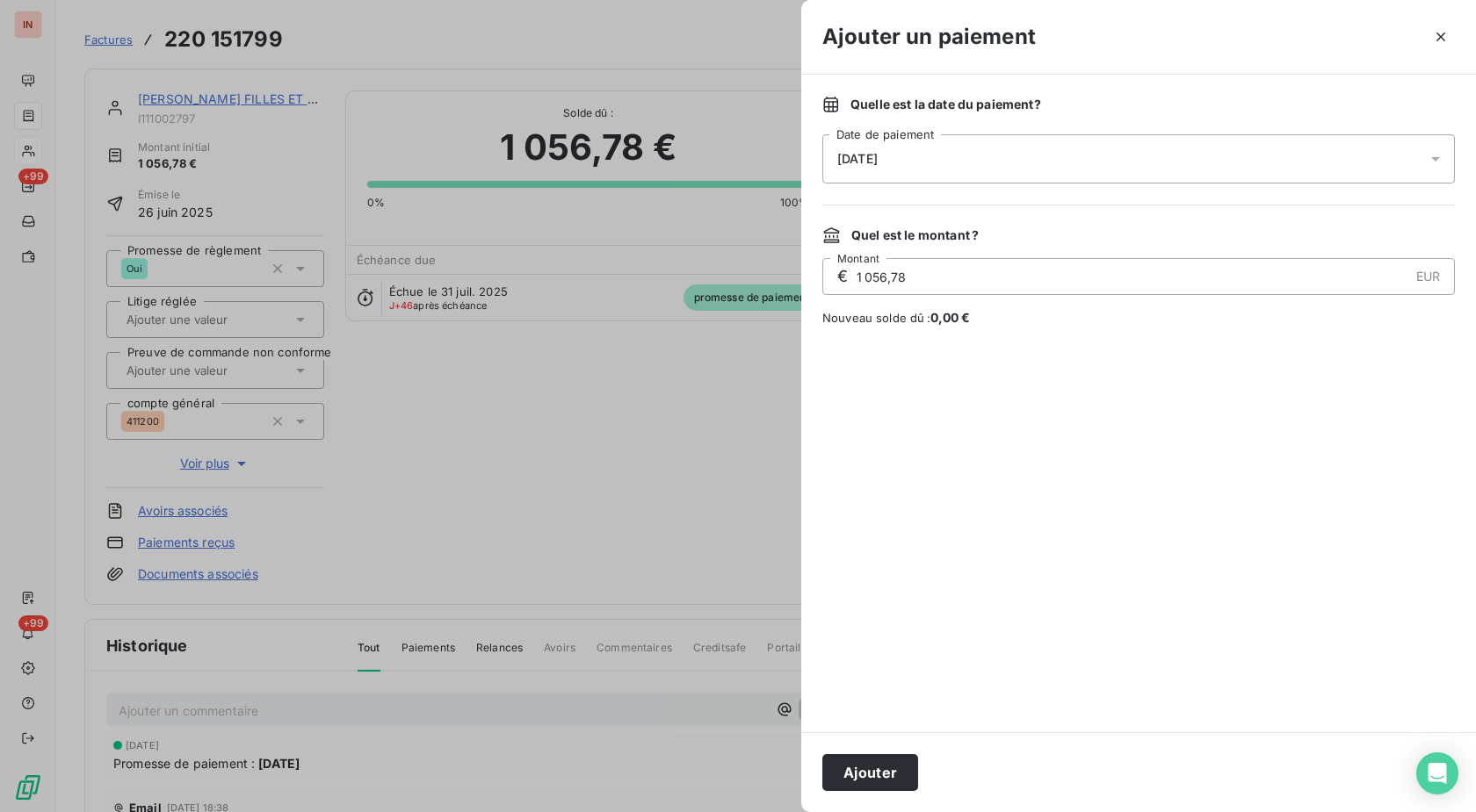
click at [1132, 173] on div "[DATE]" at bounding box center [1139, 158] width 633 height 49
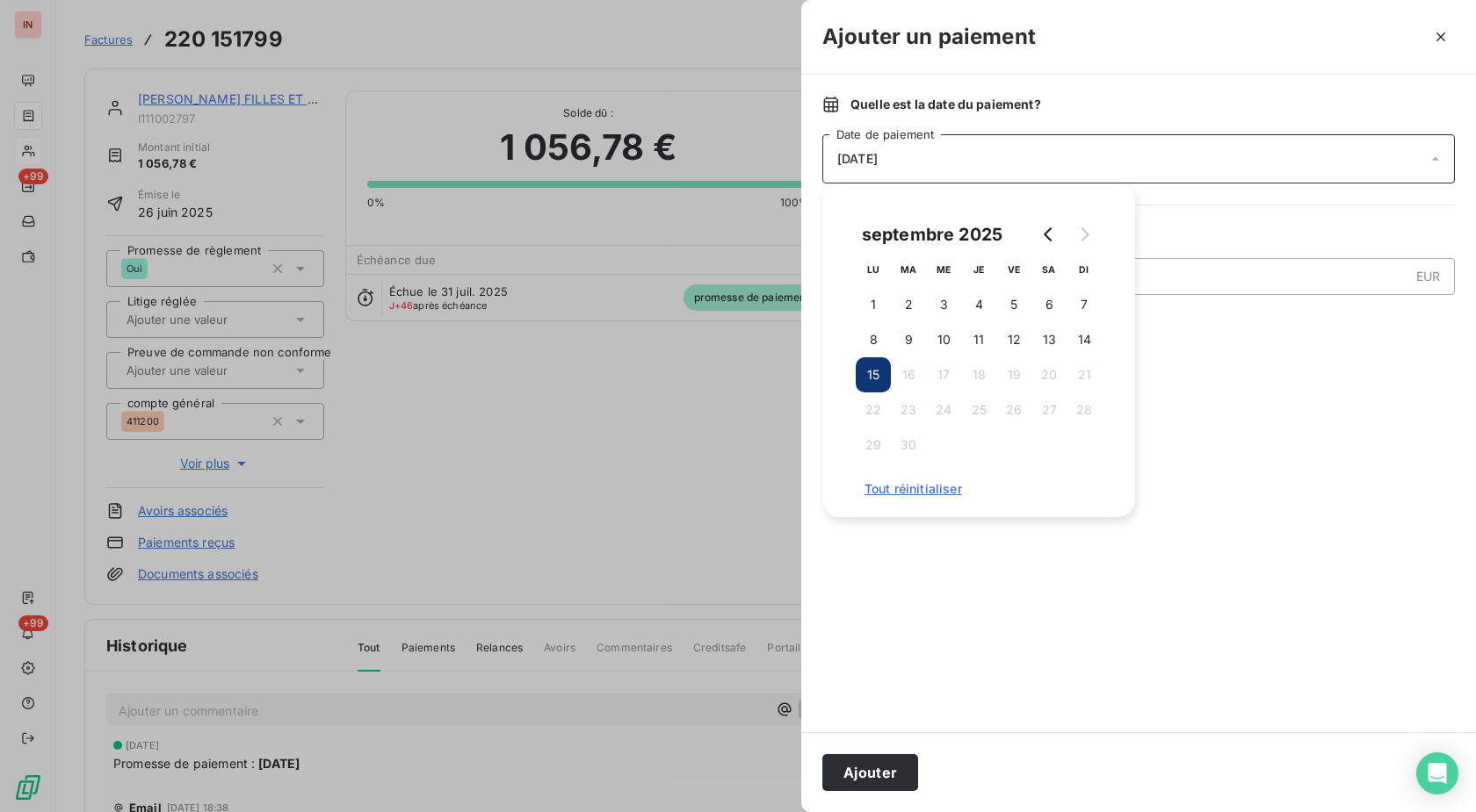
click at [902, 704] on div at bounding box center [1139, 529] width 633 height 364
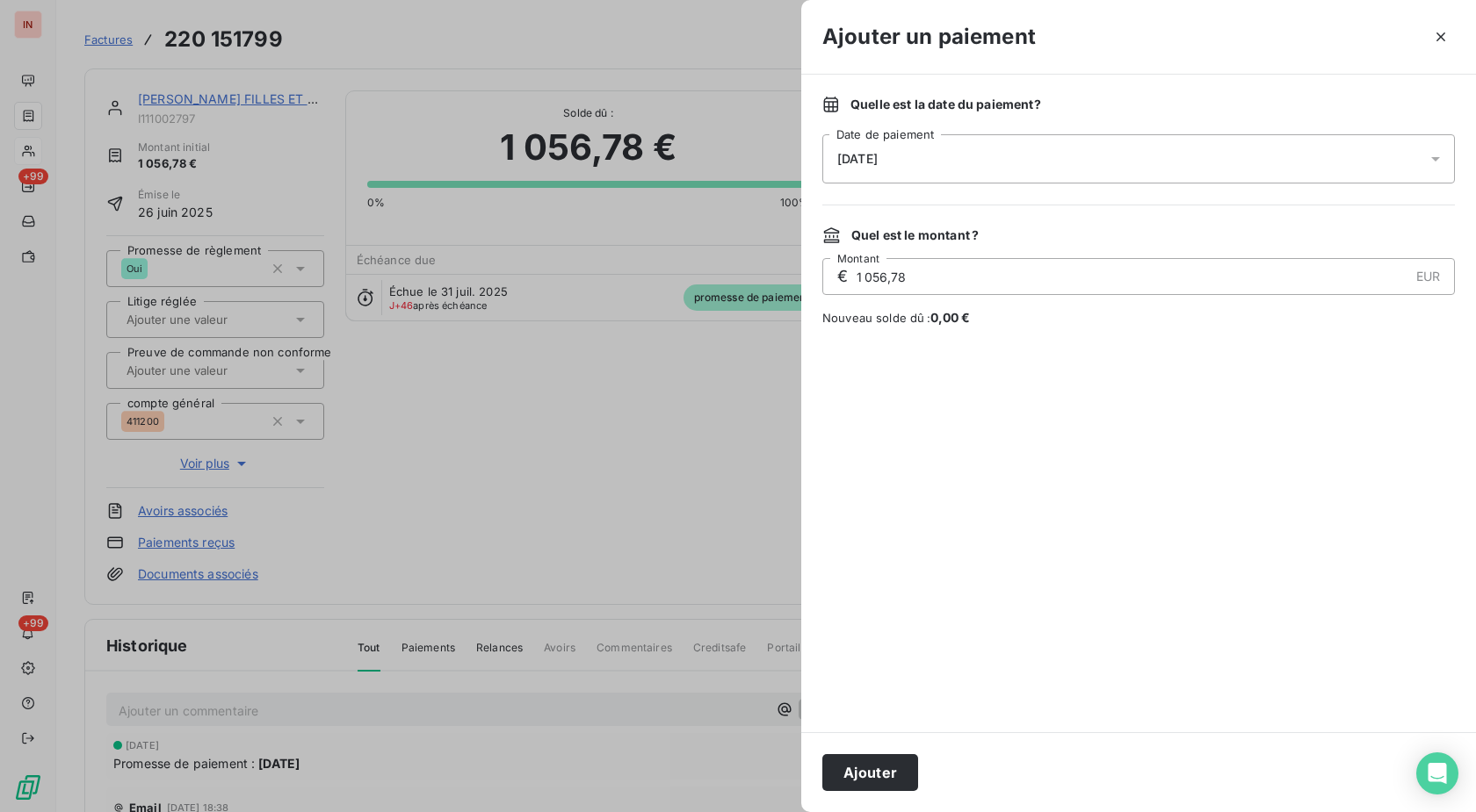
click at [1434, 35] on icon "button" at bounding box center [1441, 36] width 18 height 18
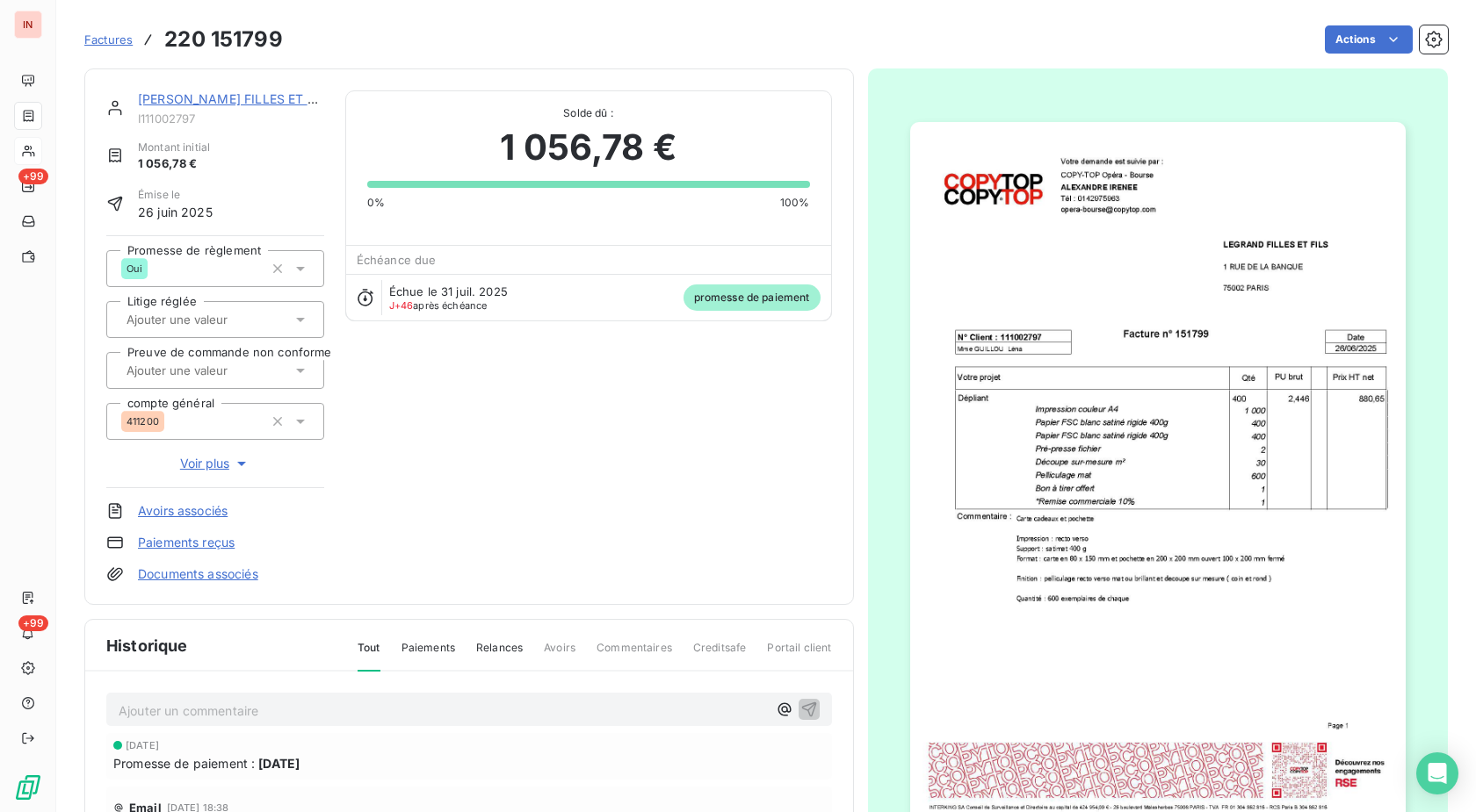
click at [207, 540] on link "Paiements reçus" at bounding box center [186, 542] width 97 height 18
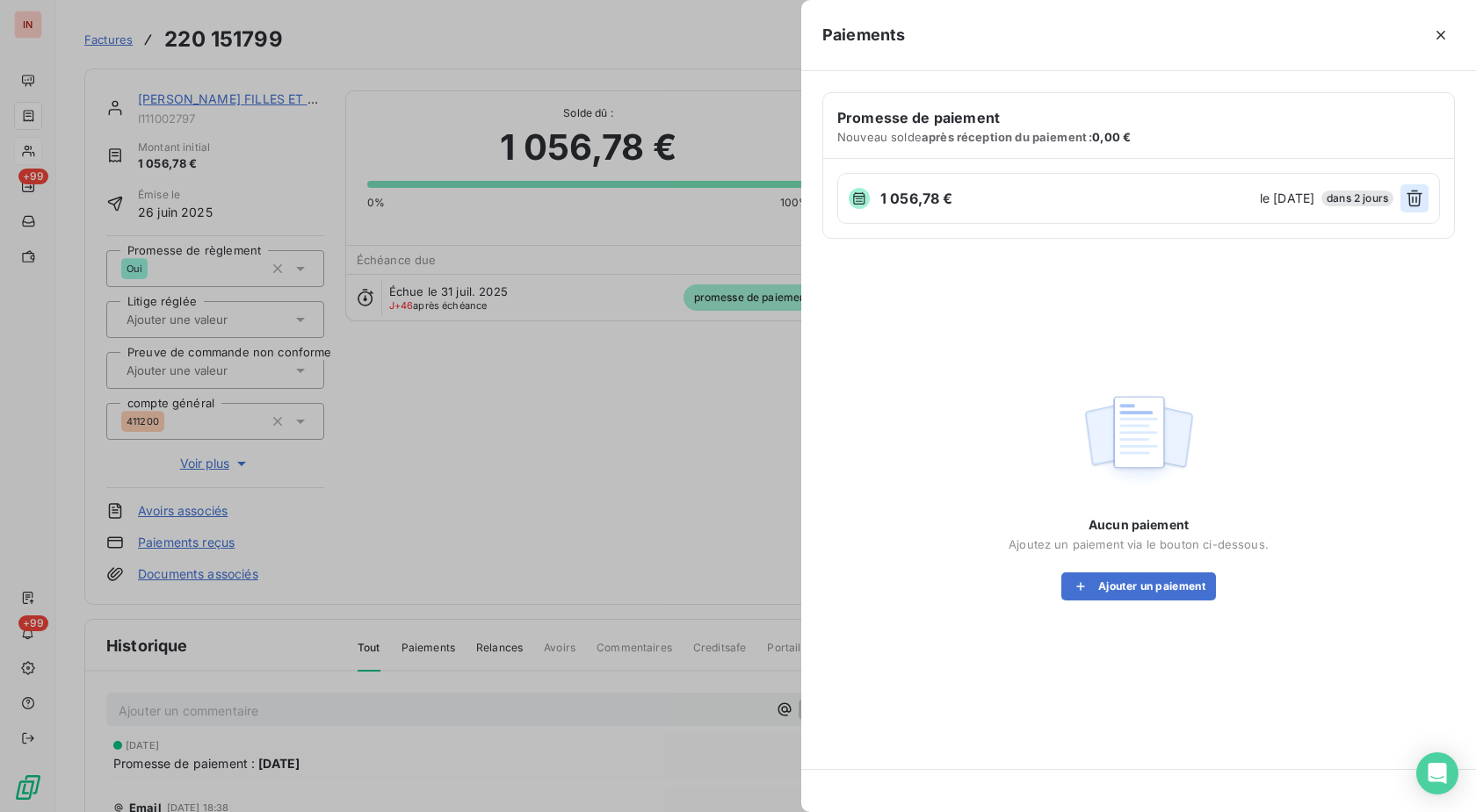
click at [1412, 196] on icon "button" at bounding box center [1414, 198] width 18 height 18
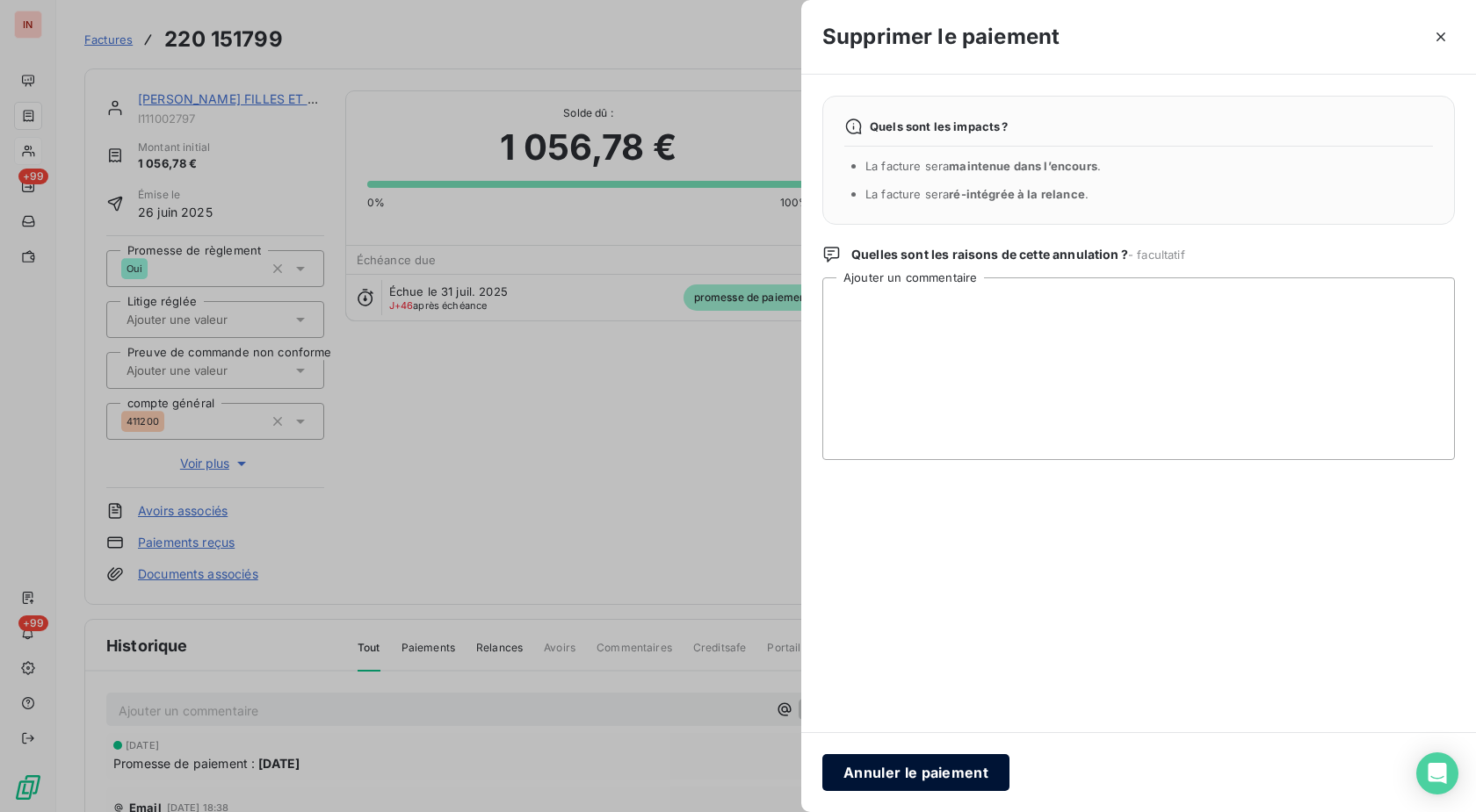
click at [957, 776] on button "Annuler le paiement" at bounding box center [916, 773] width 187 height 37
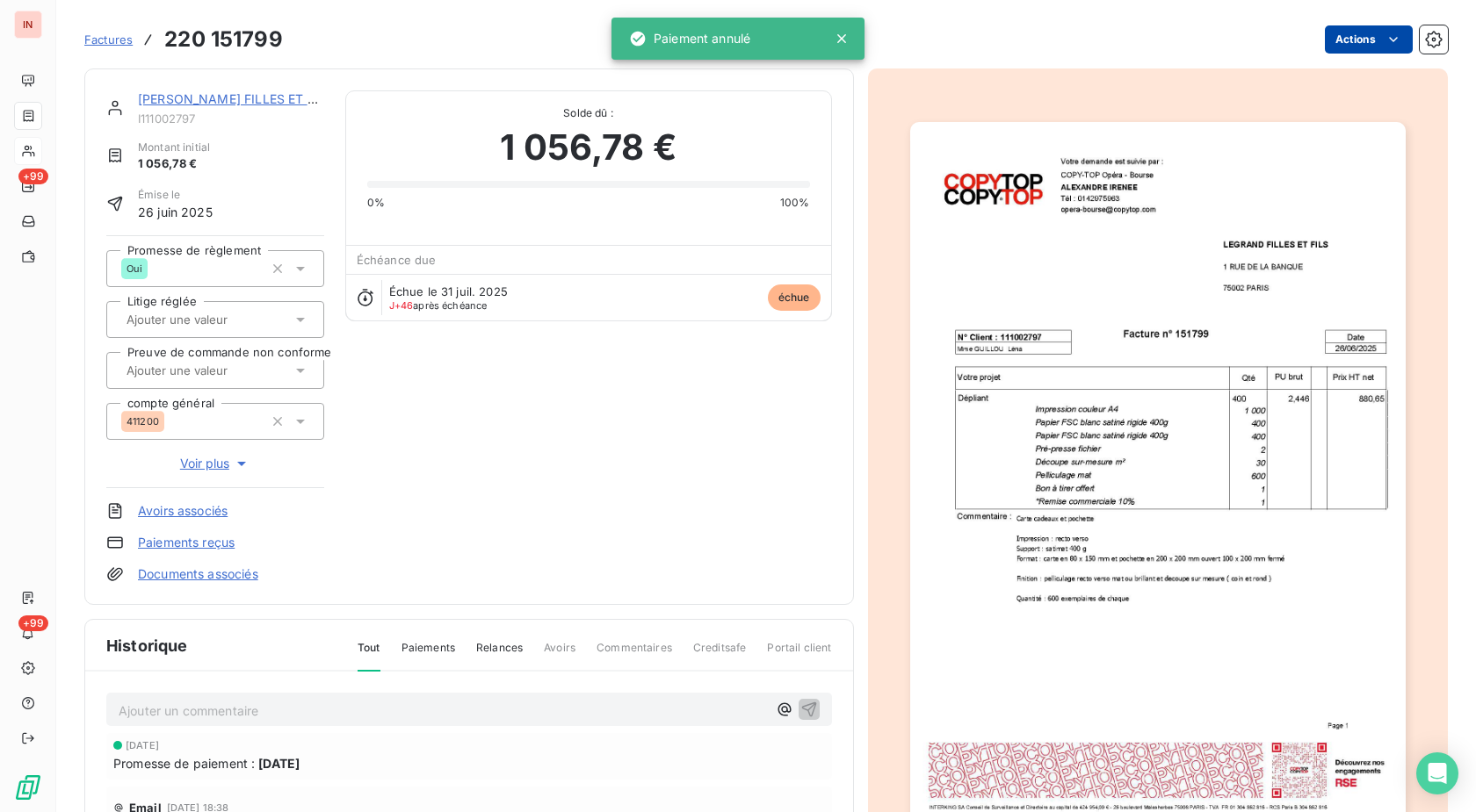
click at [1358, 52] on html "IN +99 +99 Factures 220 151799 Actions [PERSON_NAME] FILLES ET FILS I111002797 …" at bounding box center [738, 406] width 1476 height 812
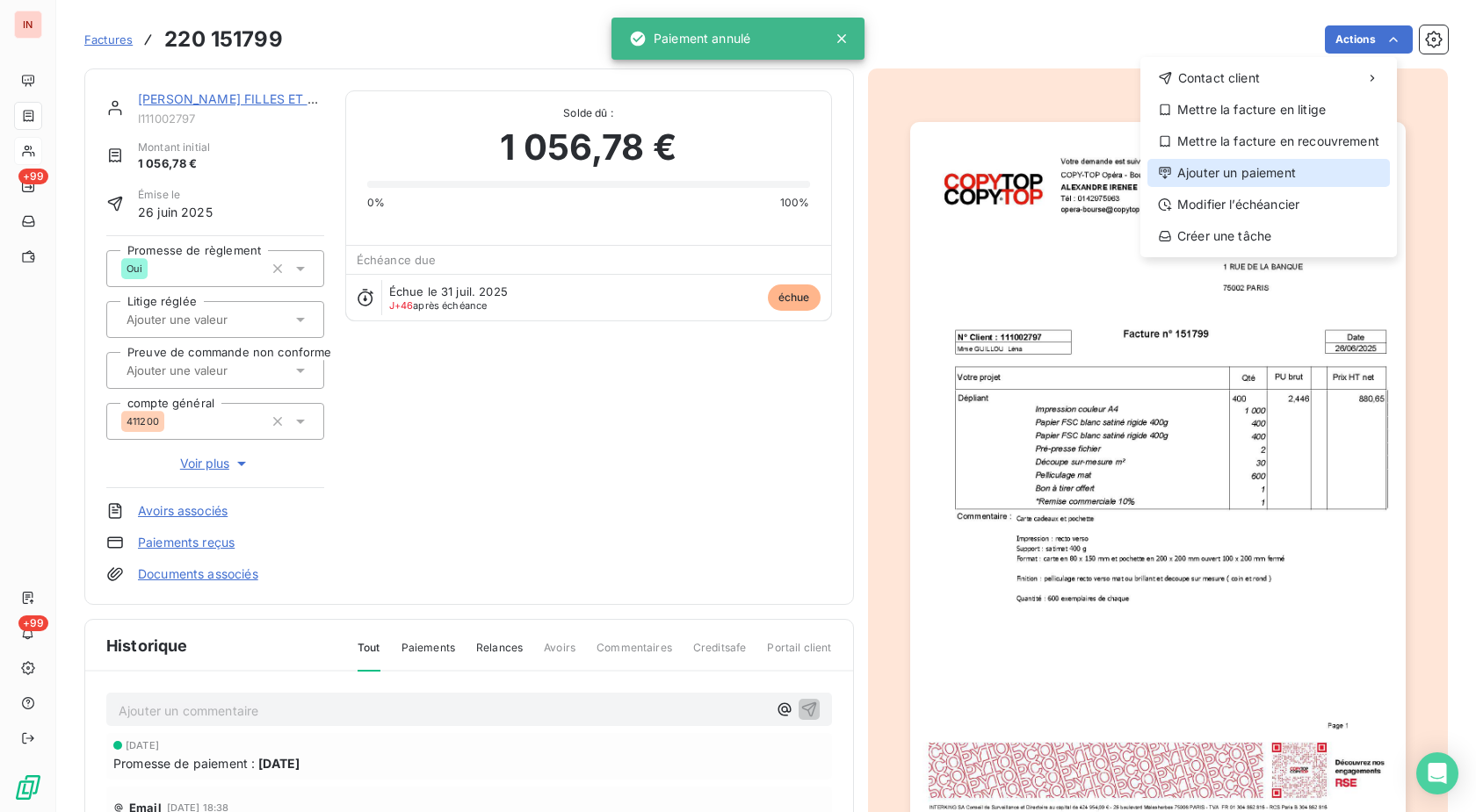
click at [1262, 173] on div "Ajouter un paiement" at bounding box center [1268, 173] width 243 height 28
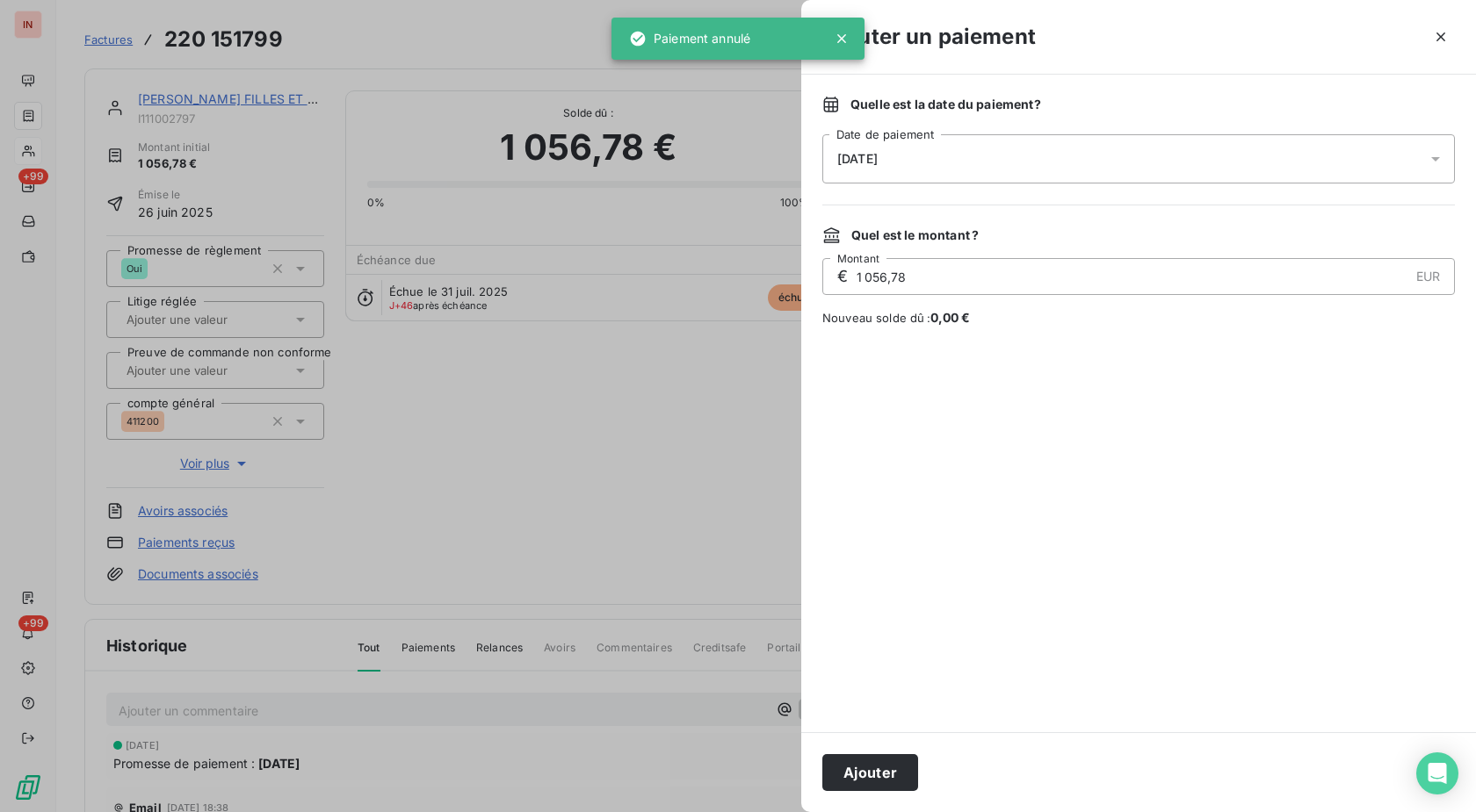
click at [1131, 165] on div "[DATE]" at bounding box center [1139, 158] width 633 height 49
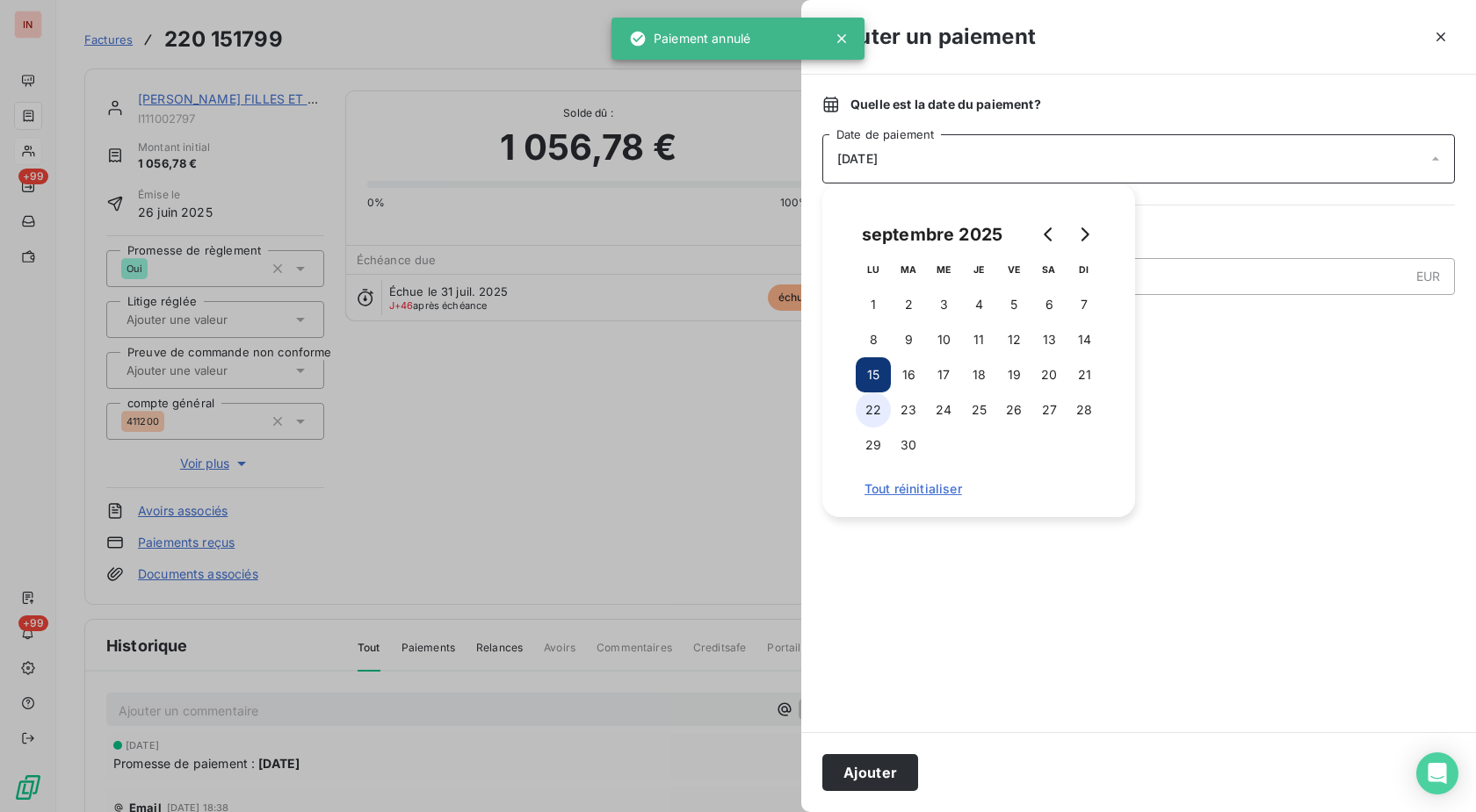
click at [877, 410] on button "22" at bounding box center [873, 410] width 35 height 35
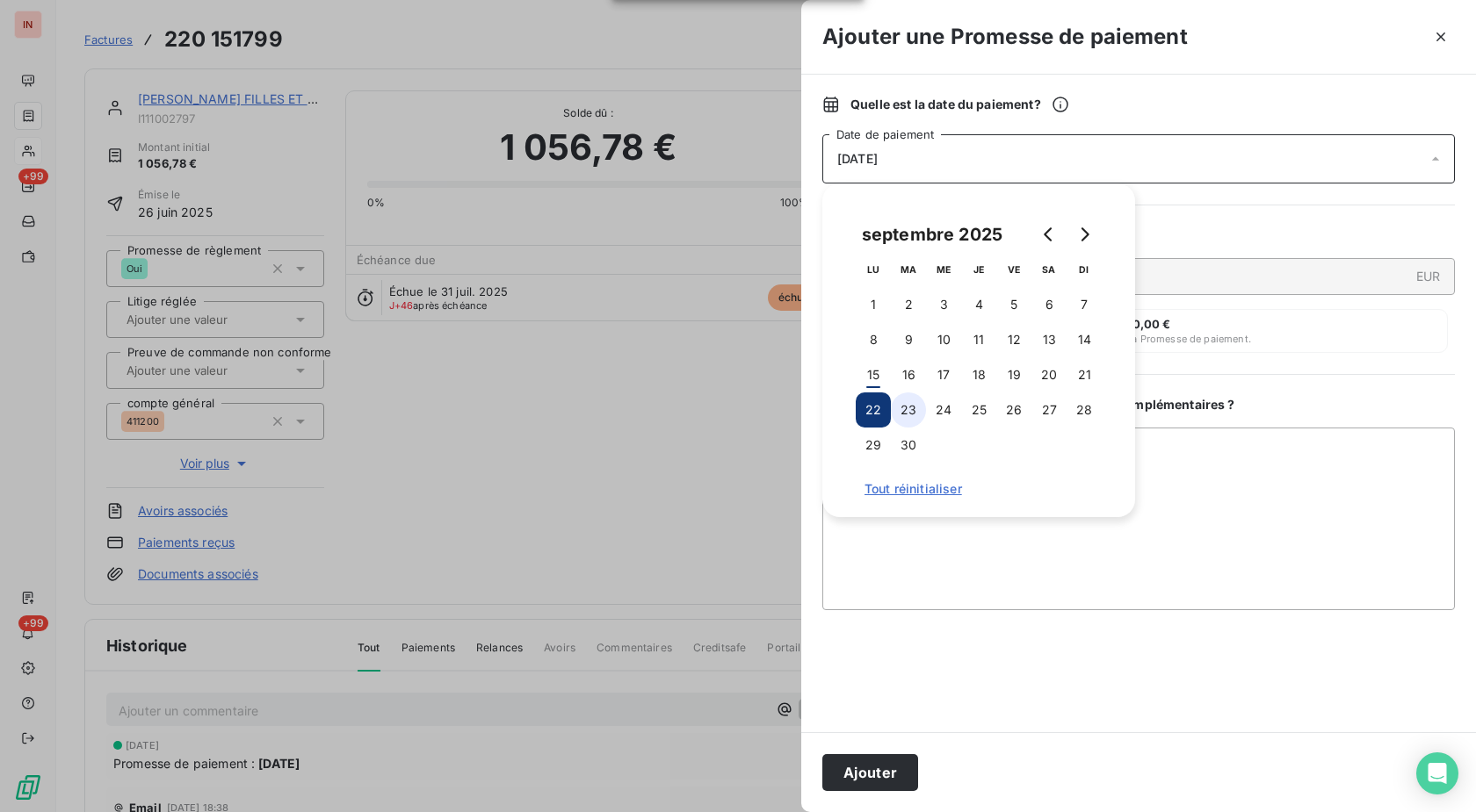
click at [911, 415] on button "23" at bounding box center [908, 410] width 35 height 35
click at [879, 773] on button "Ajouter" at bounding box center [870, 773] width 96 height 37
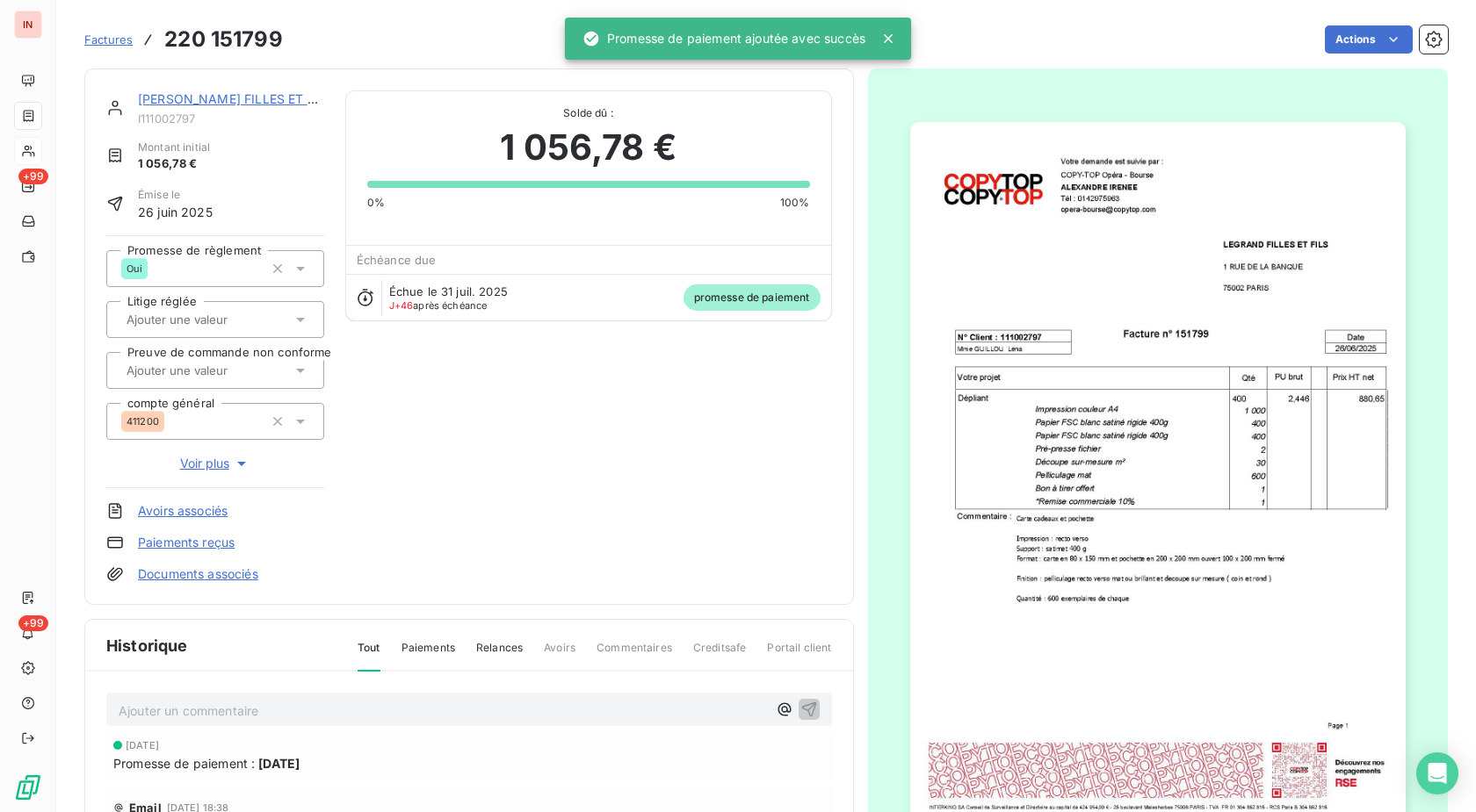
click at [262, 101] on link "[PERSON_NAME] FILLES ET FILS" at bounding box center [235, 99] width 195 height 15
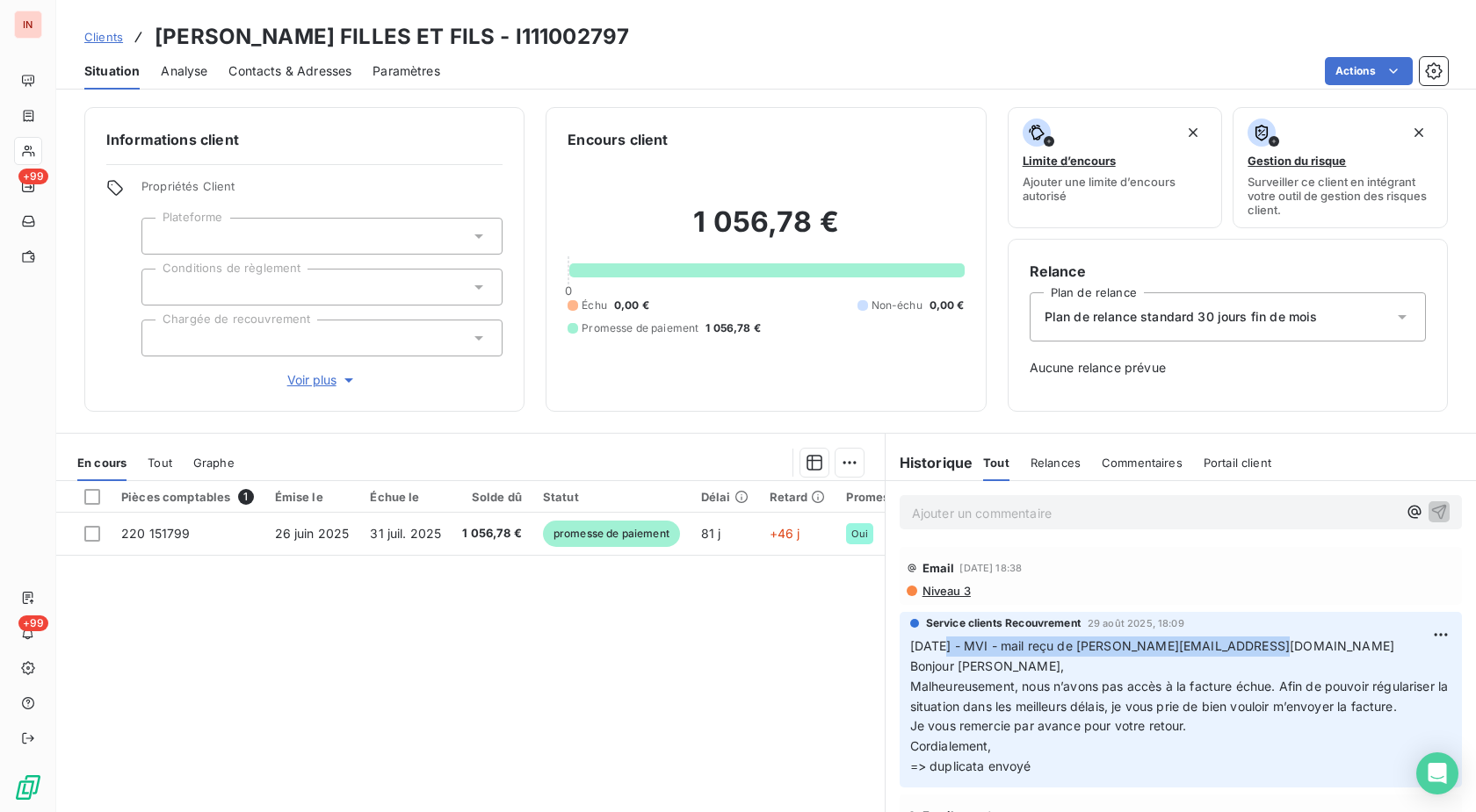
drag, startPoint x: 1267, startPoint y: 648, endPoint x: 938, endPoint y: 647, distance: 329.0
click at [938, 647] on p "[DATE] - MVI - mail reçu de [PERSON_NAME][EMAIL_ADDRESS][DOMAIN_NAME] [PERSON_N…" at bounding box center [1180, 706] width 541 height 140
copy span "/2025 - MVI - mail reçu de [EMAIL_ADDRESS][DOMAIN_NAME]"
click at [987, 514] on p "Ajouter un commentaire ﻿" at bounding box center [1154, 513] width 485 height 22
click at [943, 523] on p "[DATE] - MVI - mail reçu de [EMAIL_ADDRESS][DOMAIN_NAME]" at bounding box center [1154, 512] width 485 height 20
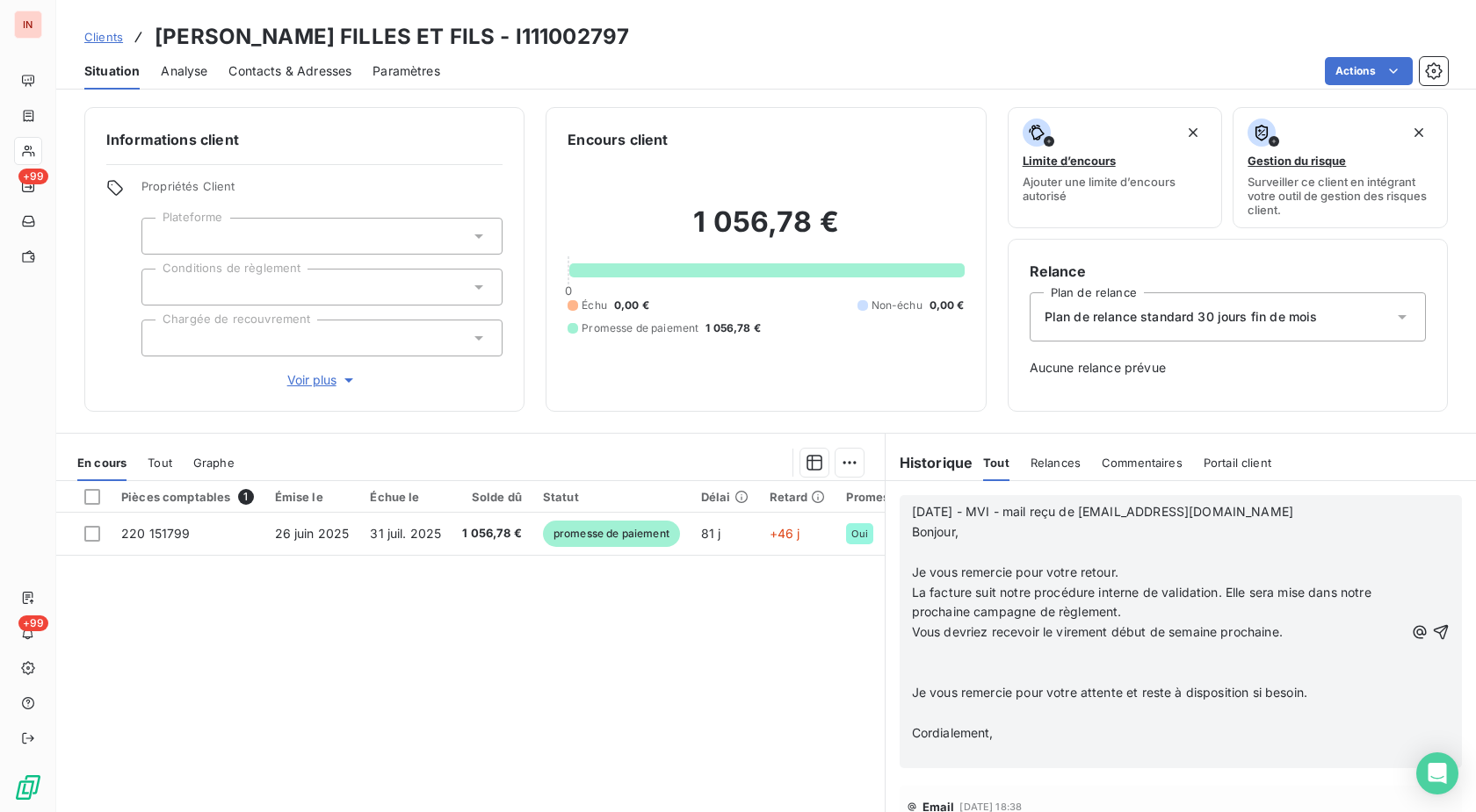
click at [941, 556] on p "﻿" at bounding box center [1158, 552] width 492 height 20
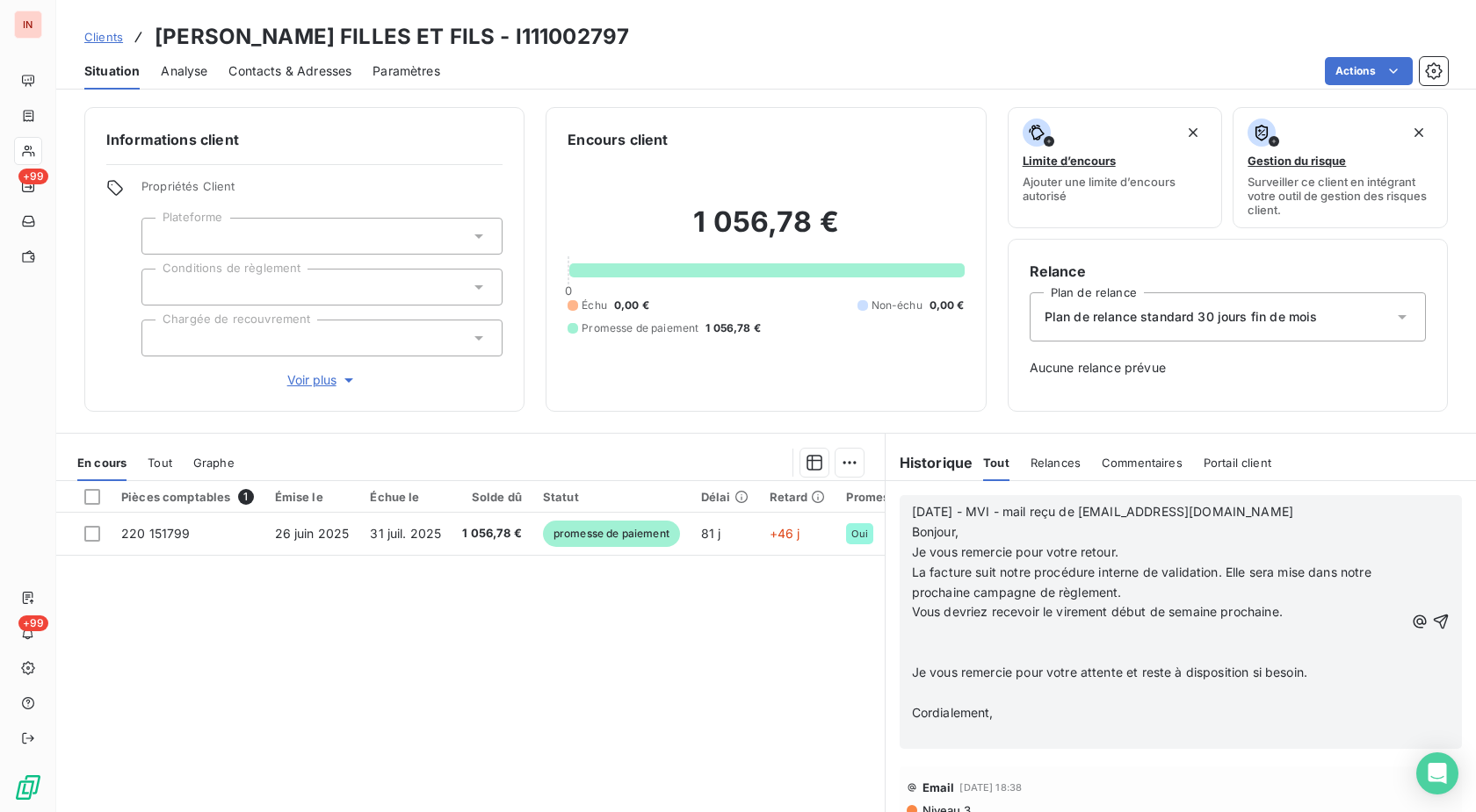
click at [946, 637] on p "﻿" at bounding box center [1158, 632] width 492 height 20
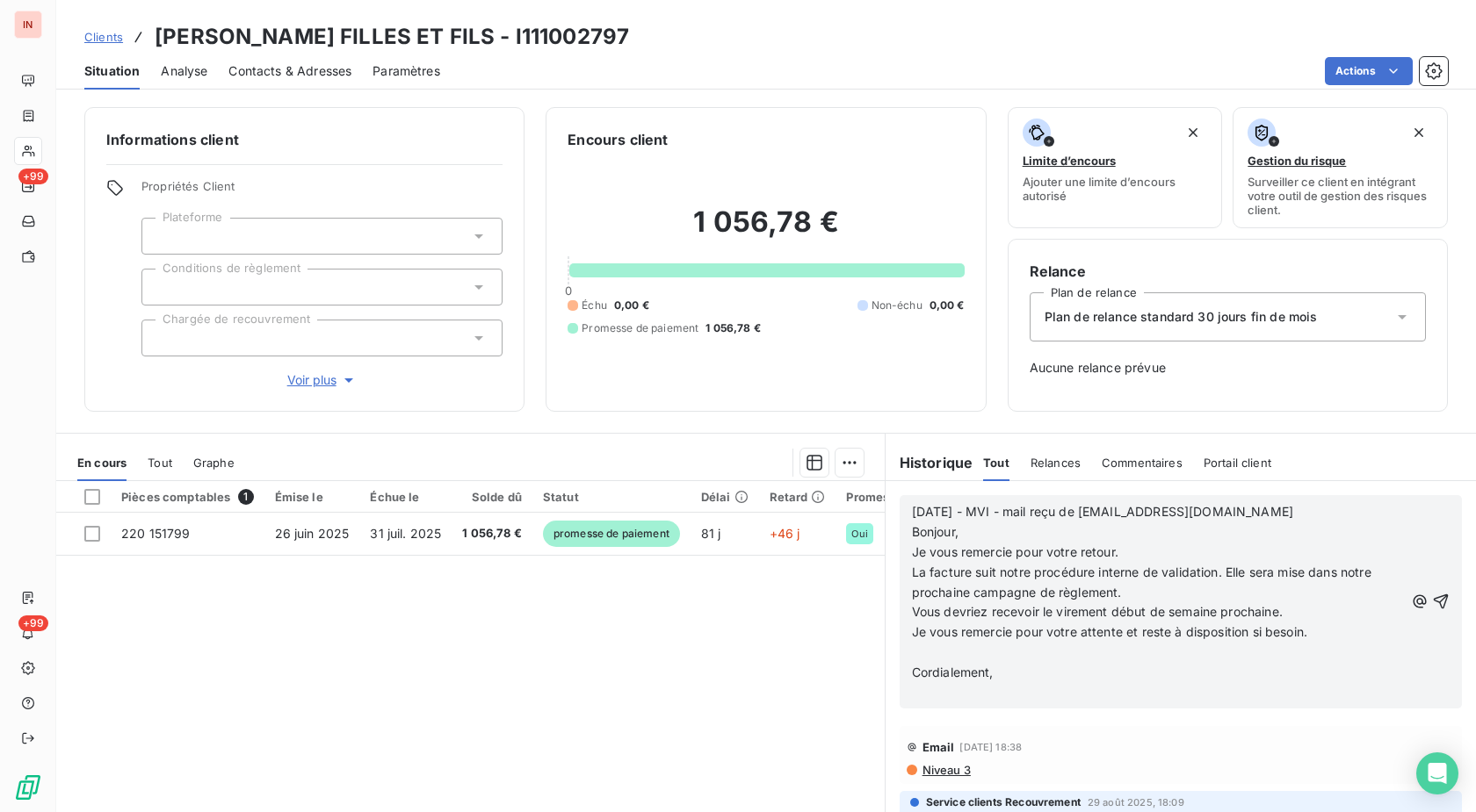
click at [947, 655] on p "﻿" at bounding box center [1158, 653] width 492 height 20
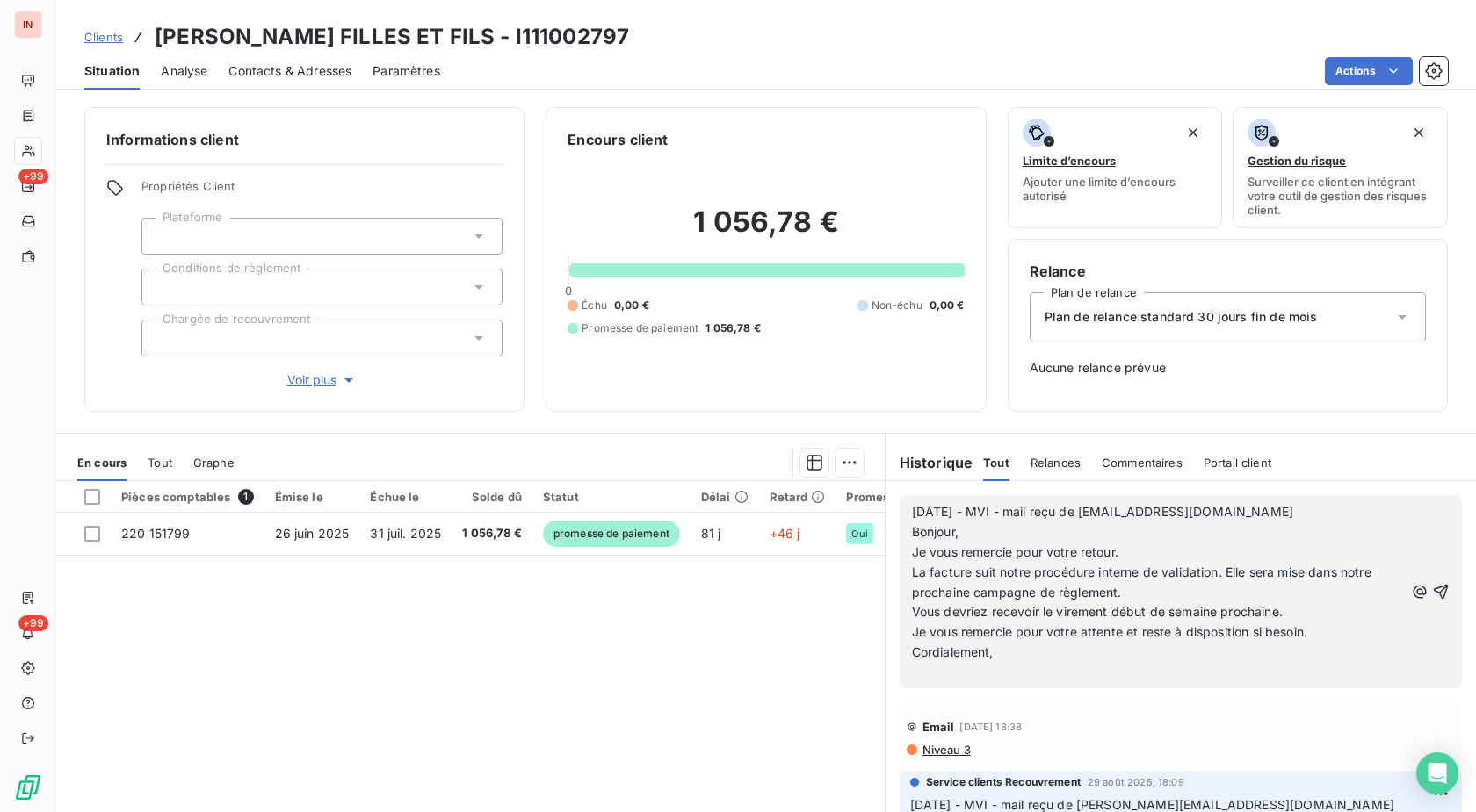
click at [956, 683] on div "[DATE] - MVI - mail reçu de [PERSON_NAME][EMAIL_ADDRESS][DOMAIN_NAME] Bonjour, …" at bounding box center [1181, 592] width 562 height 193
click at [964, 672] on p "﻿" at bounding box center [1158, 673] width 492 height 20
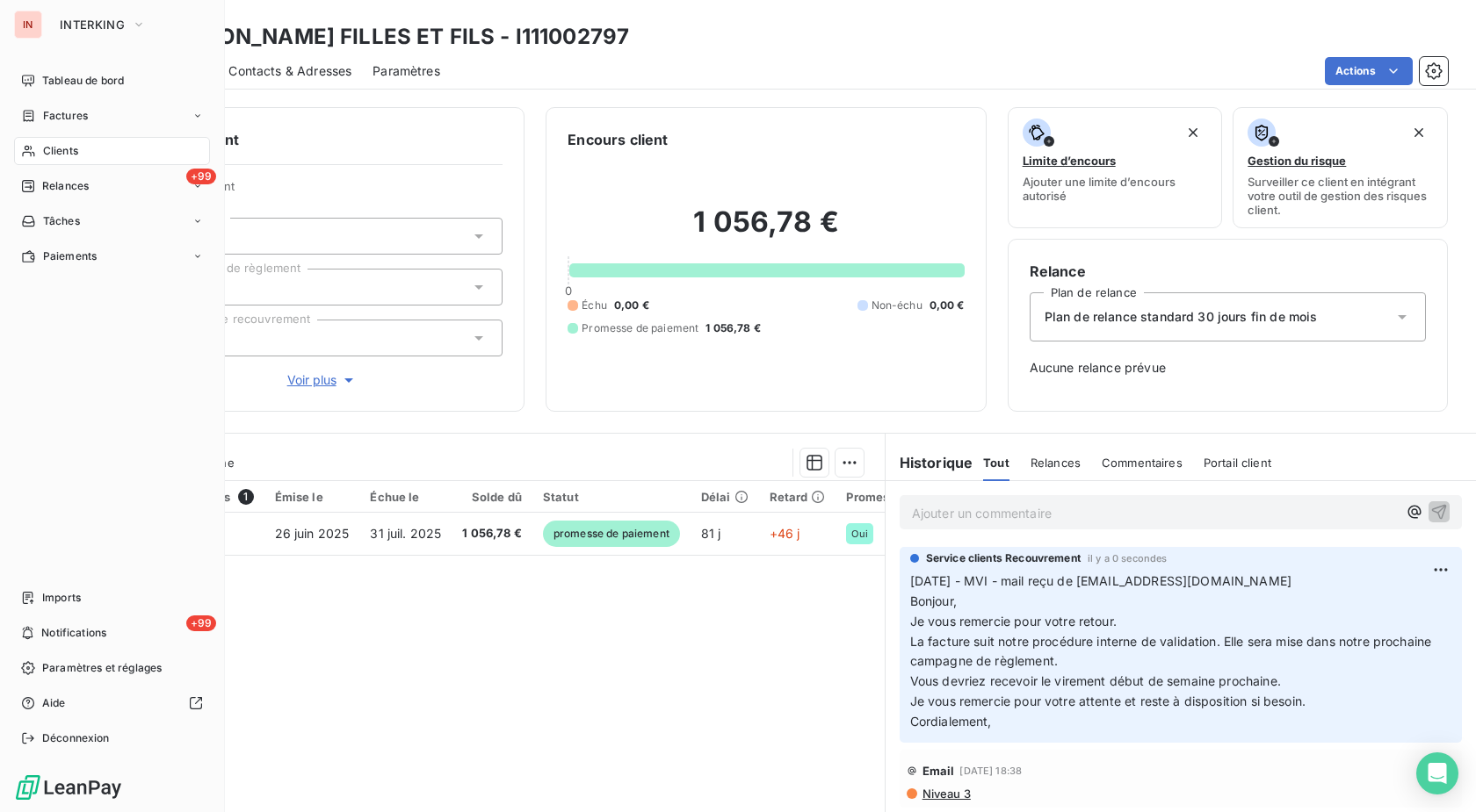
click at [40, 151] on div "Clients" at bounding box center [112, 151] width 196 height 28
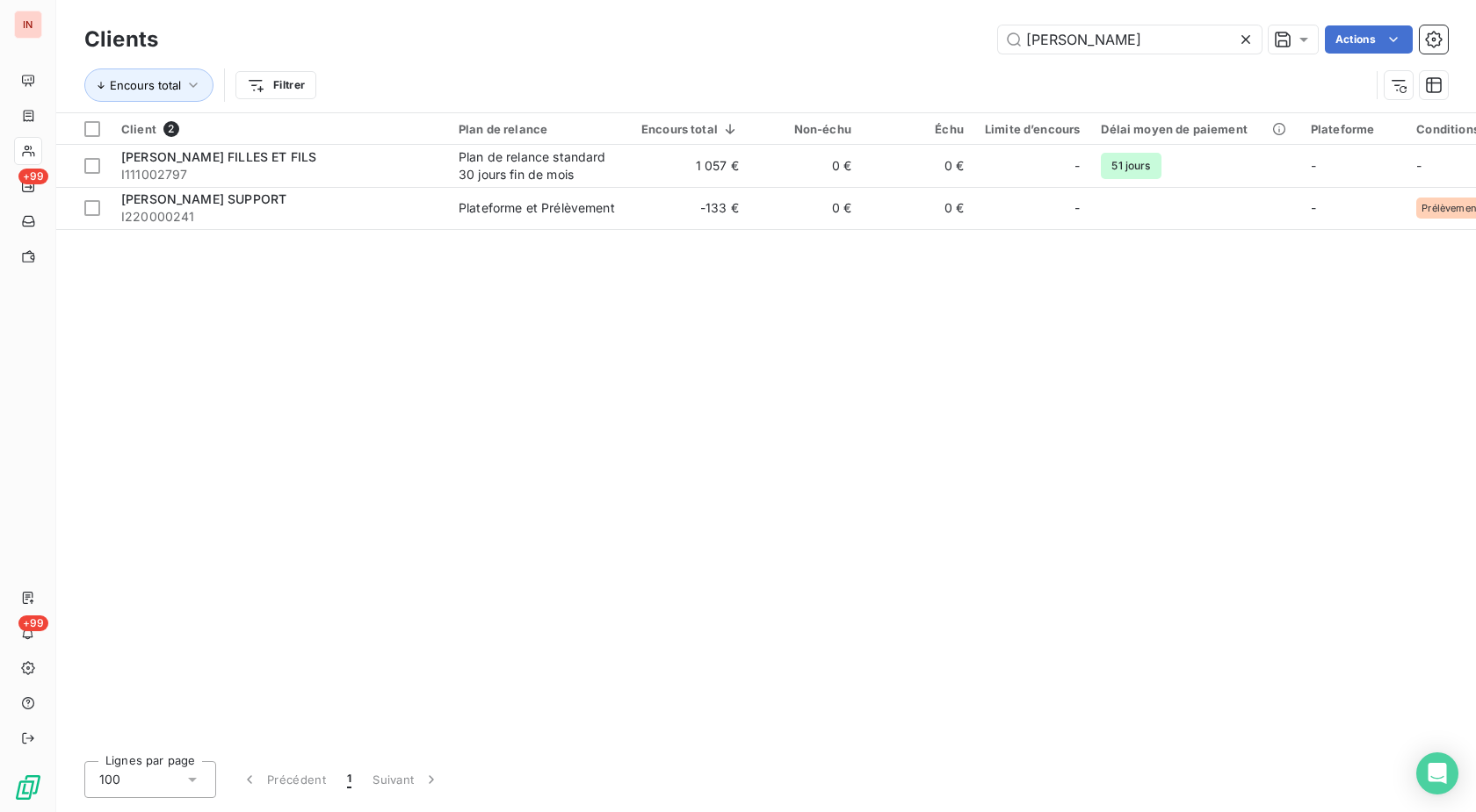
drag, startPoint x: 1104, startPoint y: 45, endPoint x: 839, endPoint y: 60, distance: 265.4
click at [998, 54] on input "[PERSON_NAME]" at bounding box center [1129, 39] width 263 height 28
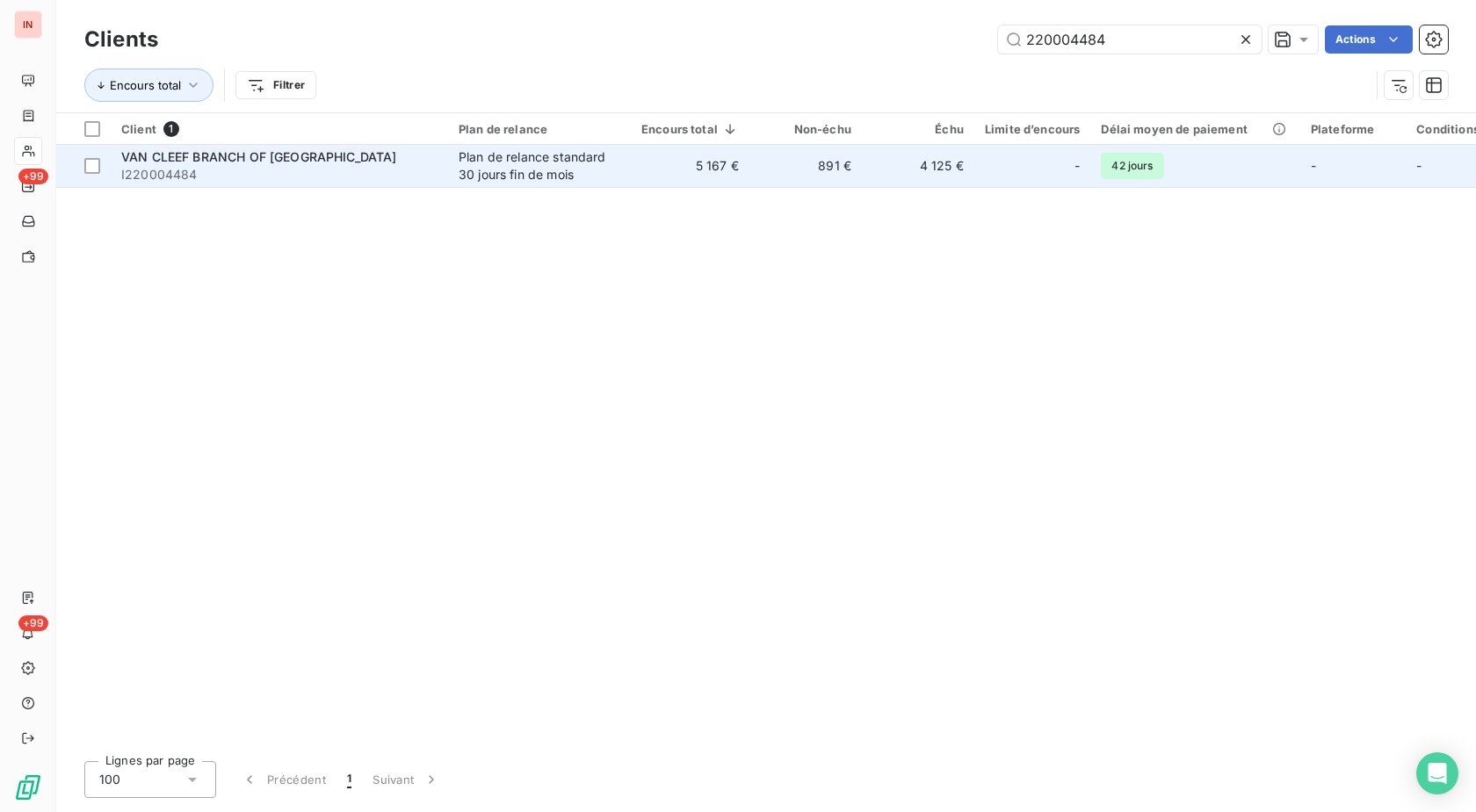
type input "220004484"
click at [363, 169] on span "I220004484" at bounding box center [279, 174] width 316 height 18
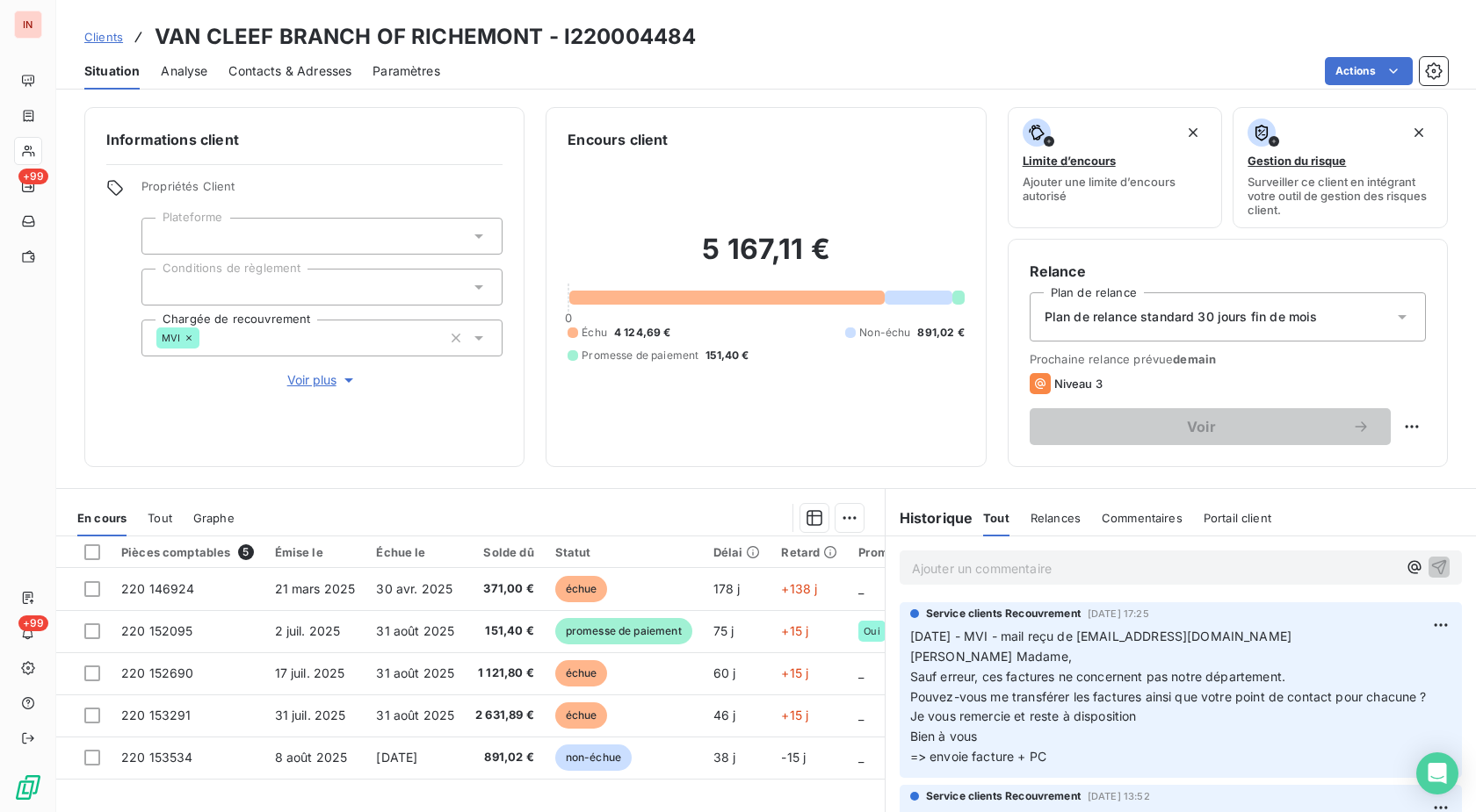
click at [994, 569] on p "Ajouter un commentaire ﻿" at bounding box center [1154, 568] width 485 height 22
drag, startPoint x: 1091, startPoint y: 635, endPoint x: 1302, endPoint y: 634, distance: 211.0
click at [1302, 634] on span "[DATE] - MVI - mail reçu de [EMAIL_ADDRESS][DOMAIN_NAME] [PERSON_NAME] Madame, …" at bounding box center [1168, 694] width 517 height 135
copy span "[PERSON_NAME][EMAIL_ADDRESS][DOMAIN_NAME]"
click at [1227, 567] on p "[DATE] - MVI - mail reçu de" at bounding box center [1154, 567] width 485 height 20
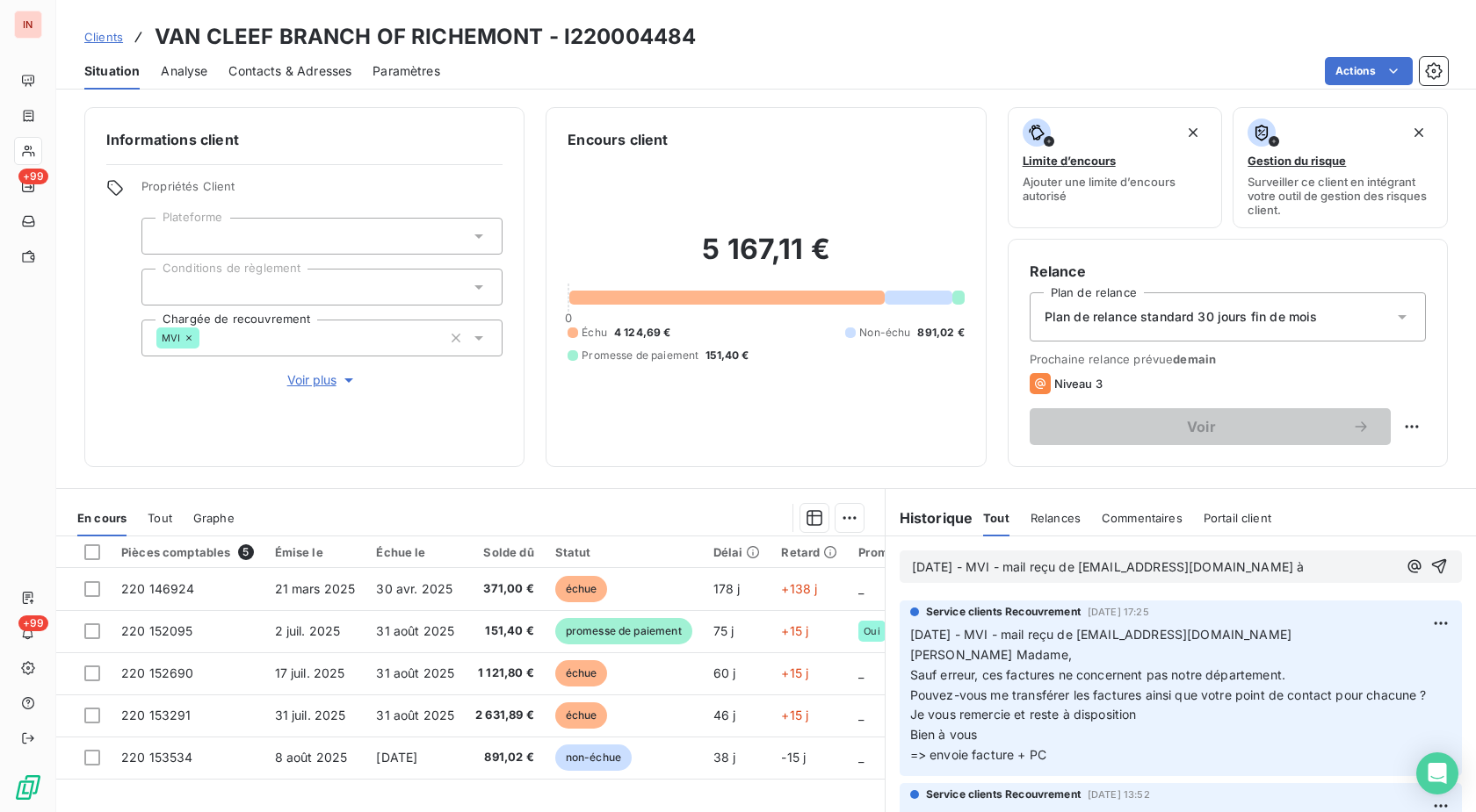
click at [1339, 566] on p "[DATE] - MVI - mail reçu de [EMAIL_ADDRESS][DOMAIN_NAME] à" at bounding box center [1154, 567] width 485 height 20
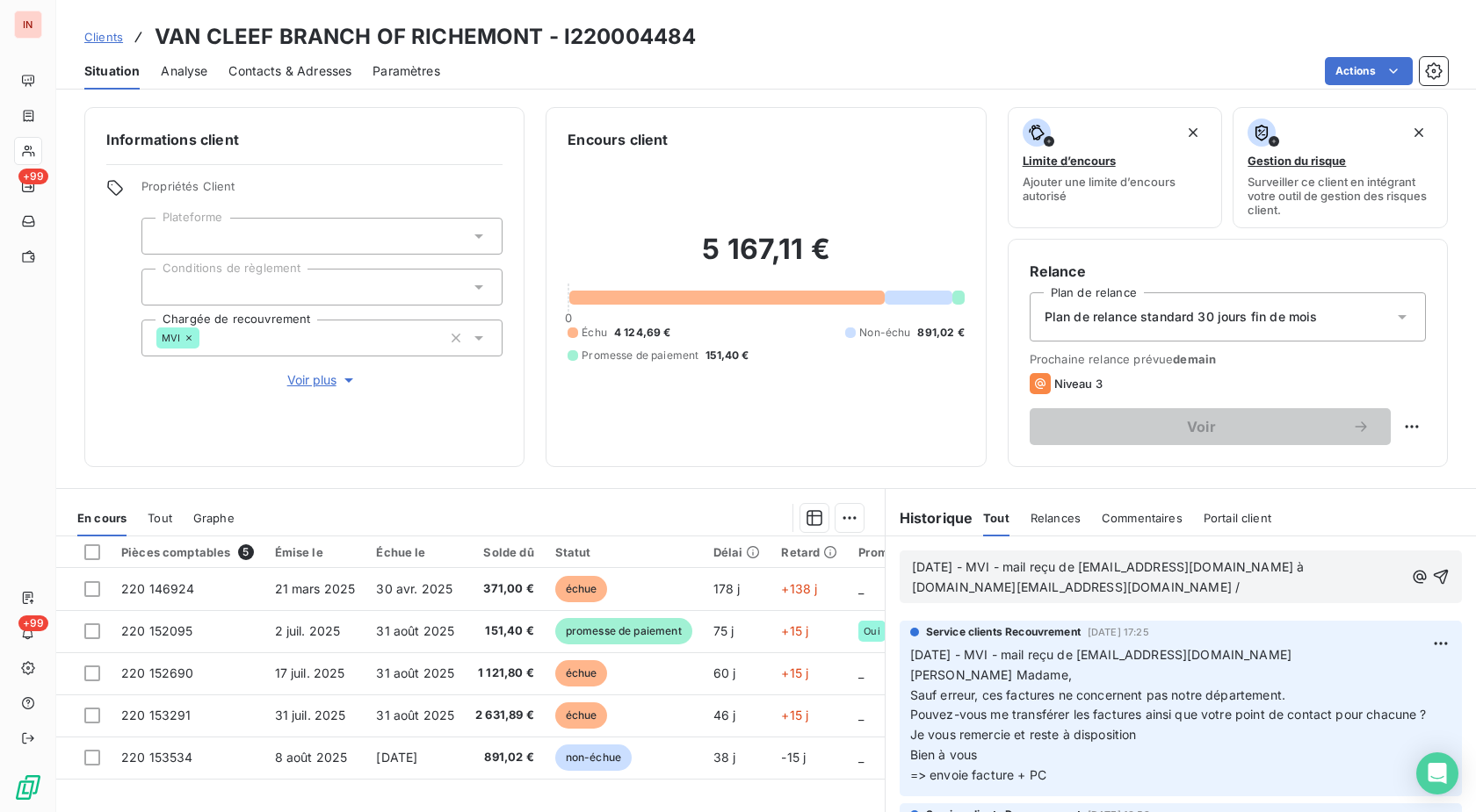
click at [1160, 591] on p "[DATE] - MVI - mail reçu de [EMAIL_ADDRESS][DOMAIN_NAME] à [DOMAIN_NAME][EMAIL_…" at bounding box center [1158, 577] width 492 height 40
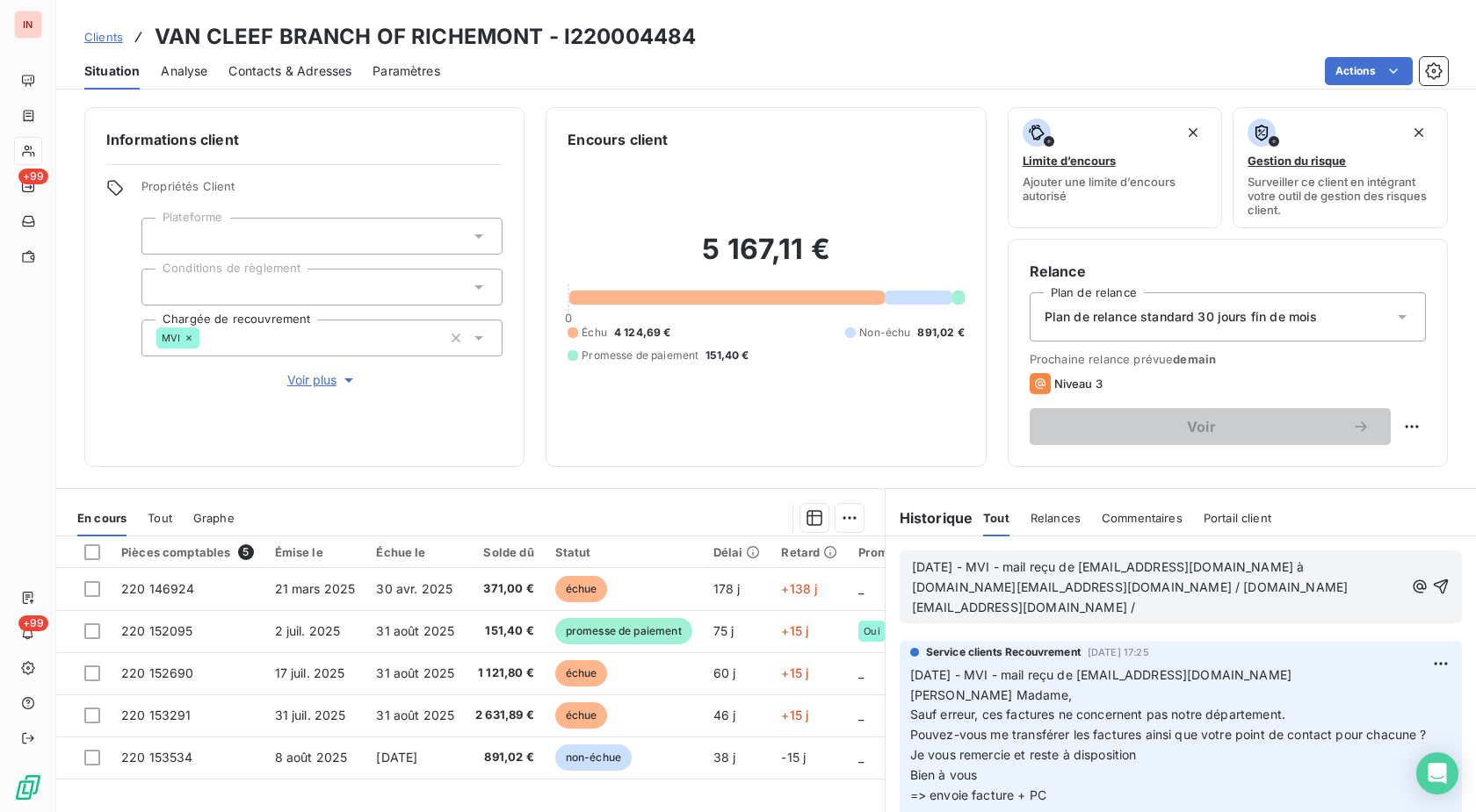
click at [1055, 609] on p "[DATE] - MVI - mail reçu de [EMAIL_ADDRESS][DOMAIN_NAME] à [DOMAIN_NAME][EMAIL_…" at bounding box center [1158, 587] width 492 height 60
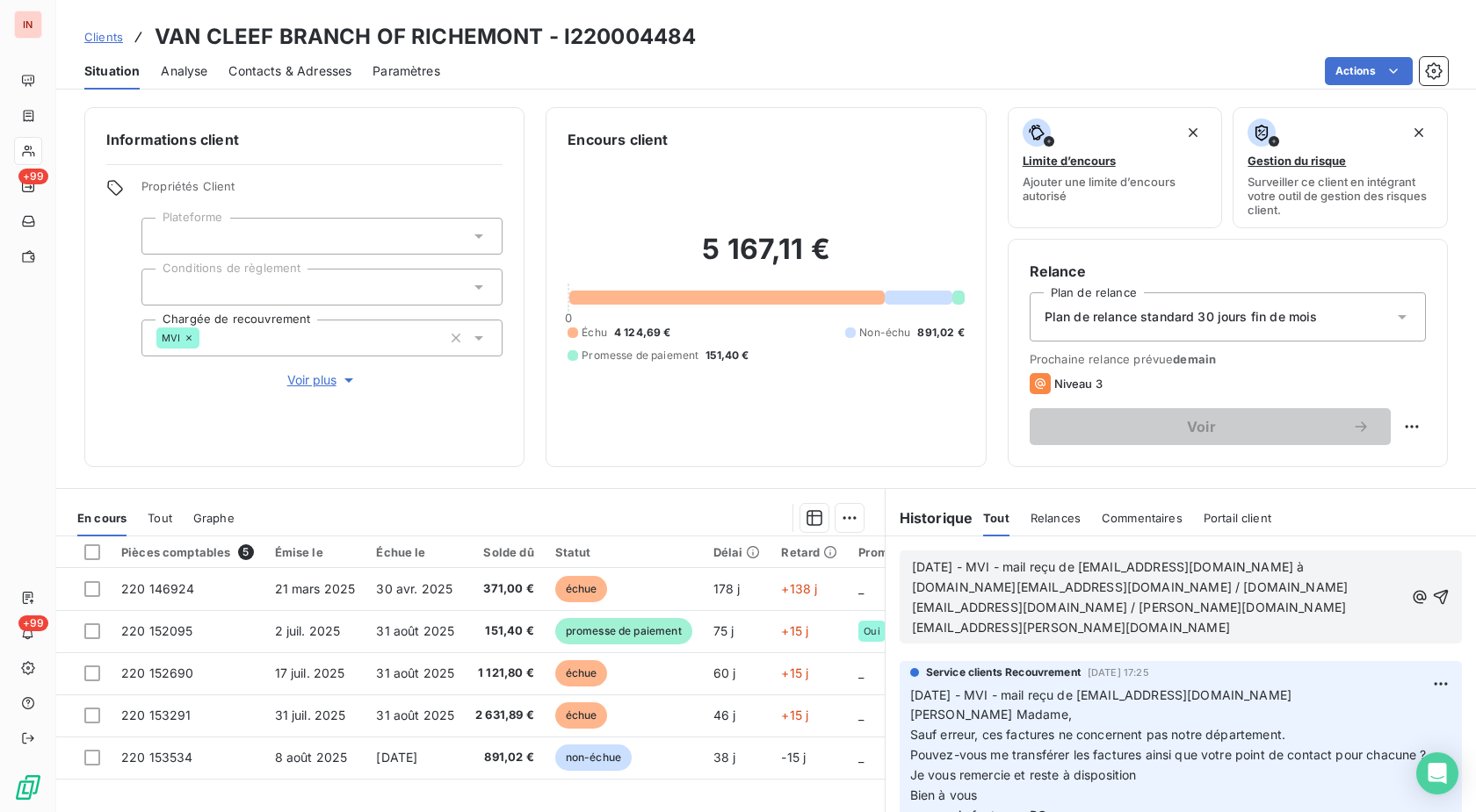
click at [1109, 632] on p "[DATE] - MVI - mail reçu de [EMAIL_ADDRESS][DOMAIN_NAME] à [DOMAIN_NAME][EMAIL_…" at bounding box center [1158, 597] width 492 height 81
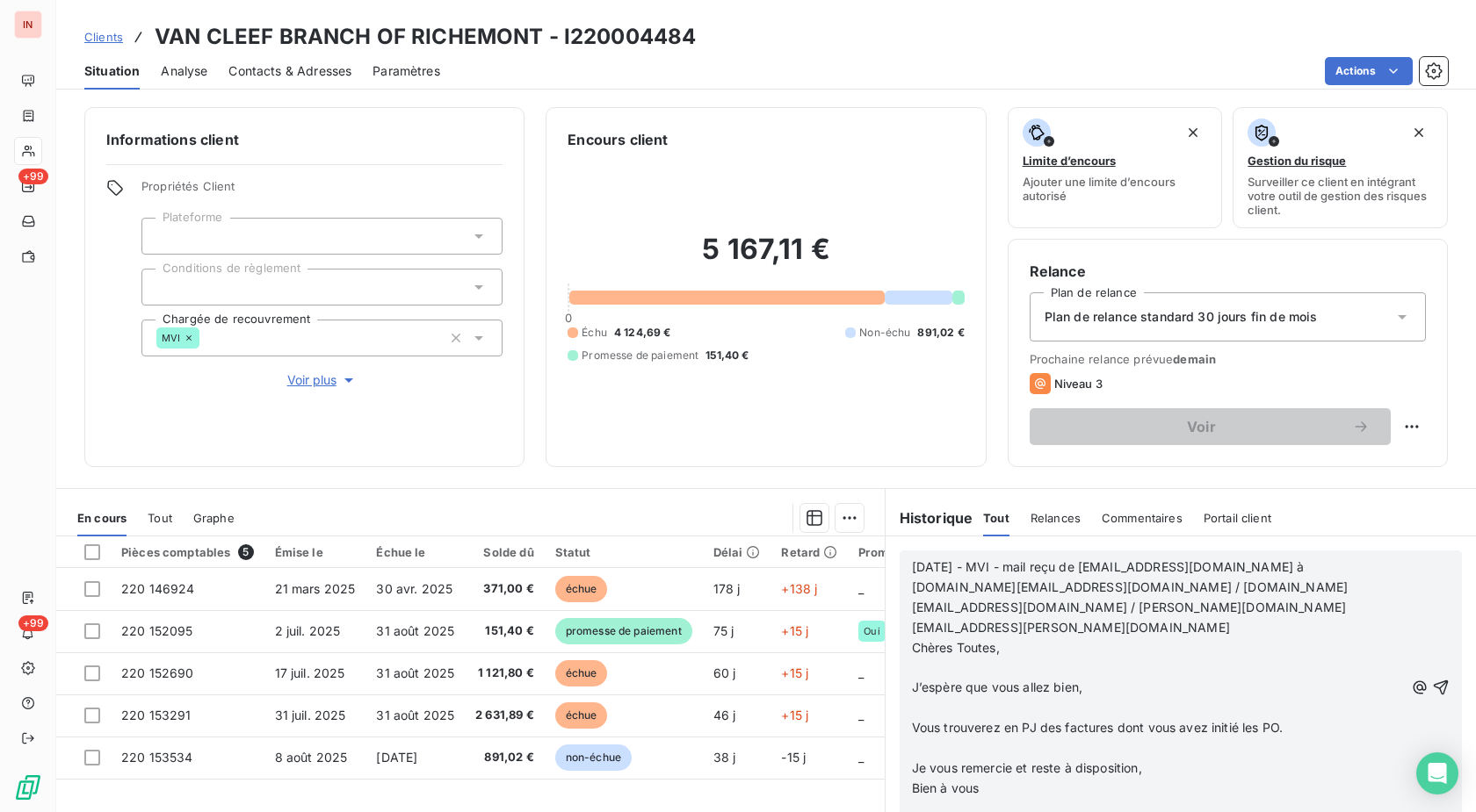
click at [961, 658] on p "﻿" at bounding box center [1158, 668] width 492 height 20
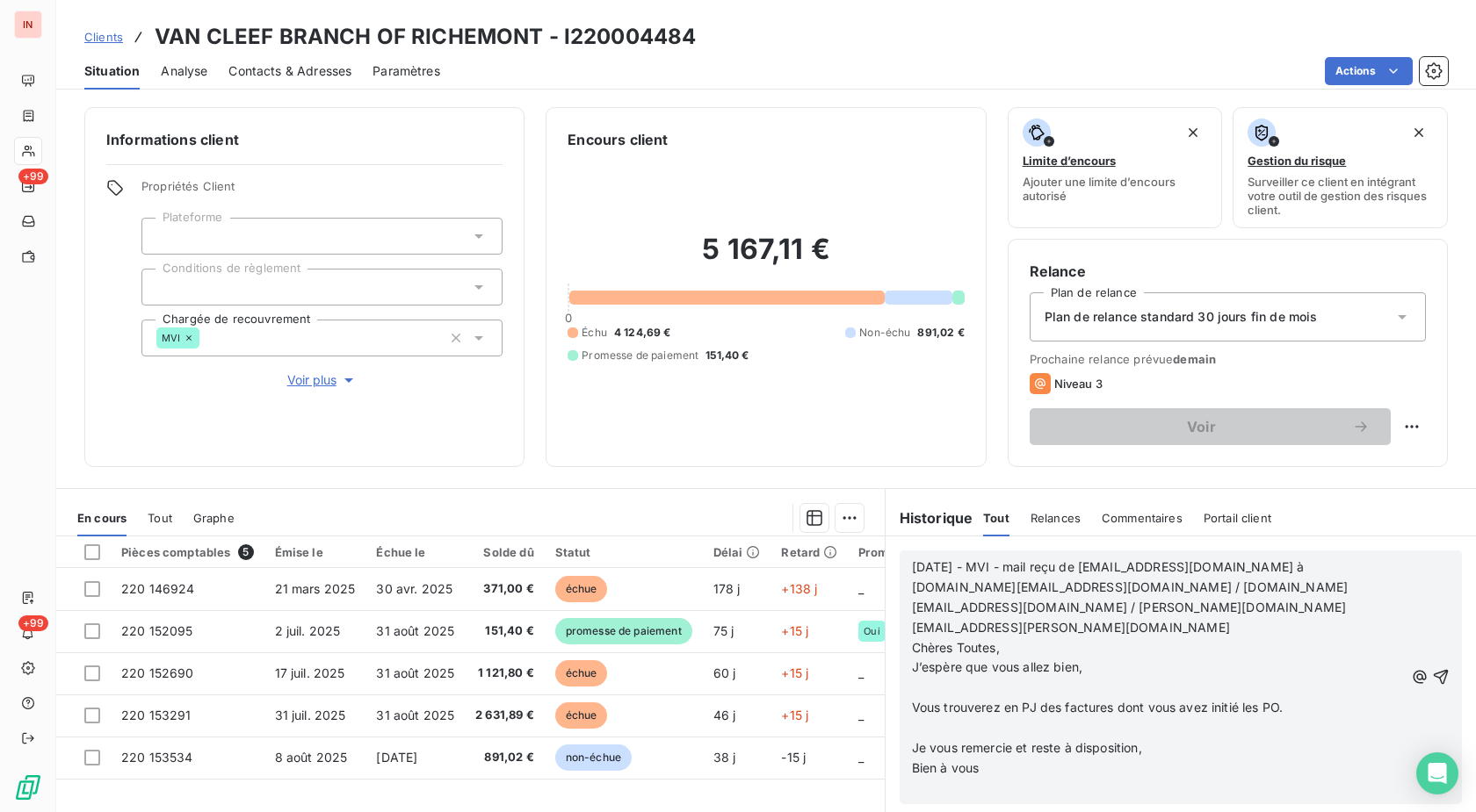
click at [958, 678] on p "﻿" at bounding box center [1158, 688] width 492 height 20
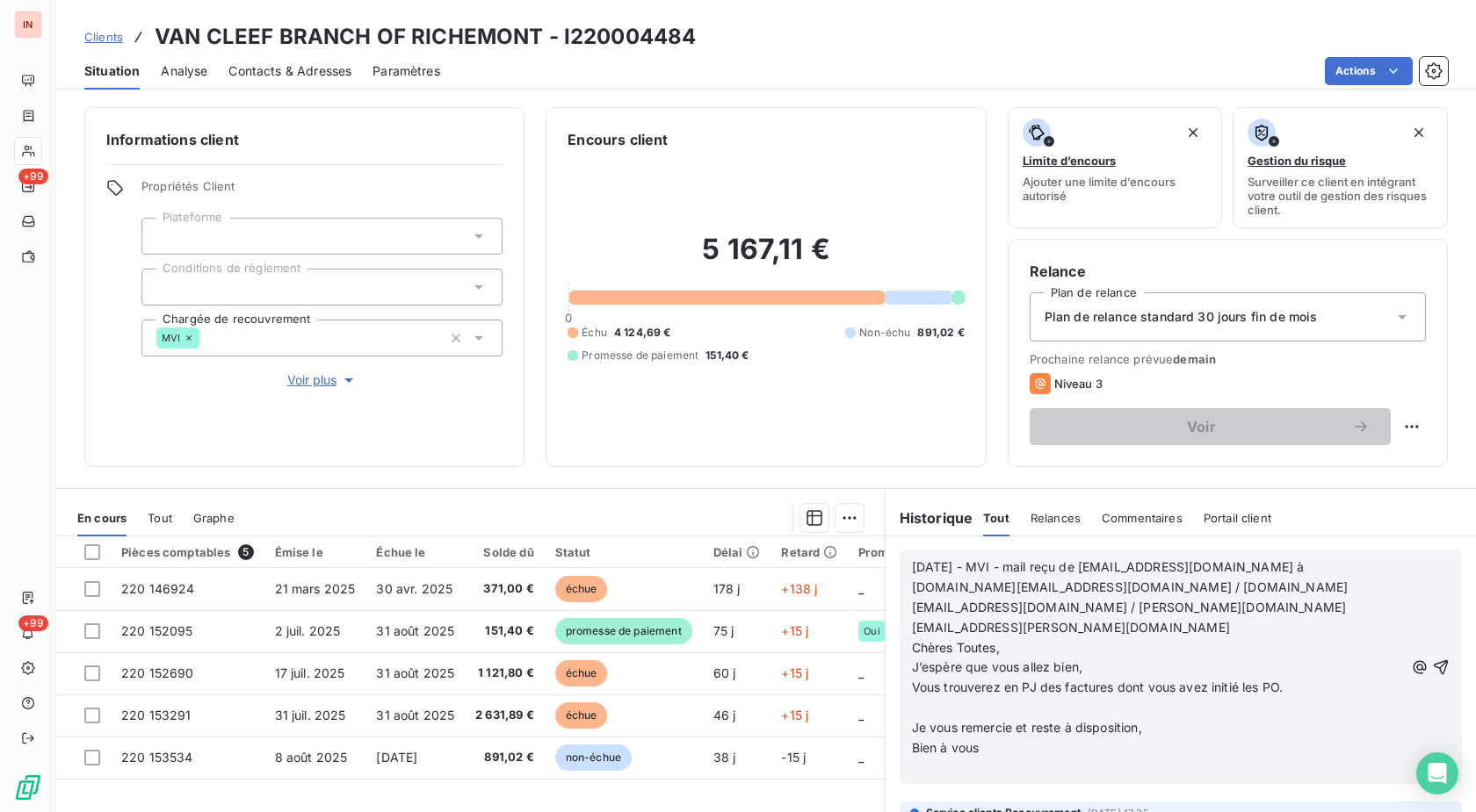
click at [950, 698] on p "﻿" at bounding box center [1158, 708] width 492 height 20
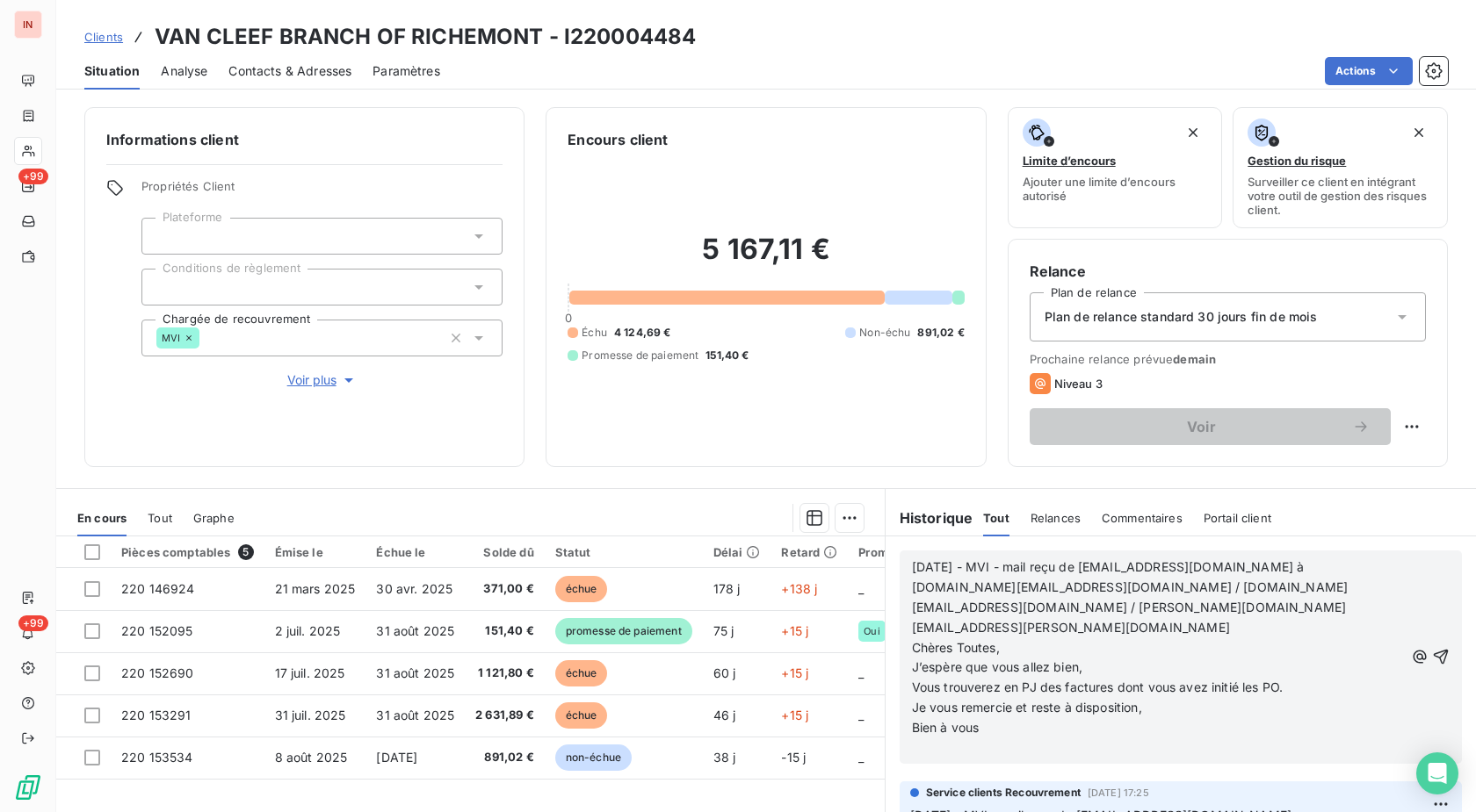
click at [941, 739] on p "﻿" at bounding box center [1158, 749] width 492 height 20
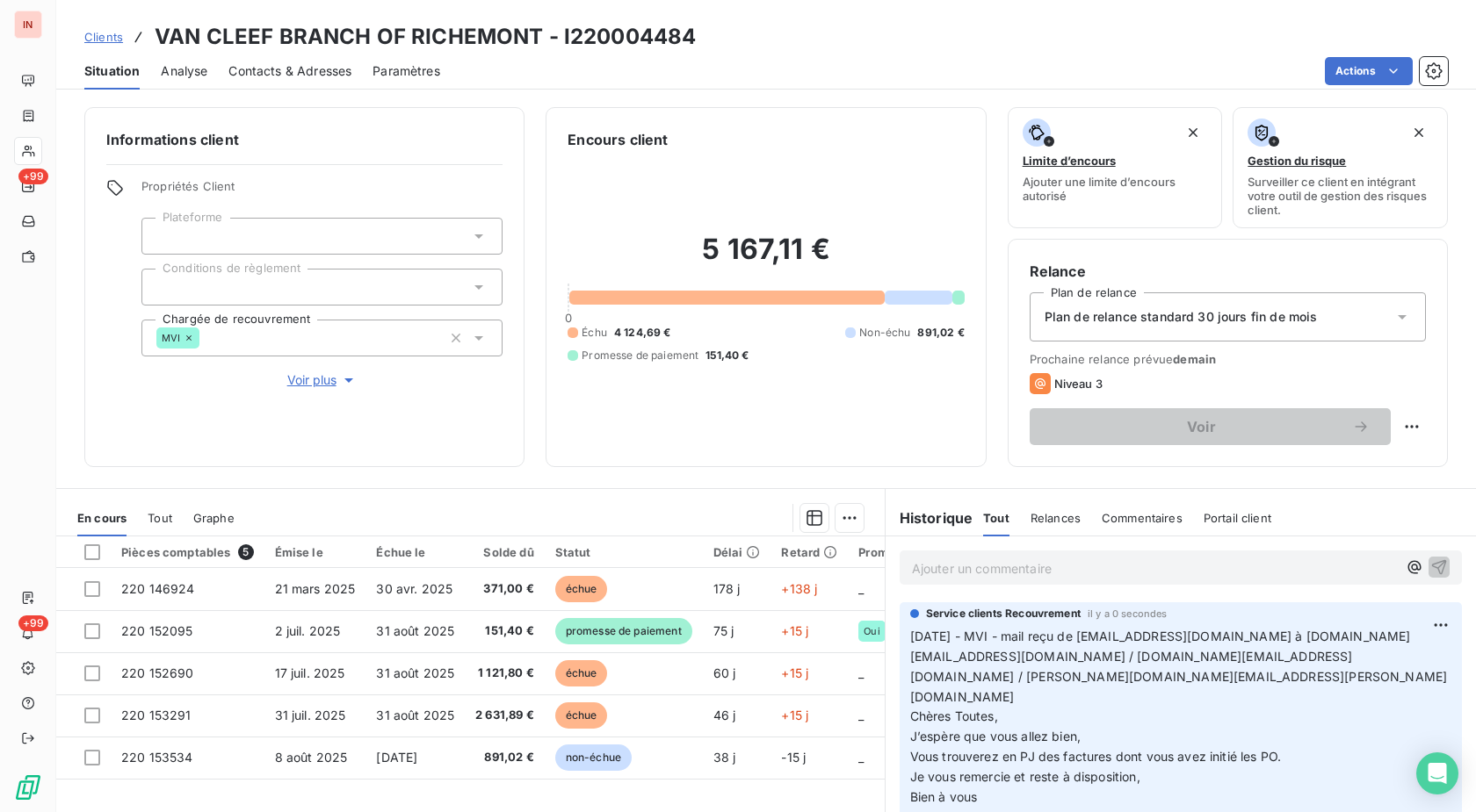
click at [1044, 562] on p "Ajouter un commentaire ﻿" at bounding box center [1154, 568] width 485 height 22
drag, startPoint x: 1092, startPoint y: 679, endPoint x: 901, endPoint y: 677, distance: 191.0
click at [901, 677] on div "Service clients Recouvrement il y a 14 secondes [DATE] - MVI - mail reçu de [EM…" at bounding box center [1181, 709] width 562 height 216
copy span "[PERSON_NAME][DOMAIN_NAME][EMAIL_ADDRESS][PERSON_NAME][DOMAIN_NAME]"
click at [1169, 571] on p "[DATE] - MVI - mail reçu de" at bounding box center [1154, 567] width 485 height 20
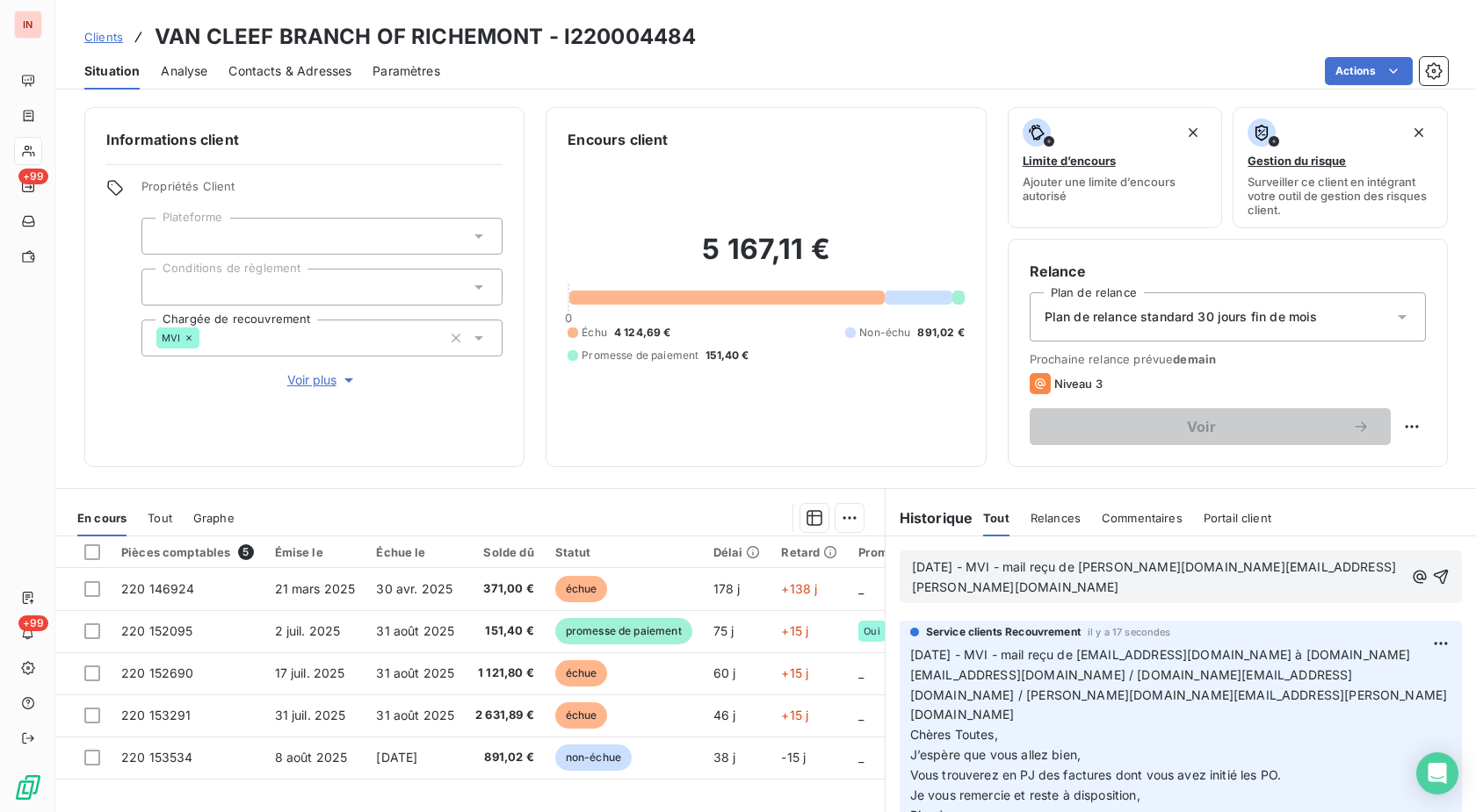
click at [916, 588] on p "[DATE] - MVI - mail reçu de [PERSON_NAME][DOMAIN_NAME][EMAIL_ADDRESS][PERSON_NA…" at bounding box center [1158, 577] width 492 height 40
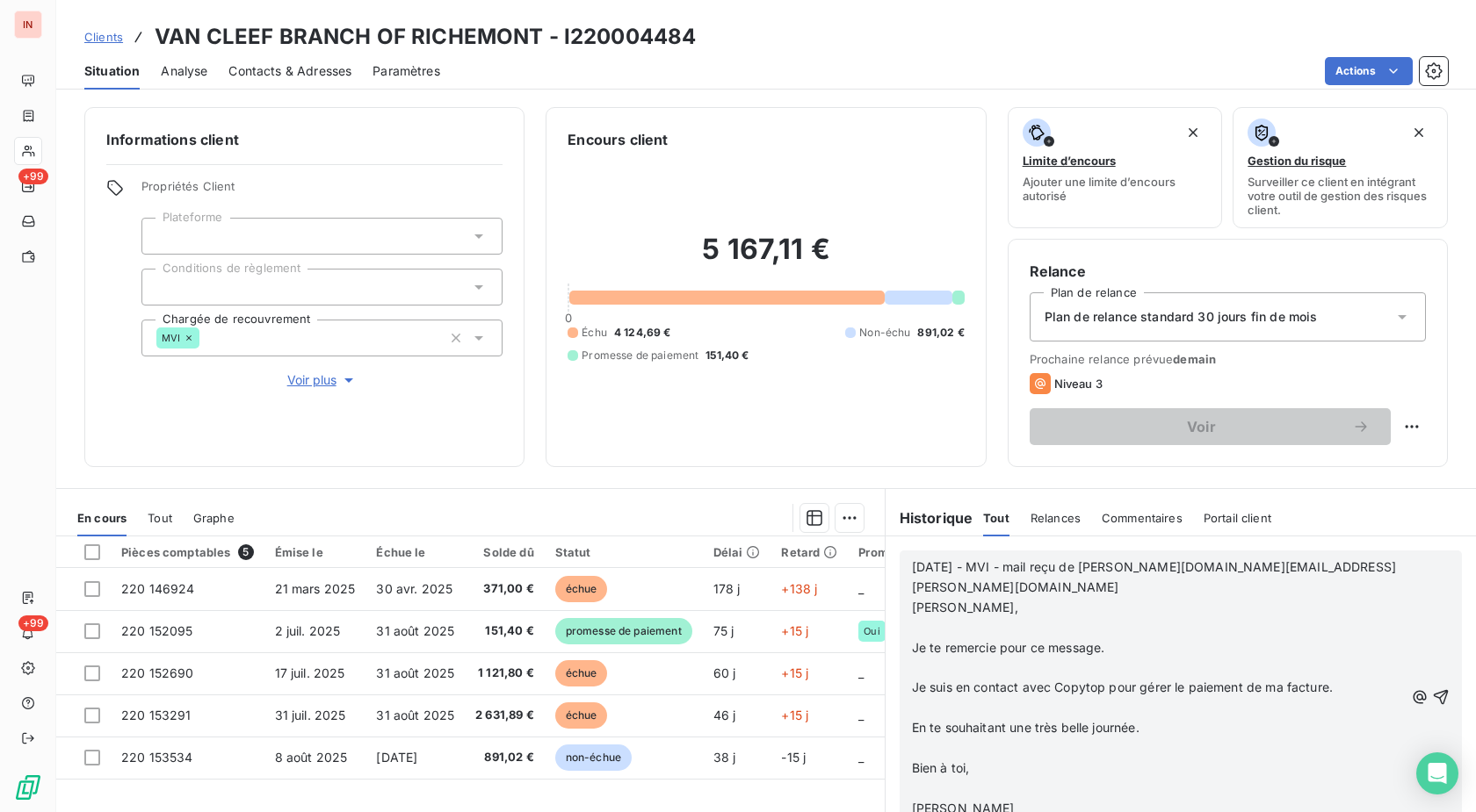
click at [922, 619] on p at bounding box center [1158, 629] width 492 height 20
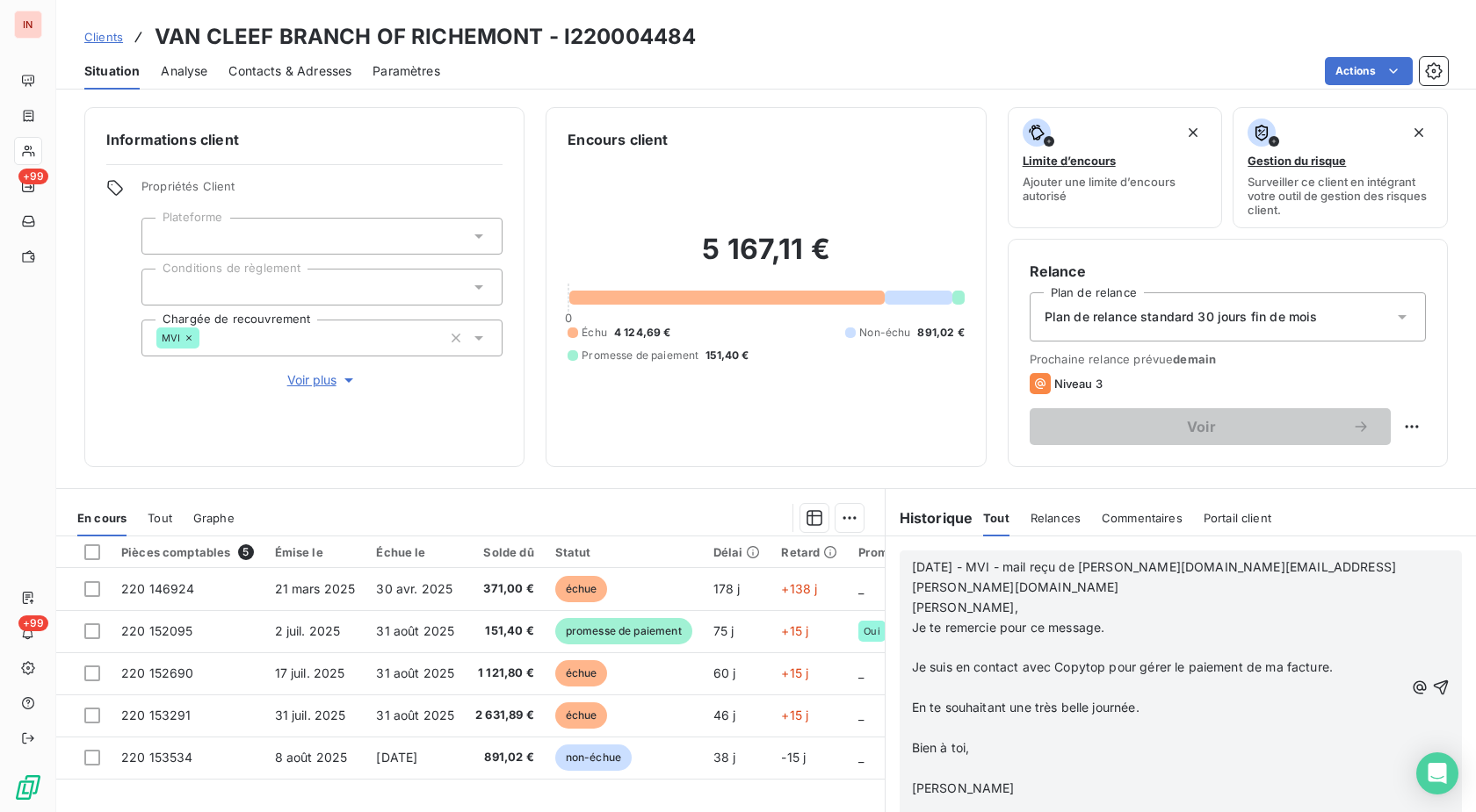
click at [928, 638] on p at bounding box center [1158, 648] width 492 height 20
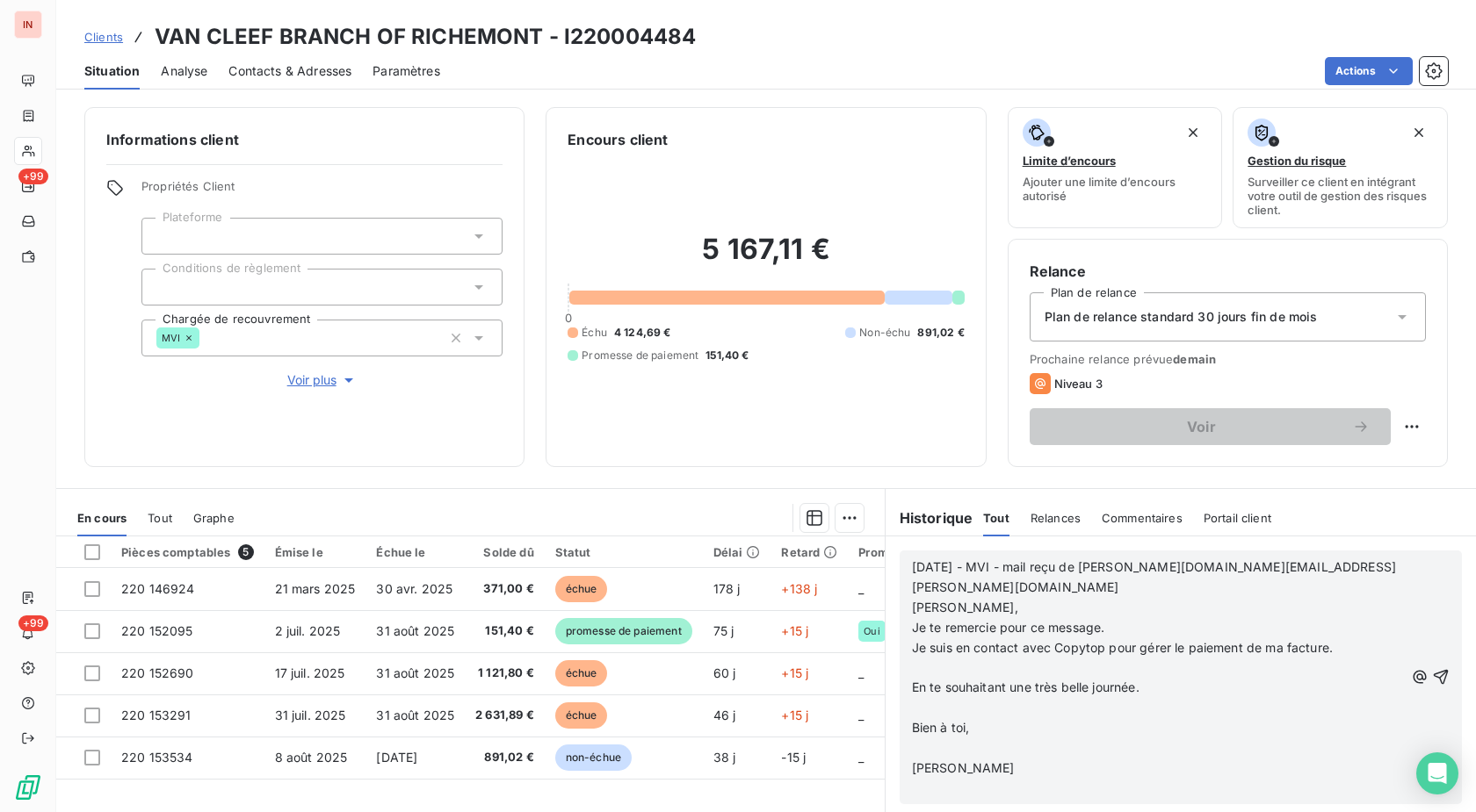
click at [935, 658] on p at bounding box center [1158, 668] width 492 height 20
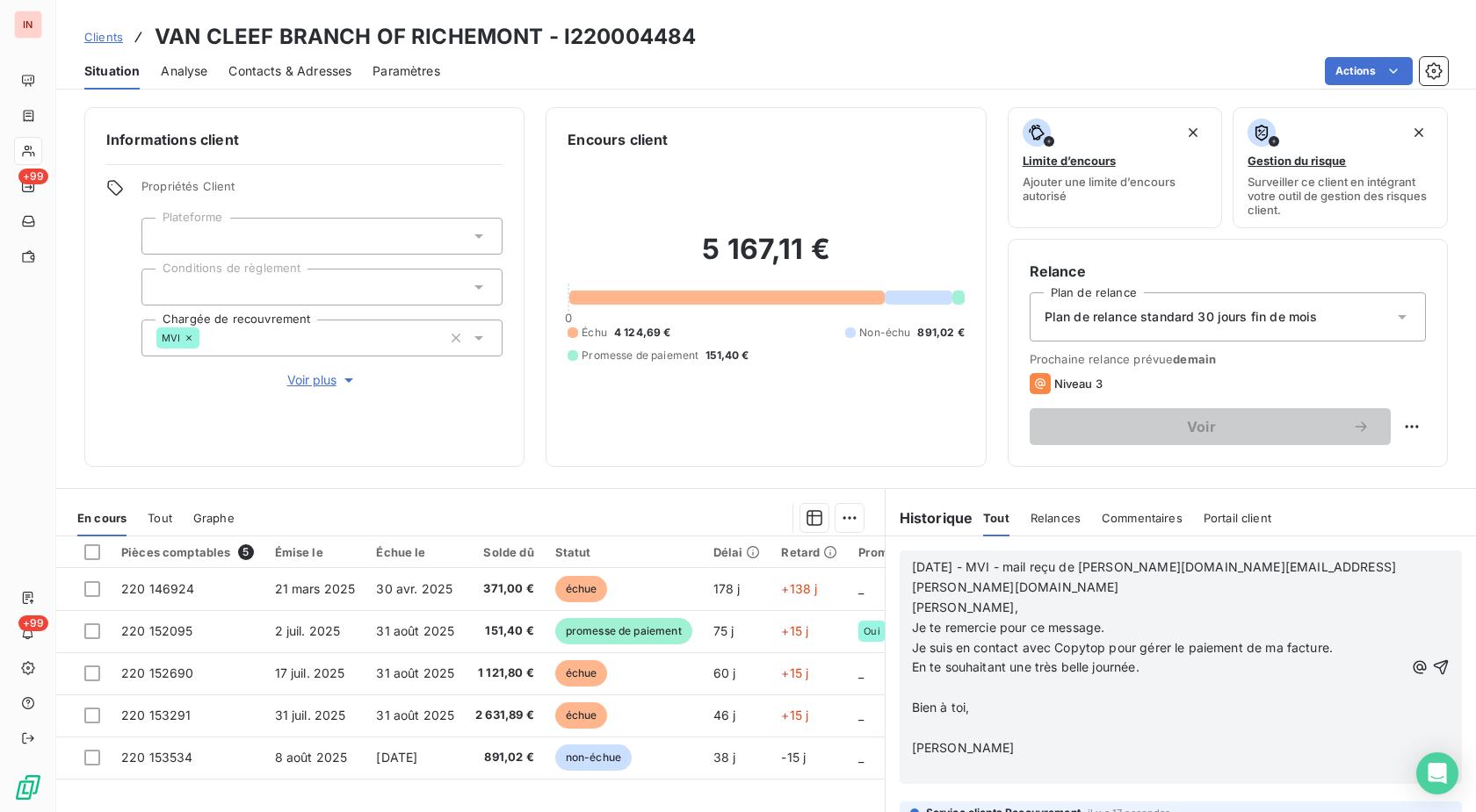
click at [934, 678] on p at bounding box center [1158, 688] width 492 height 20
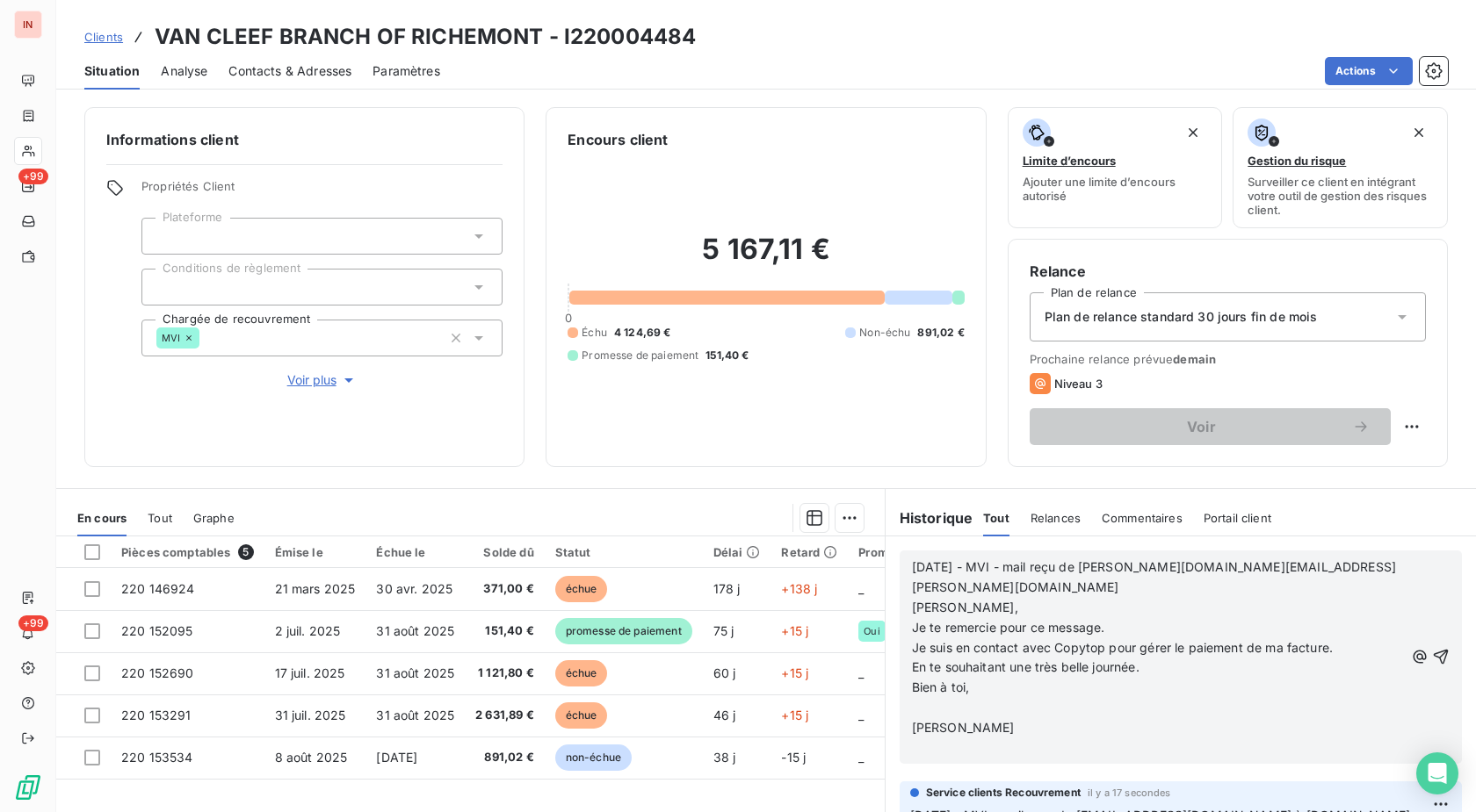
click at [926, 698] on p at bounding box center [1158, 708] width 492 height 20
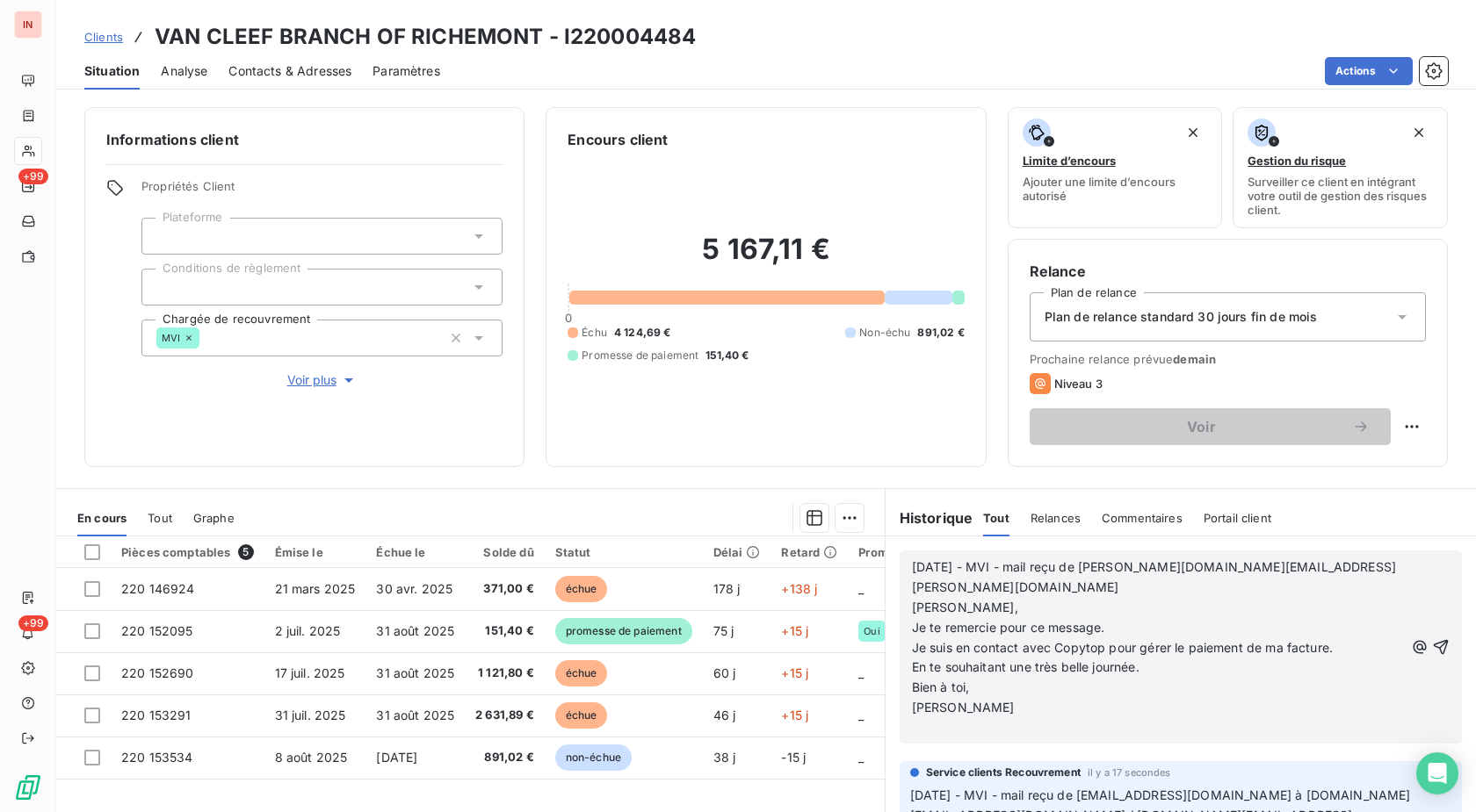
click at [926, 718] on p "﻿" at bounding box center [1158, 728] width 492 height 20
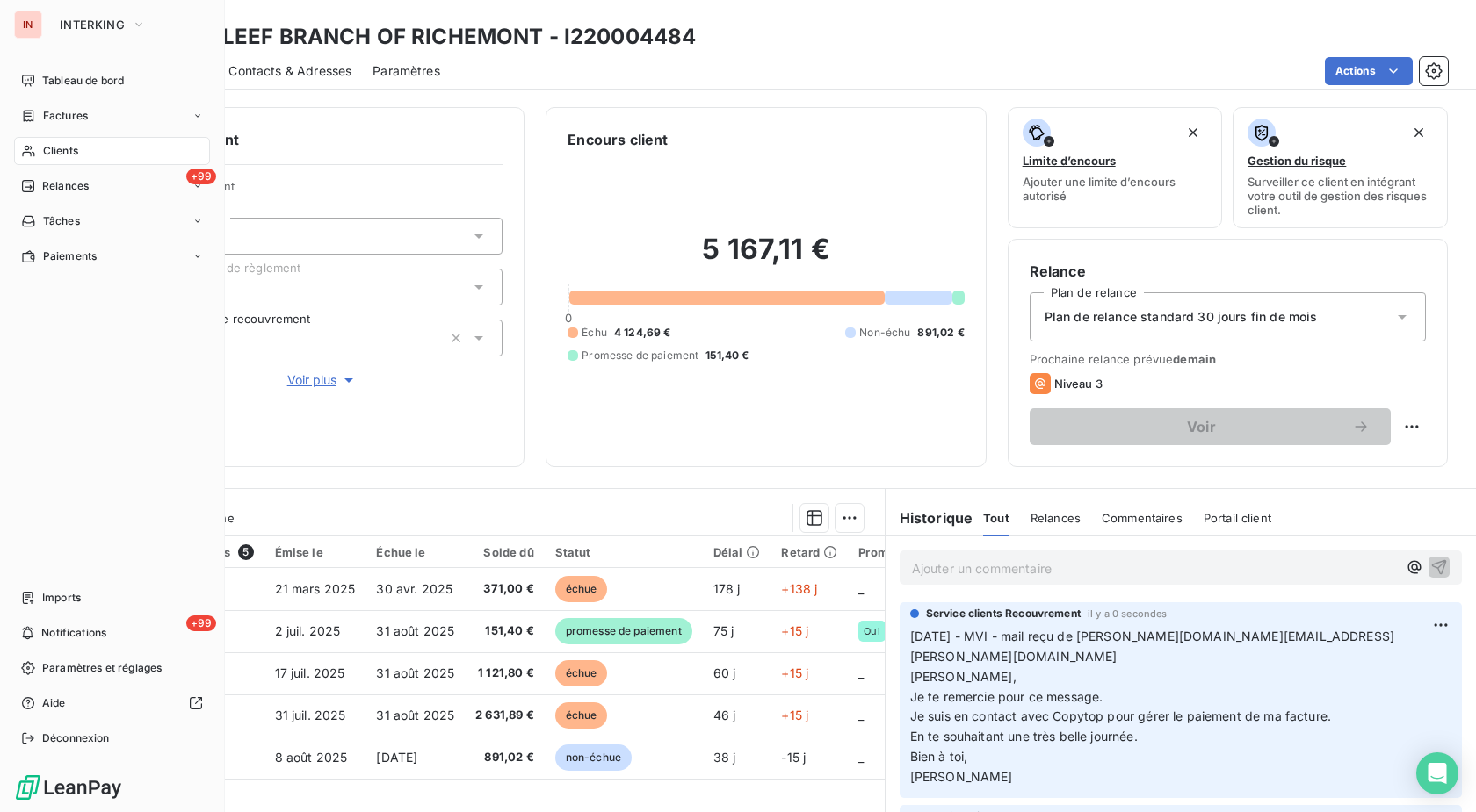
click at [29, 149] on icon at bounding box center [29, 151] width 15 height 14
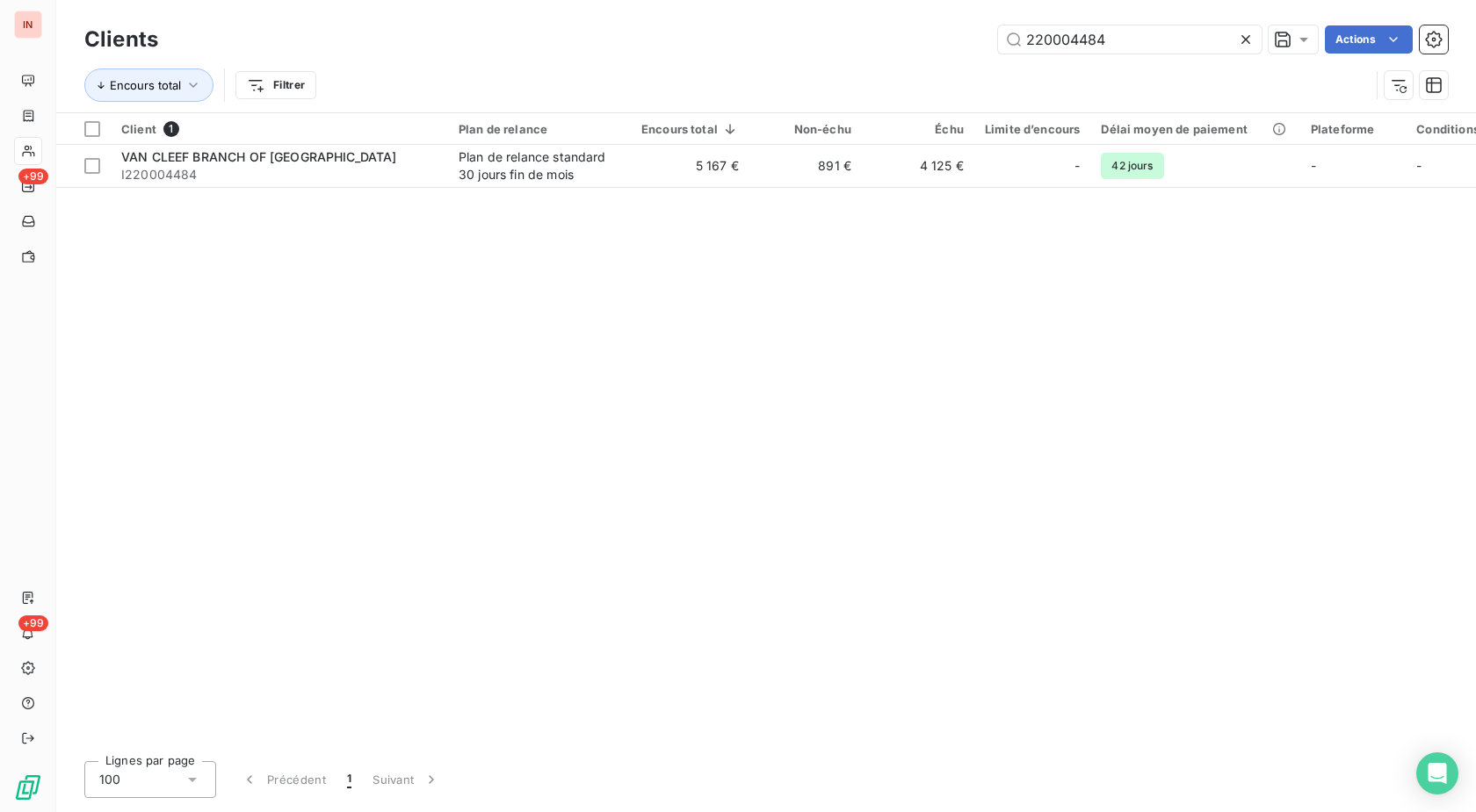
drag, startPoint x: 1142, startPoint y: 39, endPoint x: 764, endPoint y: 42, distance: 378.0
click at [998, 42] on input "220004484" at bounding box center [1129, 39] width 263 height 28
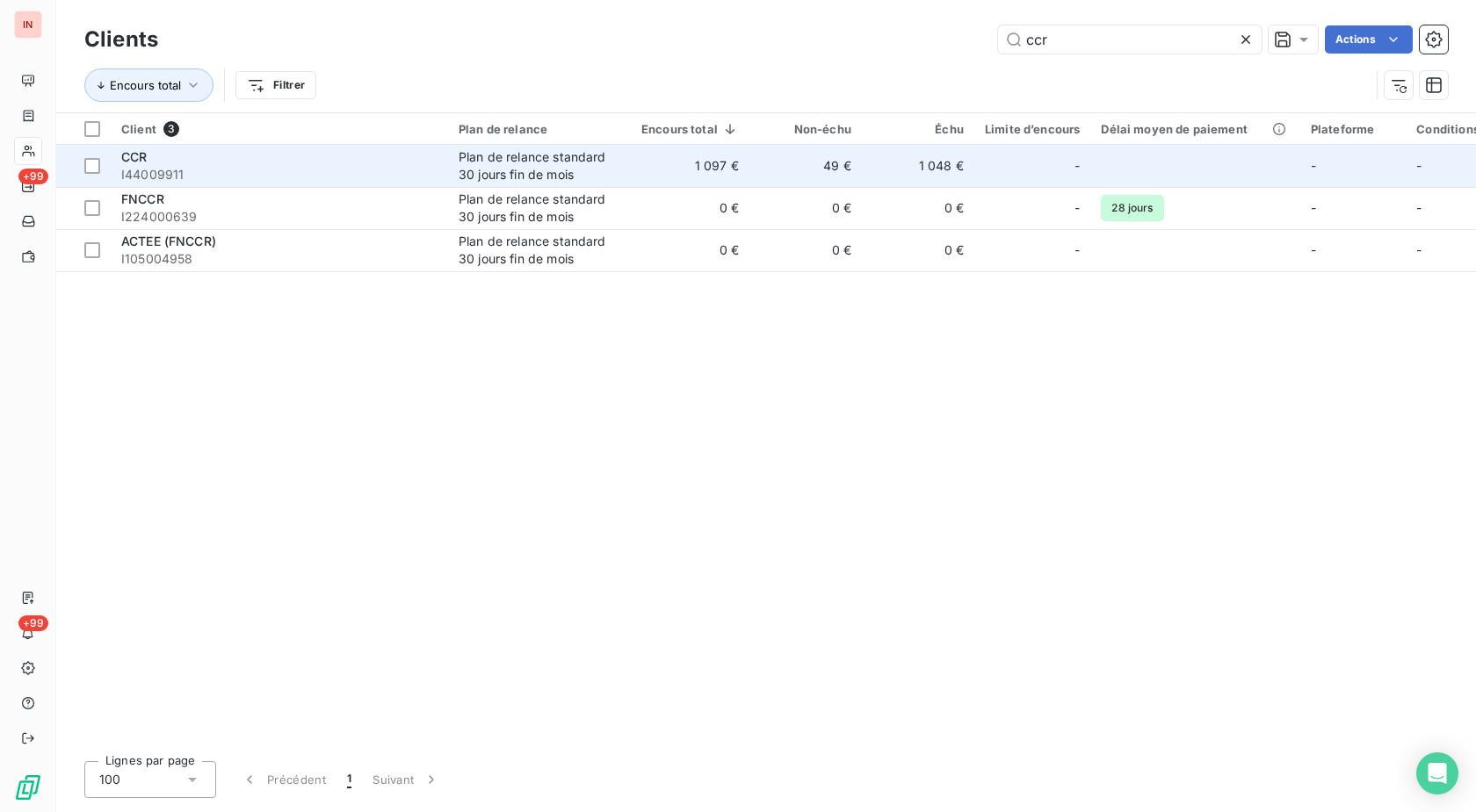
type input "ccr"
click at [384, 153] on div "CCR" at bounding box center [279, 157] width 316 height 18
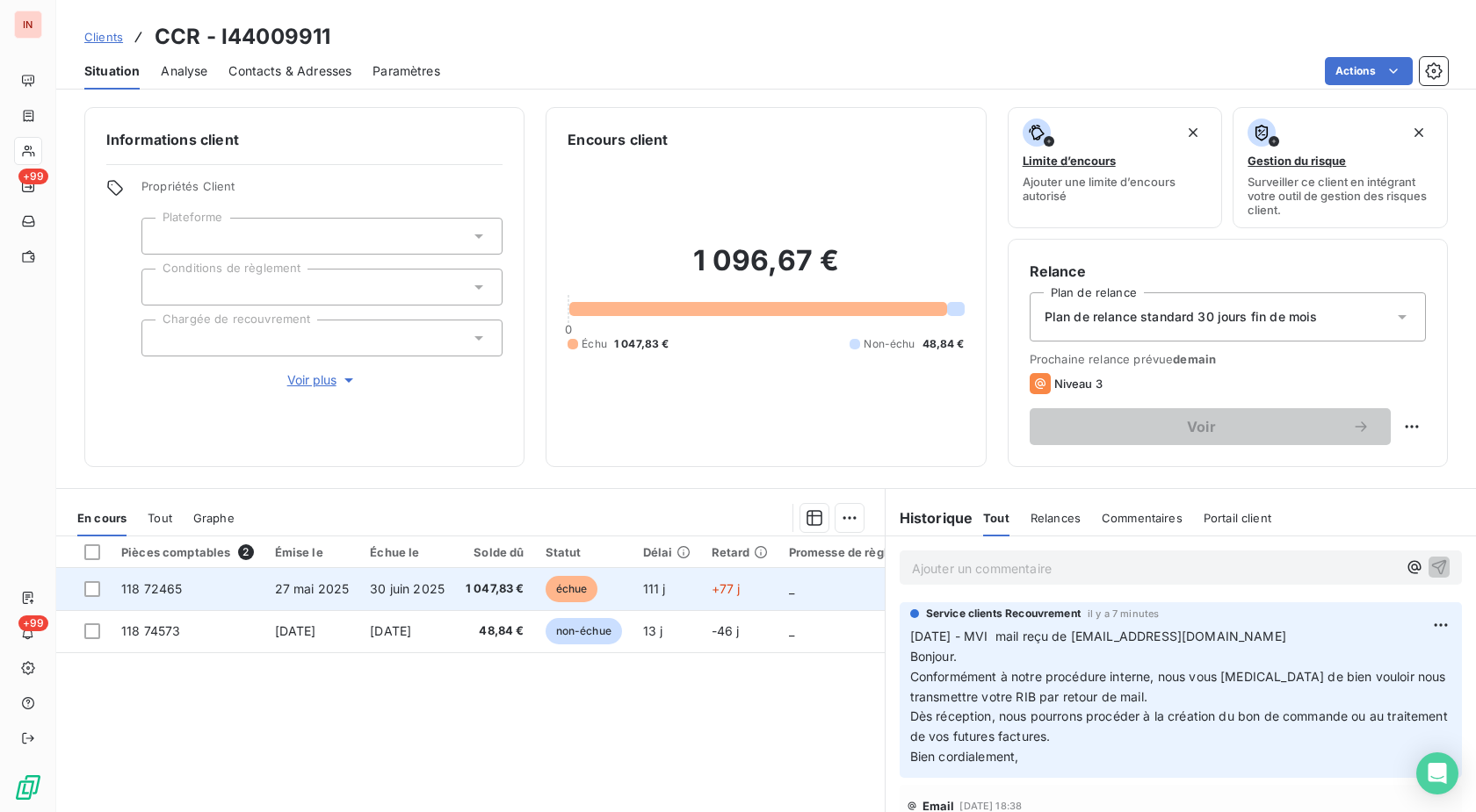
click at [407, 576] on td "30 juin 2025" at bounding box center [407, 589] width 96 height 42
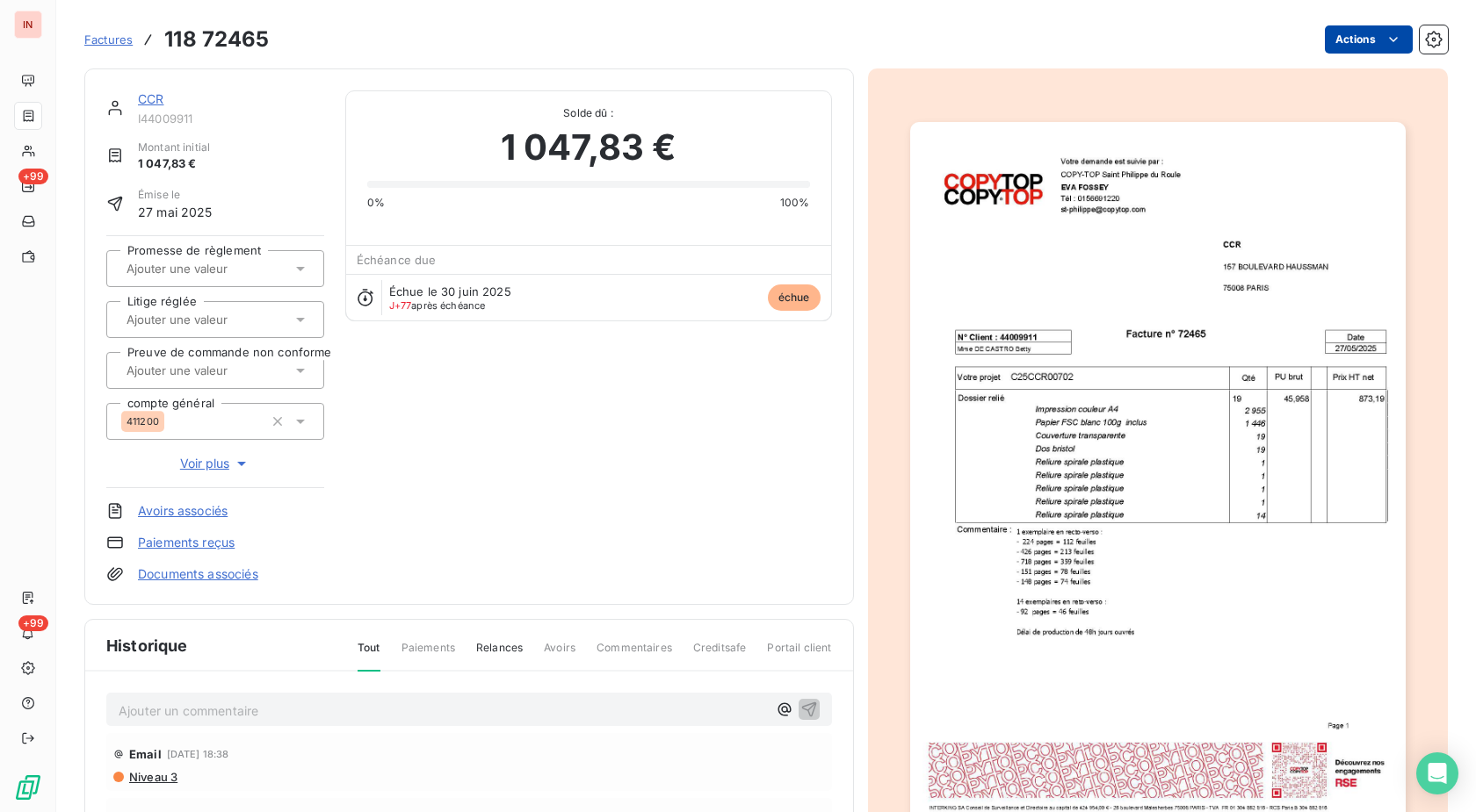
click at [1349, 38] on html "IN +99 +99 Factures 118 72465 Actions CCR I44009911 Montant initial 1 047,83 € …" at bounding box center [738, 406] width 1476 height 812
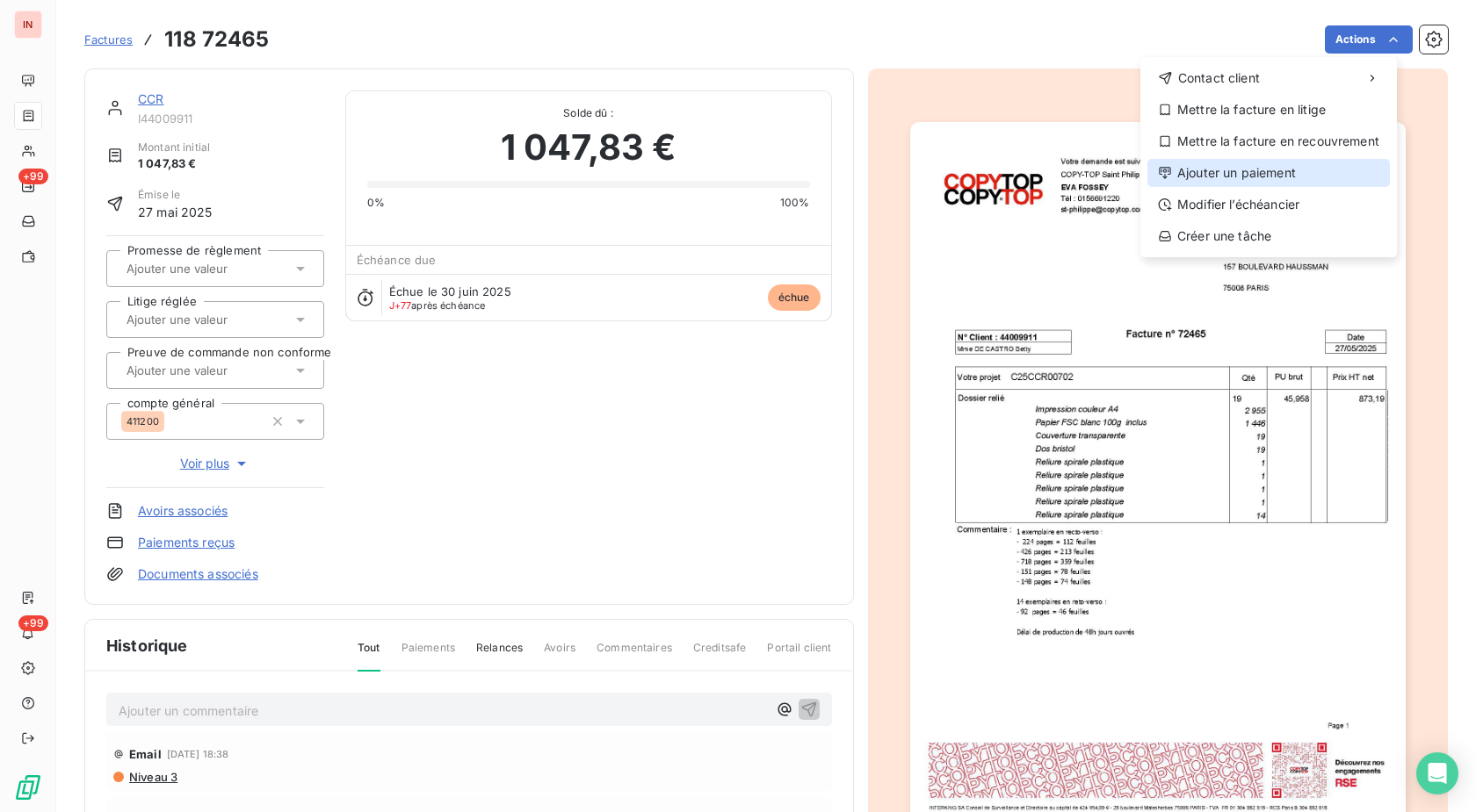
click at [1248, 170] on div "Ajouter un paiement" at bounding box center [1268, 173] width 243 height 28
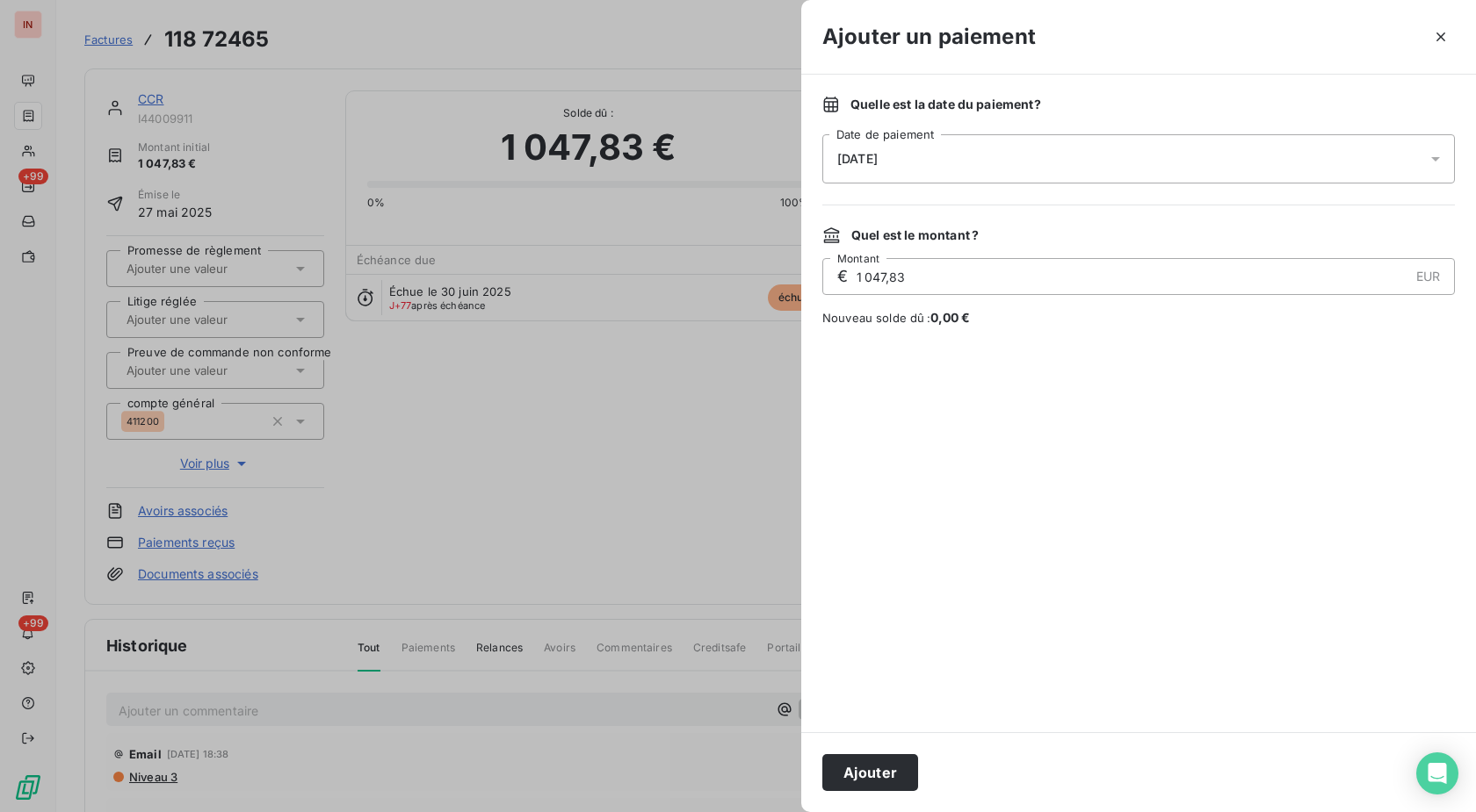
click at [1107, 174] on div "[DATE]" at bounding box center [1139, 158] width 633 height 49
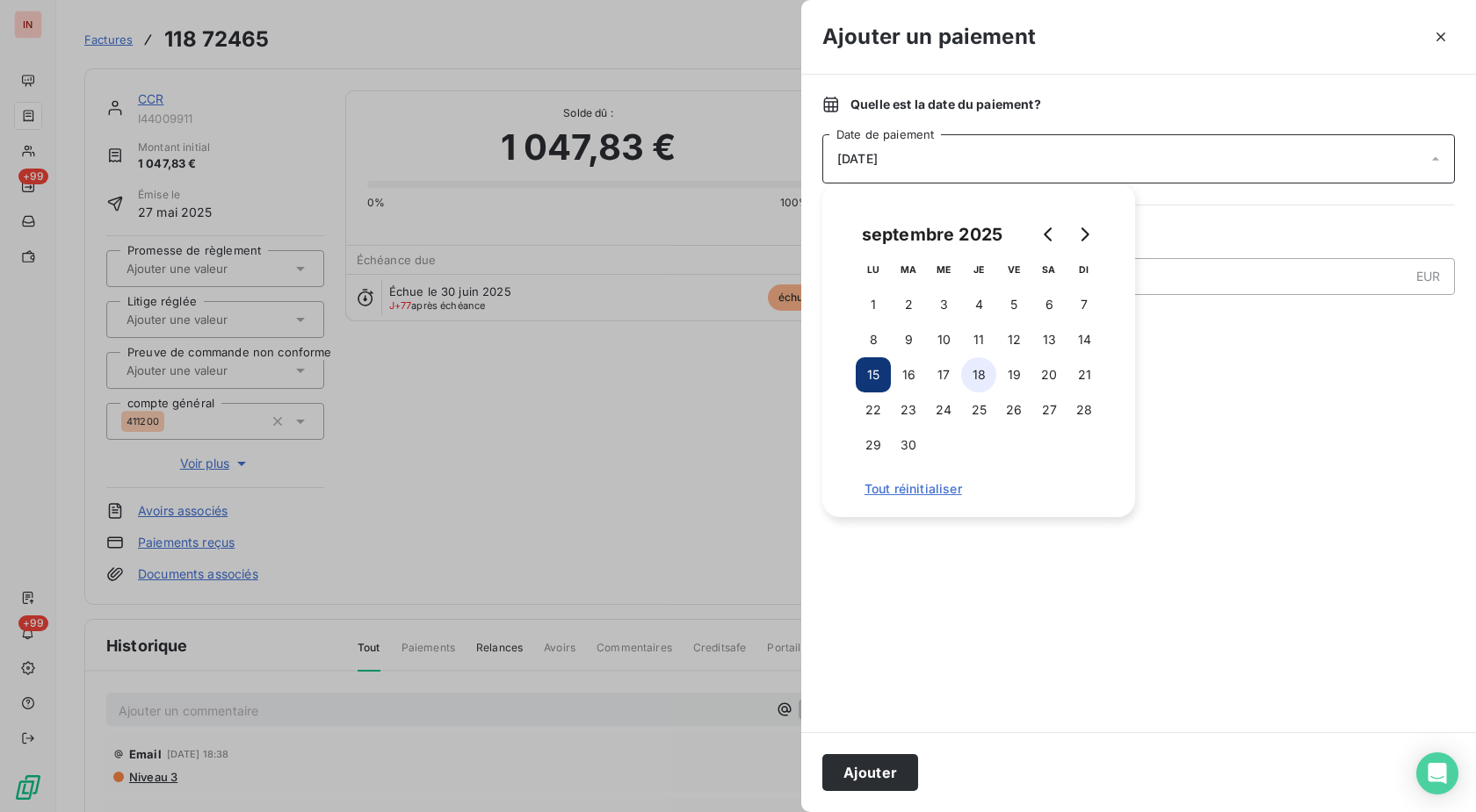
click at [992, 377] on button "18" at bounding box center [979, 375] width 35 height 35
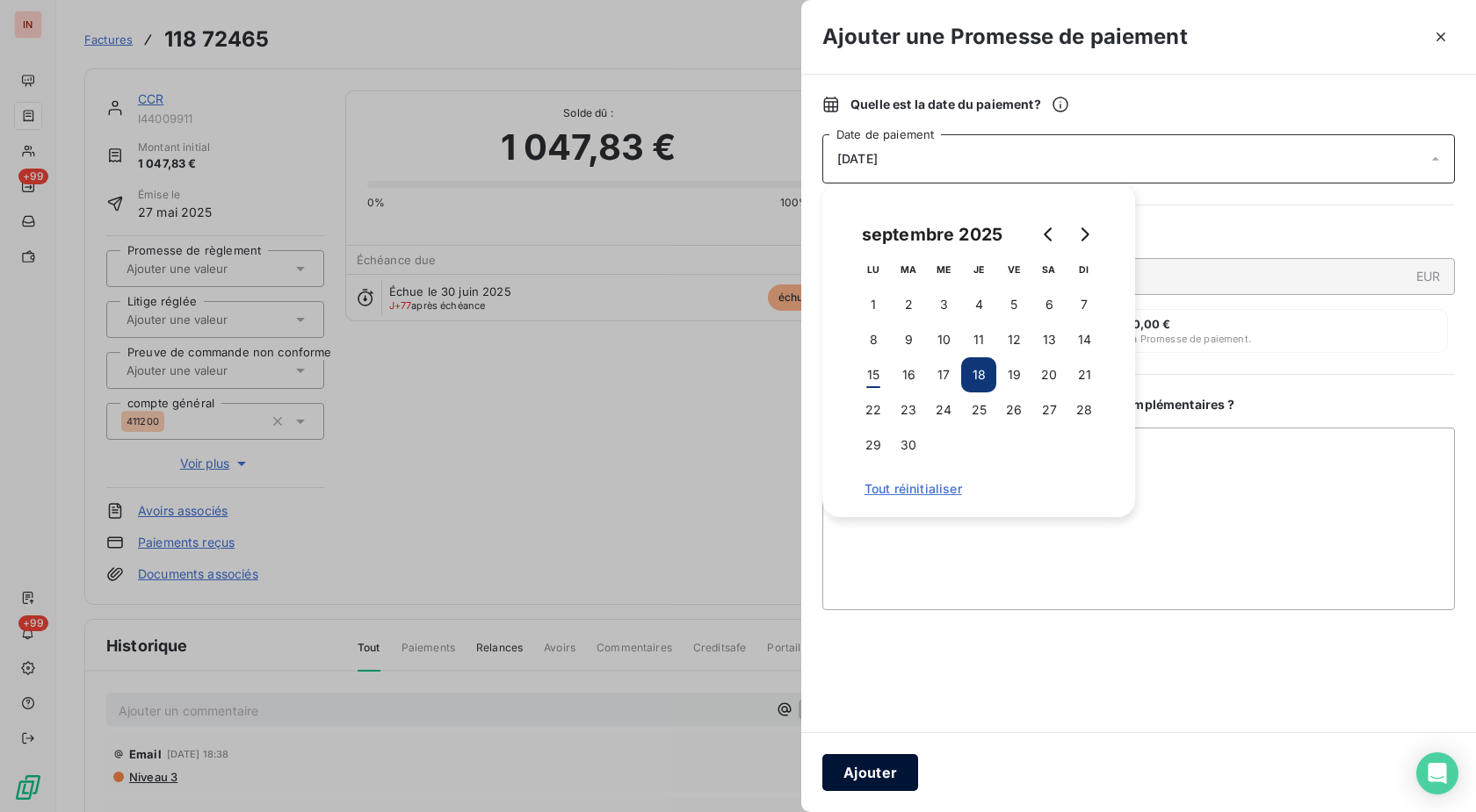
click at [911, 765] on button "Ajouter" at bounding box center [870, 773] width 96 height 37
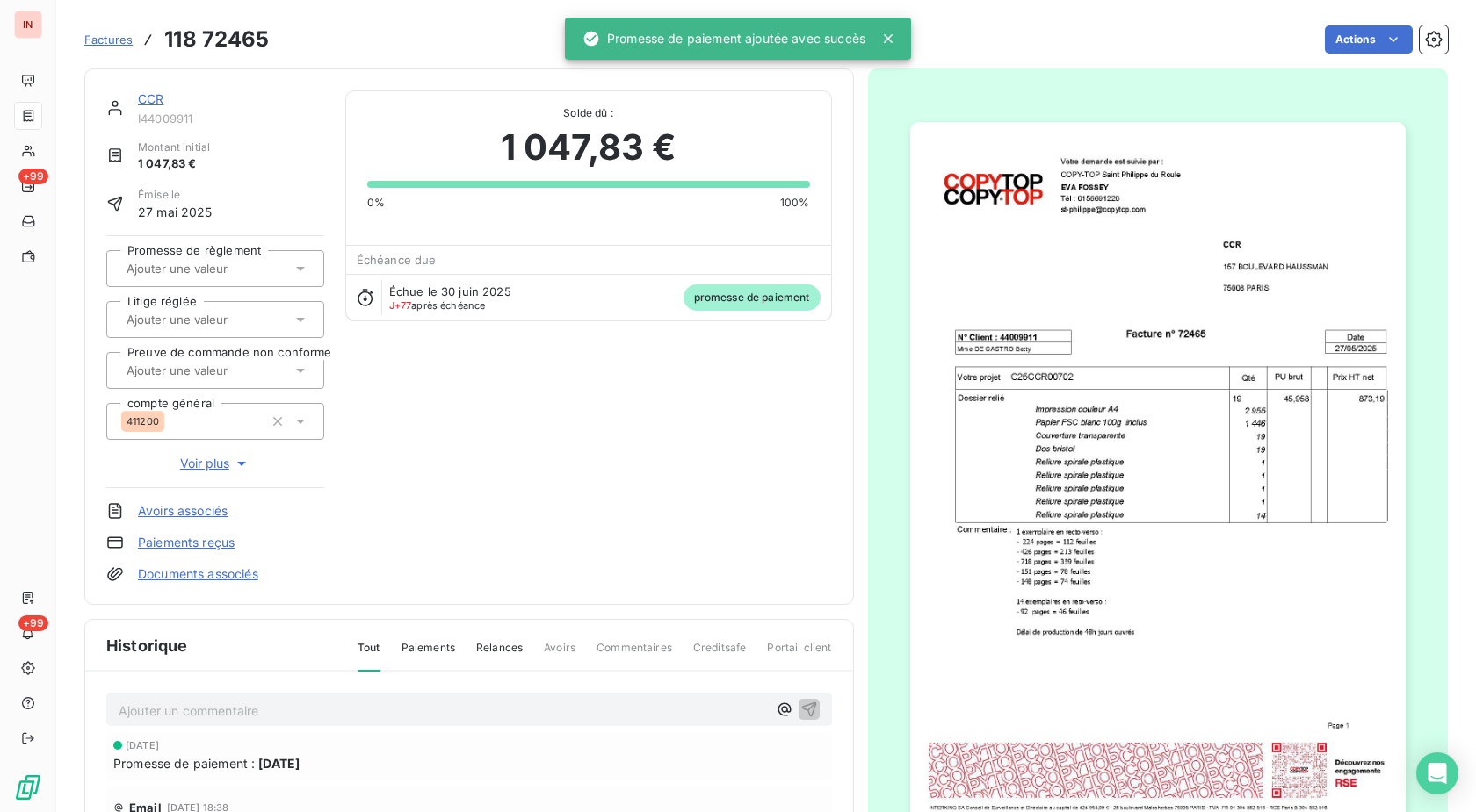
click at [280, 274] on div at bounding box center [206, 269] width 170 height 23
click at [264, 319] on div "Oui" at bounding box center [225, 315] width 168 height 28
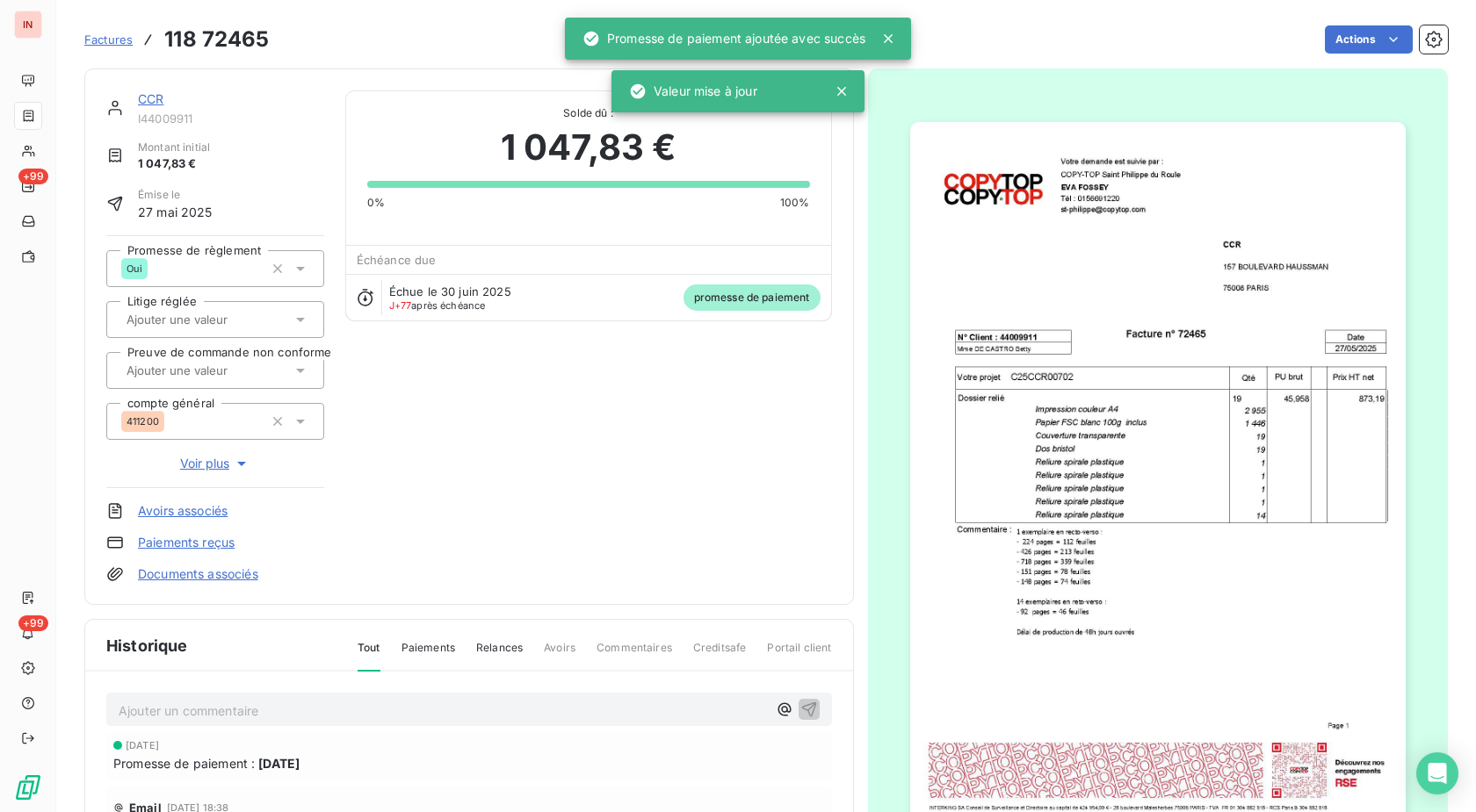
click at [154, 96] on link "CCR" at bounding box center [150, 99] width 25 height 15
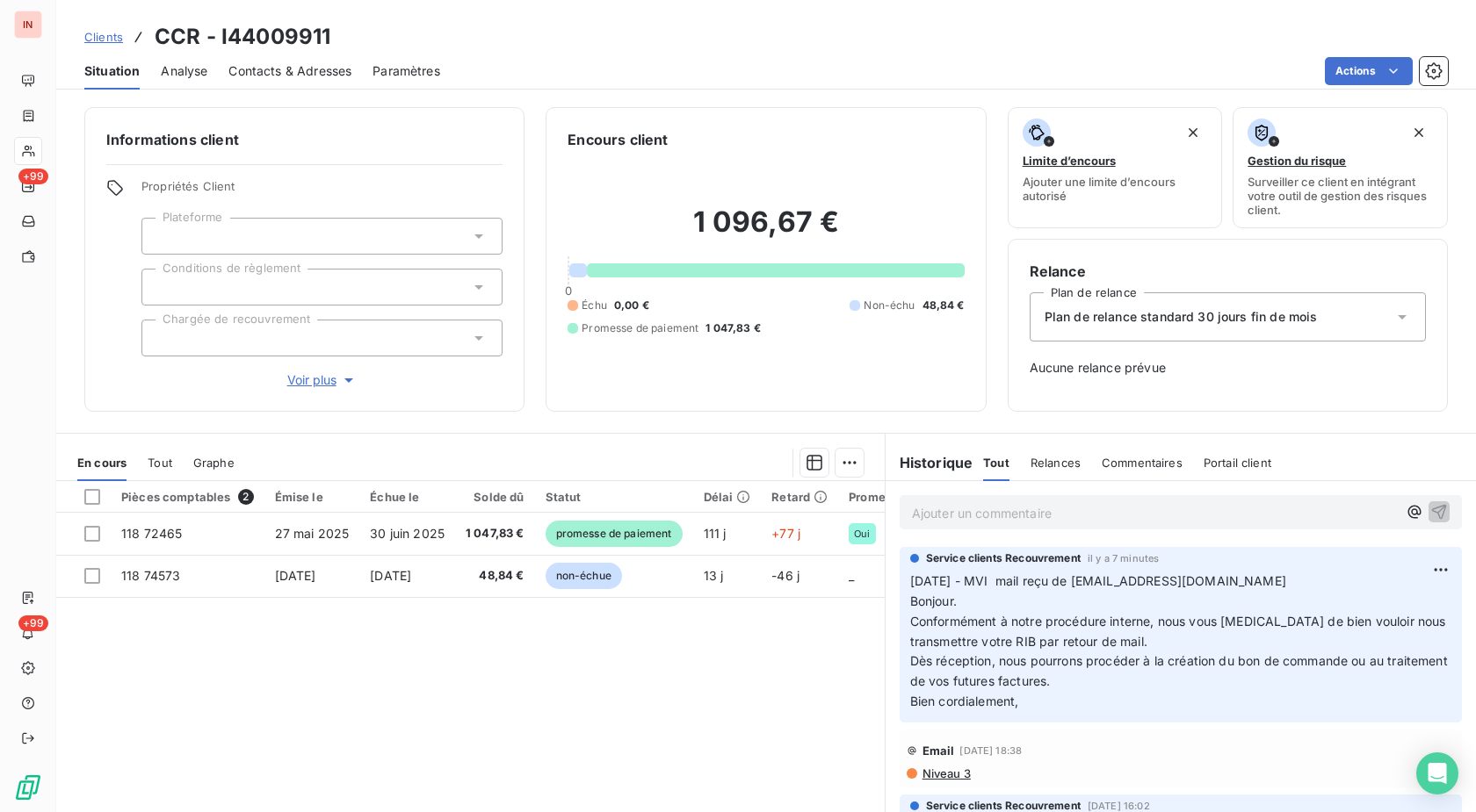
click at [981, 515] on p "Ajouter un commentaire ﻿" at bounding box center [1154, 513] width 485 height 22
click at [1130, 523] on p "[DATE] - MVI - mail reçu de [EMAIL_ADDRESS][DOMAIN_NAME]" at bounding box center [1154, 512] width 485 height 20
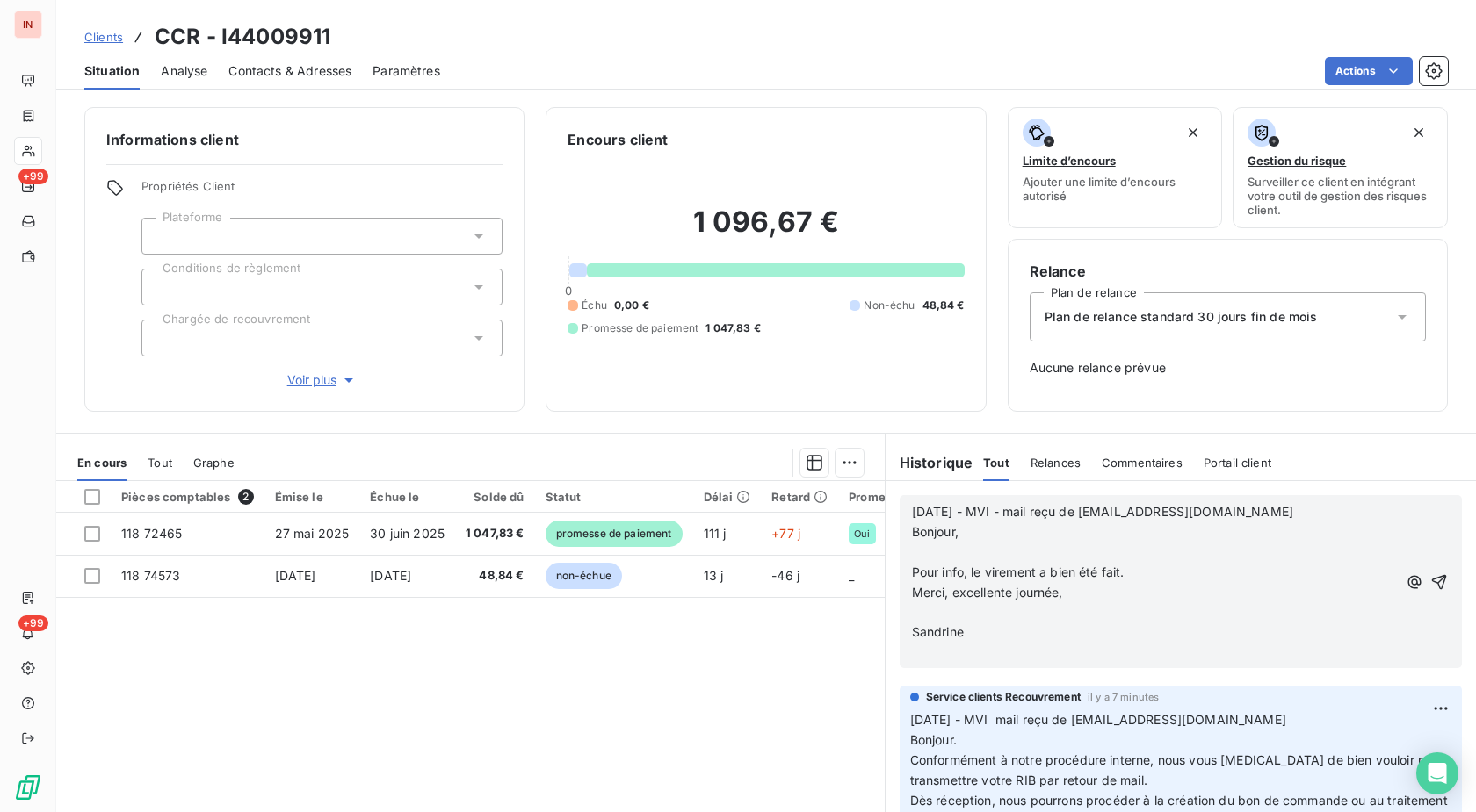
click at [978, 548] on p "﻿" at bounding box center [1154, 552] width 485 height 20
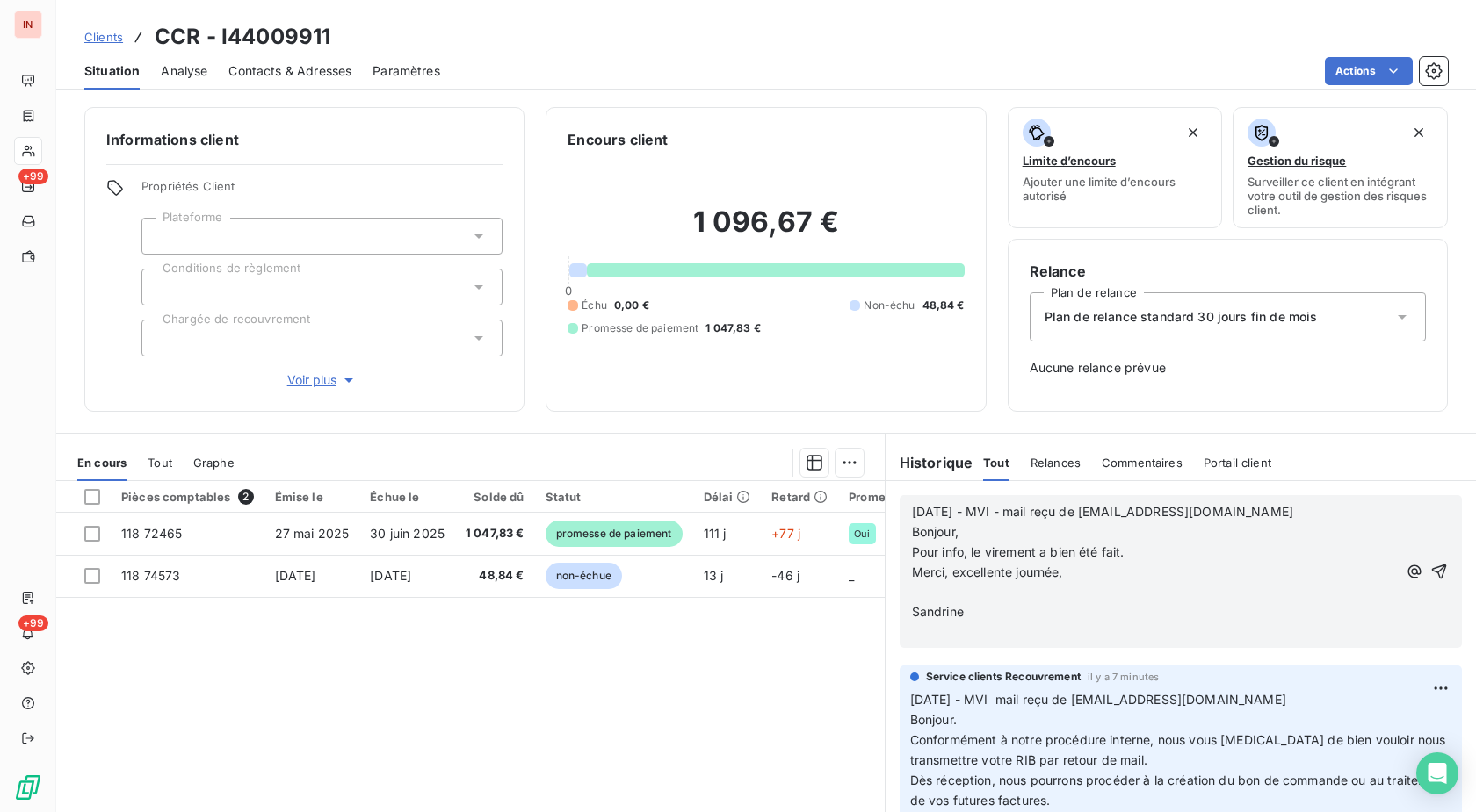
click at [932, 597] on p "﻿" at bounding box center [1154, 593] width 485 height 20
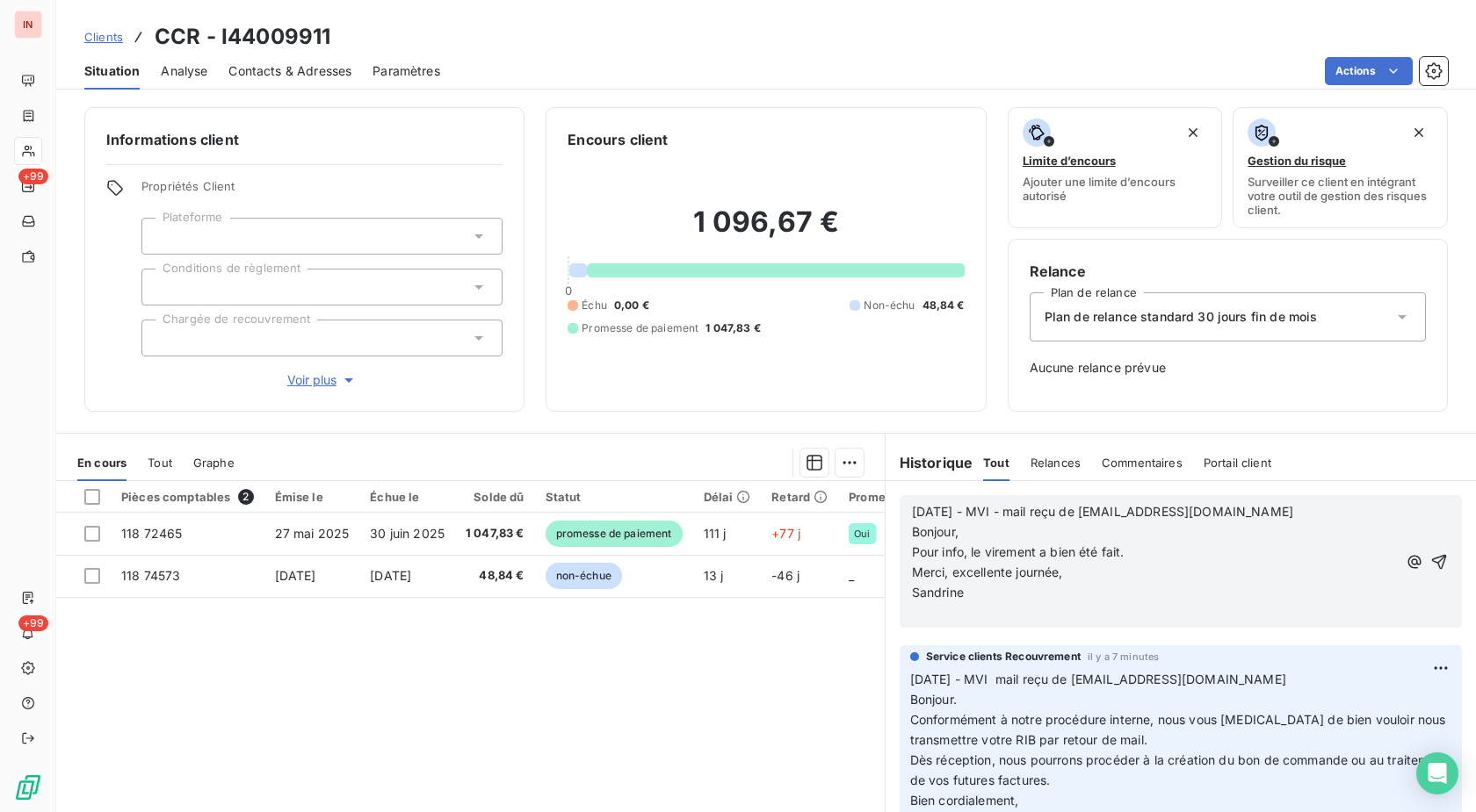
click at [933, 612] on p "﻿" at bounding box center [1154, 613] width 485 height 20
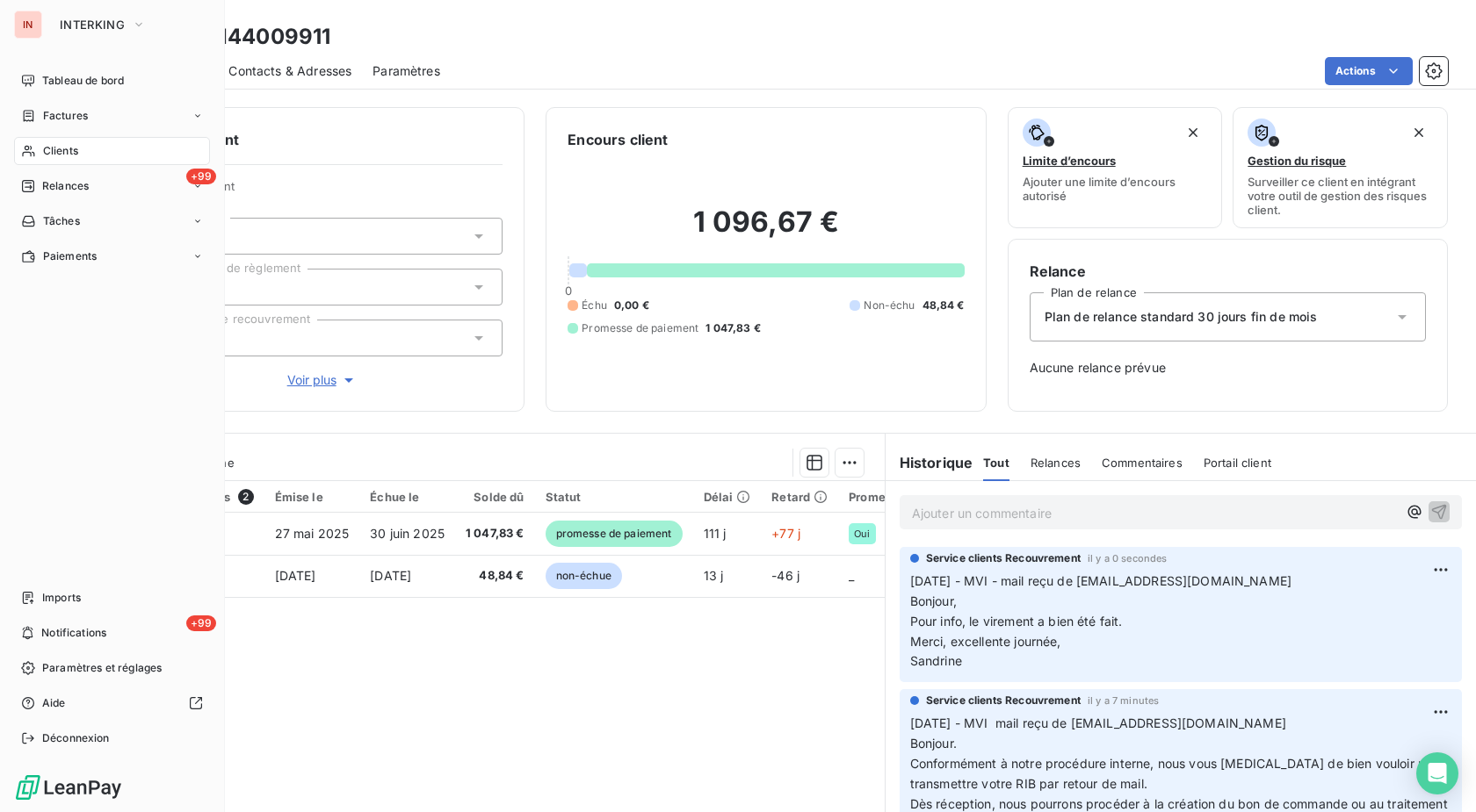
click at [79, 153] on div "Clients" at bounding box center [112, 151] width 196 height 28
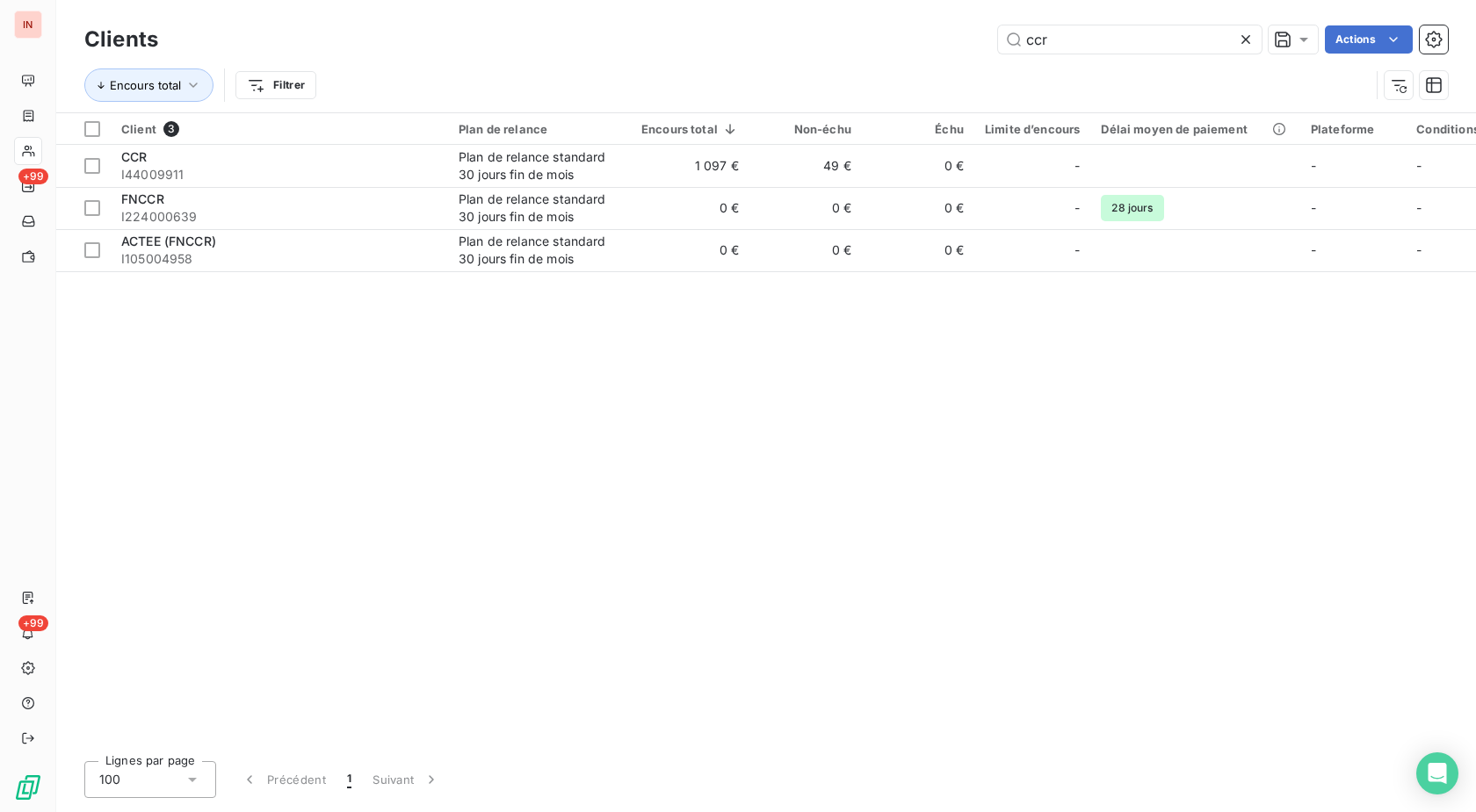
drag, startPoint x: 1101, startPoint y: 46, endPoint x: 805, endPoint y: 46, distance: 296.0
click at [998, 42] on input "ccr" at bounding box center [1129, 39] width 263 height 28
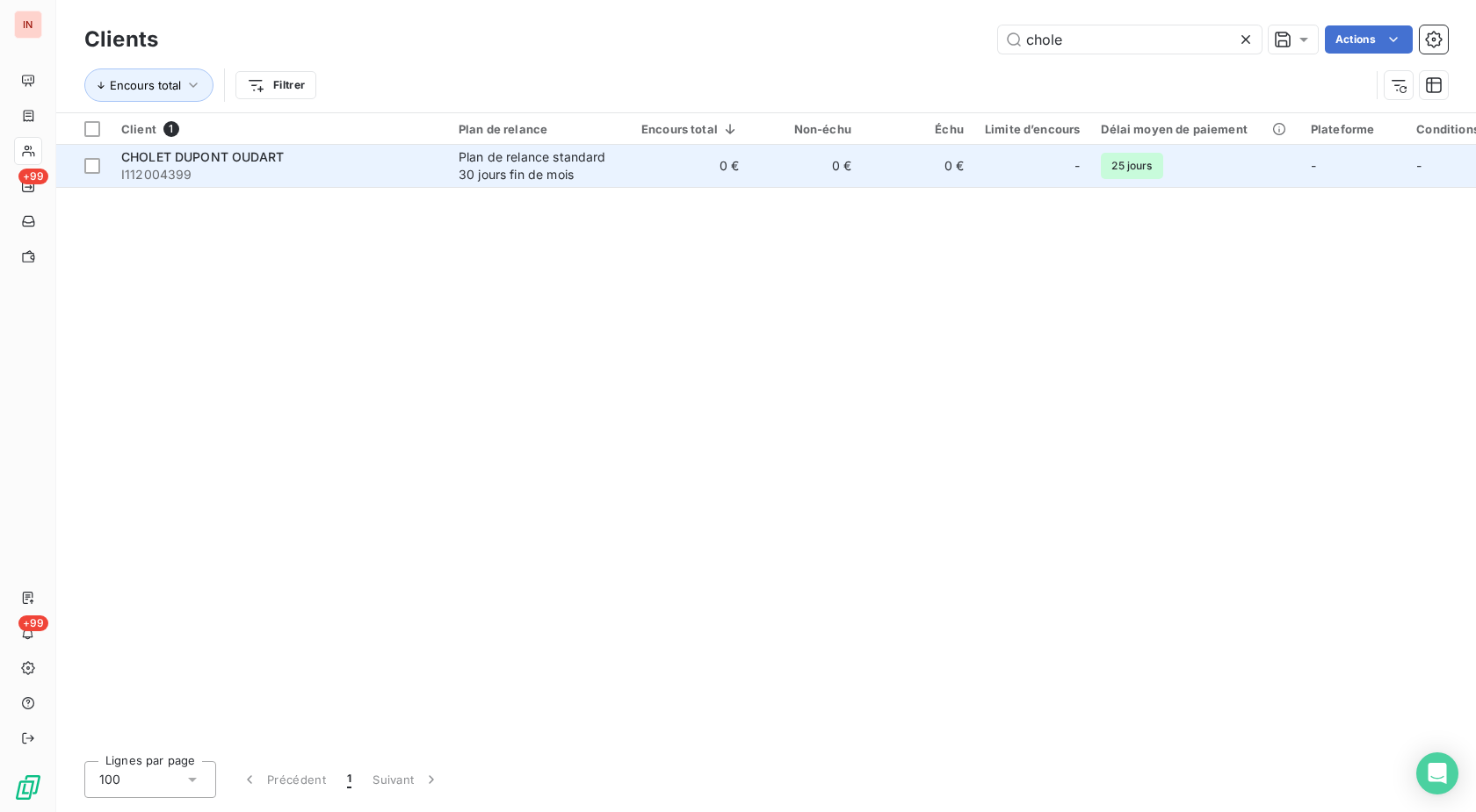
type input "chole"
click at [461, 155] on div "Plan de relance standard 30 jours fin de mois" at bounding box center [540, 166] width 162 height 35
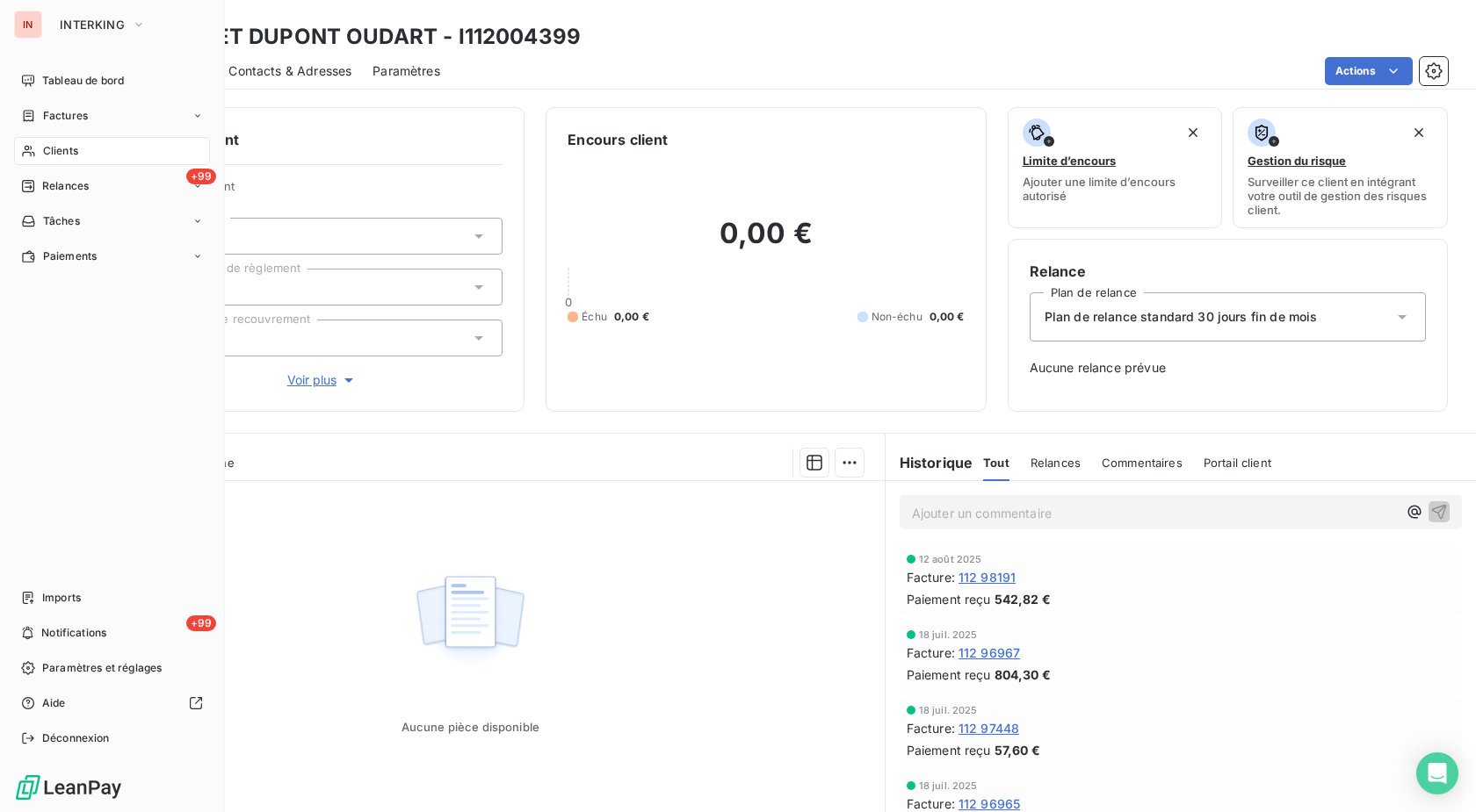
click at [100, 151] on div "Clients" at bounding box center [112, 151] width 196 height 28
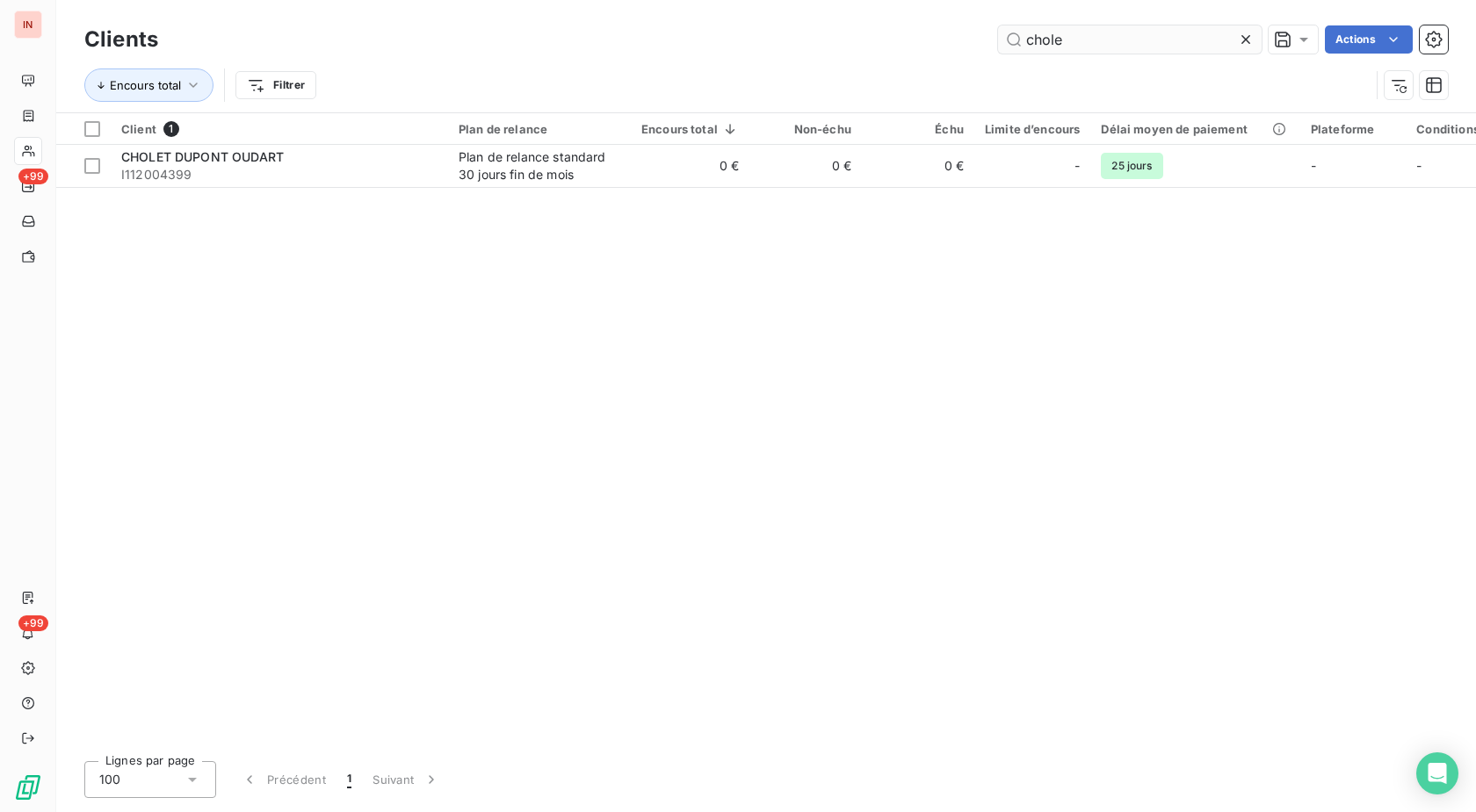
click at [1095, 39] on input "chole" at bounding box center [1129, 39] width 263 height 28
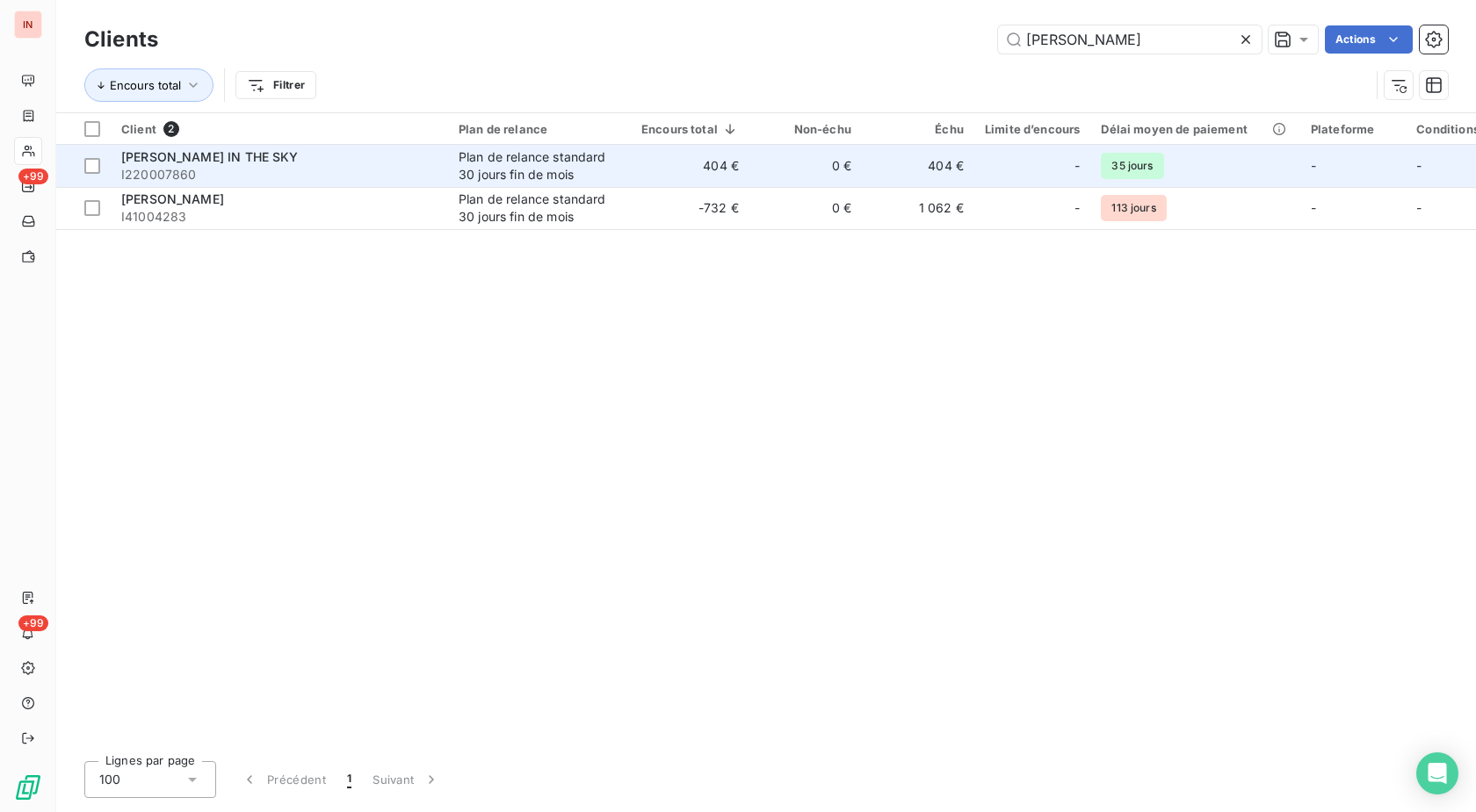
type input "[PERSON_NAME]"
click at [651, 166] on td "404 €" at bounding box center [690, 166] width 118 height 42
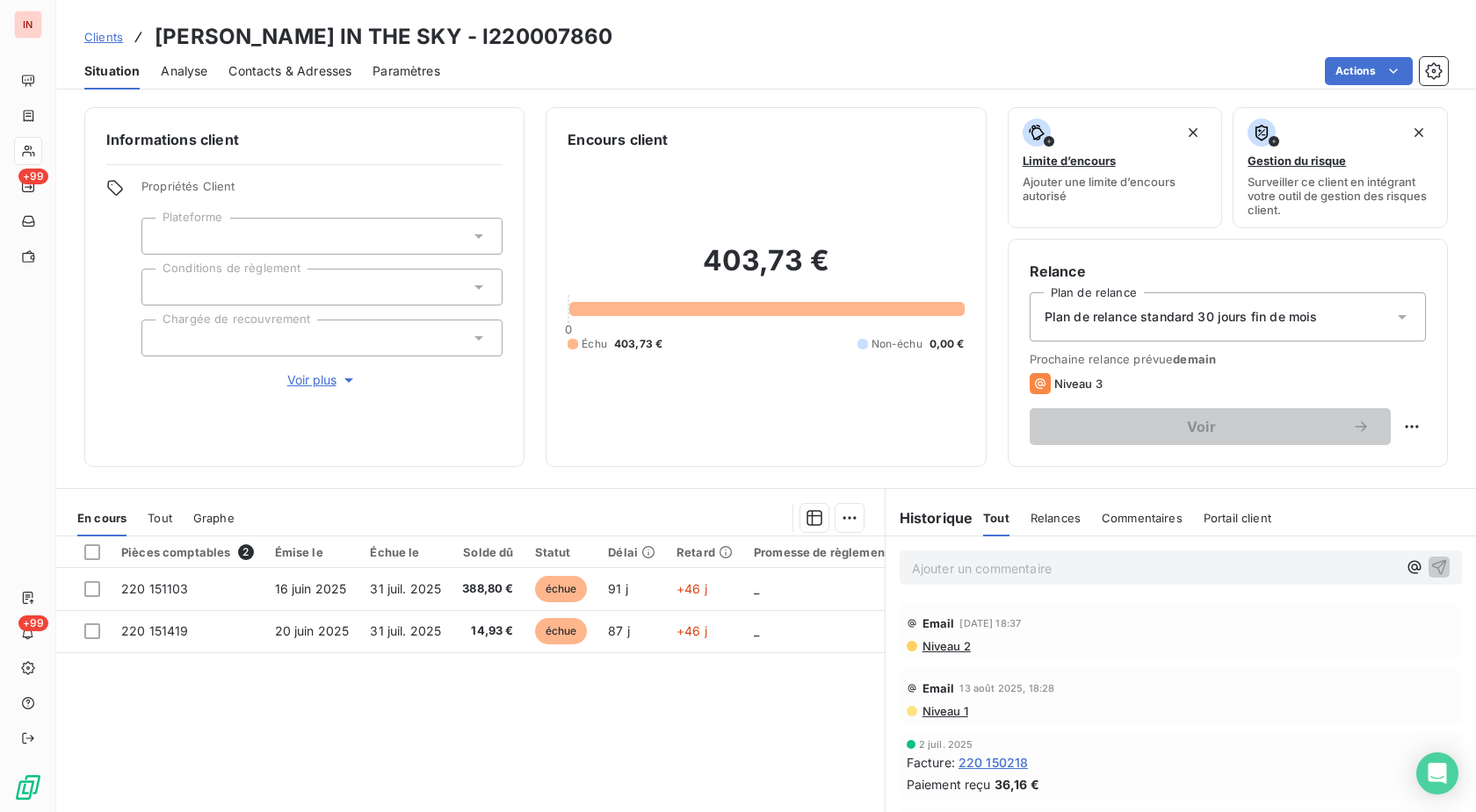
click at [1084, 563] on p "Ajouter un commentaire ﻿" at bounding box center [1154, 568] width 485 height 22
click at [1126, 566] on p "[DATE] - MVI - mail reçu de" at bounding box center [1154, 567] width 485 height 20
click at [1015, 578] on p "[DATE] - MVI - mail reçu de [EMAIL_ADDRESS][DOMAIN_NAME]" at bounding box center [1154, 567] width 485 height 20
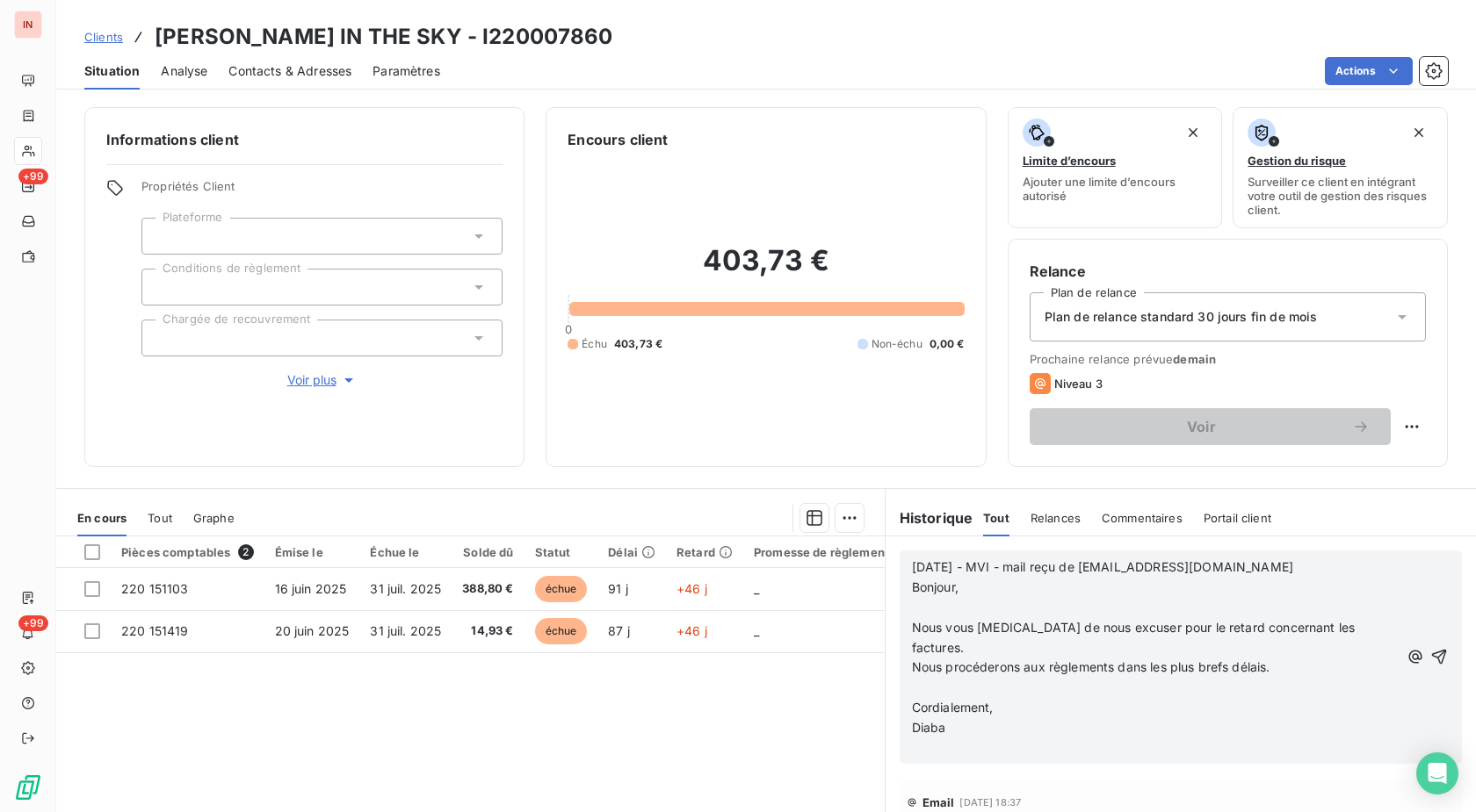
click at [945, 604] on p "﻿" at bounding box center [1155, 608] width 487 height 20
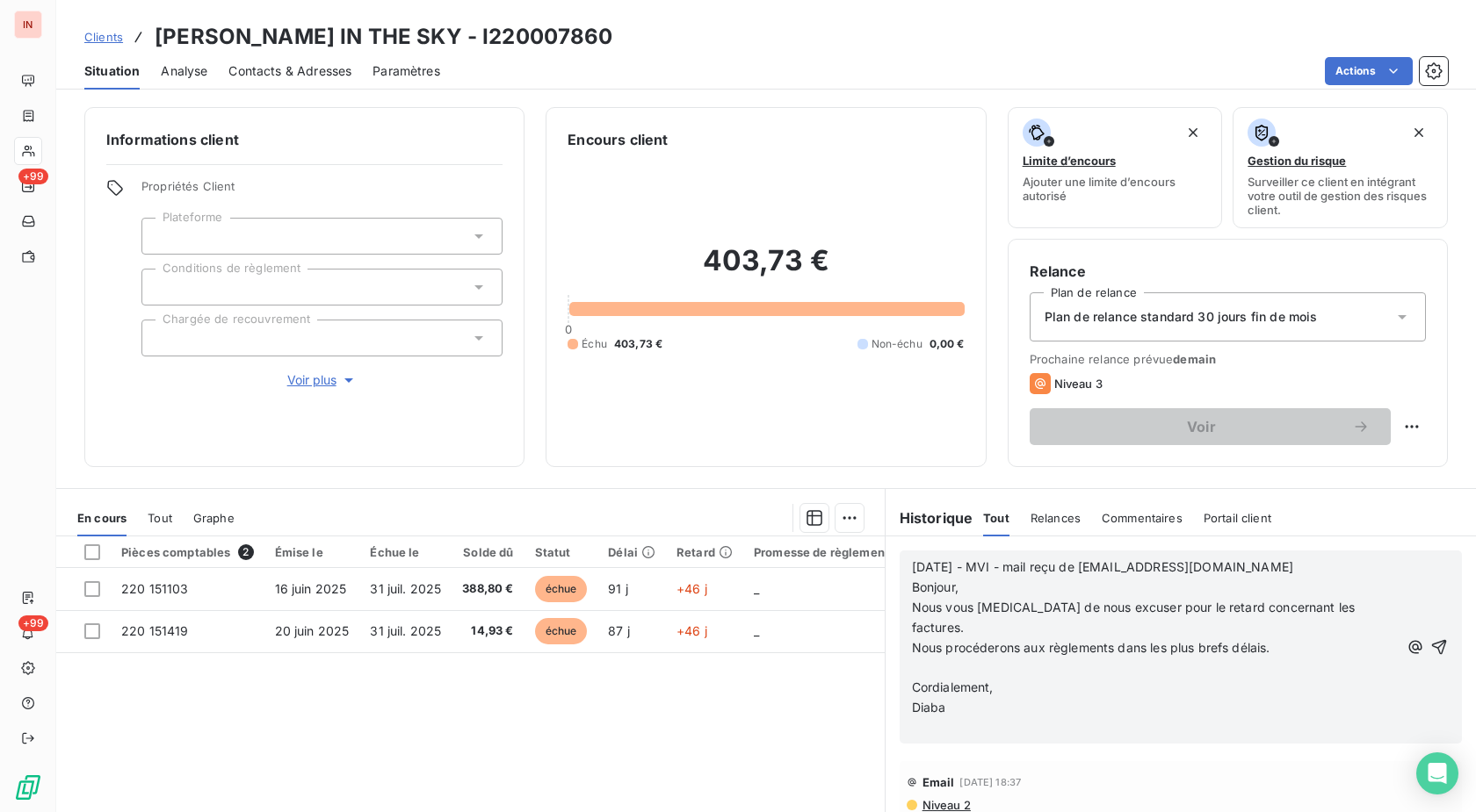
click at [945, 658] on p "﻿" at bounding box center [1155, 668] width 487 height 20
click at [941, 698] on p "﻿" at bounding box center [1155, 708] width 487 height 20
